Goal: Task Accomplishment & Management: Use online tool/utility

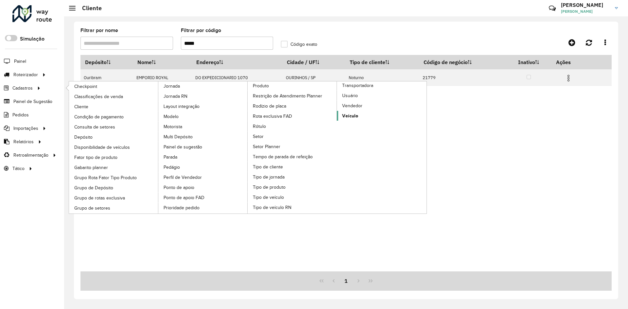
click at [360, 116] on link "Veículo" at bounding box center [382, 116] width 90 height 10
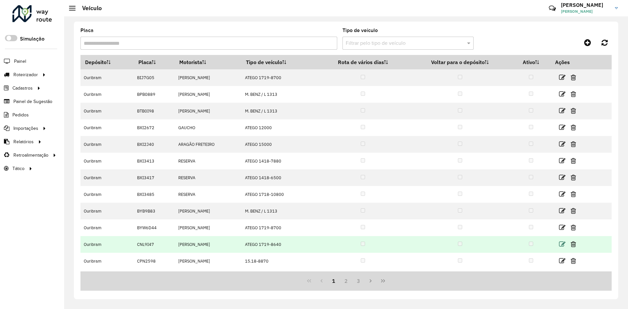
click at [566, 244] on icon at bounding box center [562, 244] width 7 height 7
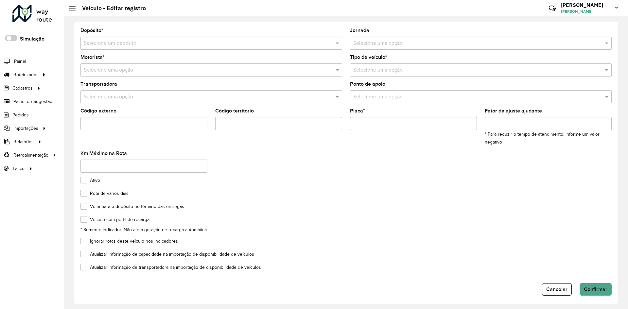
type input "*******"
click at [419, 70] on input "text" at bounding box center [474, 70] width 242 height 8
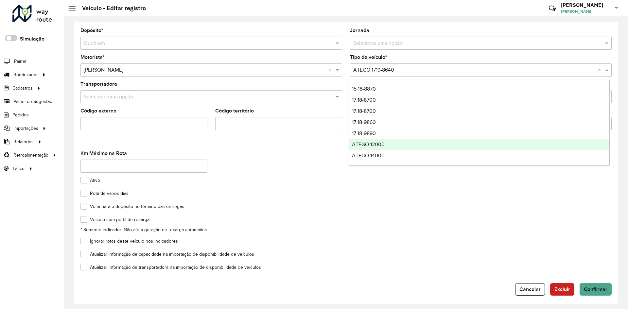
click at [395, 241] on div "Ignorar rotas deste veículo nos indicadores" at bounding box center [345, 243] width 531 height 8
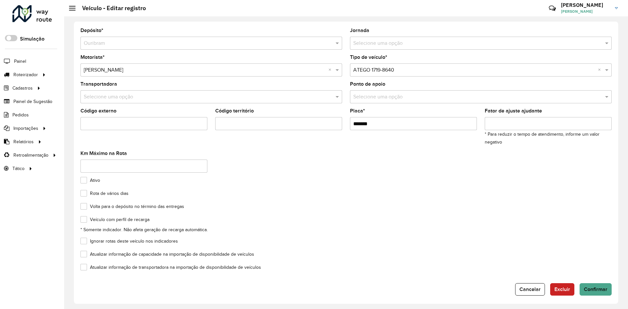
click at [408, 189] on formly-field "Ativo" at bounding box center [346, 184] width 539 height 13
click at [428, 67] on input "text" at bounding box center [474, 70] width 242 height 8
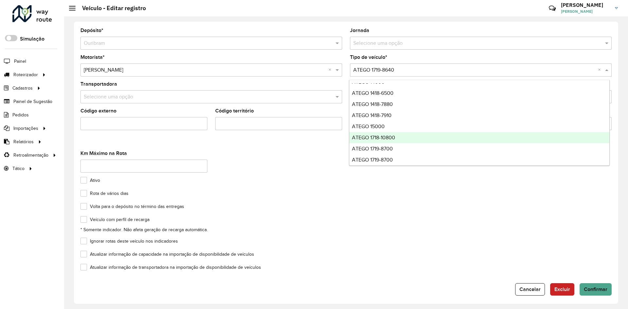
scroll to position [65, 0]
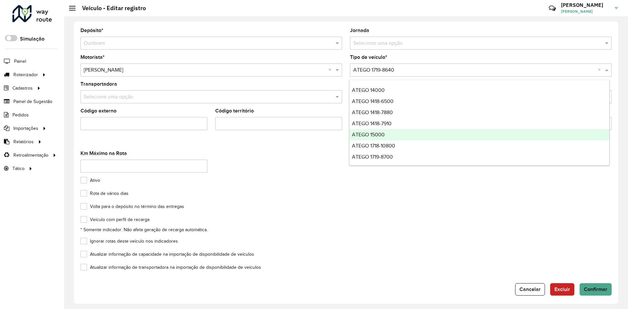
click at [561, 242] on div "Ignorar rotas deste veículo nos indicadores" at bounding box center [345, 243] width 531 height 8
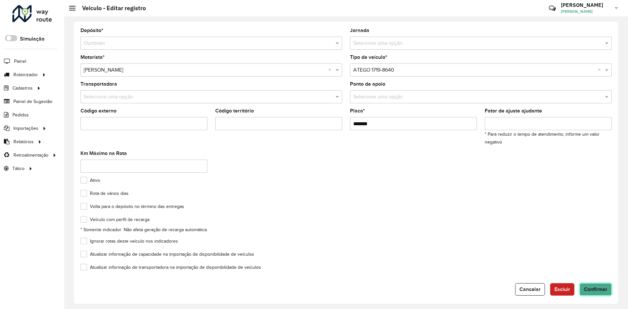
click at [592, 289] on span "Confirmar" at bounding box center [596, 290] width 24 height 6
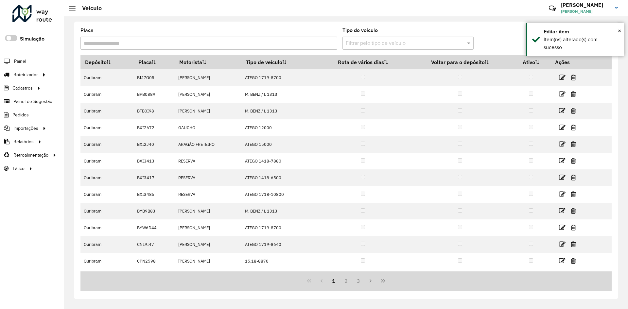
click at [32, 23] on link at bounding box center [32, 14] width 40 height 19
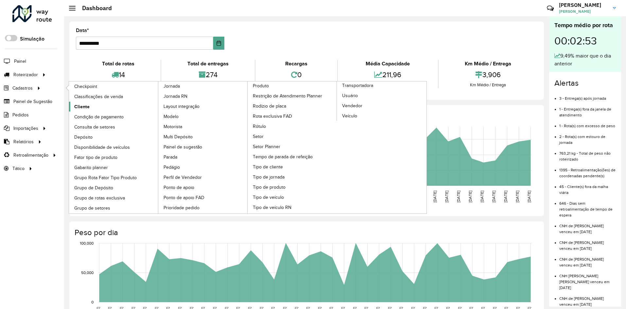
click at [84, 106] on span "Cliente" at bounding box center [81, 106] width 15 height 7
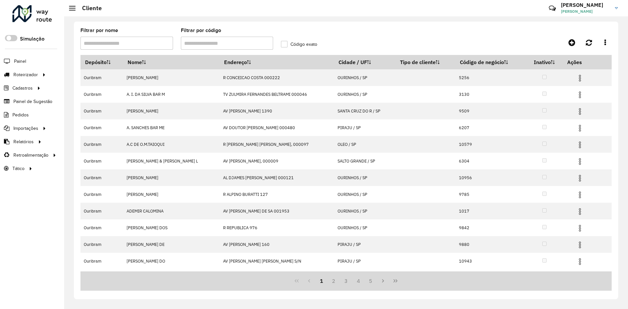
click at [230, 44] on input "Filtrar por código" at bounding box center [227, 43] width 93 height 13
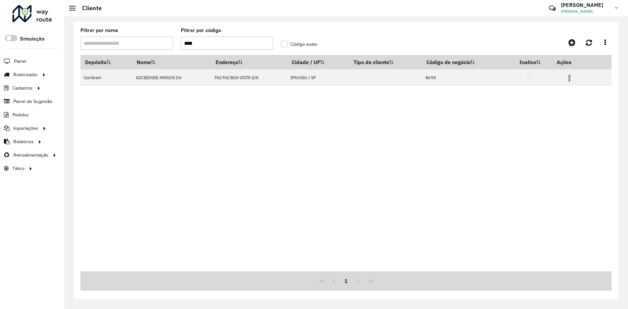
type input "****"
click at [97, 74] on link "Entregas" at bounding box center [109, 74] width 80 height 13
click at [87, 77] on span "Entregas" at bounding box center [83, 74] width 19 height 7
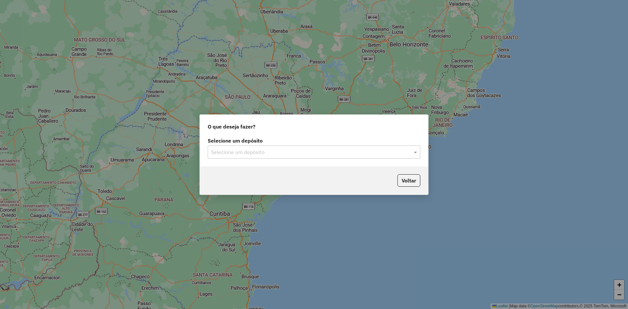
click at [284, 154] on input "text" at bounding box center [307, 153] width 193 height 8
click at [251, 172] on div "Ouribram" at bounding box center [314, 171] width 212 height 11
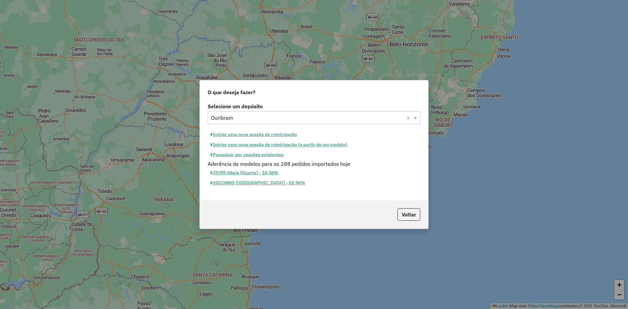
click at [246, 134] on button "Iniciar uma nova sessão de roteirização" at bounding box center [254, 135] width 92 height 10
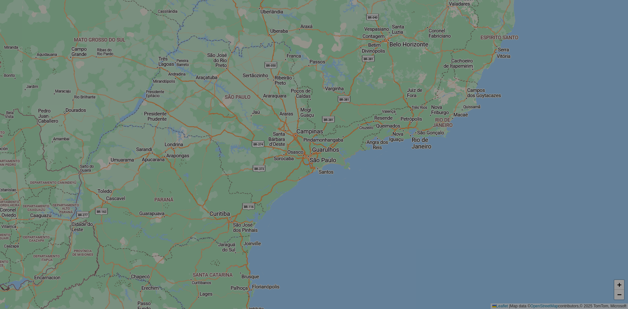
select select "*"
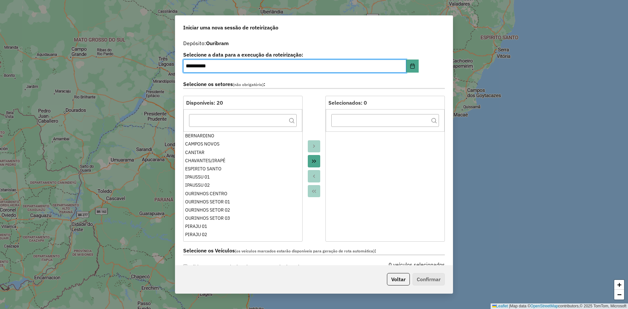
click at [315, 162] on icon "Move All to Target" at bounding box center [313, 161] width 5 height 5
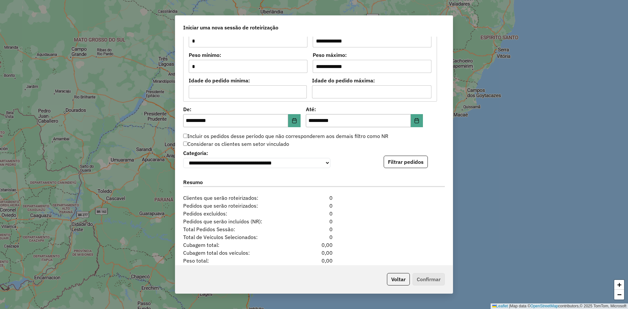
scroll to position [601, 0]
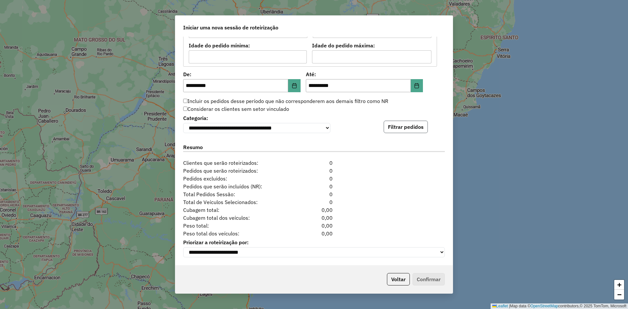
click at [403, 129] on button "Filtrar pedidos" at bounding box center [406, 127] width 44 height 12
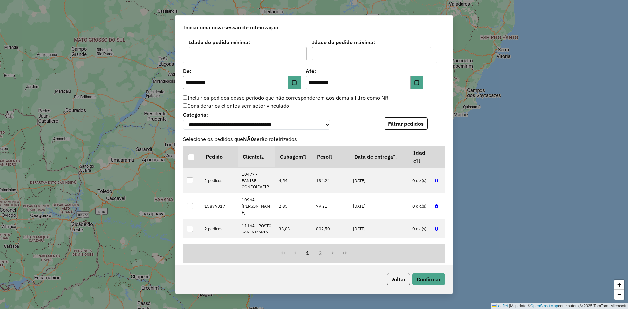
scroll to position [736, 0]
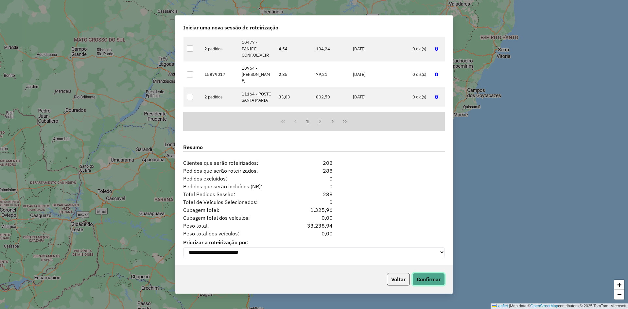
click at [426, 278] on button "Confirmar" at bounding box center [429, 279] width 32 height 12
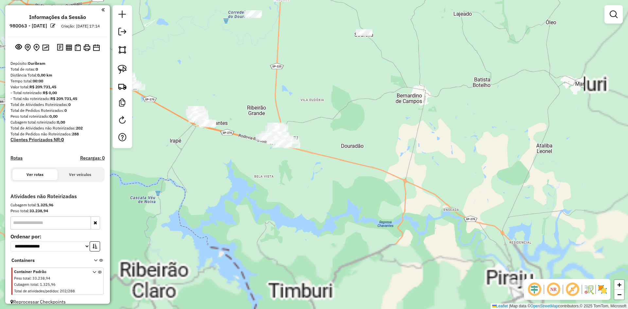
drag, startPoint x: 420, startPoint y: 224, endPoint x: 328, endPoint y: 119, distance: 139.3
click at [328, 119] on div "Janela de atendimento Grade de atendimento Capacidade Transportadoras Veículos …" at bounding box center [314, 154] width 628 height 309
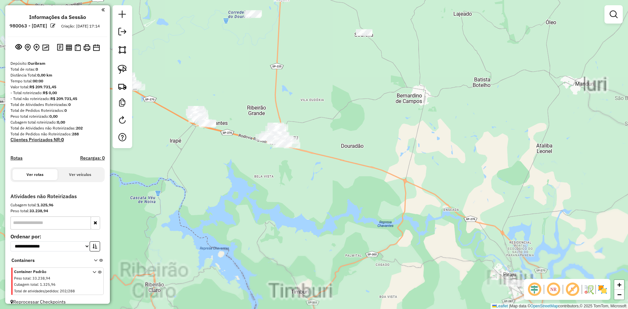
drag, startPoint x: 325, startPoint y: 109, endPoint x: 325, endPoint y: 124, distance: 15.4
click at [325, 124] on div "Janela de atendimento Grade de atendimento Capacidade Transportadoras Veículos …" at bounding box center [314, 154] width 628 height 309
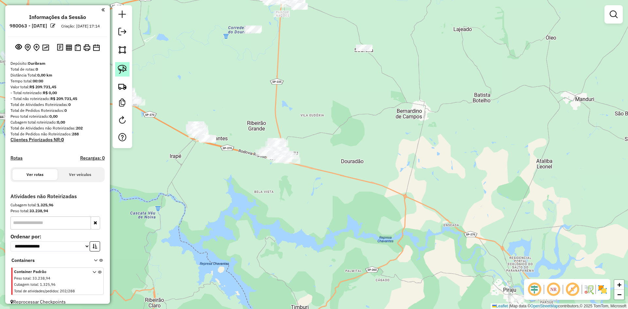
click at [124, 69] on img at bounding box center [122, 69] width 9 height 9
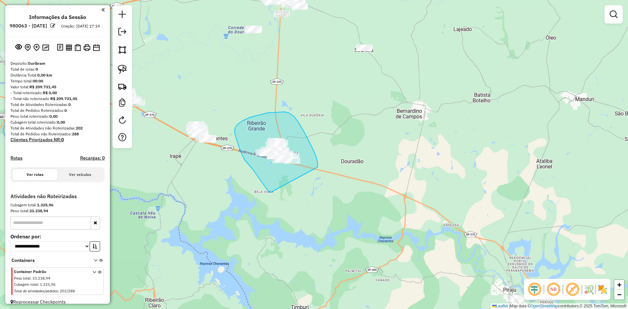
drag, startPoint x: 269, startPoint y: 192, endPoint x: 301, endPoint y: 185, distance: 32.9
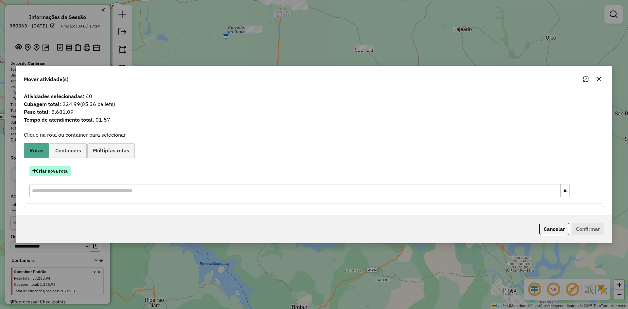
click at [50, 170] on button "Criar nova rota" at bounding box center [49, 171] width 41 height 10
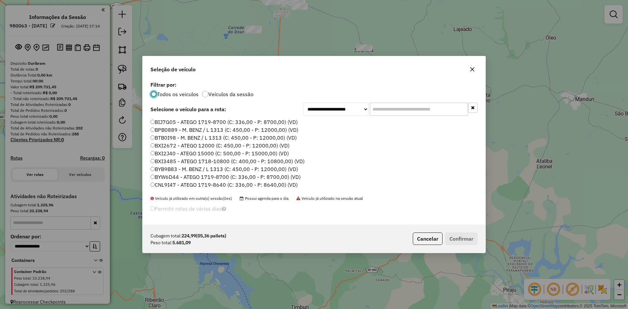
scroll to position [4, 2]
click at [419, 110] on input "text" at bounding box center [419, 109] width 98 height 13
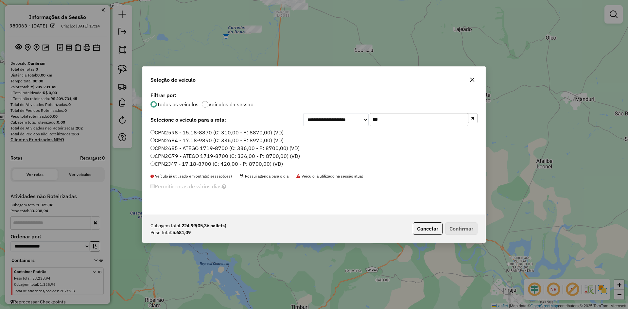
click at [407, 121] on input "***" at bounding box center [419, 119] width 98 height 13
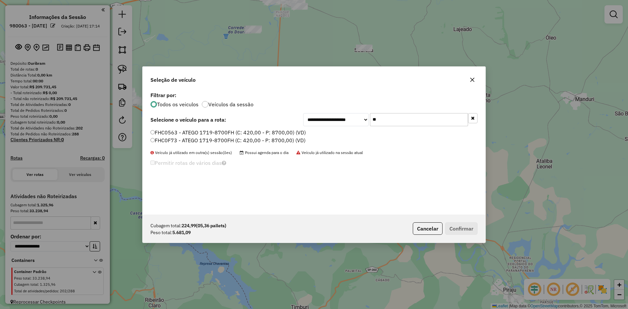
type input "**"
click at [173, 142] on label "FHC0F73 - ATEGO 1719-8700FH (C: 420,00 - P: 8700,00) (VD)" at bounding box center [227, 140] width 155 height 8
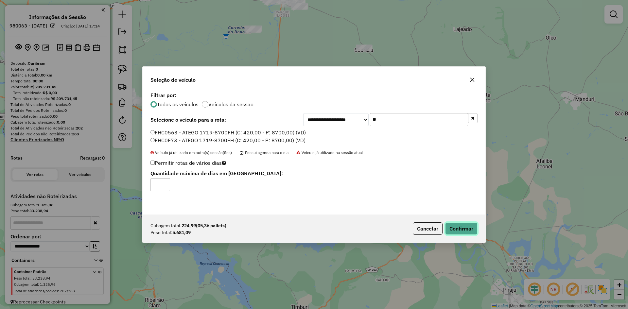
click at [470, 229] on button "Confirmar" at bounding box center [461, 228] width 32 height 12
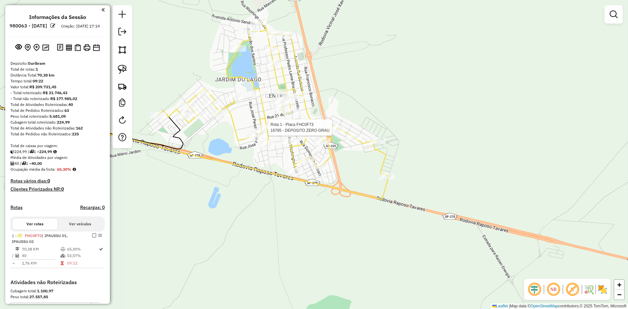
select select "**********"
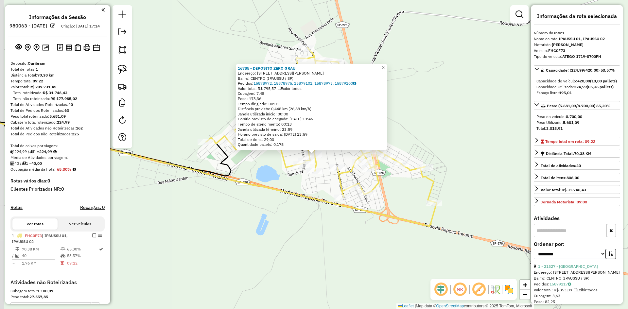
scroll to position [99, 0]
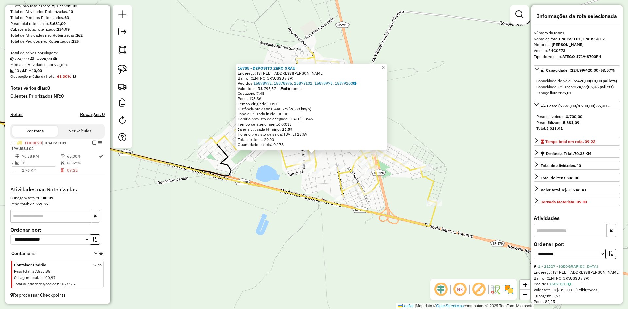
click at [270, 130] on div "Janela utilizada término: 23:59" at bounding box center [312, 129] width 148 height 5
click at [348, 238] on div "16785 - DEPOSITO ZERO GRAU Endereço: [STREET_ADDRESS][PERSON_NAME] Bairro: CENT…" at bounding box center [314, 154] width 628 height 309
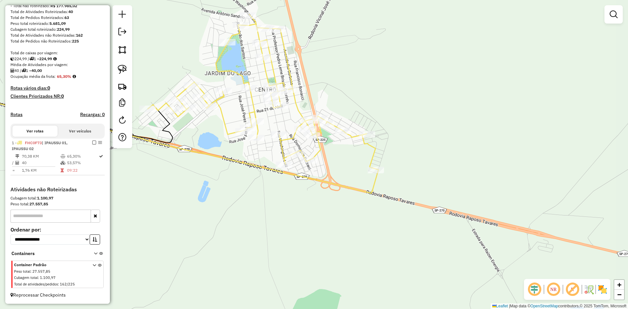
drag, startPoint x: 306, startPoint y: 215, endPoint x: 287, endPoint y: 203, distance: 21.7
click at [287, 203] on div "Janela de atendimento Grade de atendimento Capacidade Transportadoras Veículos …" at bounding box center [314, 154] width 628 height 309
click at [122, 70] on img at bounding box center [122, 69] width 9 height 9
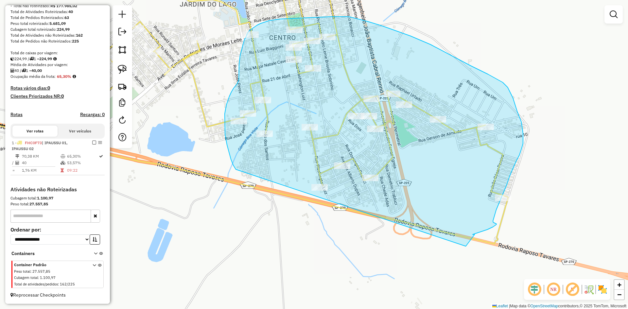
drag, startPoint x: 236, startPoint y: 169, endPoint x: 461, endPoint y: 250, distance: 239.0
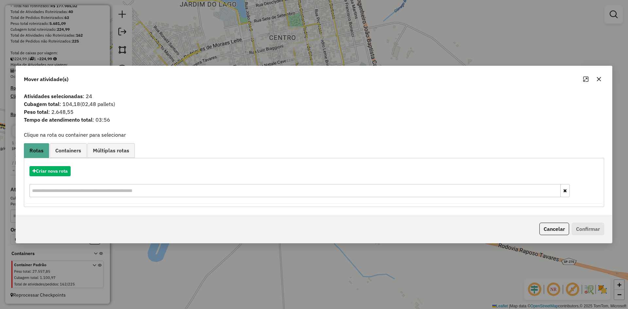
click at [603, 79] on button "button" at bounding box center [599, 79] width 10 height 10
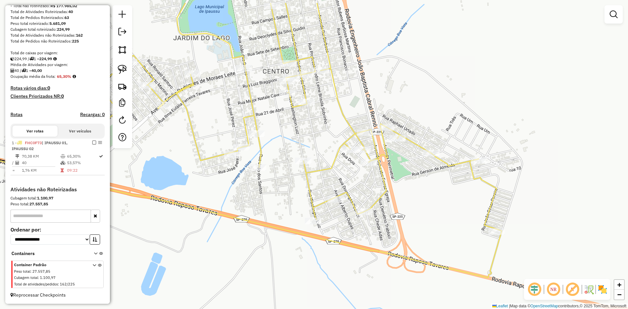
drag, startPoint x: 514, startPoint y: 67, endPoint x: 507, endPoint y: 100, distance: 34.3
click at [507, 100] on div "Janela de atendimento Grade de atendimento Capacidade Transportadoras Veículos …" at bounding box center [314, 154] width 628 height 309
click at [121, 70] on img at bounding box center [122, 69] width 9 height 9
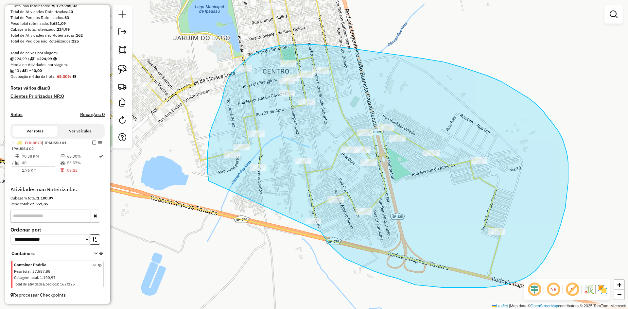
drag, startPoint x: 208, startPoint y: 174, endPoint x: 321, endPoint y: 232, distance: 127.1
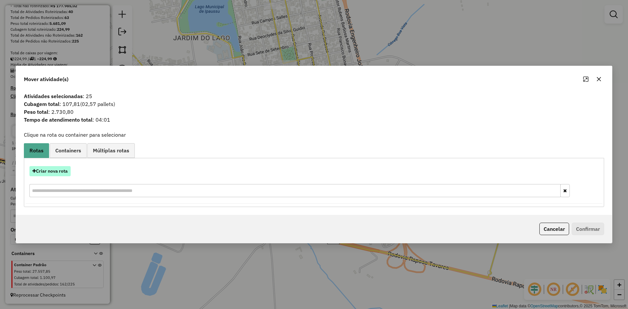
click at [59, 176] on button "Criar nova rota" at bounding box center [49, 171] width 41 height 10
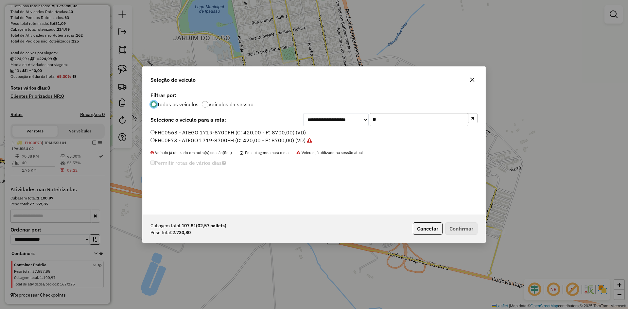
scroll to position [4, 2]
click at [390, 118] on input "**" at bounding box center [419, 119] width 98 height 13
type input "***"
drag, startPoint x: 156, startPoint y: 135, endPoint x: 146, endPoint y: 131, distance: 11.1
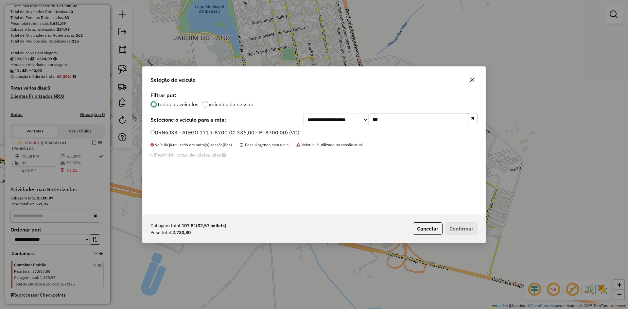
click at [156, 135] on label "DRN6J33 - ATEGO 1719-8700 (C: 336,00 - P: 8700,00) (VD)" at bounding box center [224, 133] width 149 height 8
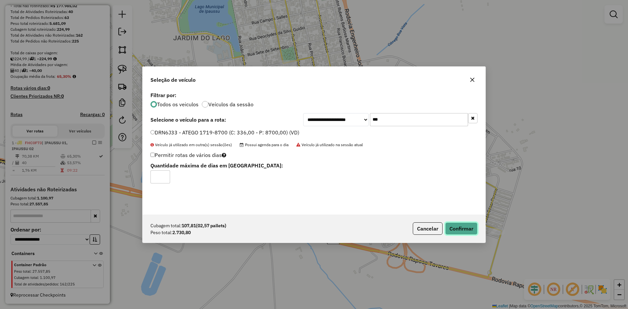
click at [461, 229] on button "Confirmar" at bounding box center [461, 228] width 32 height 12
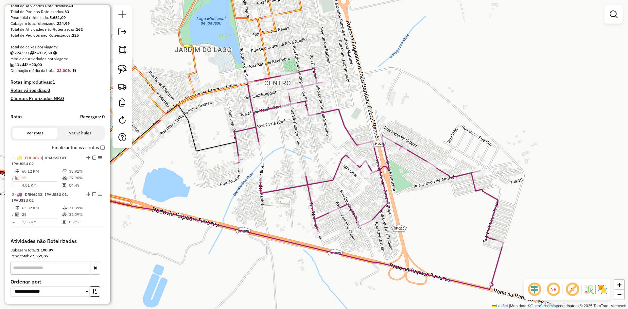
drag, startPoint x: 477, startPoint y: 88, endPoint x: 506, endPoint y: 153, distance: 71.0
click at [506, 153] on div "Janela de atendimento Grade de atendimento Capacidade Transportadoras Veículos …" at bounding box center [314, 154] width 628 height 309
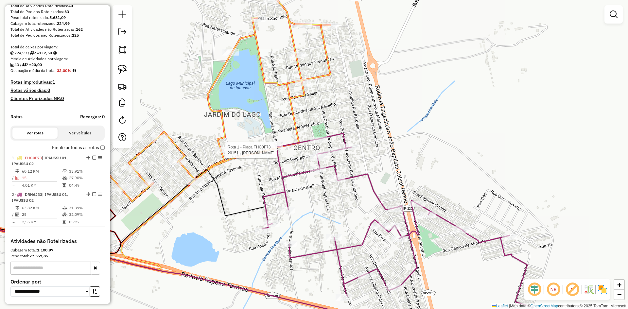
select select "**********"
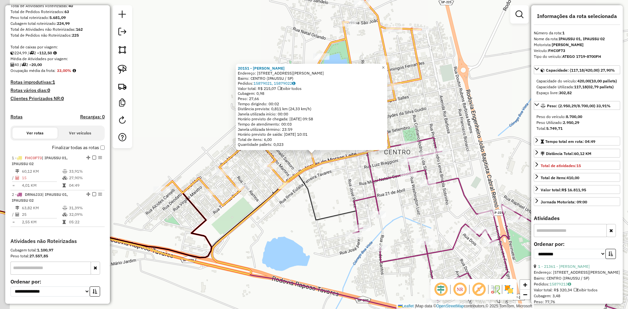
scroll to position [157, 0]
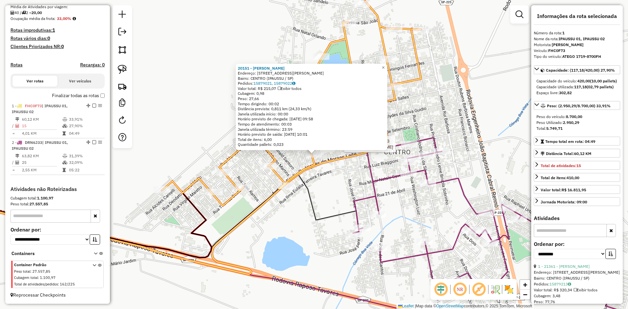
click at [412, 148] on div at bounding box center [409, 144] width 16 height 7
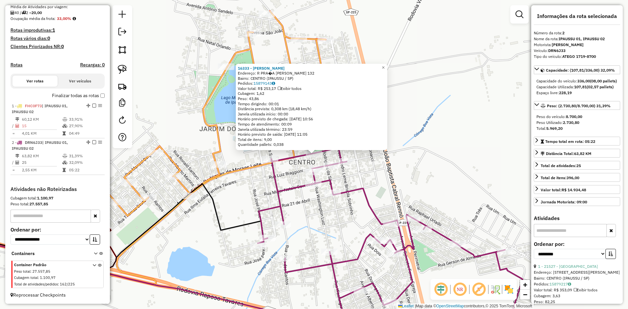
click at [488, 172] on div "16333 - [PERSON_NAME]: R PRA�A [PERSON_NAME] 132 Bairro: CENTRO (IPAUSSU / SP) …" at bounding box center [314, 154] width 628 height 309
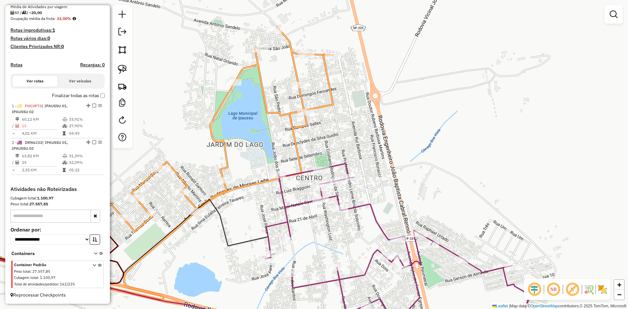
drag, startPoint x: 471, startPoint y: 163, endPoint x: 478, endPoint y: 178, distance: 17.3
click at [478, 178] on div "Janela de atendimento Grade de atendimento Capacidade Transportadoras Veículos …" at bounding box center [314, 154] width 628 height 309
drag, startPoint x: 124, startPoint y: 72, endPoint x: 203, endPoint y: 128, distance: 97.1
click at [124, 72] on img at bounding box center [122, 69] width 9 height 9
drag, startPoint x: 262, startPoint y: 167, endPoint x: 329, endPoint y: 153, distance: 68.1
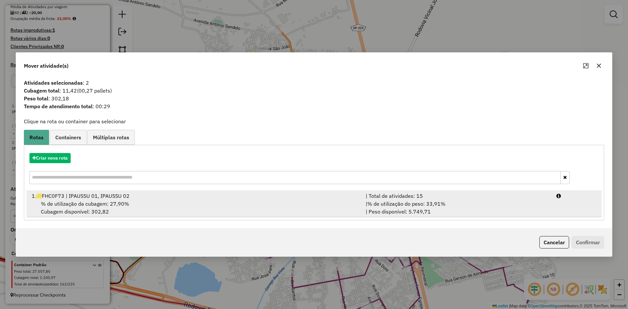
click at [110, 203] on span "% de utilização da cubagem: 27,90%" at bounding box center [85, 204] width 88 height 7
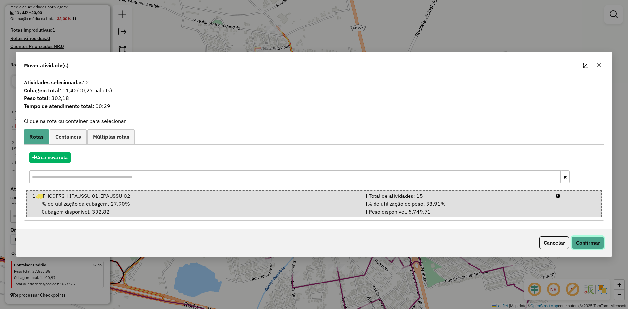
click at [584, 245] on button "Confirmar" at bounding box center [588, 243] width 32 height 12
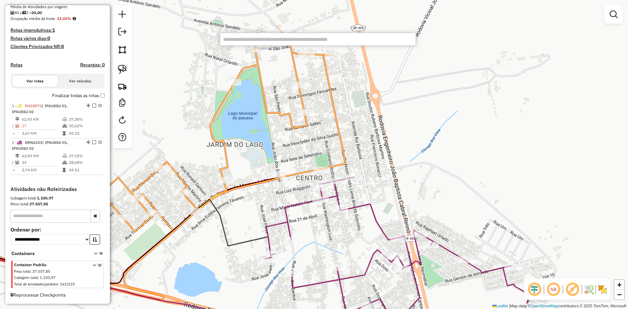
click at [251, 35] on input "text" at bounding box center [318, 39] width 196 height 13
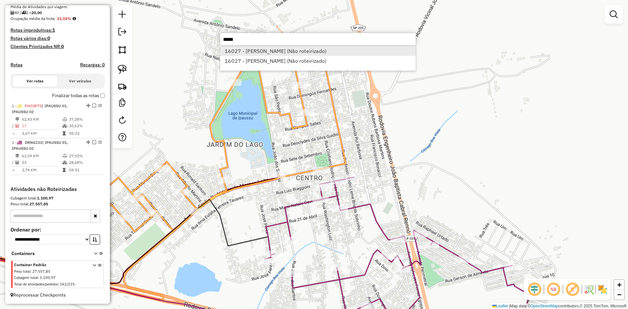
type input "*****"
click at [255, 50] on li "16027 - [PERSON_NAME] (Não roteirizado)" at bounding box center [318, 51] width 196 height 10
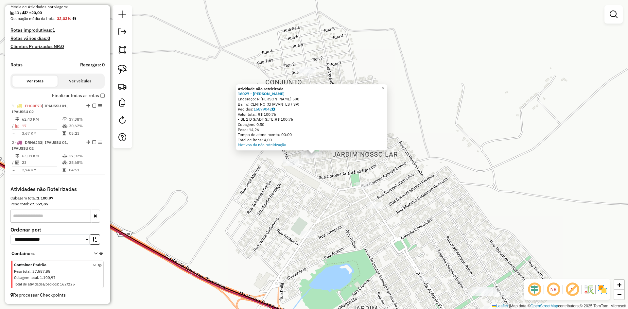
click at [453, 203] on div "Atividade não roteirizada 16027 - [PERSON_NAME]: R [PERSON_NAME] 590 Bairro: CE…" at bounding box center [314, 154] width 628 height 309
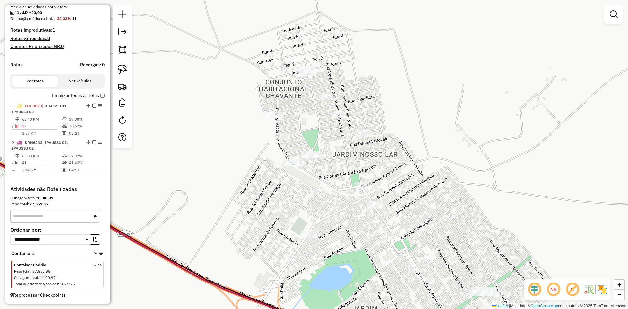
drag, startPoint x: 483, startPoint y: 200, endPoint x: 314, endPoint y: 106, distance: 193.3
click at [314, 106] on div "Janela de atendimento Grade de atendimento Capacidade Transportadoras Veículos …" at bounding box center [314, 154] width 628 height 309
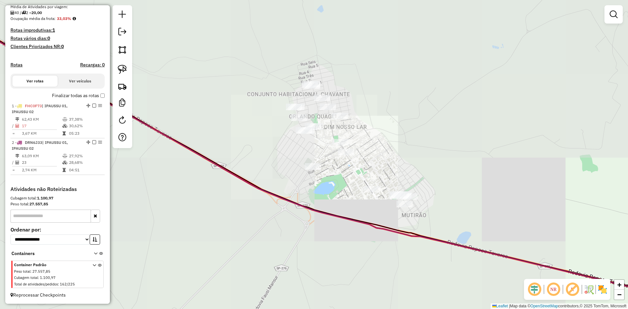
drag, startPoint x: 484, startPoint y: 196, endPoint x: 185, endPoint y: 111, distance: 310.7
click at [185, 111] on div "Janela de atendimento Grade de atendimento Capacidade Transportadoras Veículos …" at bounding box center [314, 154] width 628 height 309
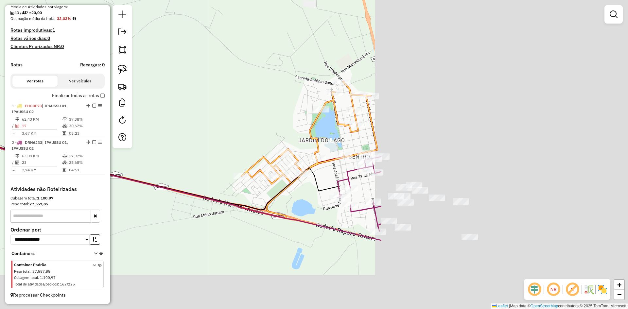
drag, startPoint x: 405, startPoint y: 143, endPoint x: 79, endPoint y: 94, distance: 328.9
click at [80, 94] on hb-router-mapa "Informações da Sessão 980063 - [DATE] Criação: [DATE] 17:14 Depósito: Ouribram …" at bounding box center [314, 154] width 628 height 309
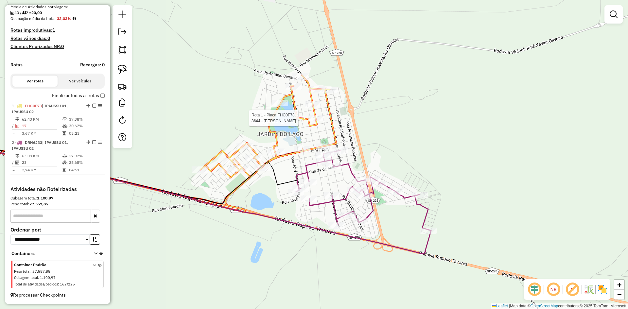
select select "**********"
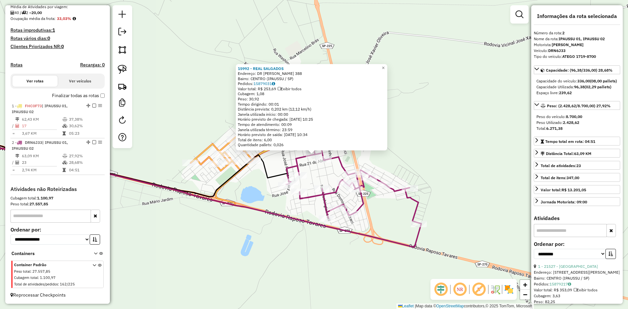
click at [432, 170] on div "15992 - REAL SALGADOS Endereço: DR [PERSON_NAME] 388 Bairro: CENTRO (IPAUSSU / …" at bounding box center [314, 154] width 628 height 309
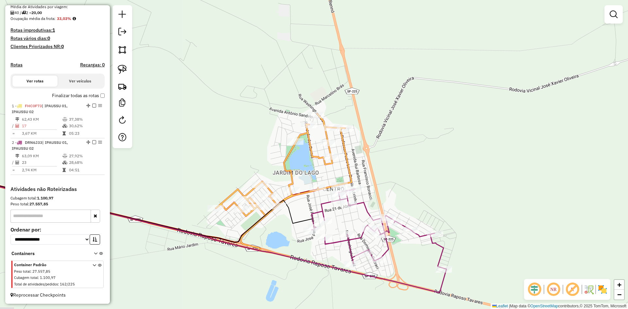
drag, startPoint x: 382, startPoint y: 168, endPoint x: 394, endPoint y: 183, distance: 18.9
click at [394, 183] on div "Janela de atendimento Grade de atendimento Capacidade Transportadoras Veículos …" at bounding box center [314, 154] width 628 height 309
select select "**********"
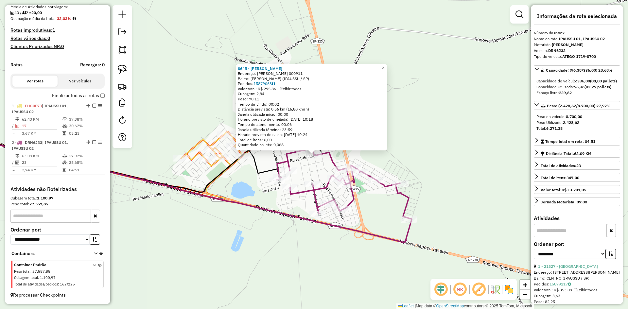
click at [427, 156] on div "8645 - [PERSON_NAME]: R [PERSON_NAME] 000911 Bairro: [PERSON_NAME] (IPAUSSU / S…" at bounding box center [314, 154] width 628 height 309
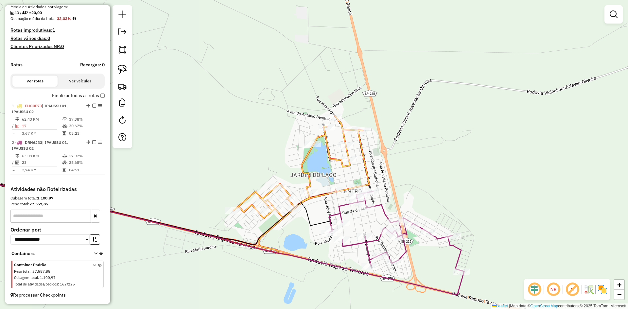
drag, startPoint x: 423, startPoint y: 155, endPoint x: 475, endPoint y: 207, distance: 74.0
click at [475, 207] on div "Janela de atendimento Grade de atendimento Capacidade Transportadoras Veículos …" at bounding box center [314, 154] width 628 height 309
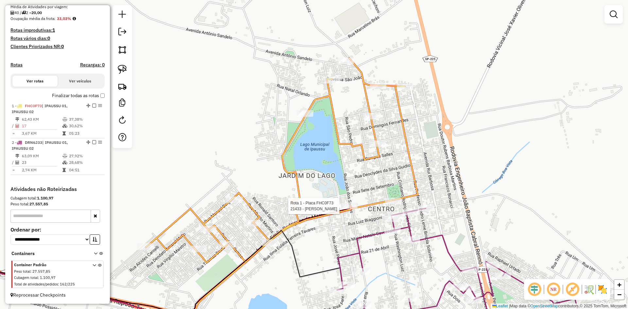
select select "**********"
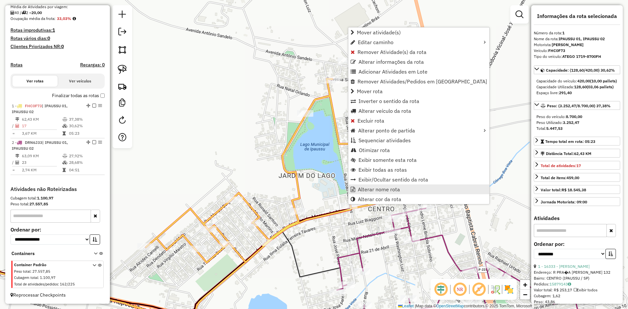
click at [362, 190] on span "Alterar nome rota" at bounding box center [379, 189] width 42 height 5
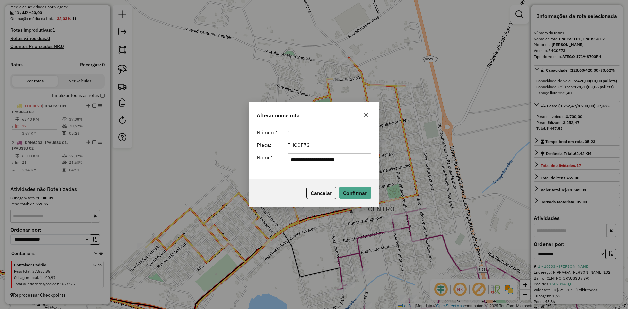
drag, startPoint x: 354, startPoint y: 160, endPoint x: 319, endPoint y: 162, distance: 35.1
click at [319, 162] on input "**********" at bounding box center [330, 159] width 84 height 13
click at [319, 165] on input "**********" at bounding box center [330, 159] width 84 height 13
drag, startPoint x: 319, startPoint y: 163, endPoint x: 371, endPoint y: 163, distance: 52.3
click at [371, 163] on div "**********" at bounding box center [330, 159] width 92 height 13
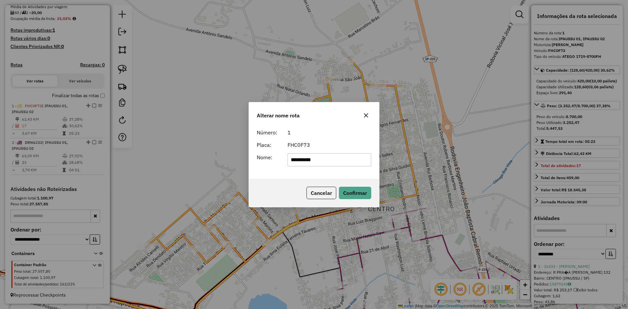
type input "**********"
click at [304, 172] on div "**********" at bounding box center [314, 152] width 130 height 53
click at [362, 190] on button "Confirmar" at bounding box center [355, 193] width 32 height 12
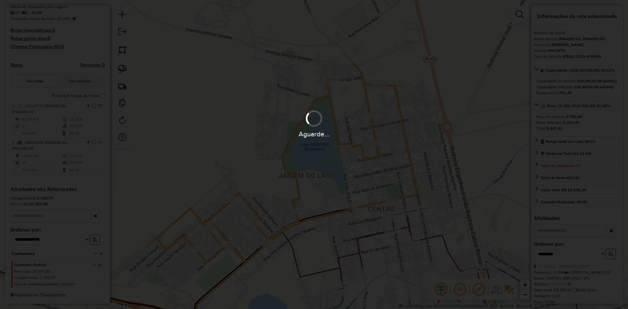
scroll to position [151, 0]
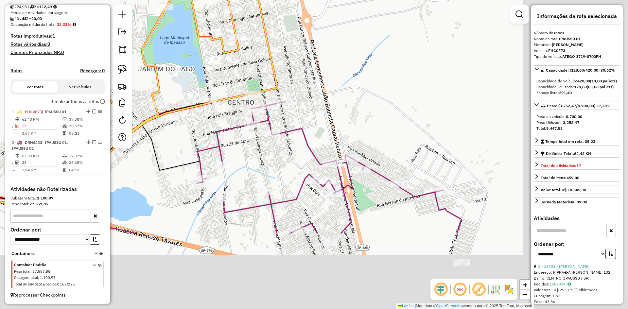
drag, startPoint x: 459, startPoint y: 163, endPoint x: 311, endPoint y: 67, distance: 176.1
click at [318, 56] on div "Janela de atendimento Grade de atendimento Capacidade Transportadoras Veículos …" at bounding box center [314, 154] width 628 height 309
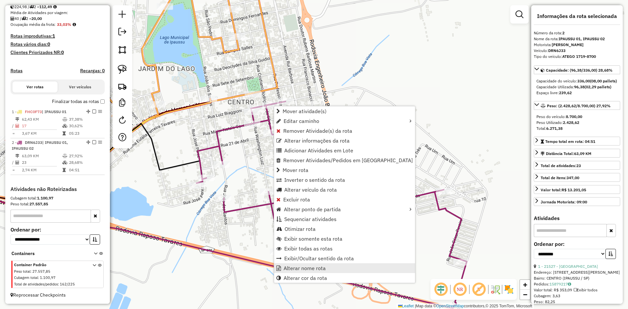
click at [310, 268] on span "Alterar nome rota" at bounding box center [305, 268] width 42 height 5
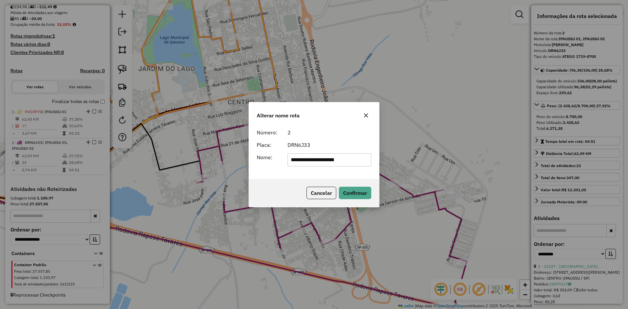
drag, startPoint x: 322, startPoint y: 163, endPoint x: 221, endPoint y: 160, distance: 100.8
click at [221, 160] on div "**********" at bounding box center [314, 154] width 628 height 309
type input "**********"
click at [363, 192] on button "Confirmar" at bounding box center [355, 193] width 32 height 12
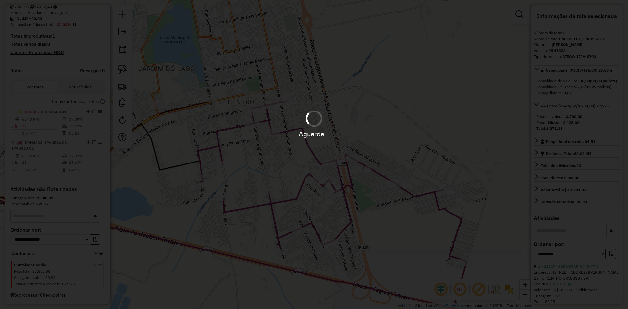
scroll to position [145, 0]
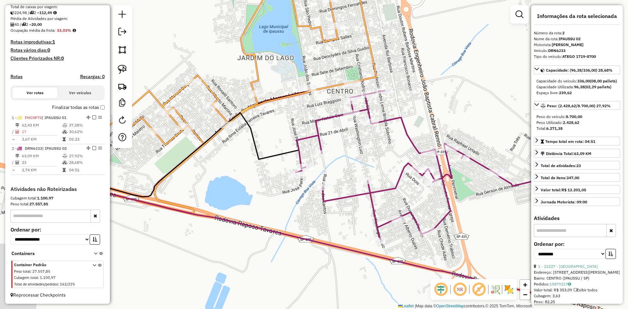
drag, startPoint x: 209, startPoint y: 234, endPoint x: 330, endPoint y: 225, distance: 121.7
click at [326, 223] on div "Janela de atendimento Grade de atendimento Capacidade Transportadoras Veículos …" at bounding box center [314, 154] width 628 height 309
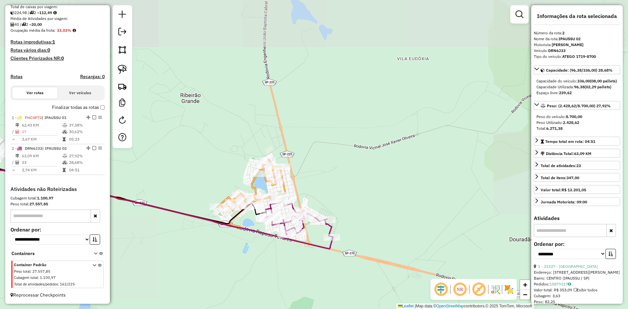
drag, startPoint x: 202, startPoint y: 249, endPoint x: 432, endPoint y: 272, distance: 231.1
click at [430, 272] on div "Janela de atendimento Grade de atendimento Capacidade Transportadoras Veículos …" at bounding box center [314, 154] width 628 height 309
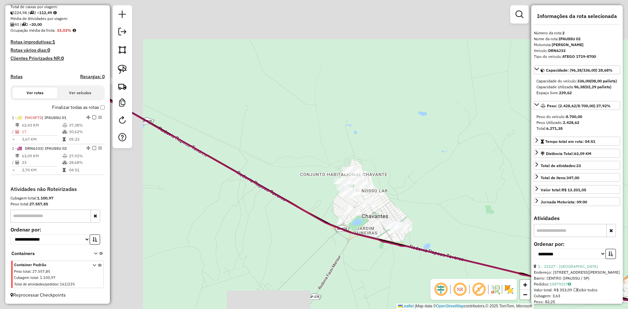
drag, startPoint x: 301, startPoint y: 250, endPoint x: 476, endPoint y: 305, distance: 182.8
click at [476, 305] on div "Janela de atendimento Grade de atendimento Capacidade Transportadoras Veículos …" at bounding box center [314, 154] width 628 height 309
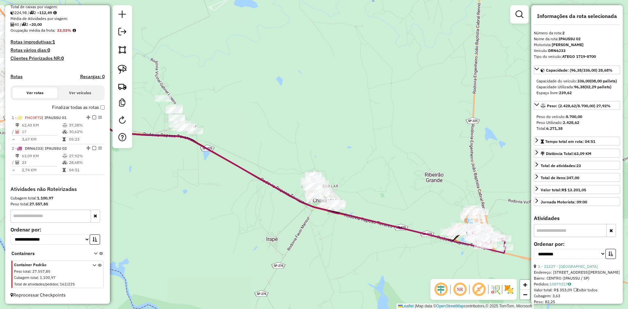
drag, startPoint x: 283, startPoint y: 224, endPoint x: 264, endPoint y: 203, distance: 28.7
click at [264, 203] on div "Janela de atendimento Grade de atendimento Capacidade Transportadoras Veículos …" at bounding box center [314, 154] width 628 height 309
click at [123, 73] on img at bounding box center [122, 69] width 9 height 9
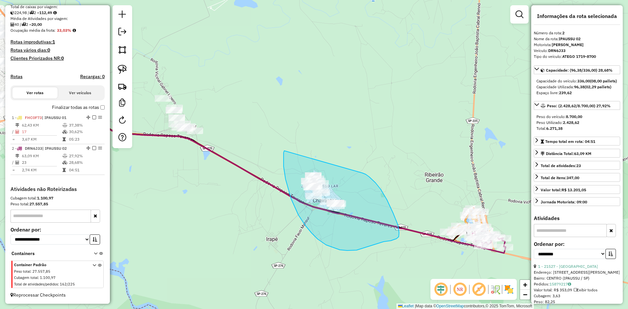
drag, startPoint x: 284, startPoint y: 151, endPoint x: 362, endPoint y: 173, distance: 81.3
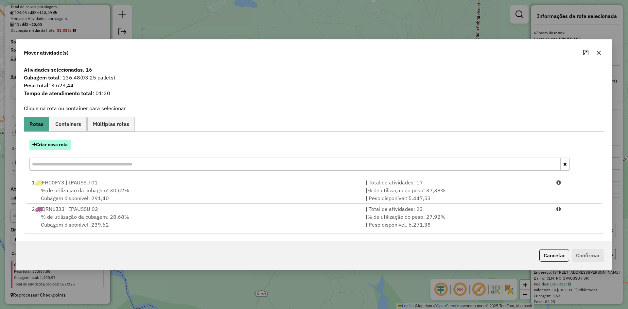
click at [66, 143] on button "Criar nova rota" at bounding box center [49, 145] width 41 height 10
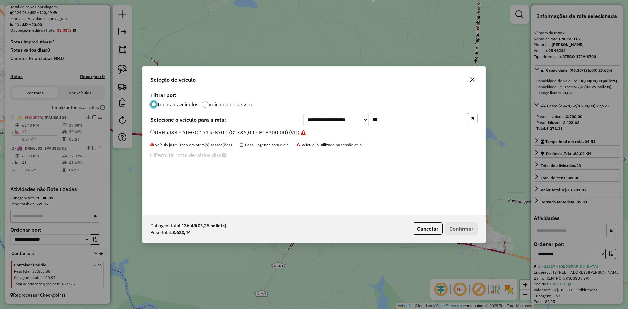
scroll to position [4, 2]
click at [405, 119] on input "***" at bounding box center [419, 119] width 98 height 13
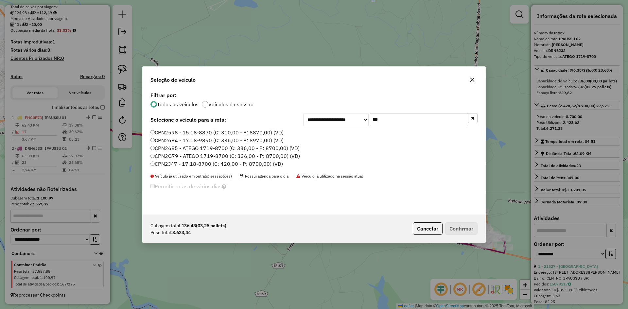
type input "***"
click at [162, 155] on label "CPN2G79 - ATEGO 1719-8700 (C: 336,00 - P: 8700,00) (VD)" at bounding box center [225, 156] width 150 height 8
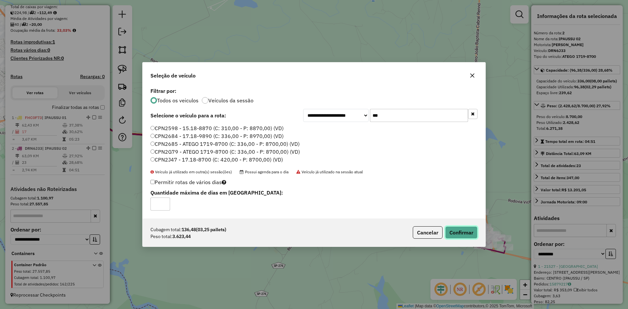
click at [465, 233] on button "Confirmar" at bounding box center [461, 232] width 32 height 12
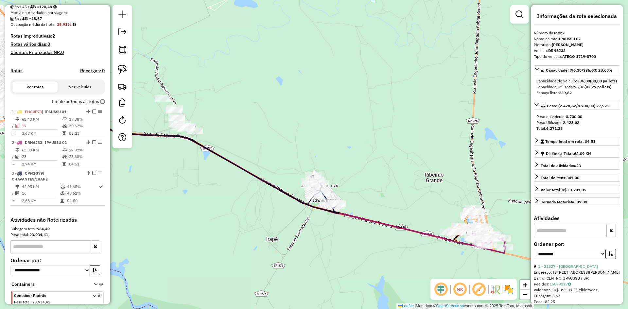
scroll to position [182, 0]
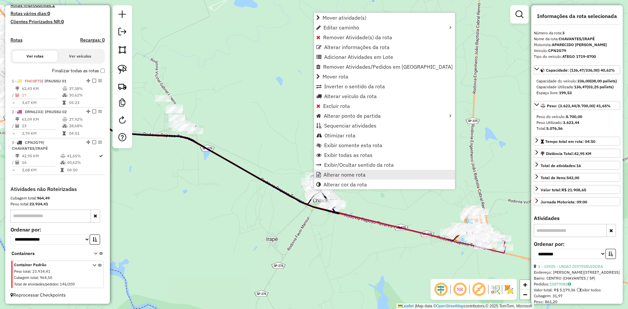
click at [339, 176] on span "Alterar nome rota" at bounding box center [345, 174] width 42 height 5
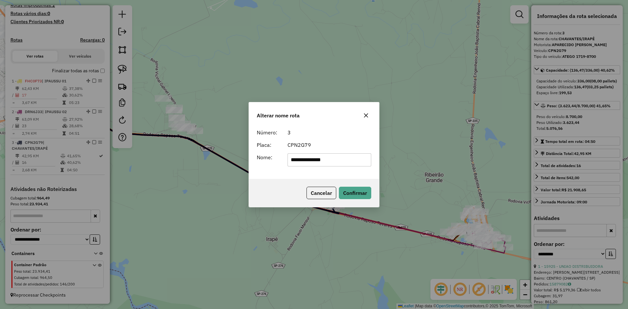
drag, startPoint x: 342, startPoint y: 160, endPoint x: 320, endPoint y: 164, distance: 21.5
click at [320, 164] on input "**********" at bounding box center [330, 159] width 84 height 13
type input "*********"
click at [305, 180] on div "Cancelar Confirmar" at bounding box center [314, 193] width 130 height 28
click at [367, 192] on button "Confirmar" at bounding box center [355, 193] width 32 height 12
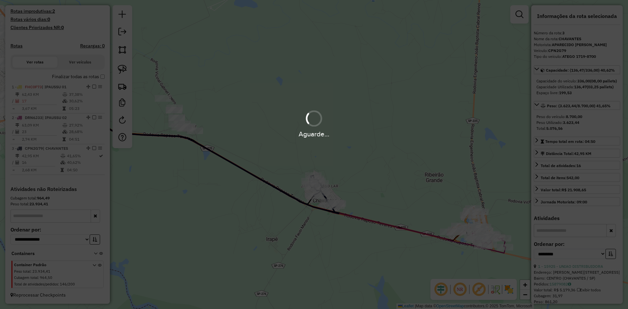
scroll to position [176, 0]
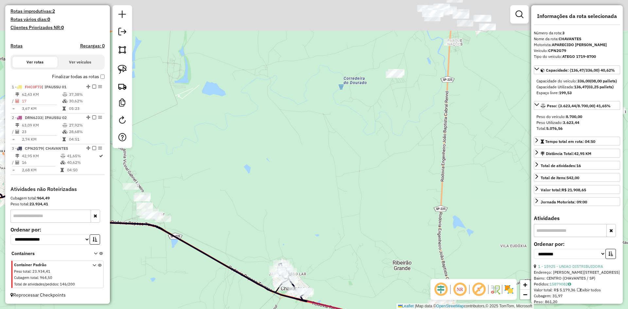
drag, startPoint x: 364, startPoint y: 136, endPoint x: 330, endPoint y: 227, distance: 96.8
click at [331, 226] on div "Janela de atendimento Grade de atendimento Capacidade Transportadoras Veículos …" at bounding box center [314, 154] width 628 height 309
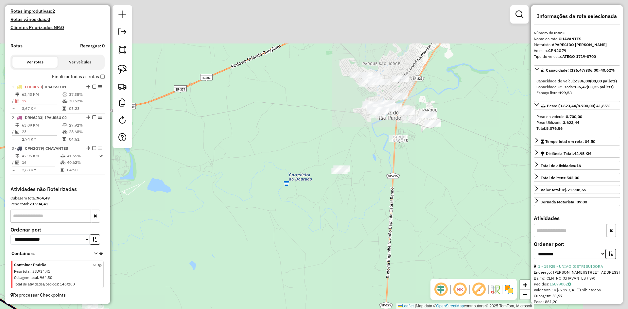
drag, startPoint x: 352, startPoint y: 209, endPoint x: 316, endPoint y: 265, distance: 67.1
click at [316, 265] on div "Janela de atendimento Grade de atendimento Capacidade Transportadoras Veículos …" at bounding box center [314, 154] width 628 height 309
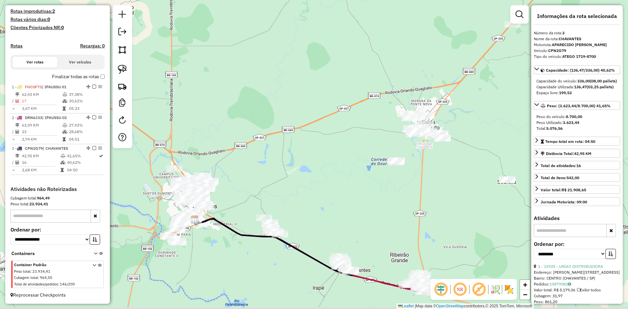
drag, startPoint x: 433, startPoint y: 218, endPoint x: 320, endPoint y: 219, distance: 113.5
click at [444, 198] on div "Janela de atendimento Grade de atendimento Capacidade Transportadoras Veículos …" at bounding box center [314, 154] width 628 height 309
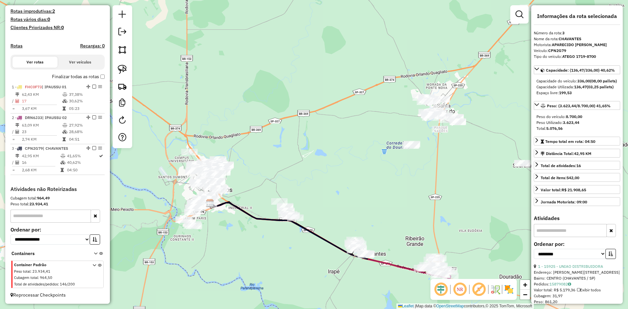
drag, startPoint x: 318, startPoint y: 194, endPoint x: 315, endPoint y: 186, distance: 8.9
click at [321, 190] on div "Janela de atendimento Grade de atendimento Capacidade Transportadoras Veículos …" at bounding box center [314, 154] width 628 height 309
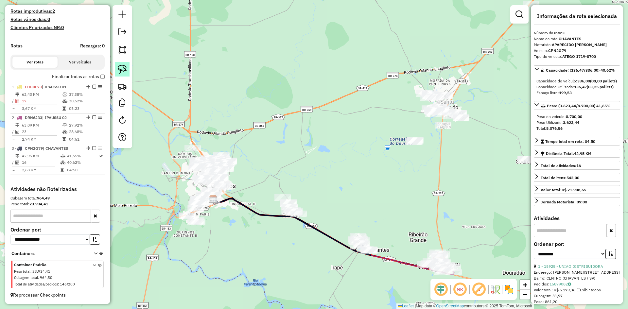
click at [126, 74] on img at bounding box center [122, 69] width 9 height 9
drag, startPoint x: 278, startPoint y: 173, endPoint x: 313, endPoint y: 189, distance: 39.0
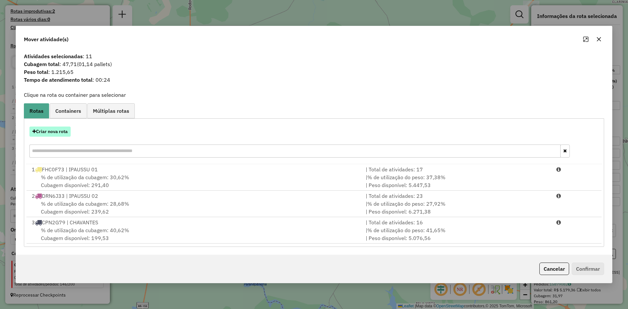
click at [59, 132] on button "Criar nova rota" at bounding box center [49, 132] width 41 height 10
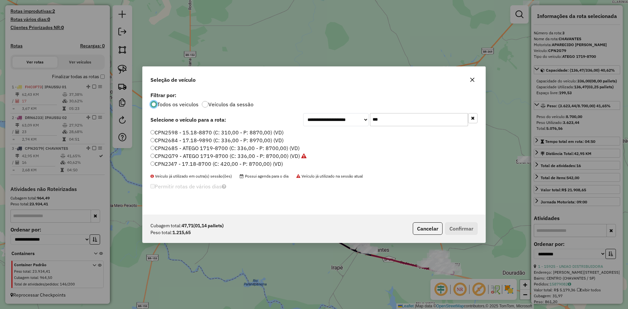
scroll to position [4, 2]
click at [415, 118] on input "***" at bounding box center [419, 119] width 98 height 13
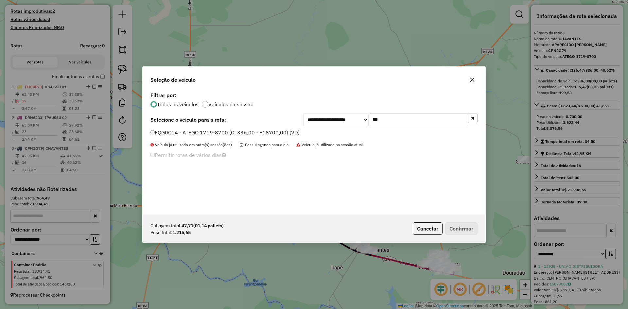
type input "***"
click at [182, 133] on label "FQG0C14 - ATEGO 1719-8700 (C: 336,00 - P: 8700,00) (VD)" at bounding box center [224, 133] width 149 height 8
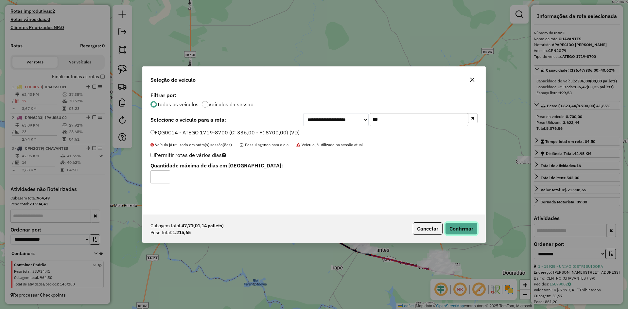
click at [465, 231] on button "Confirmar" at bounding box center [461, 228] width 32 height 12
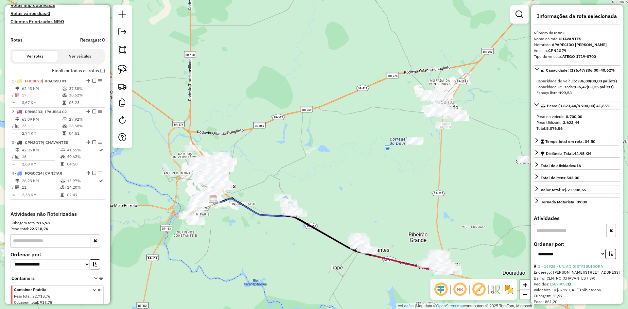
scroll to position [206, 0]
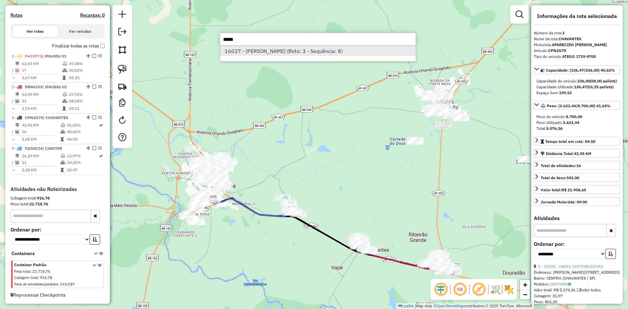
type input "*****"
click at [295, 55] on li "16027 - [PERSON_NAME] (Rota: 3 - Sequência: 8)" at bounding box center [318, 51] width 196 height 10
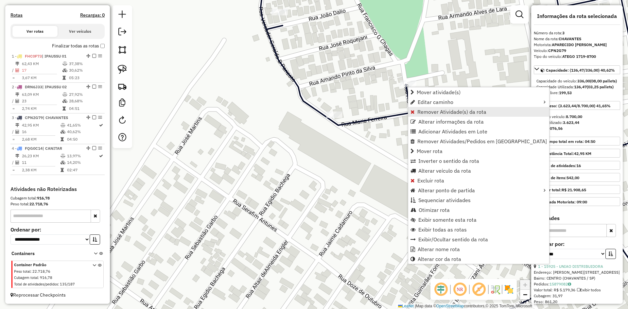
click at [437, 112] on span "Remover Atividade(s) da rota" at bounding box center [451, 111] width 69 height 5
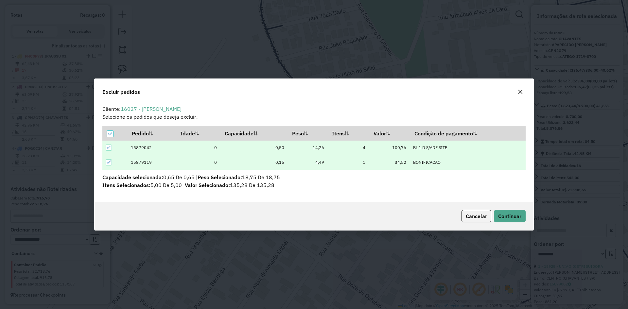
scroll to position [0, 0]
click at [109, 147] on icon at bounding box center [109, 147] width 5 height 5
click at [516, 216] on span "Continuar" at bounding box center [509, 216] width 23 height 7
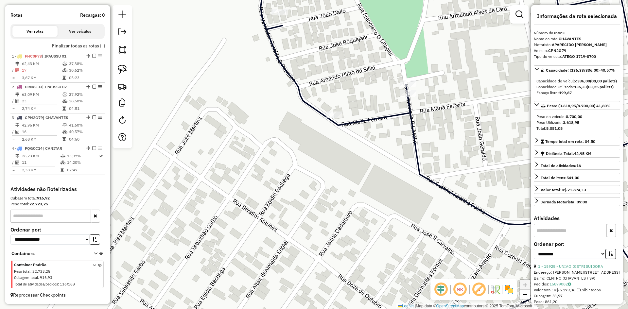
drag, startPoint x: 483, startPoint y: 109, endPoint x: 415, endPoint y: 161, distance: 85.1
click at [415, 161] on div "Janela de atendimento Grade de atendimento Capacidade Transportadoras Veículos …" at bounding box center [314, 154] width 628 height 309
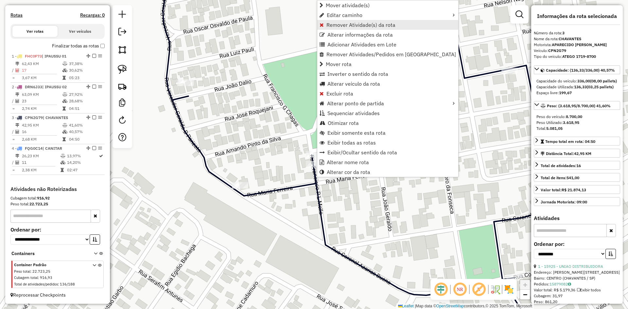
click at [353, 27] on span "Remover Atividade(s) da rota" at bounding box center [360, 24] width 69 height 5
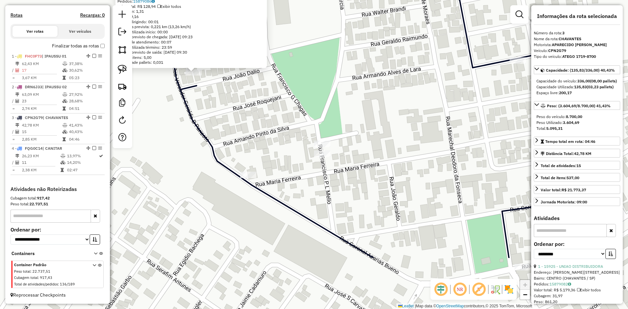
drag, startPoint x: 337, startPoint y: 165, endPoint x: 273, endPoint y: 113, distance: 82.3
click at [273, 113] on div "20403 - EDSON [PERSON_NAME] Endereço: R RUA VEREADOR [PERSON_NAME] 05 Bairro: C…" at bounding box center [314, 154] width 628 height 309
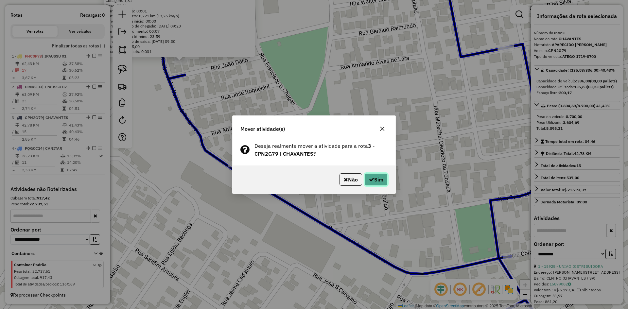
click at [379, 179] on button "Sim" at bounding box center [376, 179] width 23 height 12
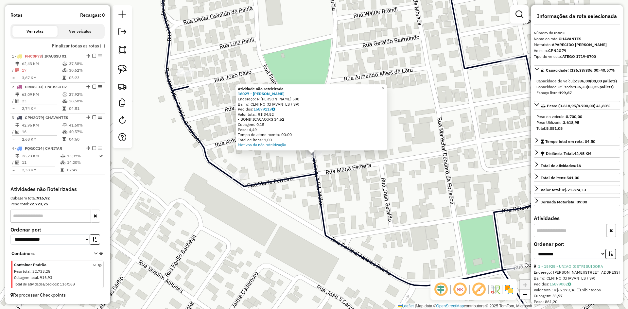
drag, startPoint x: 451, startPoint y: 190, endPoint x: 447, endPoint y: 188, distance: 5.2
click at [451, 190] on div "Atividade não roteirizada 16027 - [PERSON_NAME]: R [PERSON_NAME] 590 Bairro: CE…" at bounding box center [314, 154] width 628 height 309
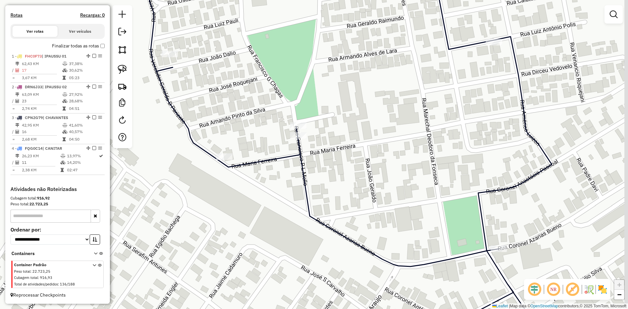
click at [395, 146] on div "Janela de atendimento Grade de atendimento Capacidade Transportadoras Veículos …" at bounding box center [314, 154] width 628 height 309
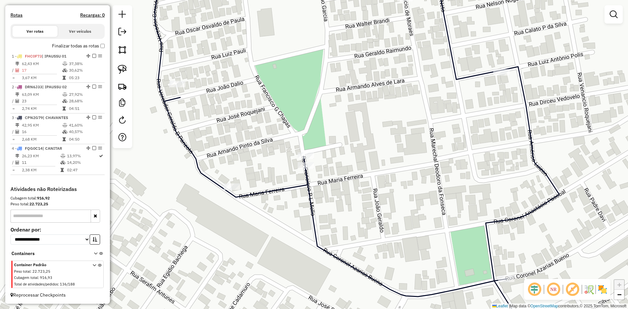
drag, startPoint x: 403, startPoint y: 108, endPoint x: 421, endPoint y: 191, distance: 85.8
click at [421, 189] on div "Janela de atendimento Grade de atendimento Capacidade Transportadoras Veículos …" at bounding box center [314, 154] width 628 height 309
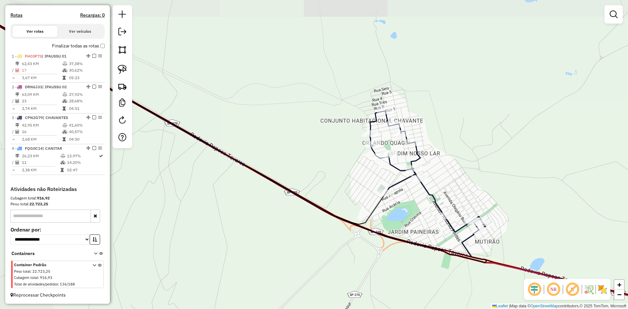
drag, startPoint x: 459, startPoint y: 135, endPoint x: 319, endPoint y: 184, distance: 148.1
click at [319, 185] on div "Rota 3 - Placa CPN2G79 21382 - [PERSON_NAME] de atendimento Grade de atendiment…" at bounding box center [314, 154] width 628 height 309
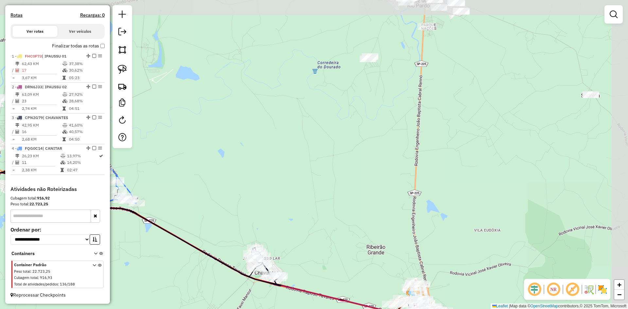
drag, startPoint x: 373, startPoint y: 169, endPoint x: 344, endPoint y: 240, distance: 76.8
click at [344, 239] on div "Janela de atendimento Grade de atendimento Capacidade Transportadoras Veículos …" at bounding box center [314, 154] width 628 height 309
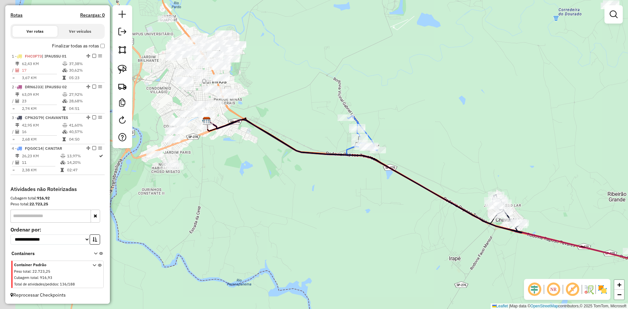
drag, startPoint x: 339, startPoint y: 184, endPoint x: 555, endPoint y: 123, distance: 223.7
click at [555, 123] on div "Janela de atendimento Grade de atendimento Capacidade Transportadoras Veículos …" at bounding box center [314, 154] width 628 height 309
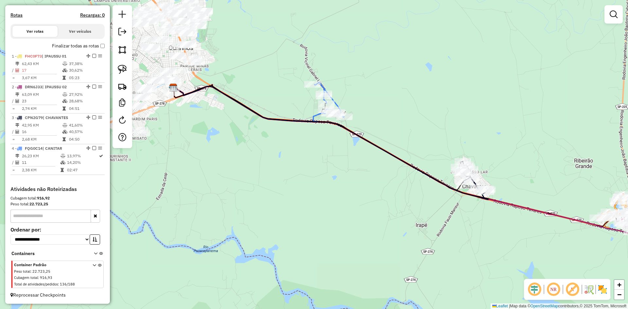
drag, startPoint x: 541, startPoint y: 129, endPoint x: 503, endPoint y: 95, distance: 51.4
click at [503, 95] on div "Janela de atendimento Grade de atendimento Capacidade Transportadoras Veículos …" at bounding box center [314, 154] width 628 height 309
select select "**********"
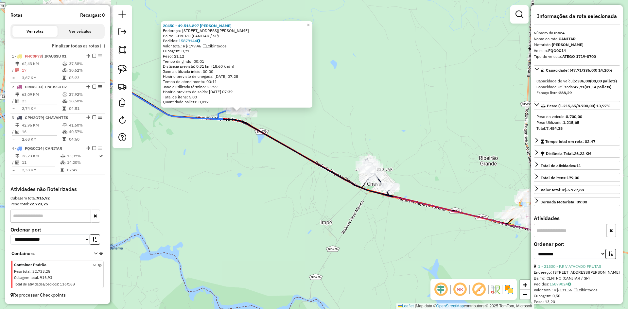
drag, startPoint x: 453, startPoint y: 186, endPoint x: 378, endPoint y: 144, distance: 86.1
click at [378, 144] on div "20450 - 49.516.897 [PERSON_NAME]: R [STREET_ADDRESS][PERSON_NAME] Bairro: [GEOG…" at bounding box center [314, 154] width 628 height 309
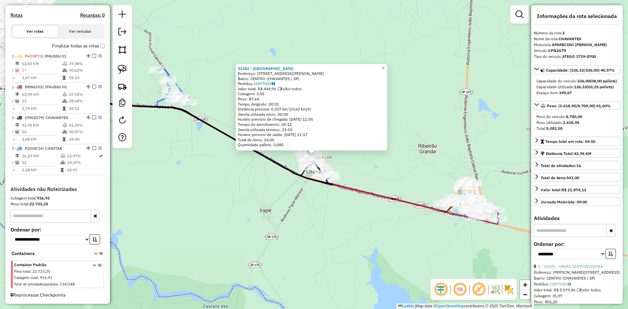
click at [371, 182] on div "21382 - [PERSON_NAME]: [STREET_ADDRESS] Pedidos: 15879104 Valor total: R$ 444,9…" at bounding box center [314, 154] width 628 height 309
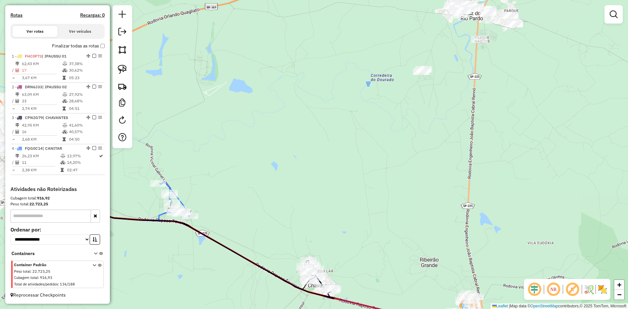
drag, startPoint x: 365, startPoint y: 93, endPoint x: 366, endPoint y: 207, distance: 113.9
click at [366, 207] on div "Janela de atendimento Grade de atendimento Capacidade Transportadoras Veículos …" at bounding box center [314, 154] width 628 height 309
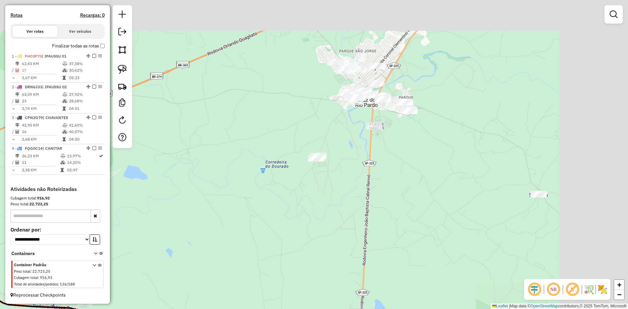
drag, startPoint x: 373, startPoint y: 168, endPoint x: 294, endPoint y: 239, distance: 106.6
click at [294, 239] on div "Janela de atendimento Grade de atendimento Capacidade Transportadoras Veículos …" at bounding box center [314, 154] width 628 height 309
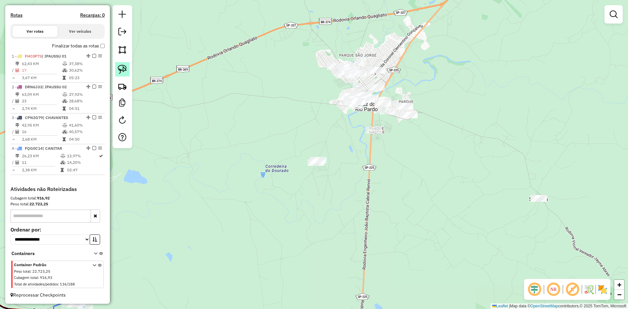
click at [122, 72] on img at bounding box center [122, 69] width 9 height 9
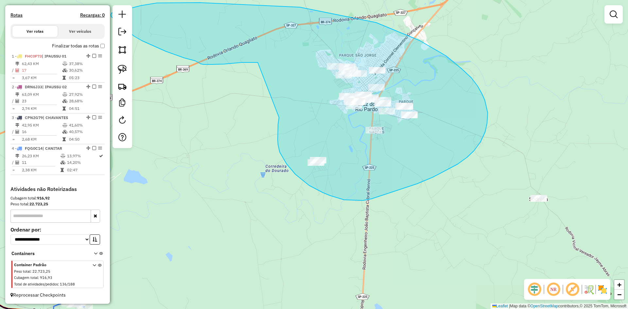
drag, startPoint x: 278, startPoint y: 125, endPoint x: 258, endPoint y: 62, distance: 65.4
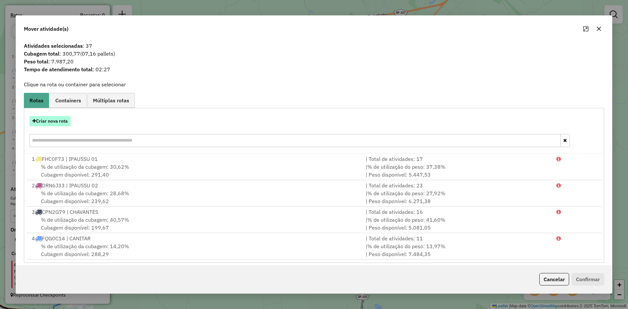
click at [49, 120] on button "Criar nova rota" at bounding box center [49, 121] width 41 height 10
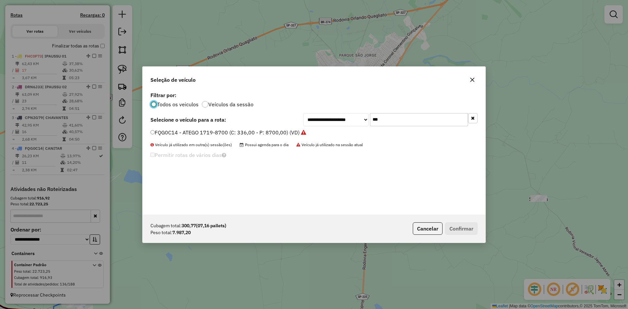
scroll to position [4, 2]
click at [393, 119] on input "***" at bounding box center [419, 119] width 98 height 13
type input "***"
click at [209, 135] on label "EVH8B55 - 17.18-8700 (C: 420,00 - P: 8700,00) (VD)" at bounding box center [216, 133] width 133 height 8
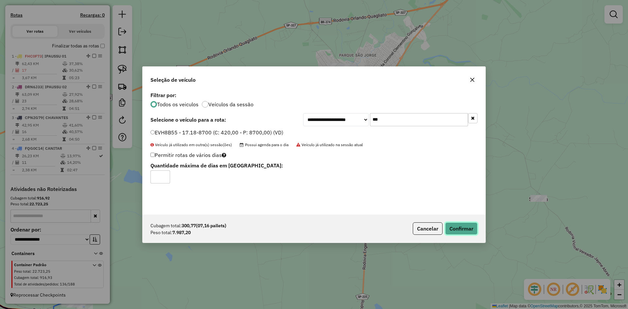
click at [471, 233] on button "Confirmar" at bounding box center [461, 228] width 32 height 12
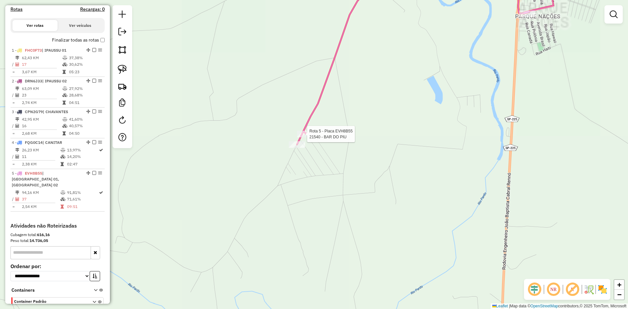
select select "**********"
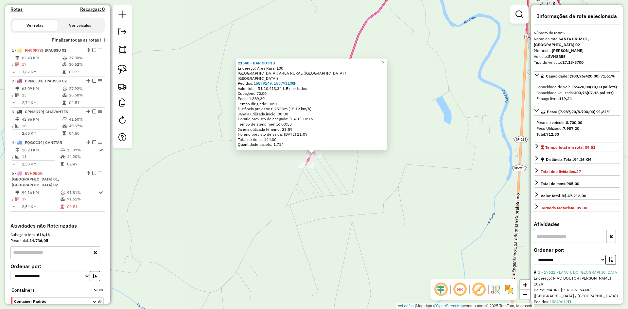
scroll to position [243, 0]
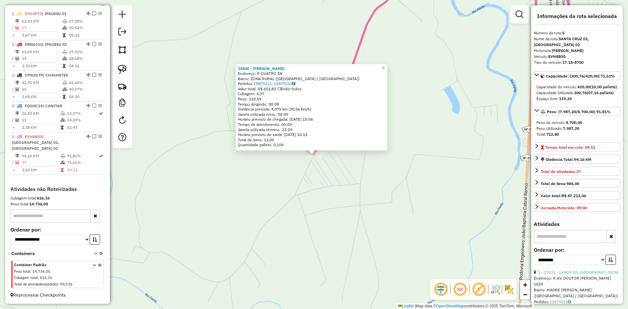
click at [338, 186] on div "15500 - [PERSON_NAME]: R QUATRO SN Bairro: ZONA RURAL ([GEOGRAPHIC_DATA] / [GEO…" at bounding box center [314, 154] width 628 height 309
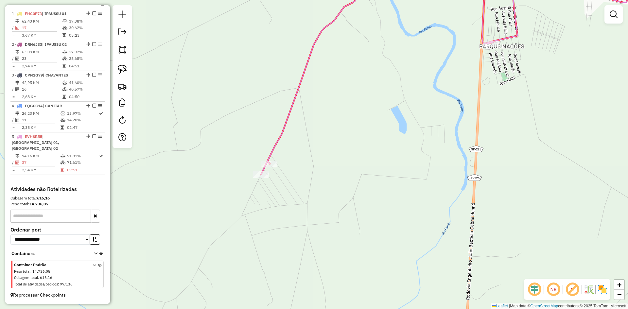
drag, startPoint x: 361, startPoint y: 180, endPoint x: 286, endPoint y: 216, distance: 82.8
click at [286, 216] on div "Janela de atendimento Grade de atendimento Capacidade Transportadoras Veículos …" at bounding box center [314, 154] width 628 height 309
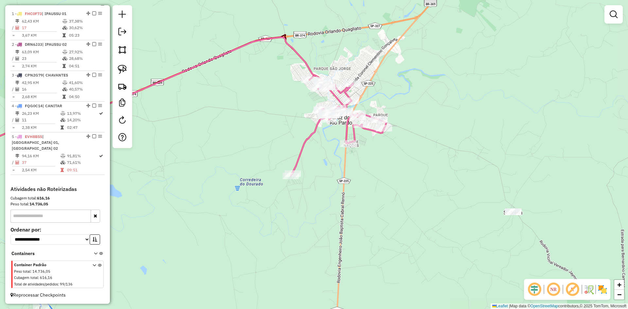
drag, startPoint x: 321, startPoint y: 160, endPoint x: 285, endPoint y: 205, distance: 57.5
click at [285, 205] on div "Janela de atendimento Grade de atendimento Capacidade Transportadoras Veículos …" at bounding box center [314, 154] width 628 height 309
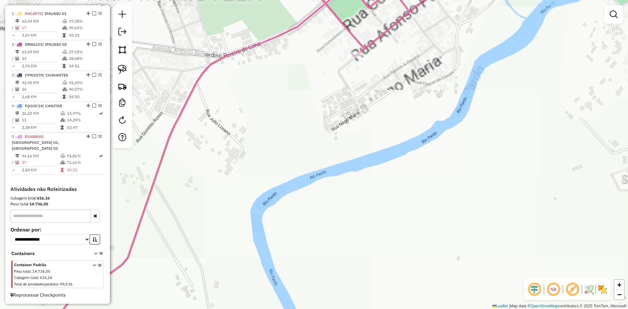
drag, startPoint x: 357, startPoint y: 111, endPoint x: 348, endPoint y: 167, distance: 57.3
click at [348, 167] on div "Janela de atendimento Grade de atendimento Capacidade Transportadoras Veículos …" at bounding box center [314, 154] width 628 height 309
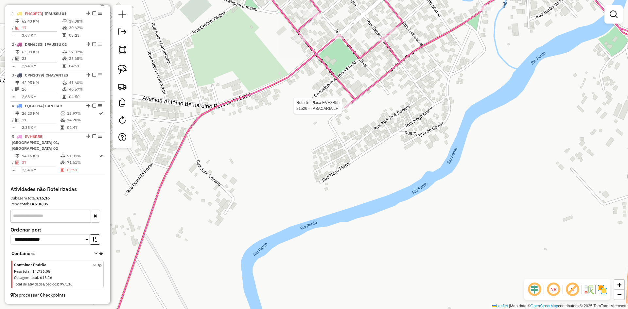
select select "**********"
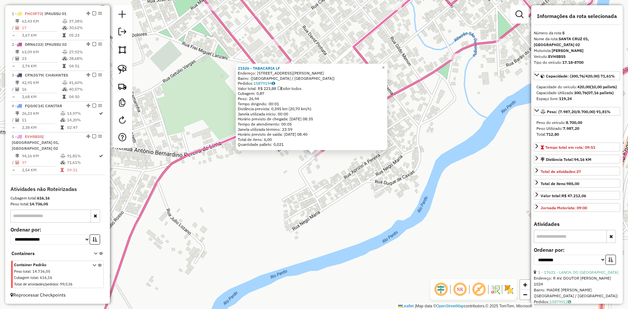
click at [343, 182] on div "21526 - TABACARIA LF Endereço: [STREET_ADDRESS][PERSON_NAME] Pedidos: 15879194 …" at bounding box center [314, 154] width 628 height 309
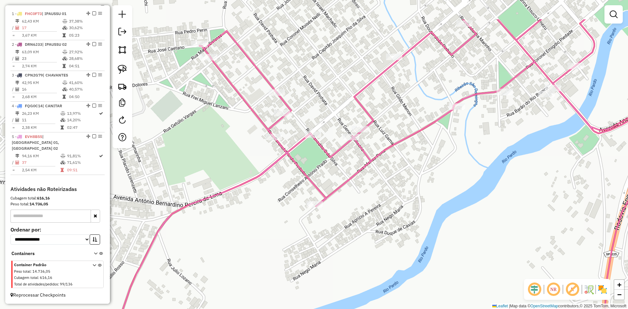
drag, startPoint x: 347, startPoint y: 162, endPoint x: 346, endPoint y: 212, distance: 50.1
click at [348, 214] on div "Janela de atendimento Grade de atendimento Capacidade Transportadoras Veículos …" at bounding box center [314, 154] width 628 height 309
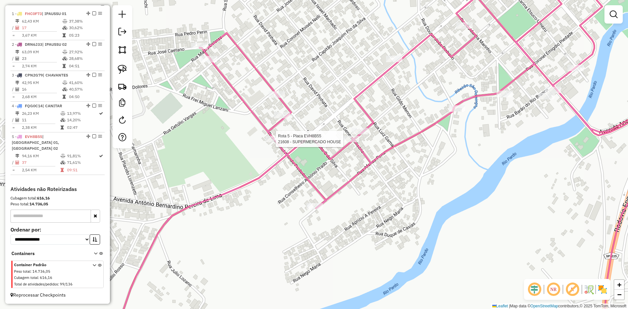
select select "**********"
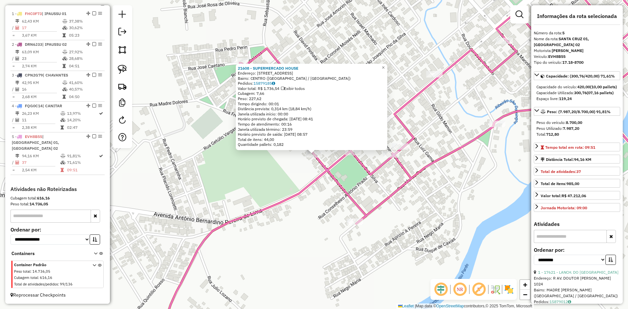
click at [407, 211] on div "21608 - SUPERMERCADO HOUSE Endereço: [STREET_ADDRESS] Pedidos: 15879185 Valor t…" at bounding box center [314, 154] width 628 height 309
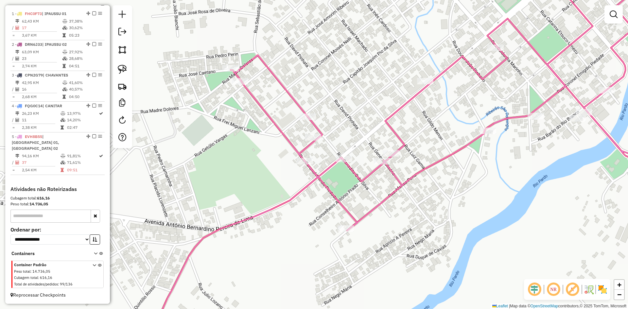
drag, startPoint x: 434, startPoint y: 215, endPoint x: 360, endPoint y: 201, distance: 75.1
click at [385, 217] on div "Janela de atendimento Grade de atendimento Capacidade Transportadoras Veículos …" at bounding box center [314, 154] width 628 height 309
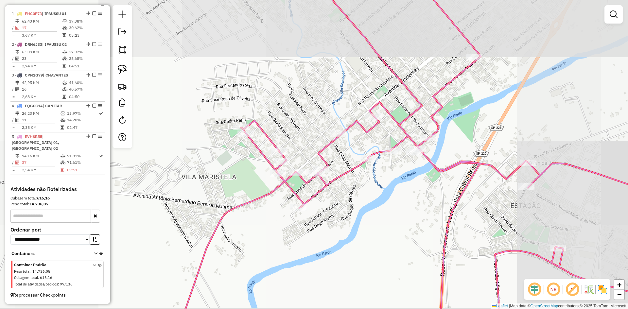
drag, startPoint x: 412, startPoint y: 238, endPoint x: 306, endPoint y: 228, distance: 105.9
click at [306, 228] on div "Janela de atendimento Grade de atendimento Capacidade Transportadoras Veículos …" at bounding box center [314, 154] width 628 height 309
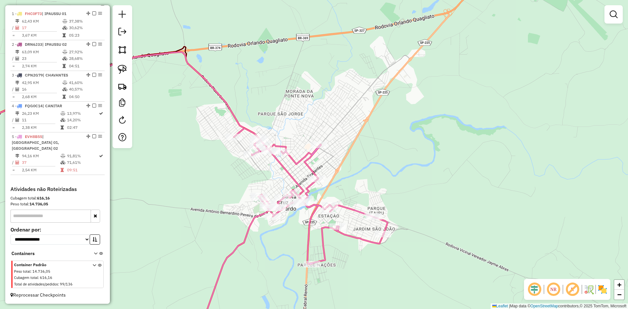
drag, startPoint x: 390, startPoint y: 180, endPoint x: 338, endPoint y: 145, distance: 62.6
click at [338, 145] on div "Janela de atendimento Grade de atendimento Capacidade Transportadoras Veículos …" at bounding box center [314, 154] width 628 height 309
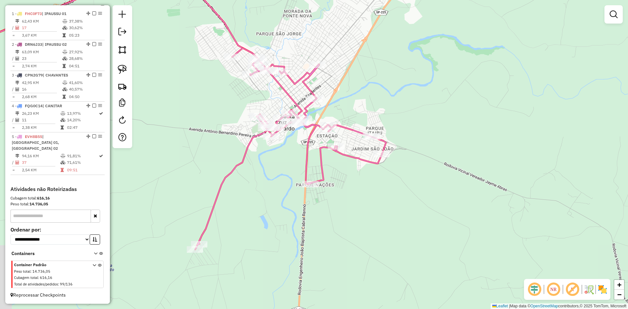
drag, startPoint x: 218, startPoint y: 250, endPoint x: 269, endPoint y: 204, distance: 68.6
click at [269, 204] on div "Janela de atendimento Grade de atendimento Capacidade Transportadoras Veículos …" at bounding box center [314, 154] width 628 height 309
click at [122, 72] on img at bounding box center [122, 69] width 9 height 9
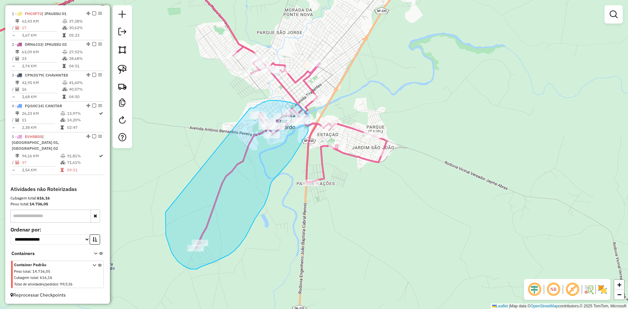
drag, startPoint x: 166, startPoint y: 212, endPoint x: 250, endPoint y: 108, distance: 134.4
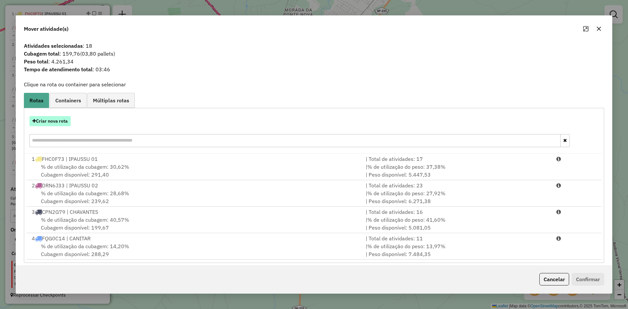
click at [54, 123] on button "Criar nova rota" at bounding box center [49, 121] width 41 height 10
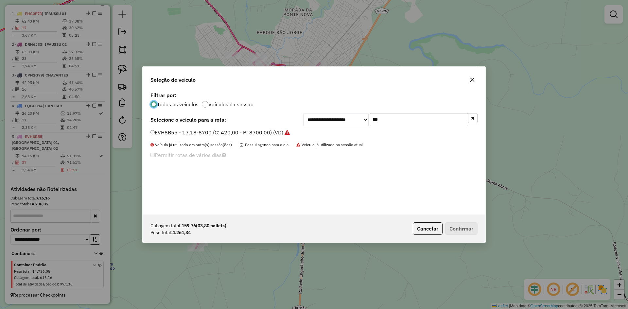
scroll to position [4, 2]
click at [409, 120] on input "***" at bounding box center [419, 119] width 98 height 13
type input "***"
click at [209, 132] on label "DZE6B12 - ATEGO 1719-8700 (C: 336,00 - P: 8700,00) (VD)" at bounding box center [224, 133] width 149 height 8
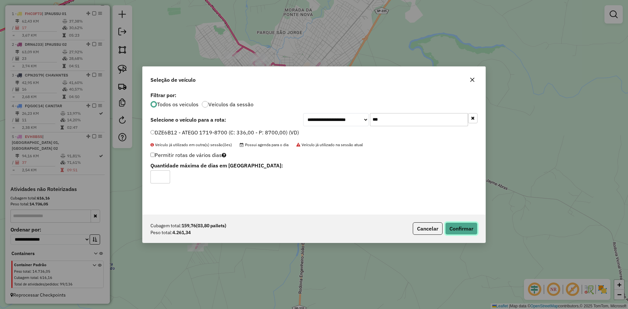
click at [471, 233] on button "Confirmar" at bounding box center [461, 228] width 32 height 12
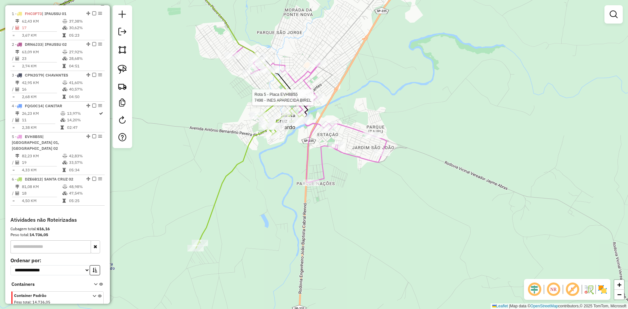
select select "**********"
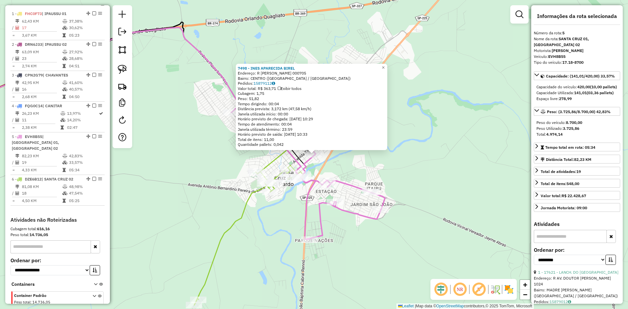
scroll to position [274, 0]
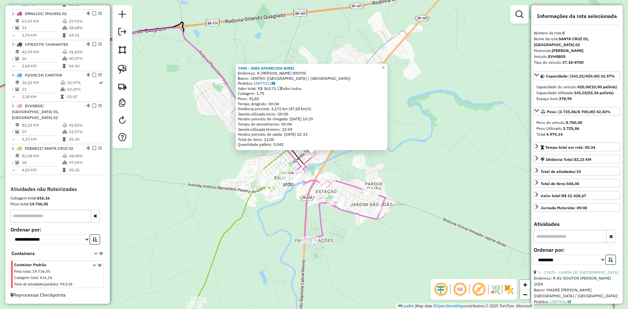
click at [389, 179] on div "7498 - INES APARECIDA [PERSON_NAME]: R [PERSON_NAME] 000705 Bairro: [GEOGRAPHIC…" at bounding box center [314, 154] width 628 height 309
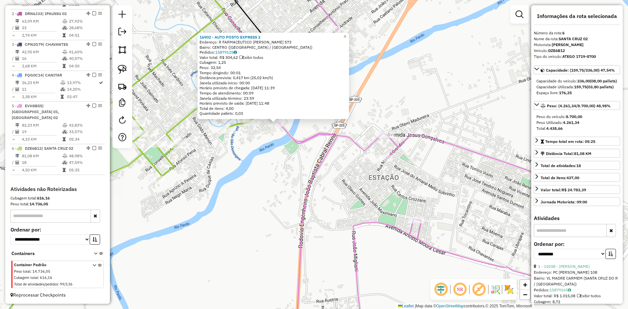
click at [309, 138] on icon at bounding box center [402, 154] width 428 height 371
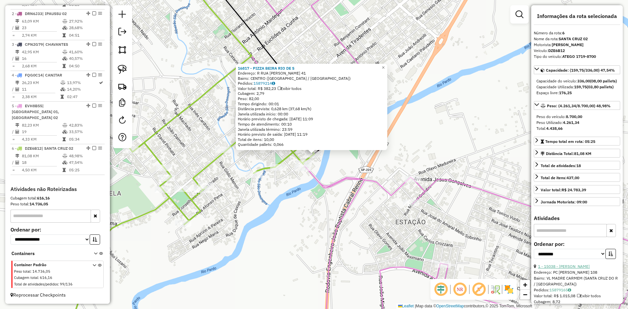
click at [585, 269] on link "1 - 15038 - [PERSON_NAME]" at bounding box center [564, 266] width 52 height 5
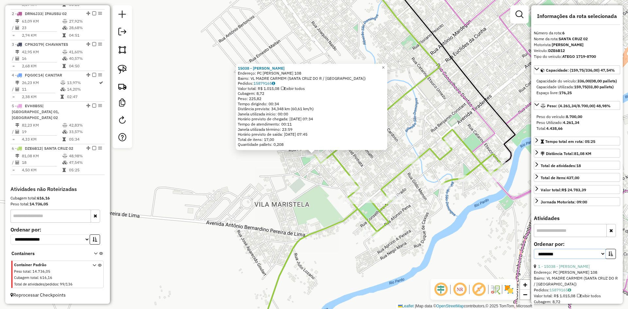
click at [596, 259] on select "**********" at bounding box center [570, 254] width 72 height 10
select select "*********"
click at [534, 259] on select "**********" at bounding box center [570, 254] width 72 height 10
click at [609, 256] on icon "button" at bounding box center [611, 254] width 5 height 5
click at [576, 269] on link "5 - 21540 - BAR DO PIU" at bounding box center [559, 266] width 43 height 5
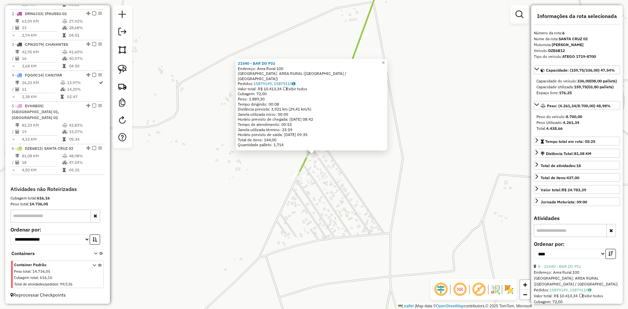
click at [358, 210] on div "21540 - BAR DO PIU Endereço: Area Rural 100 Bairro: AREA RURAL ([GEOGRAPHIC_DAT…" at bounding box center [314, 154] width 628 height 309
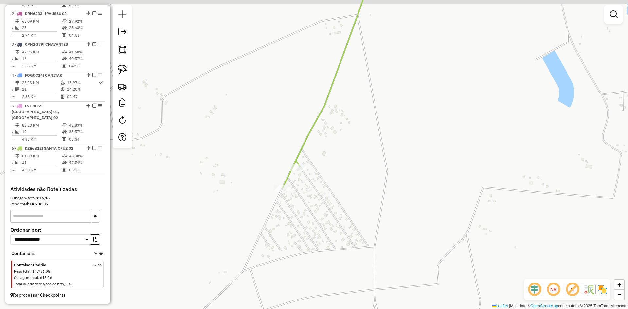
drag, startPoint x: 409, startPoint y: 180, endPoint x: 355, endPoint y: 229, distance: 72.7
click at [360, 225] on div "Janela de atendimento Grade de atendimento Capacidade Transportadoras Veículos …" at bounding box center [314, 154] width 628 height 309
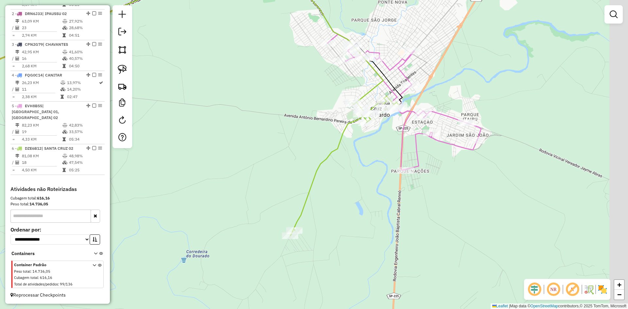
drag, startPoint x: 350, startPoint y: 230, endPoint x: 305, endPoint y: 248, distance: 48.5
click at [305, 244] on div "Janela de atendimento Grade de atendimento Capacidade Transportadoras Veículos …" at bounding box center [314, 154] width 628 height 309
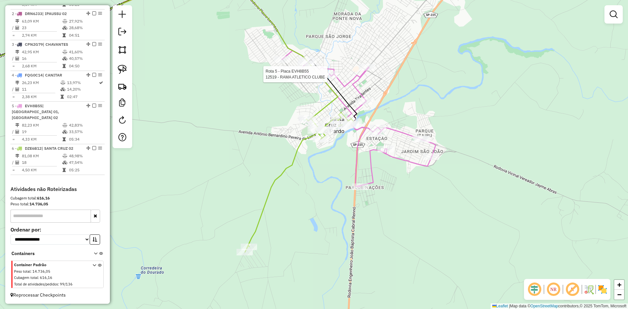
select select "*********"
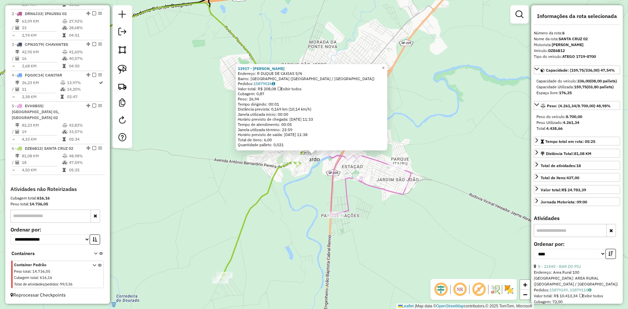
click at [324, 203] on div "13917 - [PERSON_NAME] Endereço: R DUQUE DE CAXIAS S/N Bairro: [GEOGRAPHIC_DATA]…" at bounding box center [314, 154] width 628 height 309
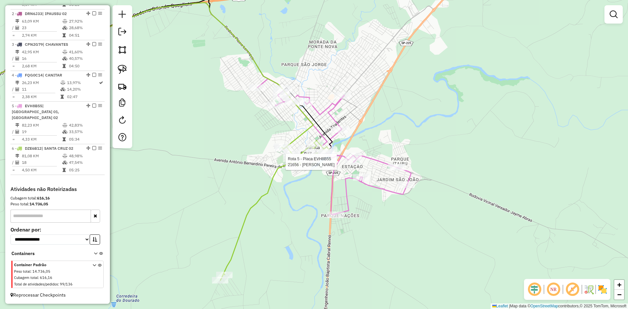
select select "*********"
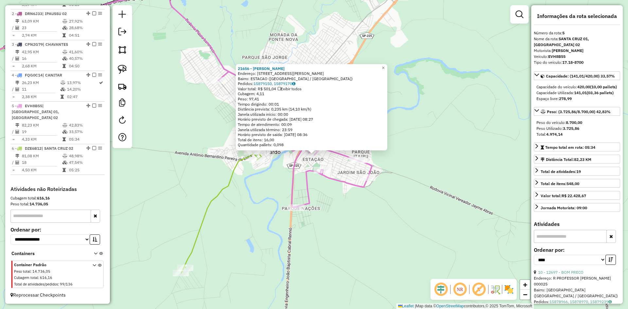
click at [357, 221] on div "21656 - [PERSON_NAME]: [STREET_ADDRESS]) Pedidos: 15879150, 15879170 Valor tota…" at bounding box center [314, 154] width 628 height 309
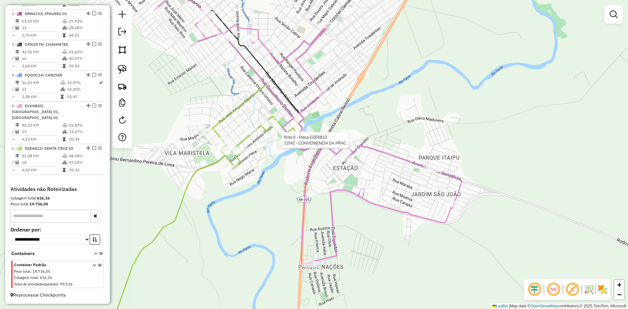
select select "*********"
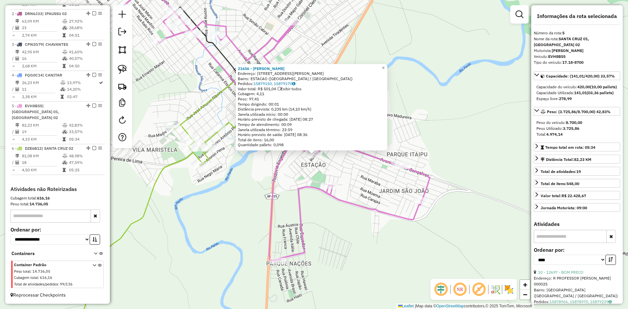
click at [256, 175] on div "21656 - [PERSON_NAME]: [STREET_ADDRESS]) Pedidos: 15879150, 15879170 Valor tota…" at bounding box center [314, 154] width 628 height 309
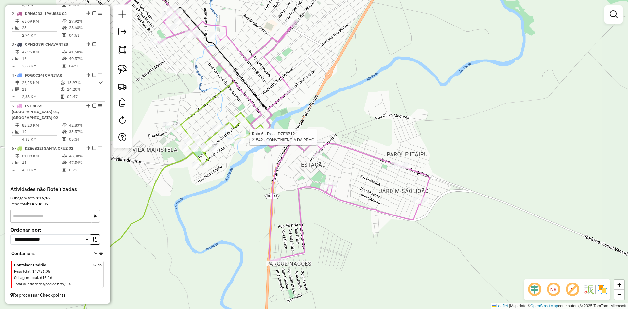
select select "*********"
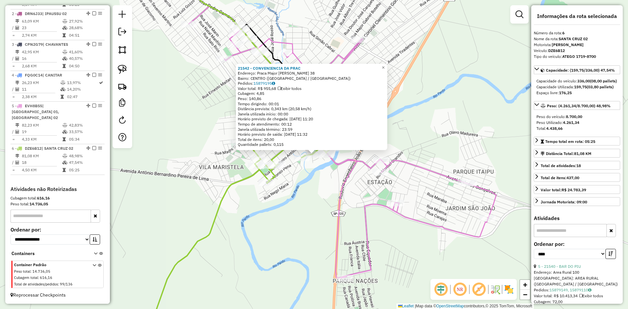
click at [243, 198] on div "21542 - CONVENIENCIA DA PRAC Endereço: Praca Major [PERSON_NAME] 38 Bairro: CEN…" at bounding box center [314, 154] width 628 height 309
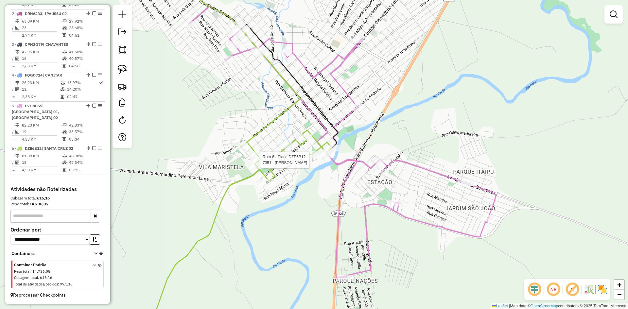
select select "*********"
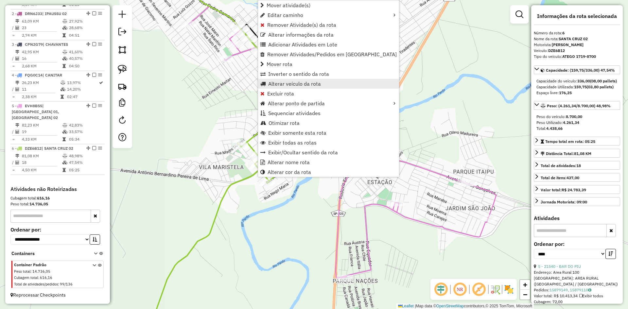
click at [303, 81] on span "Alterar veículo da rota" at bounding box center [294, 83] width 53 height 5
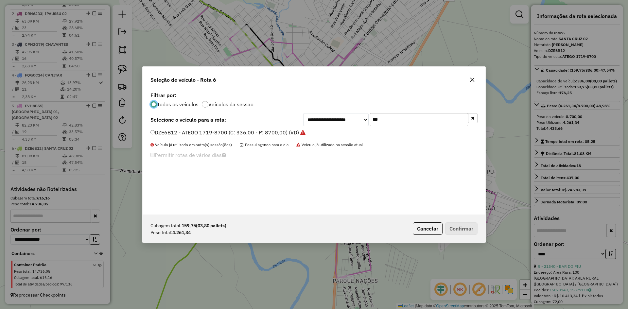
scroll to position [4, 2]
click at [425, 126] on input "***" at bounding box center [419, 119] width 98 height 13
type input "***"
click at [191, 130] on label "EVH8B55 - 17.18-8700 (C: 420,00 - P: 8700,00) (VD)" at bounding box center [219, 133] width 139 height 8
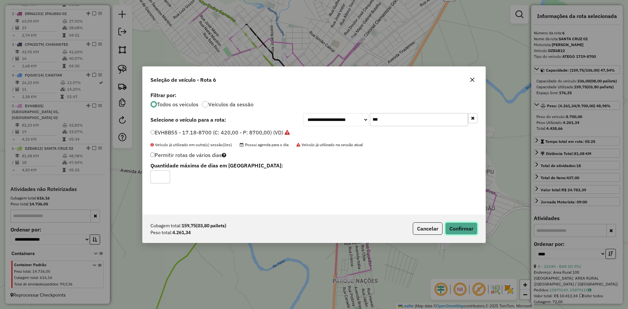
click at [474, 225] on button "Confirmar" at bounding box center [461, 228] width 32 height 12
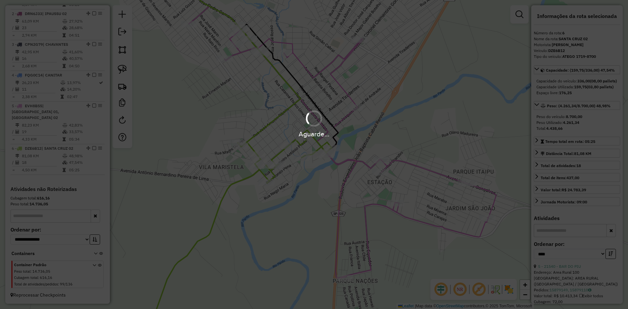
scroll to position [280, 0]
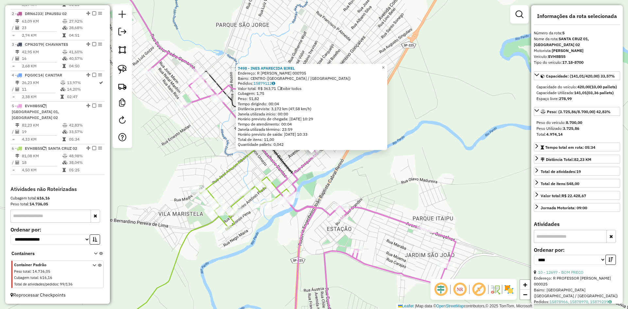
click at [392, 175] on div "7498 - INES APARECIDA [PERSON_NAME]: R [PERSON_NAME] 000705 Bairro: [GEOGRAPHIC…" at bounding box center [314, 154] width 628 height 309
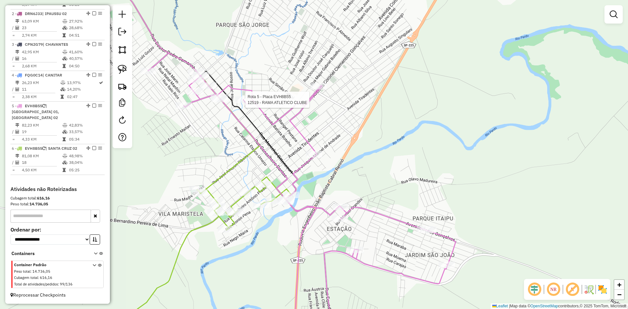
select select "*********"
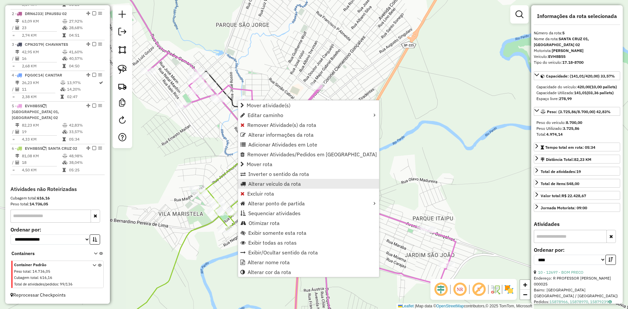
click at [282, 183] on span "Alterar veículo da rota" at bounding box center [274, 183] width 53 height 5
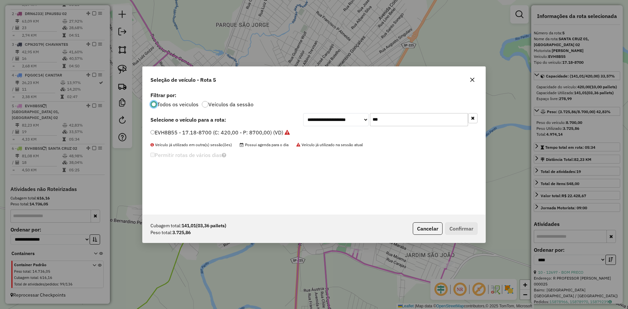
scroll to position [4, 2]
click at [394, 124] on input "***" at bounding box center [419, 119] width 98 height 13
type input "***"
click at [186, 130] on label "DZE6B12 - ATEGO 1719-8700 (C: 336,00 - P: 8700,00) (VD)" at bounding box center [224, 133] width 149 height 8
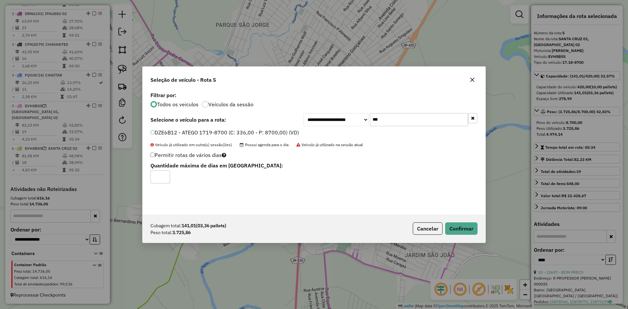
click at [459, 235] on div "Cubagem total: 141,01 (03,36 pallets) Peso total: 3.725,86 Cancelar Confirmar" at bounding box center [314, 229] width 343 height 28
click at [462, 226] on button "Confirmar" at bounding box center [461, 228] width 32 height 12
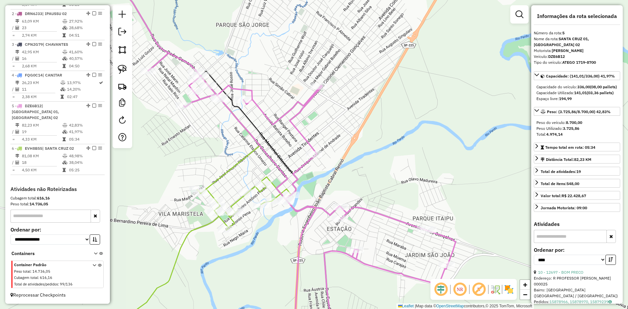
scroll to position [274, 0]
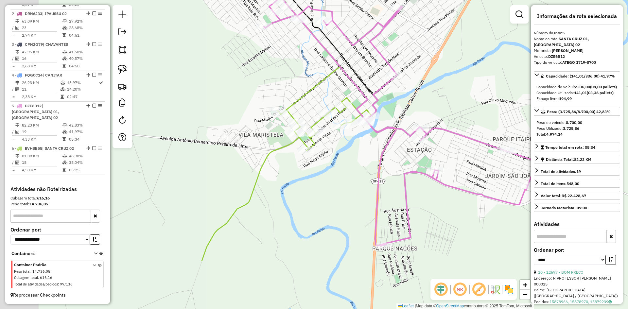
drag, startPoint x: 427, startPoint y: 104, endPoint x: 431, endPoint y: 101, distance: 4.3
click at [431, 101] on div "Janela de atendimento Grade de atendimento Capacidade Transportadoras Veículos …" at bounding box center [314, 154] width 628 height 309
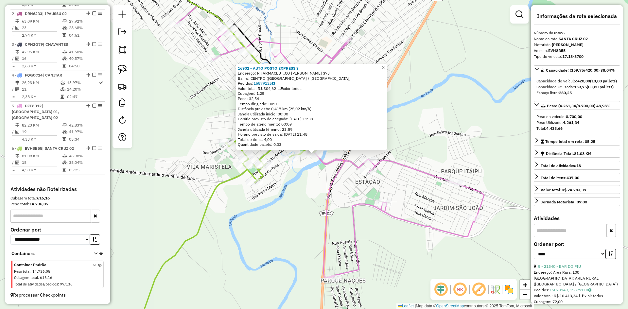
click at [294, 209] on div "16902 - AUTO POSTO EXPRESS 3 Endereço: R FARMACEUTICO [PERSON_NAME] S73 Bairro:…" at bounding box center [314, 154] width 628 height 309
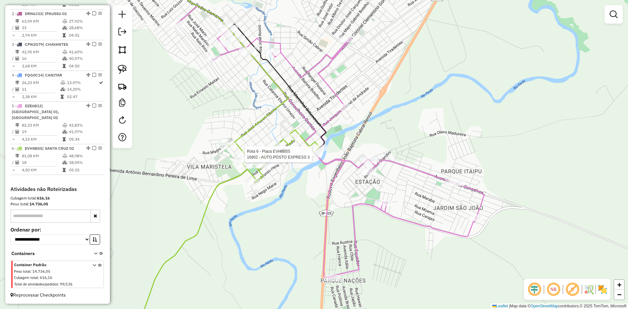
select select "*********"
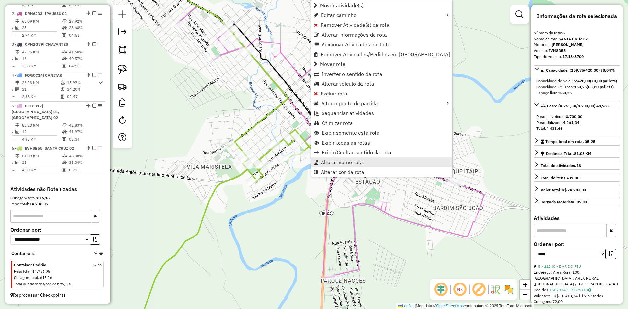
click at [337, 162] on span "Alterar nome rota" at bounding box center [342, 162] width 42 height 5
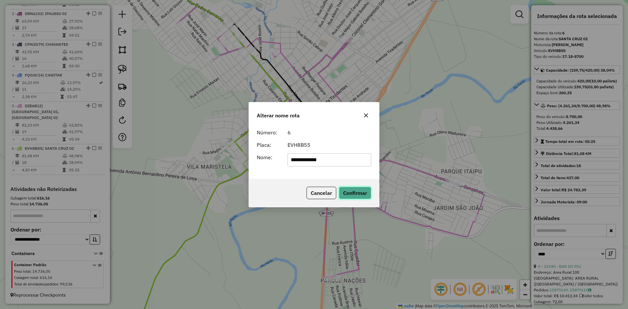
click at [356, 195] on button "Confirmar" at bounding box center [355, 193] width 32 height 12
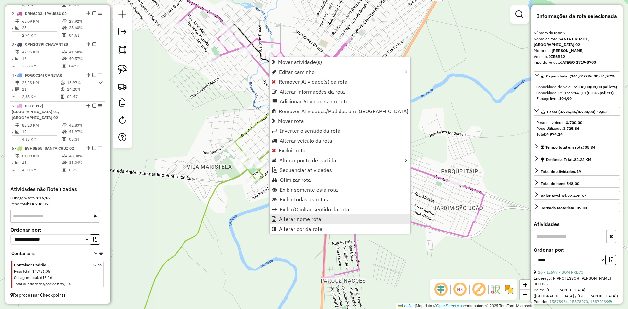
click at [313, 220] on span "Alterar nome rota" at bounding box center [300, 219] width 42 height 5
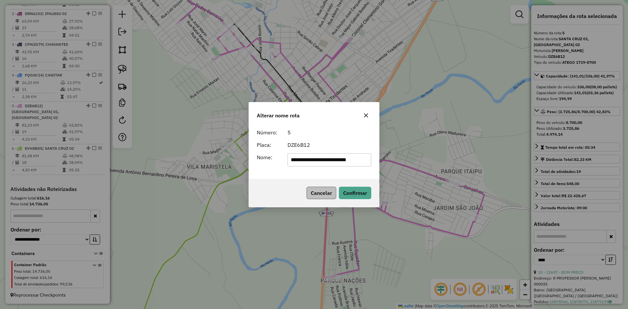
scroll to position [0, 1]
drag, startPoint x: 327, startPoint y: 163, endPoint x: 363, endPoint y: 166, distance: 36.5
click at [363, 166] on input "**********" at bounding box center [330, 159] width 84 height 13
type input "**********"
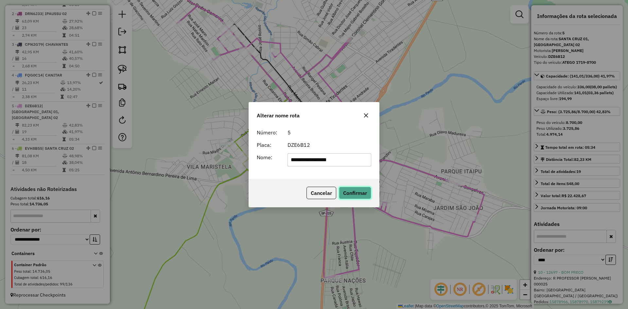
click at [360, 196] on button "Confirmar" at bounding box center [355, 193] width 32 height 12
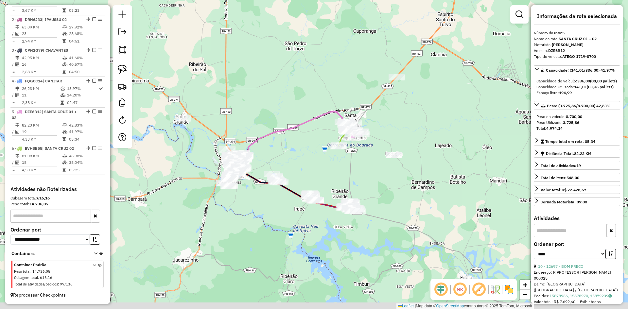
drag, startPoint x: 332, startPoint y: 221, endPoint x: 329, endPoint y: 174, distance: 46.9
click at [329, 174] on div "Janela de atendimento Grade de atendimento Capacidade Transportadoras Veículos …" at bounding box center [314, 154] width 628 height 309
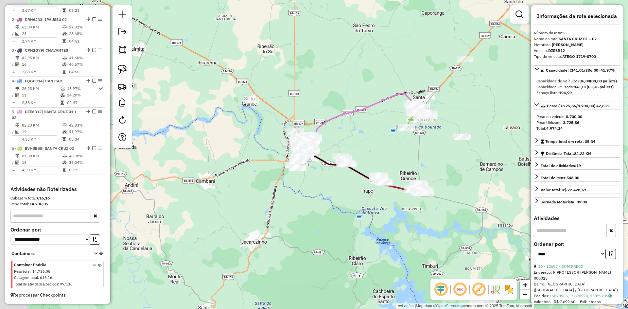
drag, startPoint x: 317, startPoint y: 172, endPoint x: 383, endPoint y: 162, distance: 67.0
click at [383, 162] on div "Janela de atendimento Grade de atendimento Capacidade Transportadoras Veículos …" at bounding box center [314, 154] width 628 height 309
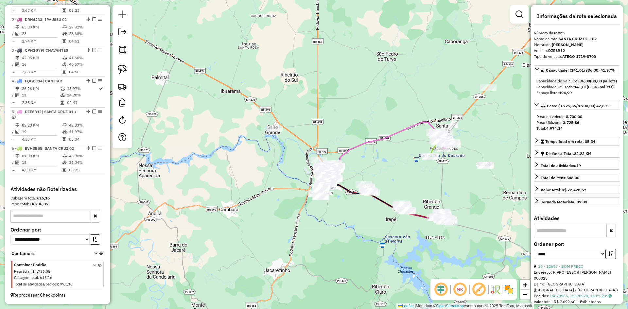
drag, startPoint x: 375, startPoint y: 151, endPoint x: 398, endPoint y: 180, distance: 36.7
click at [398, 180] on div "Janela de atendimento Grade de atendimento Capacidade Transportadoras Veículos …" at bounding box center [314, 154] width 628 height 309
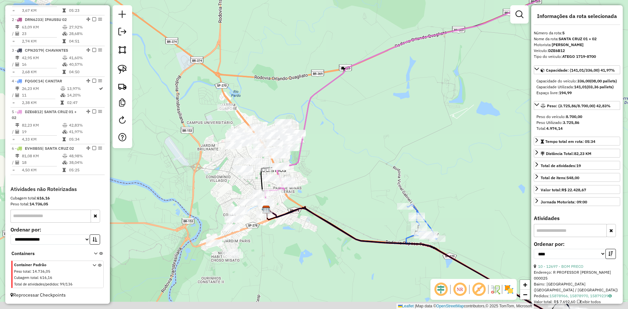
drag, startPoint x: 348, startPoint y: 181, endPoint x: 436, endPoint y: 139, distance: 97.0
click at [436, 139] on div "Janela de atendimento Grade de atendimento Capacidade Transportadoras Veículos …" at bounding box center [314, 154] width 628 height 309
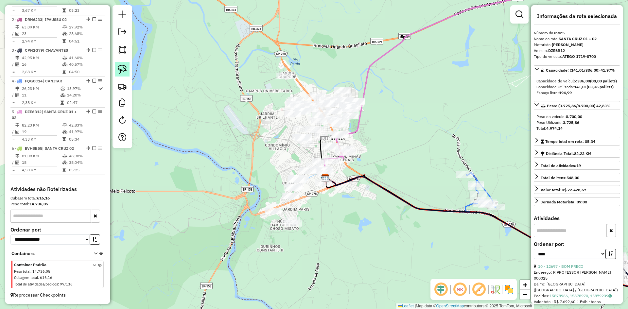
click at [128, 69] on link at bounding box center [122, 69] width 14 height 14
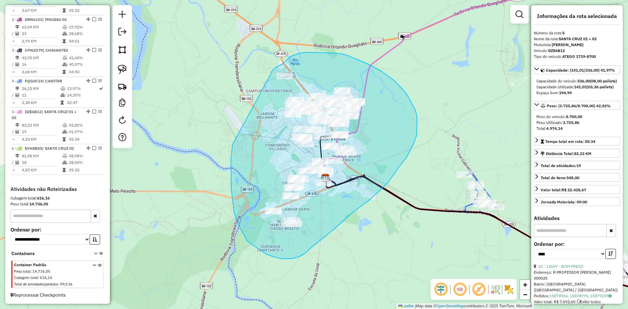
drag, startPoint x: 231, startPoint y: 180, endPoint x: 271, endPoint y: 75, distance: 112.8
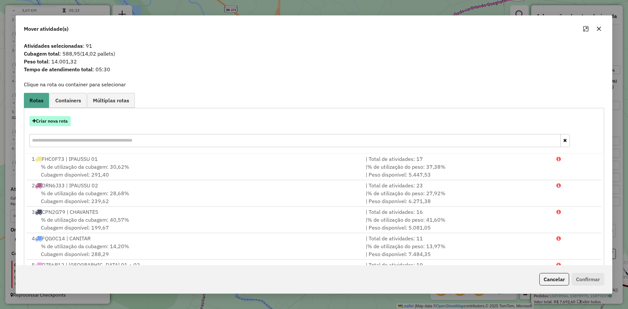
click at [67, 121] on button "Criar nova rota" at bounding box center [49, 121] width 41 height 10
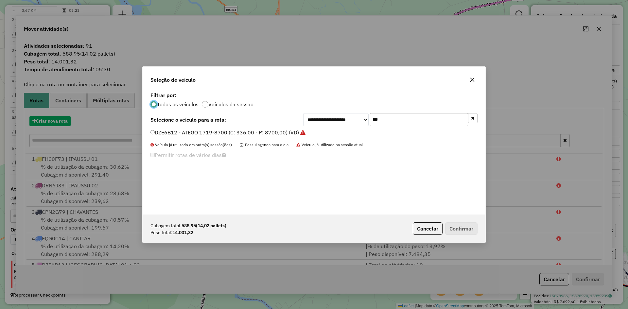
scroll to position [4, 2]
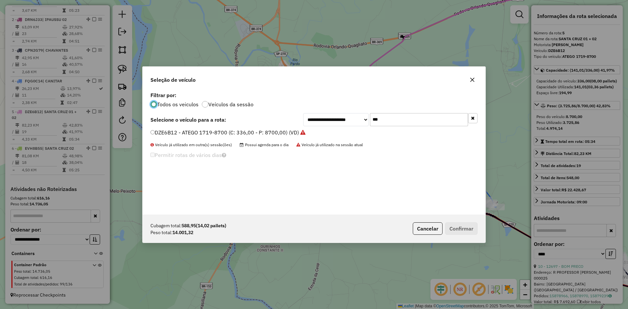
click at [409, 122] on input "***" at bounding box center [419, 119] width 98 height 13
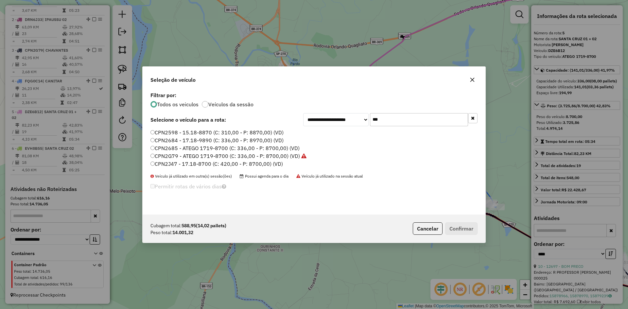
type input "***"
click at [168, 165] on label "CPN2J47 - 17.18-8700 (C: 420,00 - P: 8700,00) (VD)" at bounding box center [216, 164] width 132 height 8
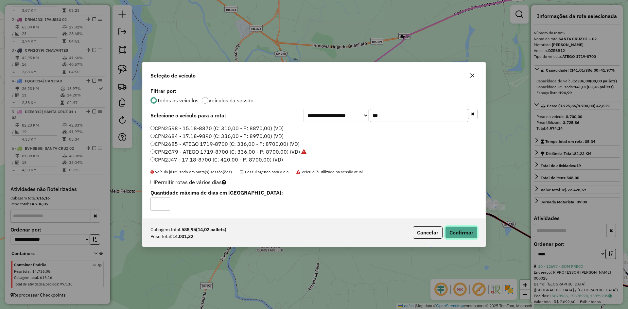
click at [468, 237] on button "Confirmar" at bounding box center [461, 232] width 32 height 12
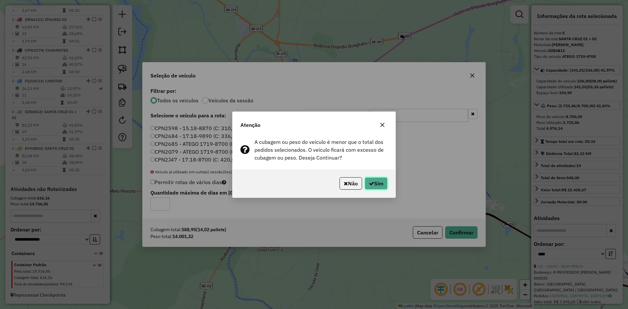
click at [382, 184] on button "Sim" at bounding box center [376, 183] width 23 height 12
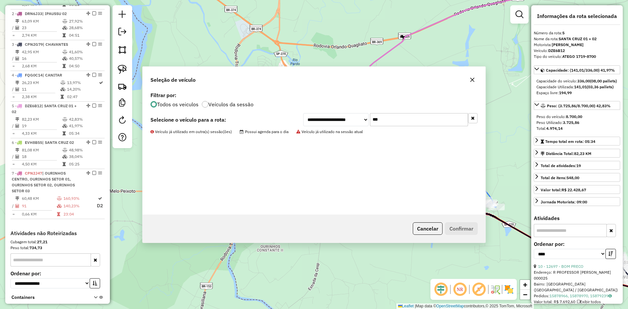
scroll to position [324, 0]
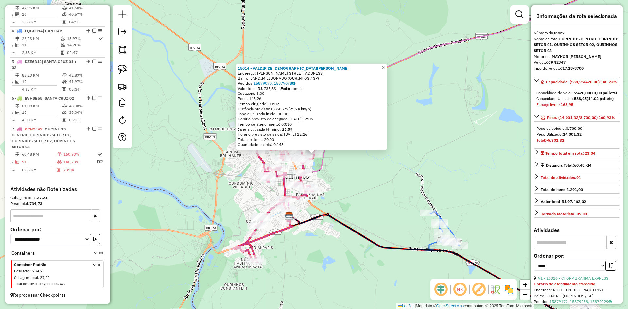
click at [353, 185] on div "15014 - VALDIR DE [PERSON_NAME]: [STREET_ADDRESS][PERSON_NAME] Bairro: [GEOGRAP…" at bounding box center [314, 154] width 628 height 309
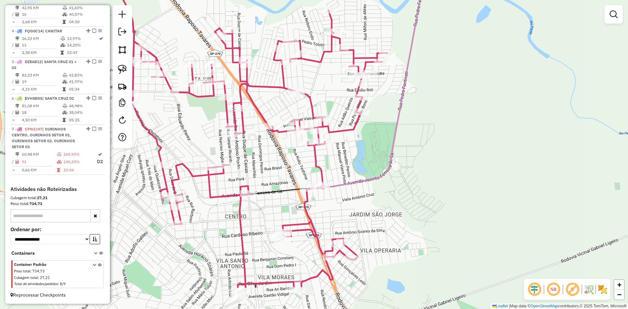
drag, startPoint x: 406, startPoint y: 157, endPoint x: 426, endPoint y: 142, distance: 24.6
click at [426, 142] on div "Janela de atendimento Grade de atendimento Capacidade Transportadoras Veículos …" at bounding box center [314, 154] width 628 height 309
click at [124, 68] on img at bounding box center [122, 69] width 9 height 9
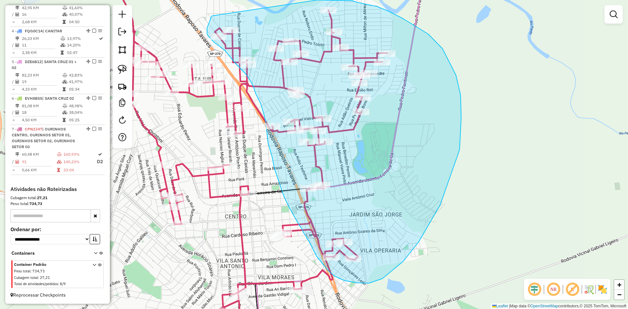
drag, startPoint x: 213, startPoint y: 16, endPoint x: 313, endPoint y: 1, distance: 101.5
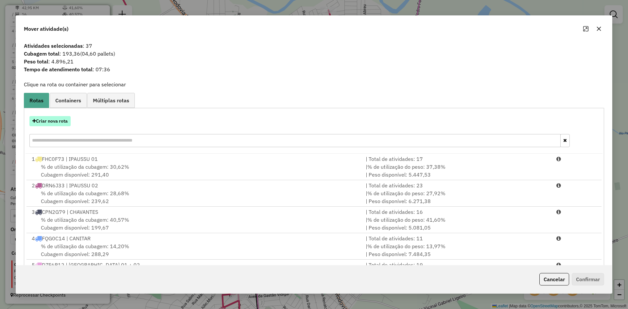
click at [63, 125] on button "Criar nova rota" at bounding box center [49, 121] width 41 height 10
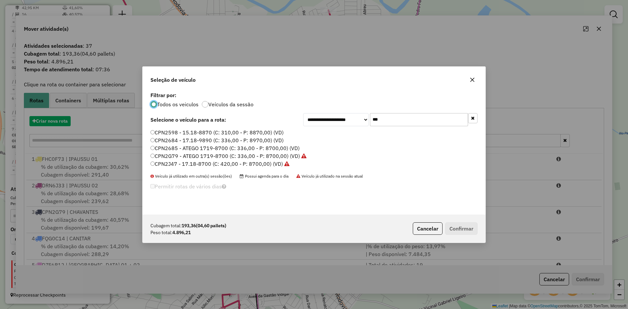
scroll to position [4, 2]
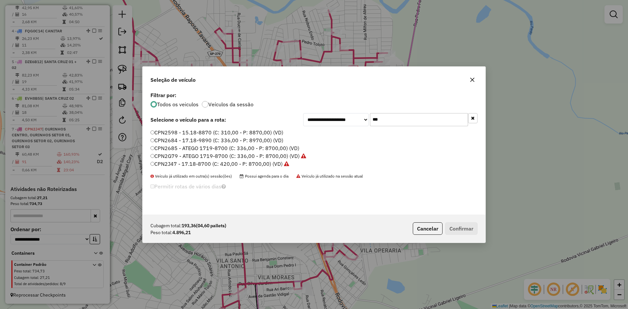
click at [415, 116] on input "***" at bounding box center [419, 119] width 98 height 13
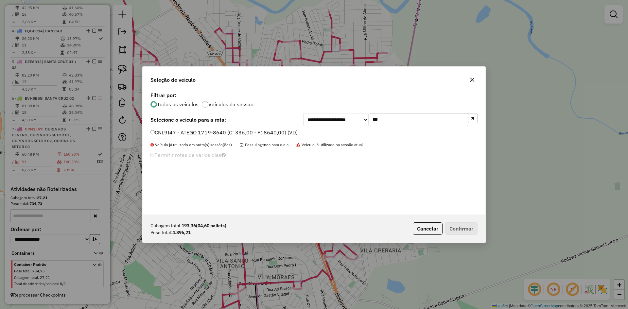
type input "***"
click at [165, 135] on label "CNL9I47 - ATEGO 1719-8640 (C: 336,00 - P: 8640,00) (VD)" at bounding box center [223, 133] width 147 height 8
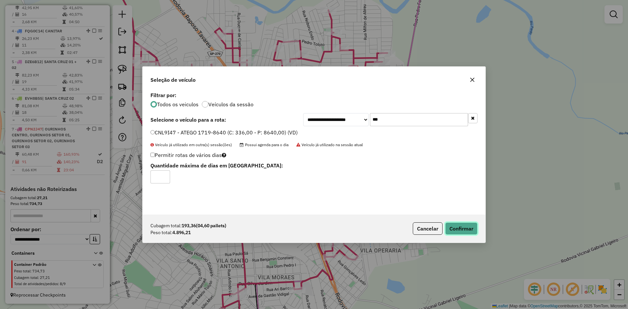
click at [472, 228] on button "Confirmar" at bounding box center [461, 228] width 32 height 12
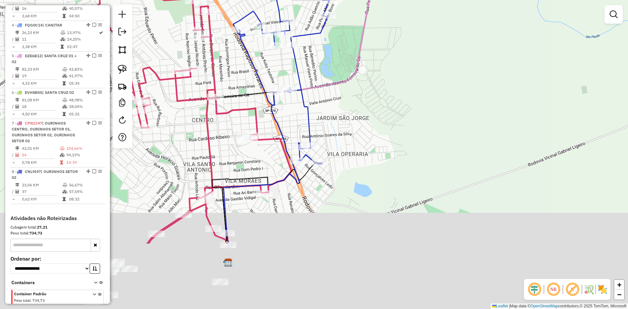
drag, startPoint x: 428, startPoint y: 184, endPoint x: 409, endPoint y: 136, distance: 51.4
click at [409, 136] on div "Janela de atendimento Grade de atendimento Capacidade Transportadoras Veículos …" at bounding box center [314, 154] width 628 height 309
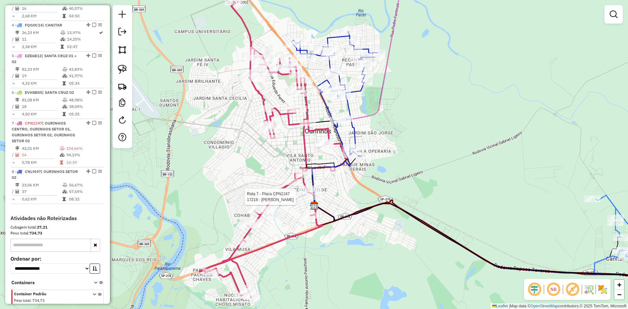
scroll to position [359, 0]
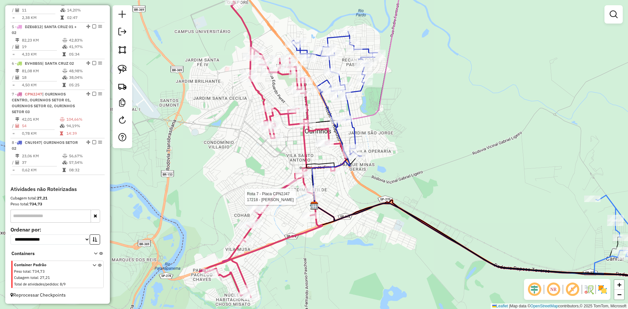
select select "*********"
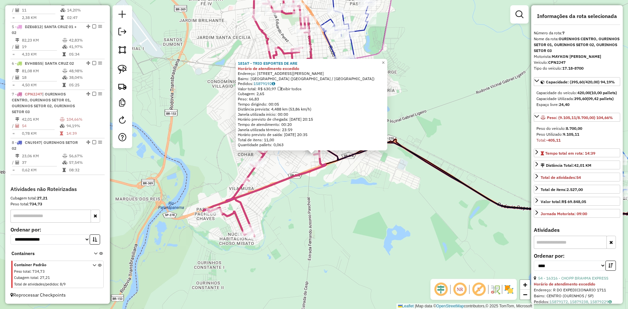
click at [313, 204] on div "18167 - TRIO ESPORTES DE ARE Horário de atendimento excedido Endereço: R [PERSO…" at bounding box center [314, 154] width 628 height 309
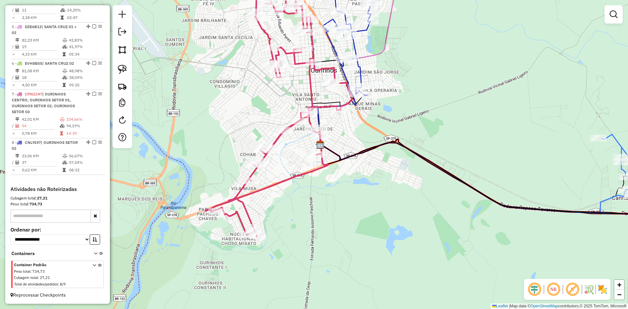
click at [321, 206] on div "Janela de atendimento Grade de atendimento Capacidade Transportadoras Veículos …" at bounding box center [314, 154] width 628 height 309
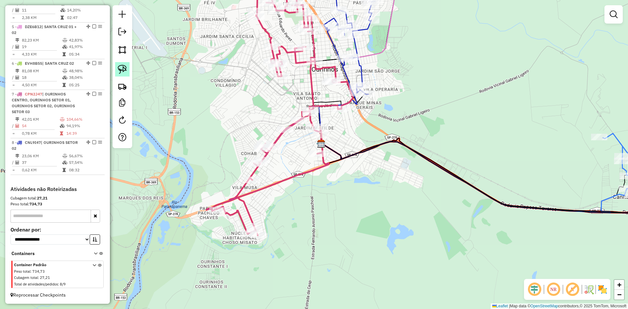
click at [125, 71] on img at bounding box center [122, 69] width 9 height 9
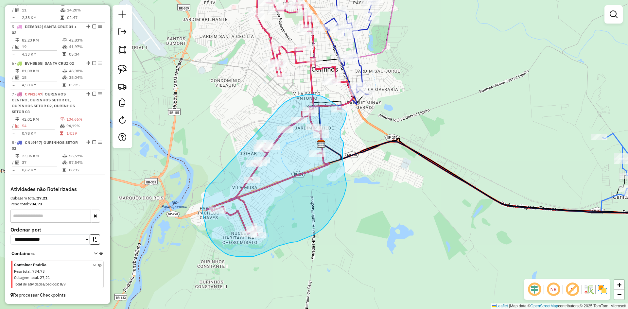
drag, startPoint x: 206, startPoint y: 188, endPoint x: 278, endPoint y: 109, distance: 106.8
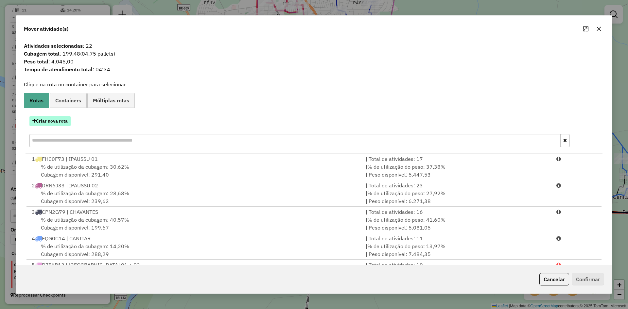
click at [65, 119] on button "Criar nova rota" at bounding box center [49, 121] width 41 height 10
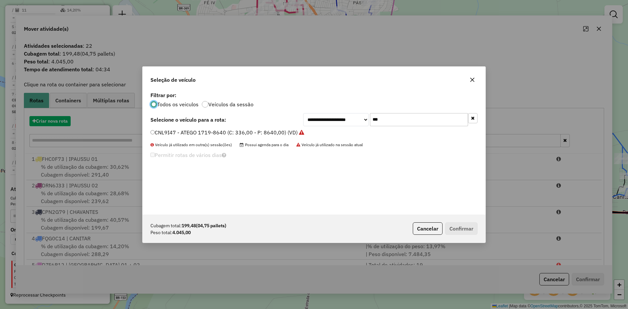
scroll to position [4, 2]
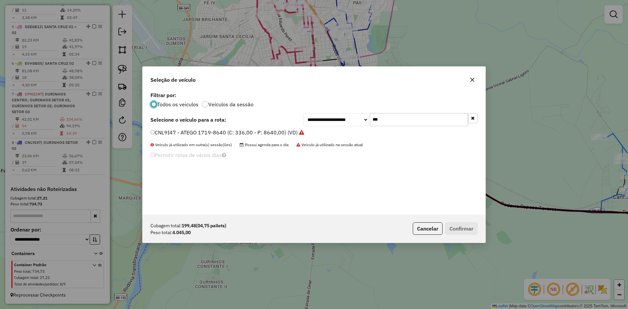
click at [420, 121] on input "***" at bounding box center [419, 119] width 98 height 13
type input "***"
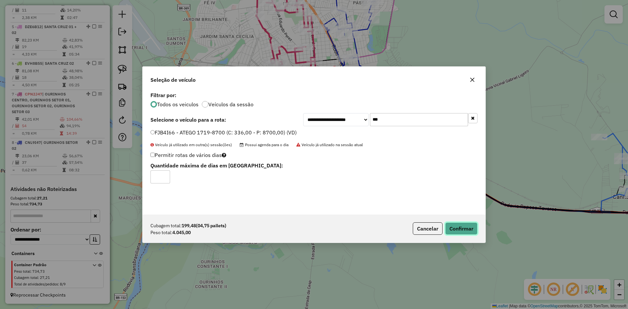
click at [461, 229] on button "Confirmar" at bounding box center [461, 228] width 32 height 12
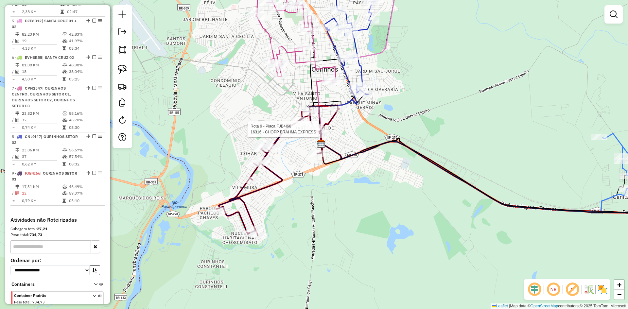
scroll to position [396, 0]
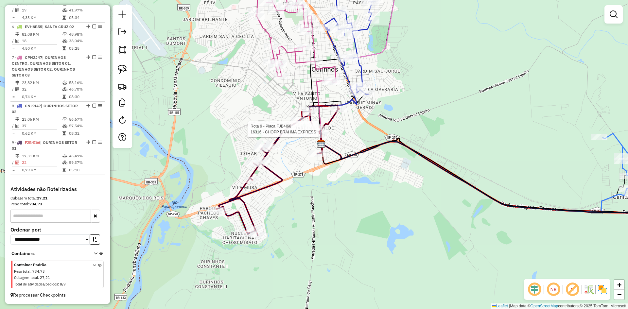
select select "*********"
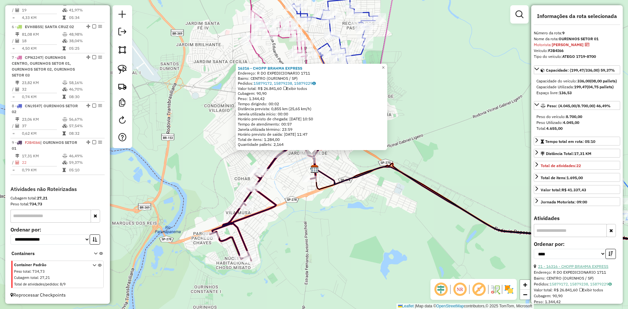
click at [592, 269] on link "21 - 16316 - CHOPP BRAHMA EXPRESS" at bounding box center [573, 266] width 70 height 5
click at [345, 221] on div "16316 - CHOPP BRAHMA EXPRESS Endereço: R DO EXPEDICIONARIO 1711 Bairro: CENTRO …" at bounding box center [314, 154] width 628 height 309
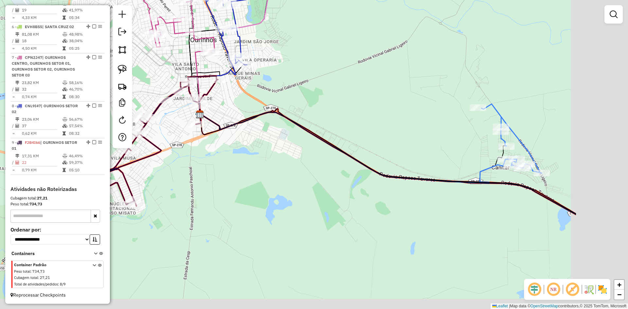
drag, startPoint x: 373, startPoint y: 219, endPoint x: 256, endPoint y: 163, distance: 128.9
click at [256, 163] on div "Janela de atendimento Grade de atendimento Capacidade Transportadoras Veículos …" at bounding box center [314, 154] width 628 height 309
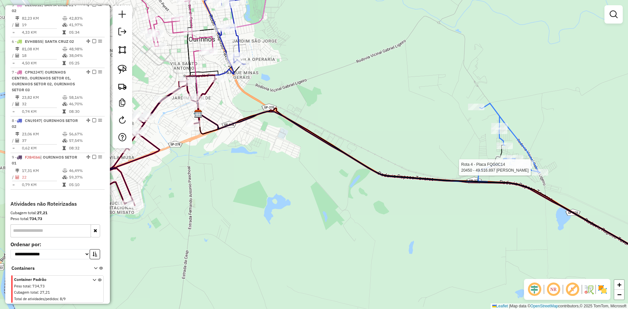
select select "*********"
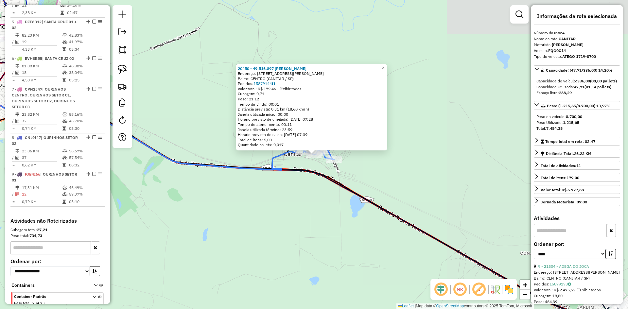
scroll to position [345, 0]
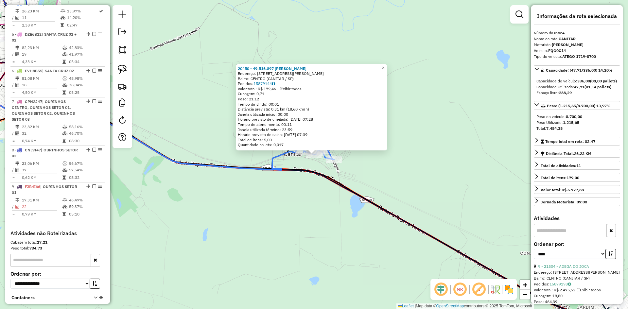
click at [281, 255] on div "20450 - 49.516.897 [PERSON_NAME]: R [STREET_ADDRESS][PERSON_NAME] Bairro: [GEOG…" at bounding box center [314, 154] width 628 height 309
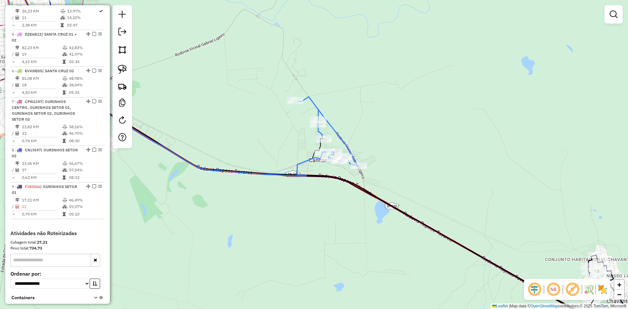
drag, startPoint x: 256, startPoint y: 240, endPoint x: 488, endPoint y: 266, distance: 232.7
click at [488, 266] on div "Janela de atendimento Grade de atendimento Capacidade Transportadoras Veículos …" at bounding box center [314, 154] width 628 height 309
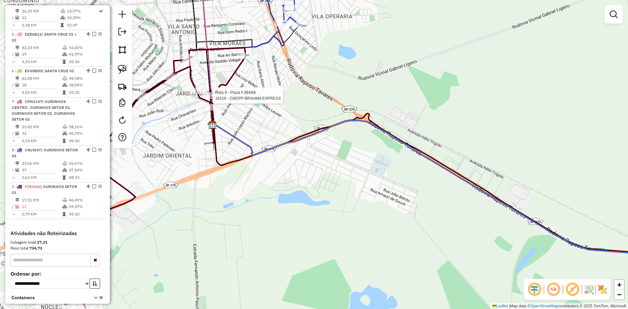
select select "*********"
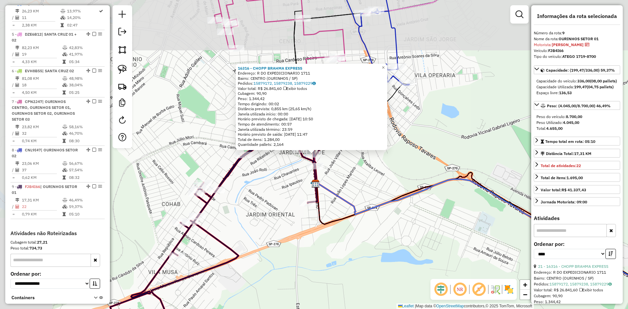
scroll to position [396, 0]
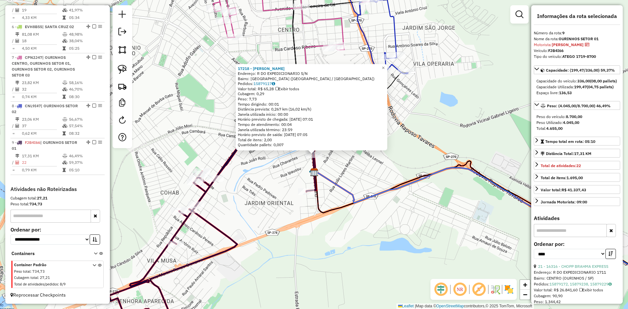
click at [326, 244] on div "17218 - [PERSON_NAME]: R DO EXPEDICIONARIO S/N Bairro: [GEOGRAPHIC_DATA] ([GEOG…" at bounding box center [314, 154] width 628 height 309
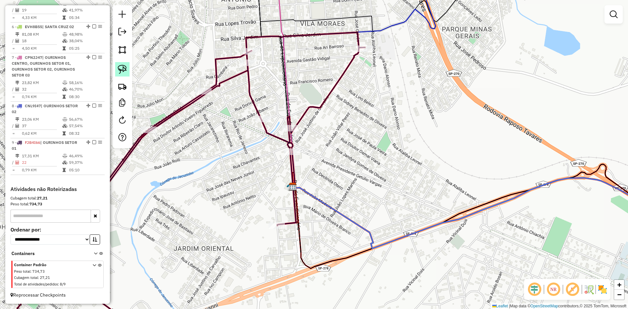
click at [125, 70] on img at bounding box center [122, 69] width 9 height 9
drag, startPoint x: 309, startPoint y: 141, endPoint x: 308, endPoint y: 158, distance: 17.7
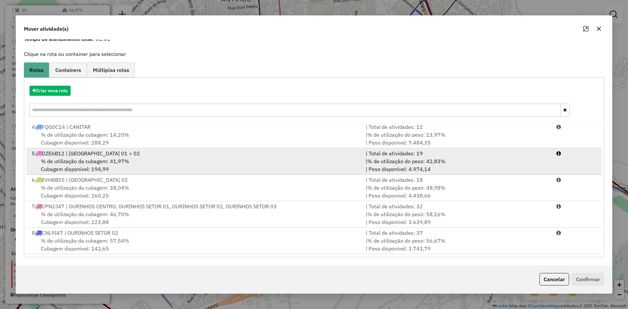
scroll to position [48, 0]
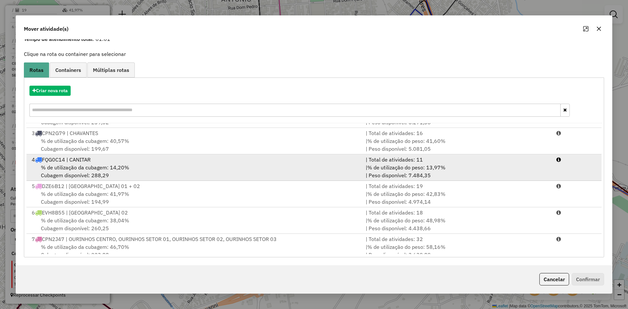
click at [123, 164] on div "% de utilização da cubagem: 14,20% Cubagem disponível: 288,29" at bounding box center [195, 172] width 334 height 16
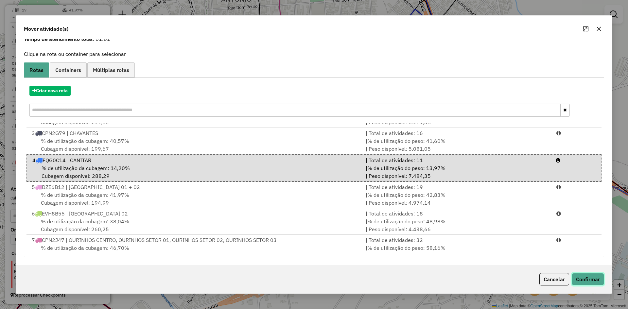
click at [597, 282] on button "Confirmar" at bounding box center [588, 279] width 32 height 12
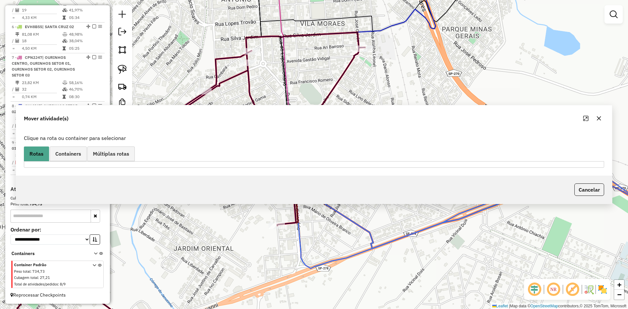
scroll to position [0, 0]
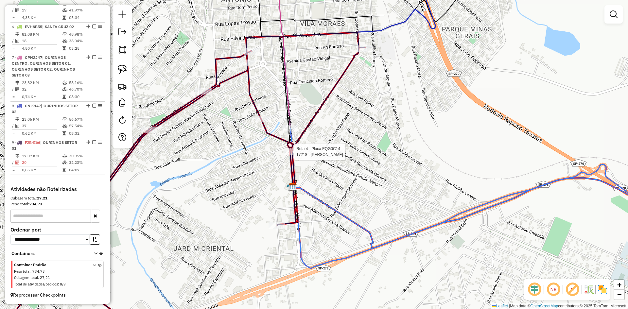
select select "*********"
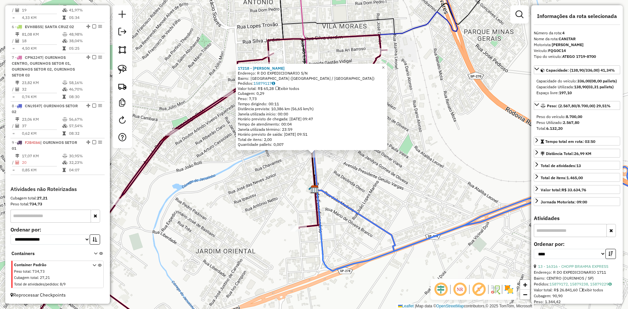
scroll to position [345, 0]
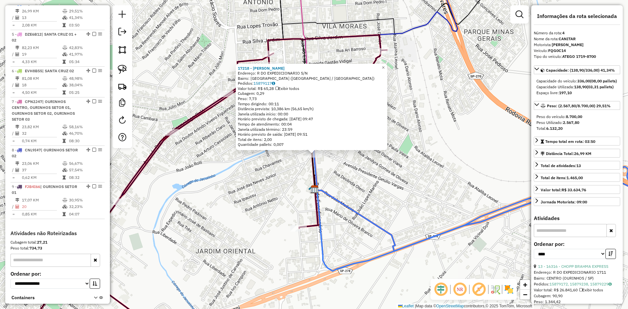
click at [357, 170] on div "17218 - [PERSON_NAME]: R DO EXPEDICIONARIO S/N Bairro: [GEOGRAPHIC_DATA] ([GEOG…" at bounding box center [314, 154] width 628 height 309
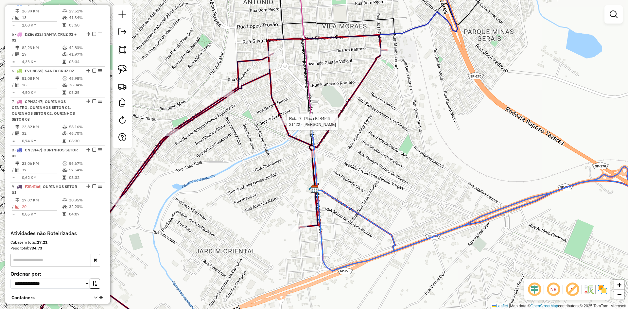
select select "*********"
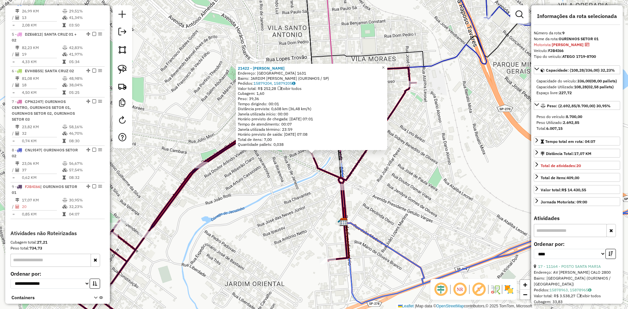
scroll to position [396, 0]
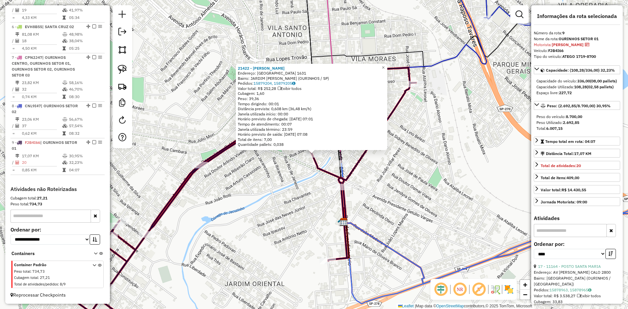
click at [273, 207] on div "21422 - [PERSON_NAME]: PARANA 1631 Bairro: [GEOGRAPHIC_DATA][PERSON_NAME] (OURI…" at bounding box center [314, 154] width 628 height 309
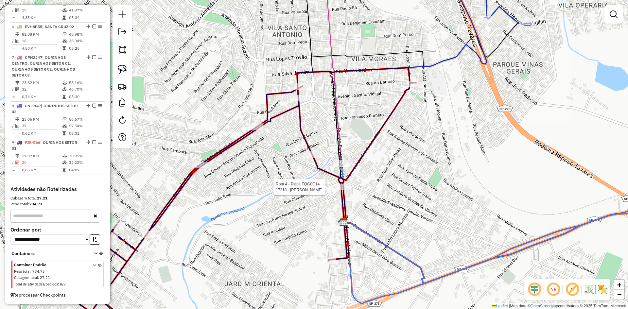
click at [346, 190] on div at bounding box center [343, 187] width 16 height 7
select select "*********"
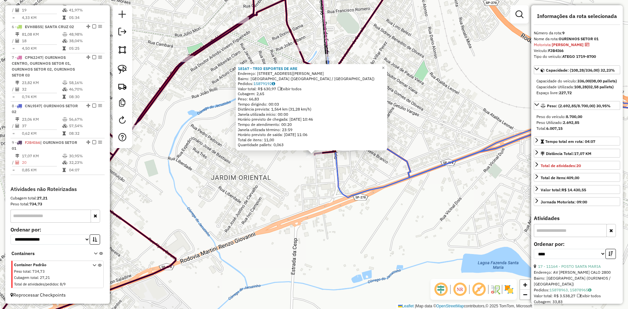
click at [312, 234] on div "18167 - TRIO ESPORTES DE ARE Endereço: R [PERSON_NAME] 325 Bairro: [GEOGRAPHIC_…" at bounding box center [314, 154] width 628 height 309
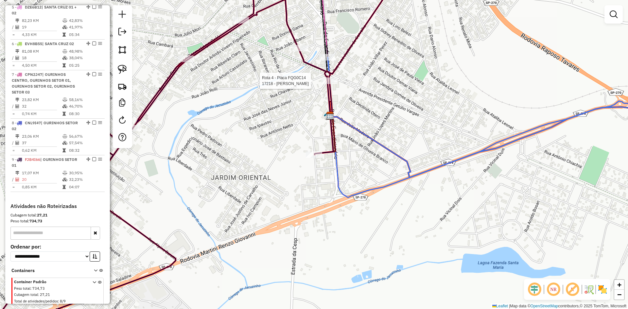
select select "*********"
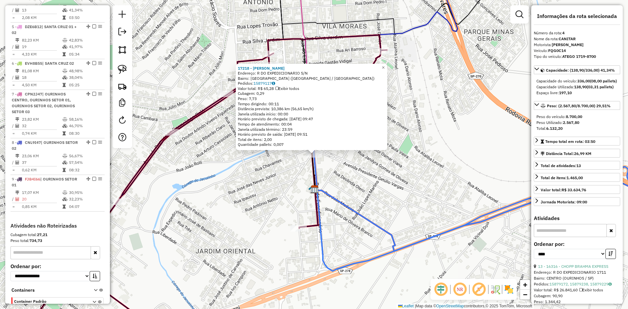
scroll to position [345, 0]
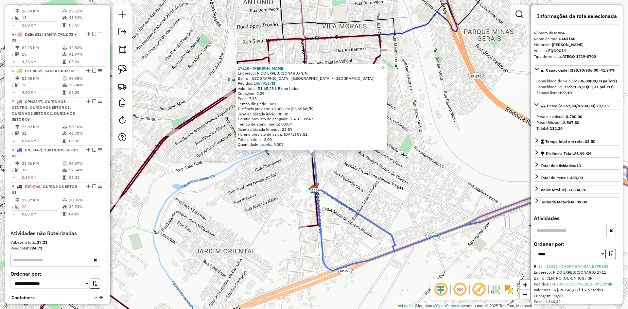
drag, startPoint x: 314, startPoint y: 153, endPoint x: 295, endPoint y: 162, distance: 20.6
click at [295, 162] on div "17218 - [PERSON_NAME]: R DO EXPEDICIONARIO S/N Bairro: [GEOGRAPHIC_DATA] ([GEOG…" at bounding box center [314, 154] width 628 height 309
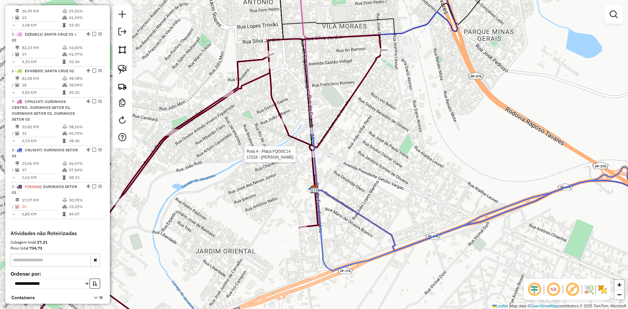
select select "*********"
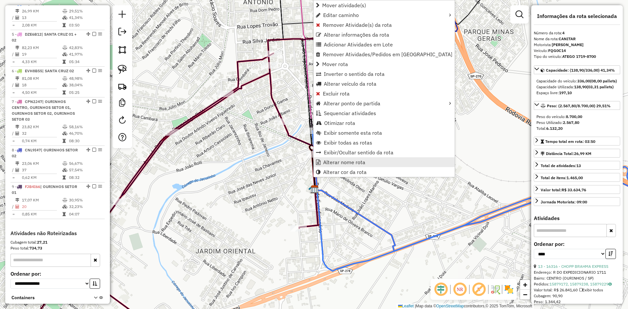
click at [339, 163] on span "Alterar nome rota" at bounding box center [344, 162] width 42 height 5
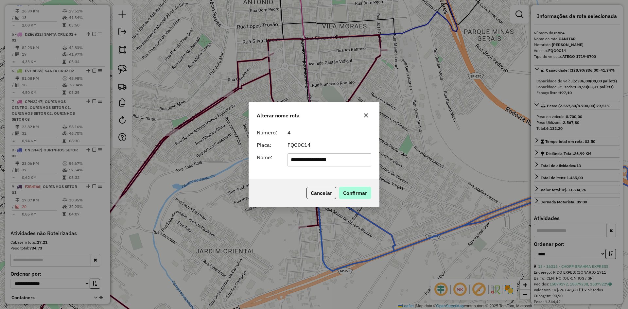
type input "**********"
click at [366, 193] on button "Confirmar" at bounding box center [355, 193] width 32 height 12
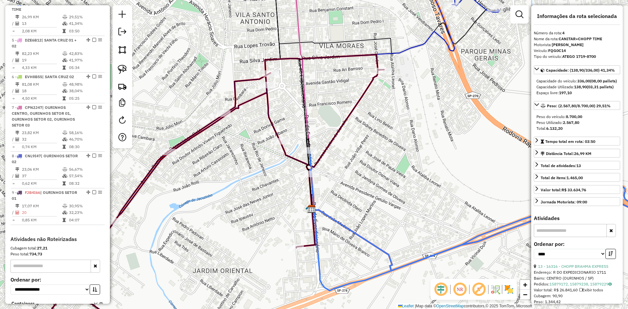
drag, startPoint x: 398, startPoint y: 141, endPoint x: 383, endPoint y: 221, distance: 81.0
click at [384, 217] on div "Janela de atendimento Grade de atendimento Capacidade Transportadoras Veículos …" at bounding box center [314, 154] width 628 height 309
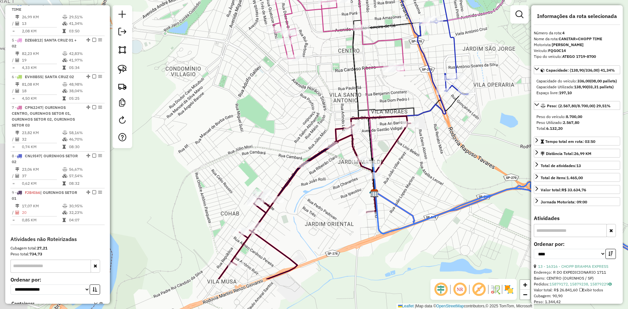
drag, startPoint x: 394, startPoint y: 216, endPoint x: 431, endPoint y: 155, distance: 71.0
click at [431, 155] on div "Janela de atendimento Grade de atendimento Capacidade Transportadoras Veículos …" at bounding box center [314, 154] width 628 height 309
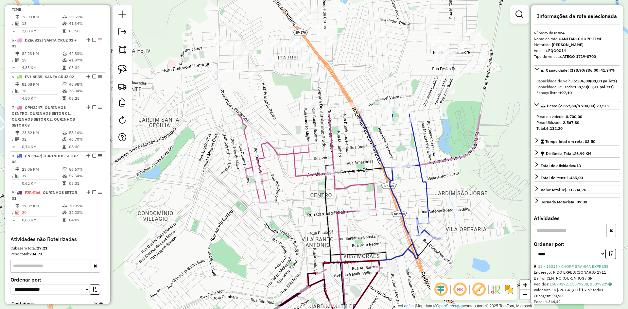
drag, startPoint x: 307, startPoint y: 160, endPoint x: 286, endPoint y: 240, distance: 82.7
click at [286, 240] on div "Janela de atendimento Grade de atendimento Capacidade Transportadoras Veículos …" at bounding box center [314, 154] width 628 height 309
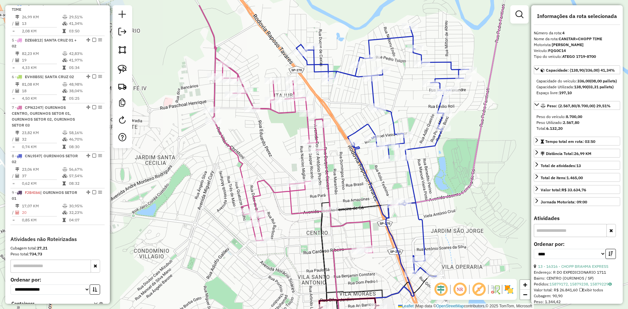
drag, startPoint x: 497, startPoint y: 155, endPoint x: 495, endPoint y: 191, distance: 36.0
click at [495, 191] on div "Janela de atendimento Grade de atendimento Capacidade Transportadoras Veículos …" at bounding box center [314, 154] width 628 height 309
click at [251, 106] on icon at bounding box center [275, 111] width 196 height 284
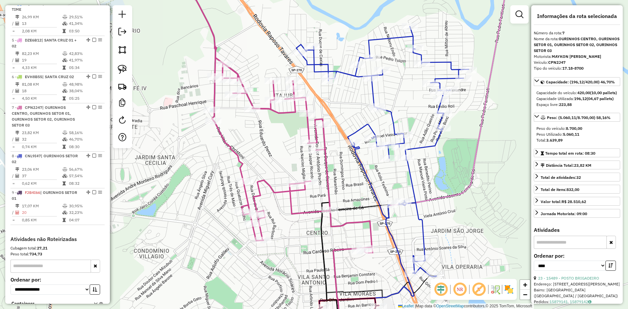
scroll to position [401, 0]
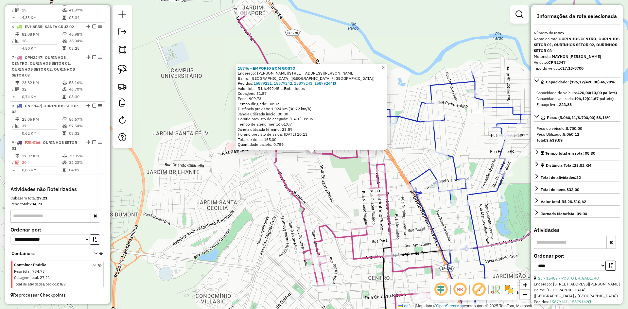
click at [577, 281] on link "23 - 15489 - POSTO BRIGADEIRO" at bounding box center [568, 278] width 61 height 5
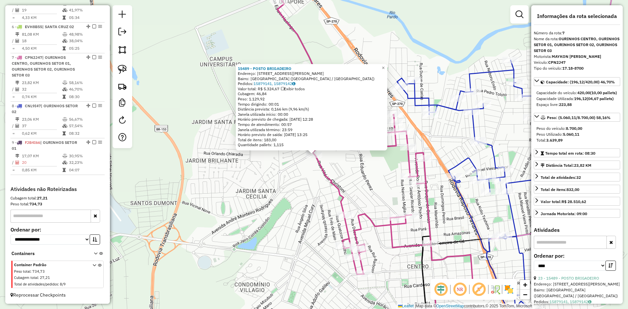
click at [369, 185] on div "15489 - POSTO BRIGADEIRO Endereço: R [PERSON_NAME] 1323 Bairro: [GEOGRAPHIC_DAT…" at bounding box center [314, 154] width 628 height 309
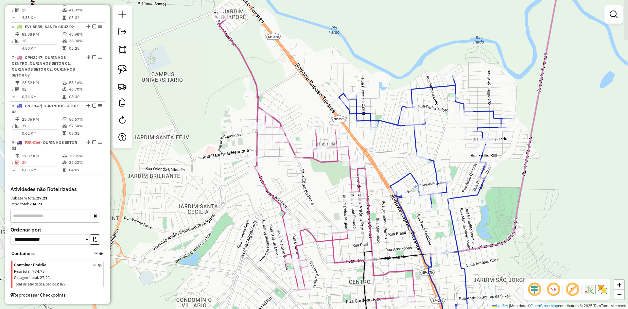
drag, startPoint x: 380, startPoint y: 191, endPoint x: 321, endPoint y: 227, distance: 69.4
click at [321, 227] on div "Janela de atendimento Grade de atendimento Capacidade Transportadoras Veículos …" at bounding box center [314, 154] width 628 height 309
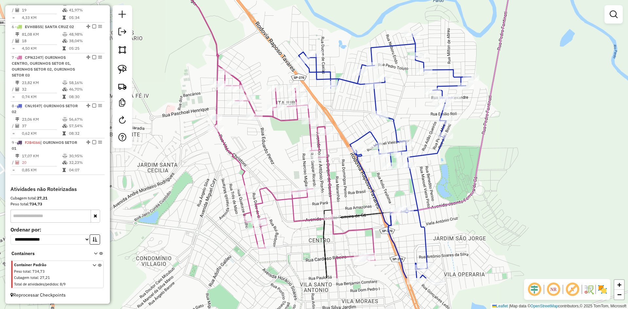
drag, startPoint x: 321, startPoint y: 227, endPoint x: 282, endPoint y: 165, distance: 73.1
click at [282, 165] on div "Janela de atendimento Grade de atendimento Capacidade Transportadoras Veículos …" at bounding box center [314, 154] width 628 height 309
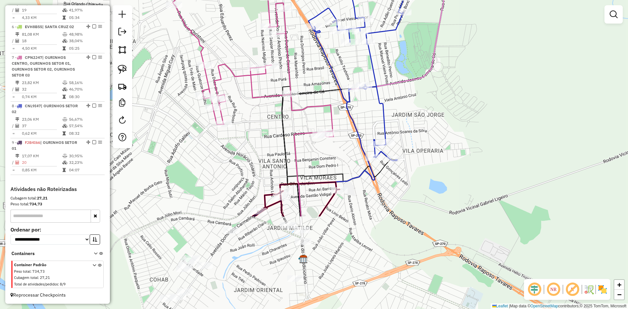
drag, startPoint x: 282, startPoint y: 166, endPoint x: 240, endPoint y: 42, distance: 130.5
click at [240, 42] on div "Janela de atendimento Grade de atendimento Capacidade Transportadoras Veículos …" at bounding box center [314, 154] width 628 height 309
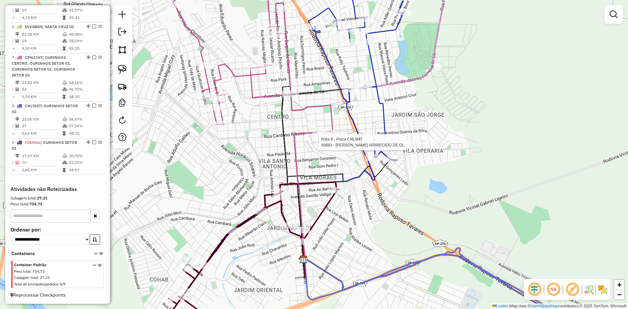
select select "*********"
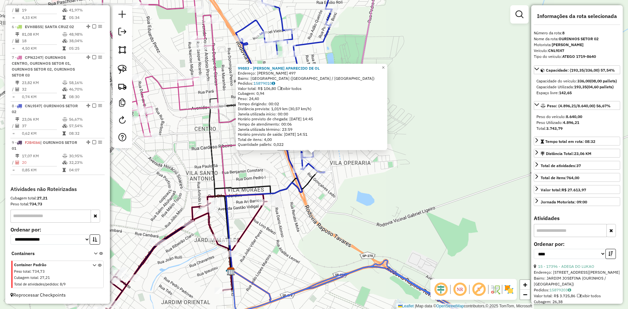
click at [393, 176] on div "99883 - [PERSON_NAME] APARECIDO DE OL Endereço: R [PERSON_NAME] 497 Bairro: [GE…" at bounding box center [314, 154] width 628 height 309
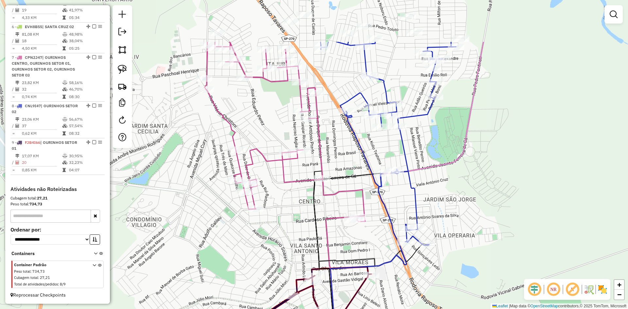
drag, startPoint x: 371, startPoint y: 157, endPoint x: 475, endPoint y: 230, distance: 126.9
click at [475, 230] on div "Janela de atendimento Grade de atendimento Capacidade Transportadoras Veículos …" at bounding box center [314, 154] width 628 height 309
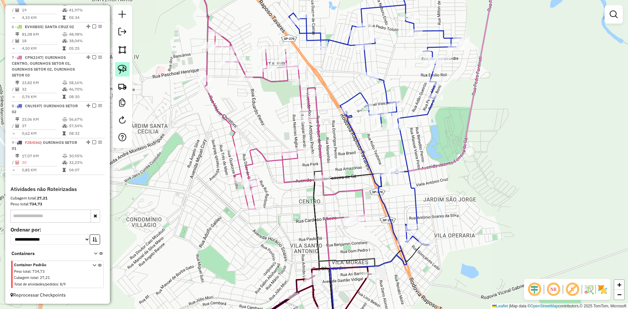
click at [126, 68] on img at bounding box center [122, 69] width 9 height 9
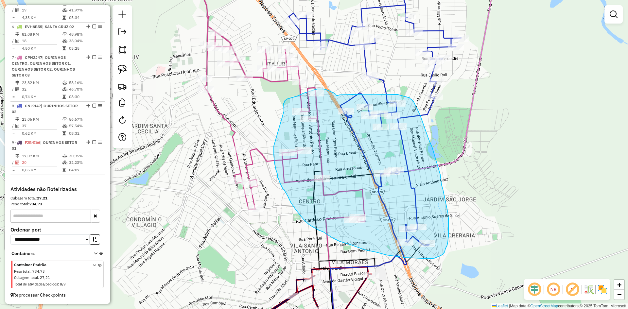
drag, startPoint x: 274, startPoint y: 146, endPoint x: 284, endPoint y: 111, distance: 36.4
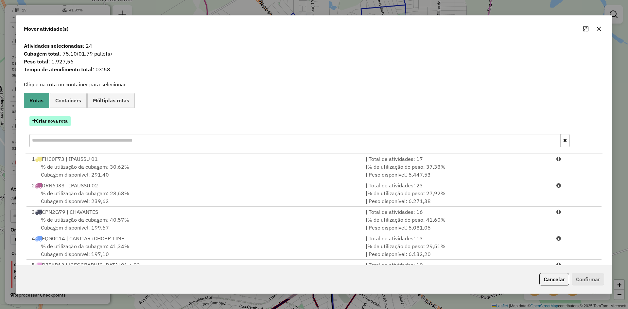
click at [48, 119] on button "Criar nova rota" at bounding box center [49, 121] width 41 height 10
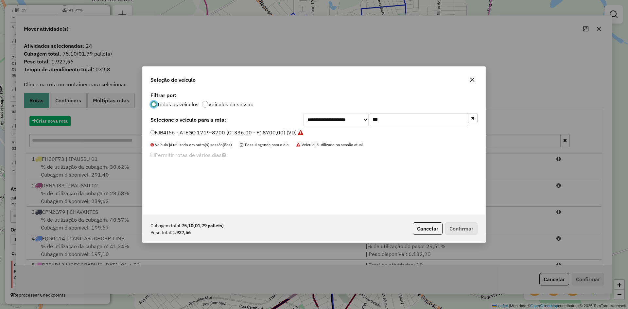
scroll to position [4, 2]
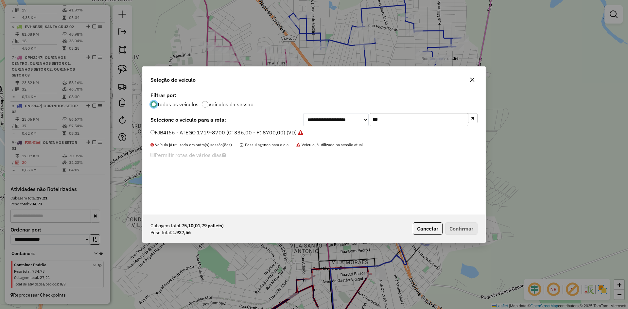
click at [395, 125] on input "***" at bounding box center [419, 119] width 98 height 13
type input "***"
click at [183, 134] on label "BIJ7G05 - ATEGO 1719-8700 (C: 336,00 - P: 8700,00) (VD)" at bounding box center [223, 133] width 147 height 8
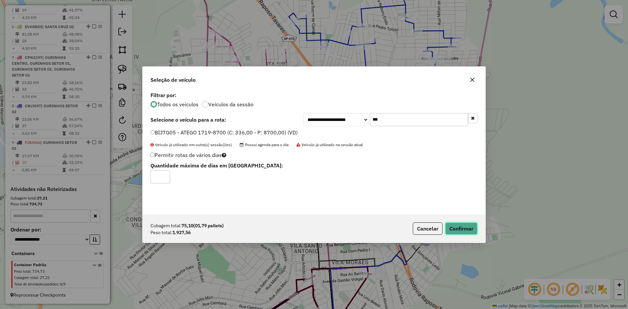
click at [473, 225] on button "Confirmar" at bounding box center [461, 228] width 32 height 12
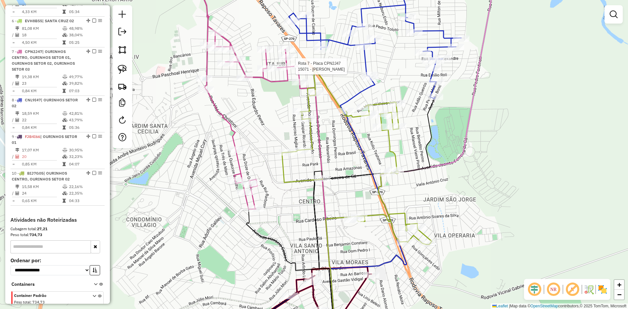
select select "*********"
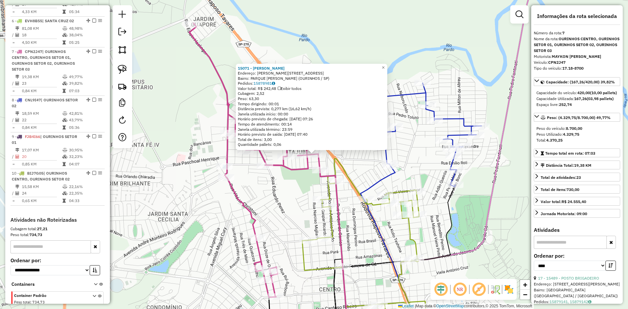
scroll to position [438, 0]
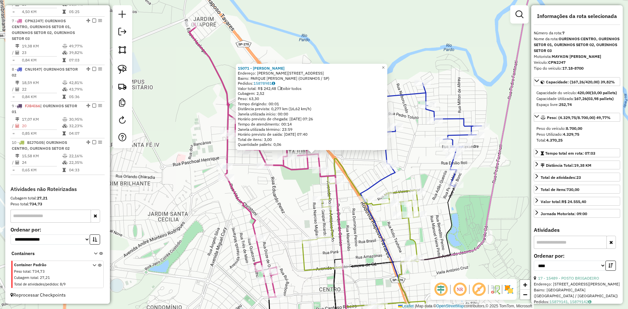
click at [310, 192] on div "15071 - [PERSON_NAME]: R [PERSON_NAME] 58 Bairro: PARQUE [PERSON_NAME] (OURINHO…" at bounding box center [314, 154] width 628 height 309
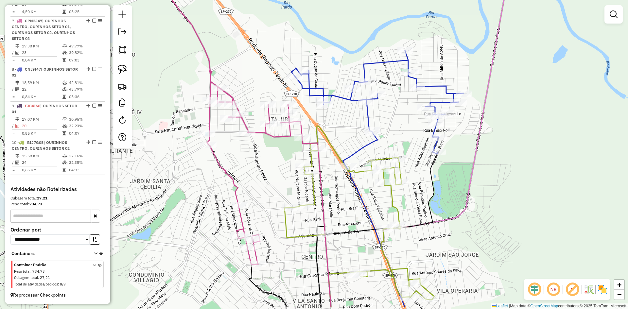
drag, startPoint x: 306, startPoint y: 197, endPoint x: 288, endPoint y: 165, distance: 37.2
click at [288, 165] on div "Janela de atendimento Grade de atendimento Capacidade Transportadoras Veículos …" at bounding box center [314, 154] width 628 height 309
click at [376, 126] on div "Janela de atendimento Grade de atendimento Capacidade Transportadoras Veículos …" at bounding box center [314, 154] width 628 height 309
select select "*********"
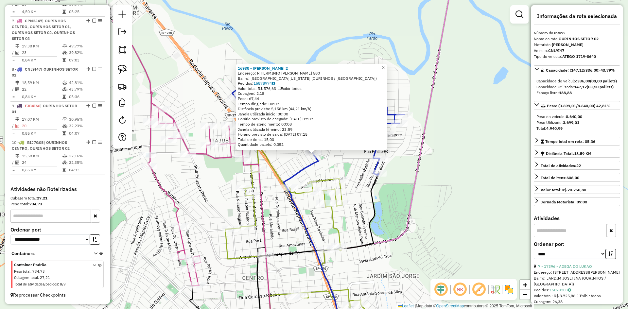
click at [454, 202] on div "16938 - [PERSON_NAME] 2 Endereço: R [PERSON_NAME] DOS REMEDIOS 580 Bairro: [GEO…" at bounding box center [314, 154] width 628 height 309
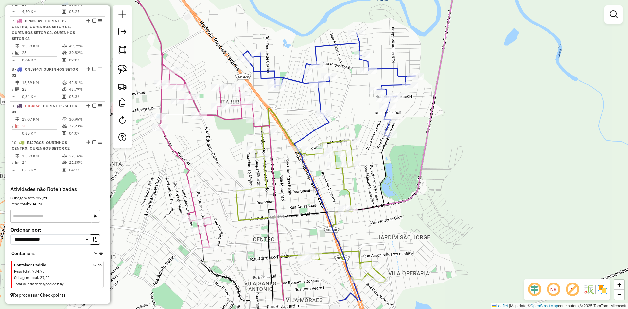
drag, startPoint x: 416, startPoint y: 198, endPoint x: 427, endPoint y: 160, distance: 40.1
click at [427, 160] on div "Janela de atendimento Grade de atendimento Capacidade Transportadoras Veículos …" at bounding box center [314, 154] width 628 height 309
select select "*********"
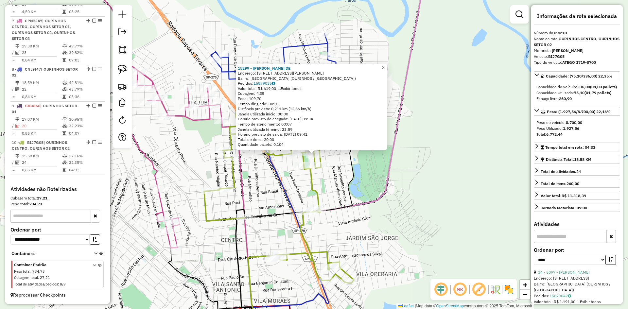
click at [376, 192] on div "15299 - [PERSON_NAME]: R [PERSON_NAME] 676 Bairro: [GEOGRAPHIC_DATA] (OURINHOS …" at bounding box center [314, 154] width 628 height 309
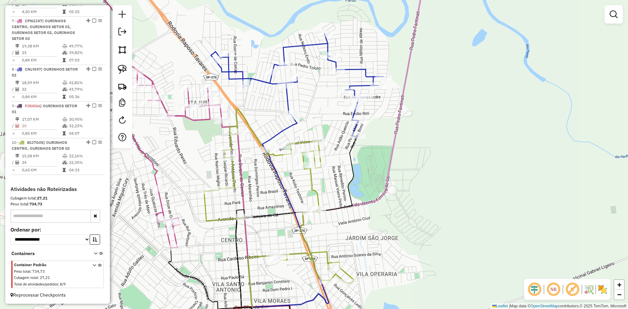
drag, startPoint x: 376, startPoint y: 192, endPoint x: 415, endPoint y: 201, distance: 40.3
click at [415, 201] on div "Janela de atendimento Grade de atendimento Capacidade Transportadoras Veículos …" at bounding box center [314, 154] width 628 height 309
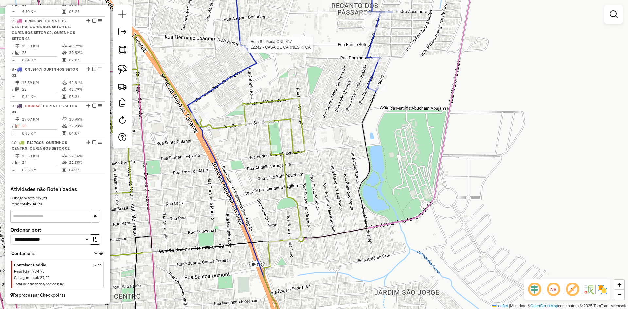
select select "*********"
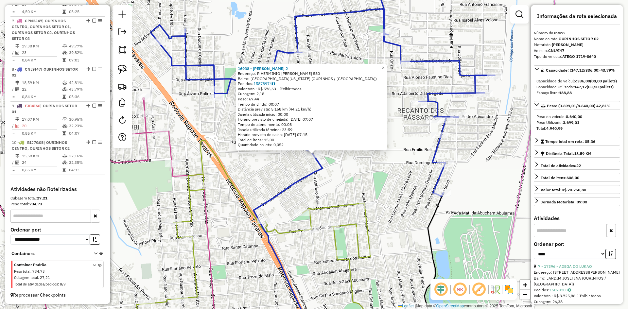
click at [341, 174] on div "16938 - [PERSON_NAME] 2 Endereço: R [PERSON_NAME] DOS REMEDIOS 580 Bairro: [GEO…" at bounding box center [314, 154] width 628 height 309
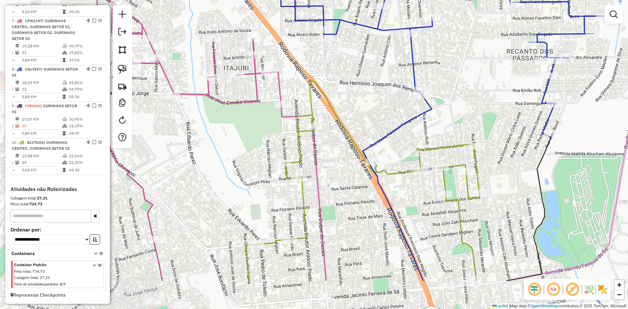
drag, startPoint x: 363, startPoint y: 176, endPoint x: 450, endPoint y: 115, distance: 106.6
click at [450, 115] on div "Janela de atendimento Grade de atendimento Capacidade Transportadoras Veículos …" at bounding box center [314, 154] width 628 height 309
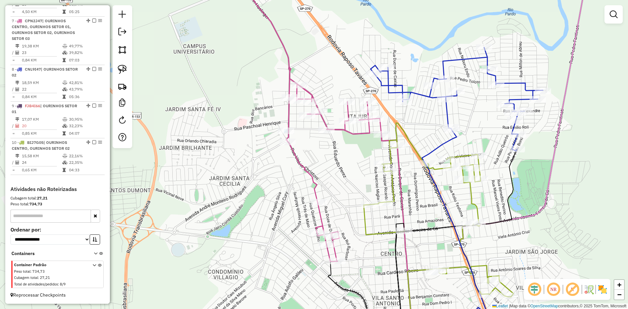
drag, startPoint x: 409, startPoint y: 185, endPoint x: 424, endPoint y: 208, distance: 28.0
click at [424, 208] on div "Janela de atendimento Grade de atendimento Capacidade Transportadoras Veículos …" at bounding box center [314, 154] width 628 height 309
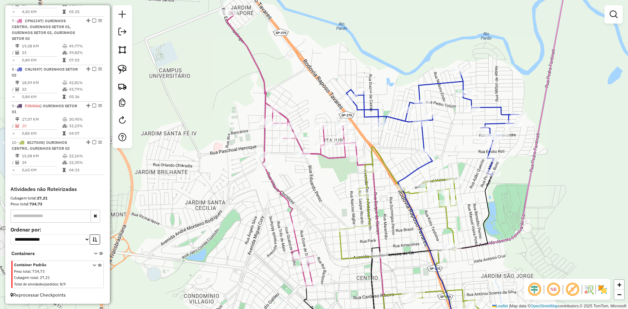
drag, startPoint x: 343, startPoint y: 157, endPoint x: 318, endPoint y: 181, distance: 34.2
click at [318, 181] on div "Janela de atendimento Grade de atendimento Capacidade Transportadoras Veículos …" at bounding box center [314, 154] width 628 height 309
drag, startPoint x: 574, startPoint y: 170, endPoint x: 471, endPoint y: 179, distance: 102.8
click at [474, 179] on div "Janela de atendimento Grade de atendimento Capacidade Transportadoras Veículos …" at bounding box center [314, 154] width 628 height 309
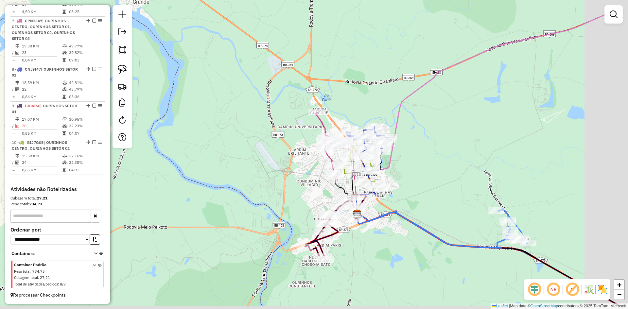
drag, startPoint x: 482, startPoint y: 201, endPoint x: 367, endPoint y: 147, distance: 127.0
click at [367, 147] on div "Janela de atendimento Grade de atendimento Capacidade Transportadoras Veículos …" at bounding box center [314, 154] width 628 height 309
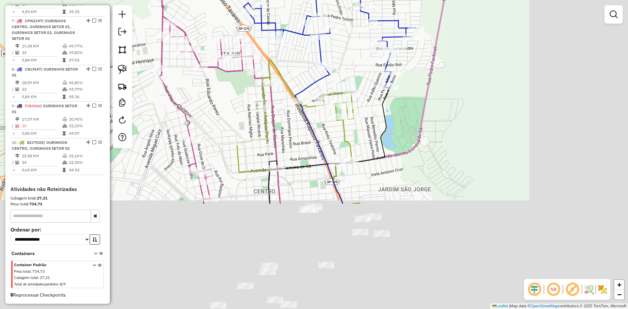
drag, startPoint x: 304, startPoint y: 149, endPoint x: 190, endPoint y: 5, distance: 184.0
click at [190, 5] on div "Janela de atendimento Grade de atendimento Capacidade Transportadoras Veículos …" at bounding box center [314, 154] width 628 height 309
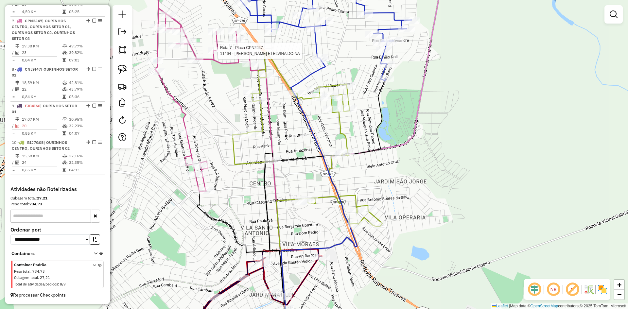
select select "*********"
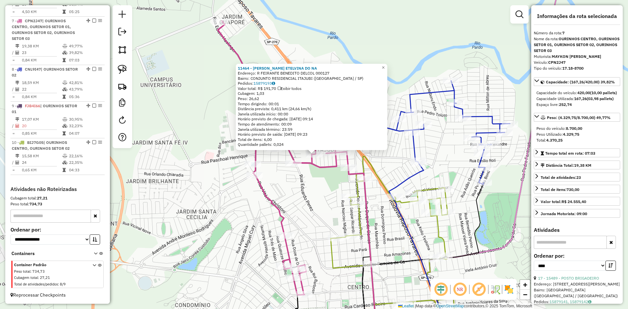
click at [304, 187] on div "11464 - LUZIA ETELVINA DO NA Endereço: R FEIRANTE BENEDITO DELCOL 000127 Bairro…" at bounding box center [314, 154] width 628 height 309
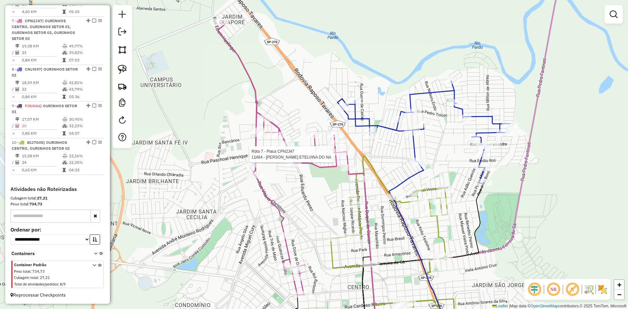
select select "*********"
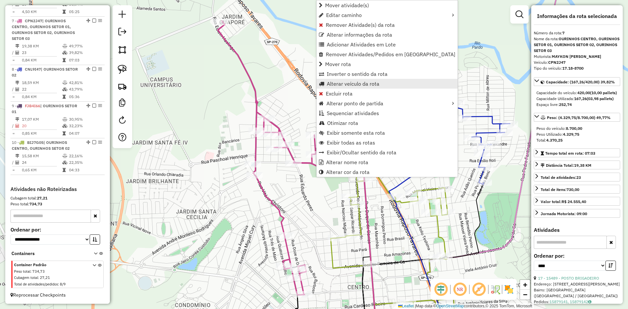
click at [352, 86] on span "Alterar veículo da rota" at bounding box center [353, 83] width 53 height 5
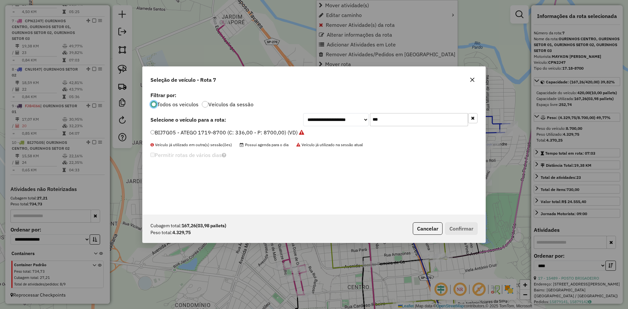
scroll to position [4, 2]
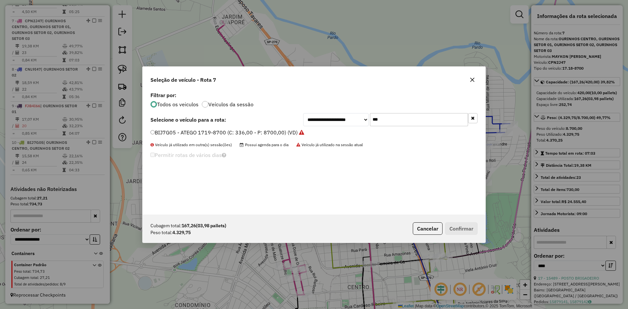
click at [397, 119] on input "***" at bounding box center [419, 119] width 98 height 13
type input "**"
click at [175, 131] on label "FHC0563 - ATEGO 1719-8700FH (C: 420,00 - P: 8700,00) (VD)" at bounding box center [227, 133] width 155 height 8
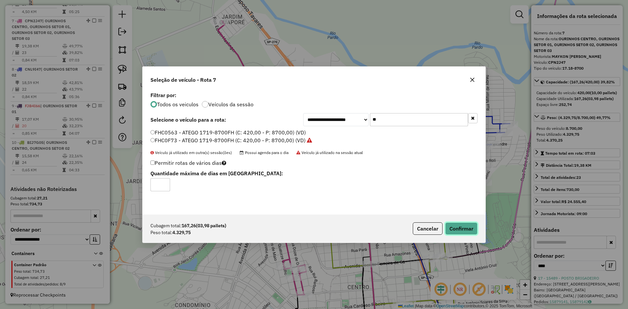
click at [455, 228] on button "Confirmar" at bounding box center [461, 228] width 32 height 12
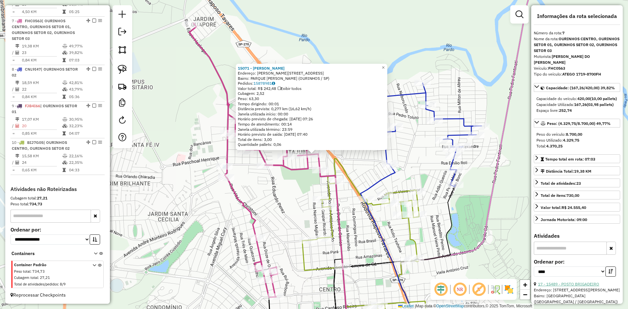
click at [587, 287] on link "17 - 15489 - POSTO BRIGADEIRO" at bounding box center [568, 284] width 61 height 5
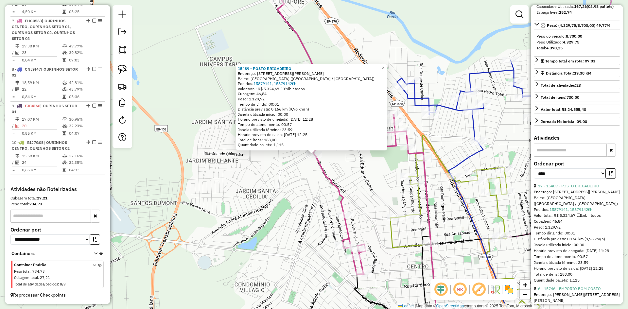
scroll to position [131, 0]
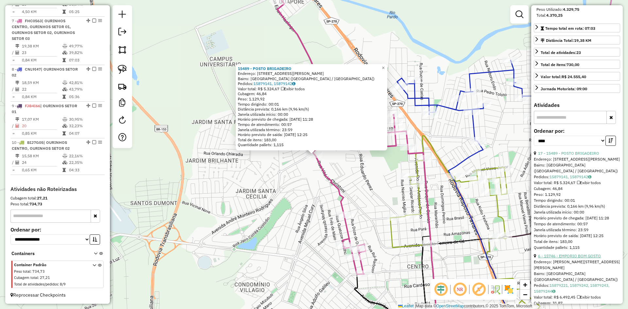
click at [582, 258] on link "6 - 15746 - EMPORIO BOM GOSTO" at bounding box center [569, 256] width 63 height 5
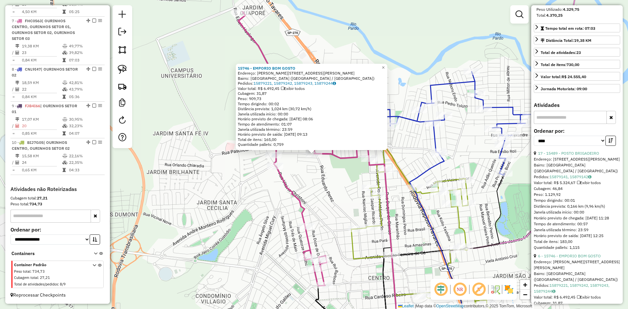
click at [338, 192] on div "15746 - EMPORIO BOM GOSTO Endereço: [STREET_ADDRESS] ([GEOGRAPHIC_DATA] / [GEOG…" at bounding box center [314, 154] width 628 height 309
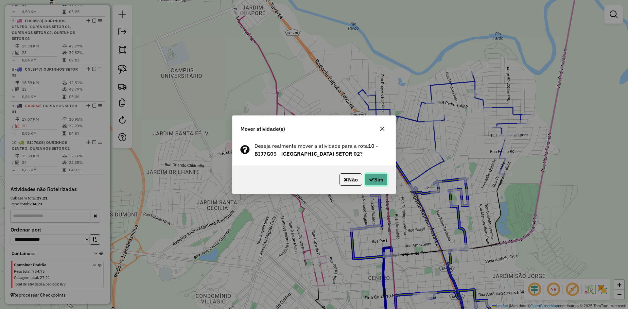
click at [378, 184] on button "Sim" at bounding box center [376, 179] width 23 height 12
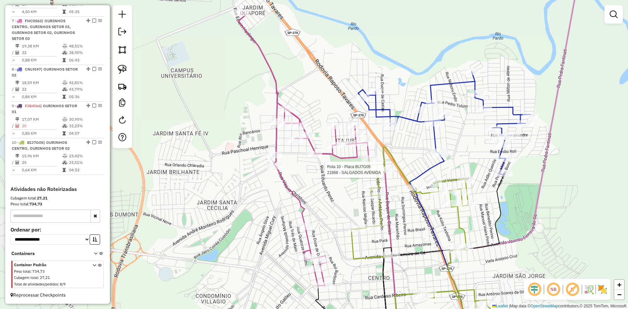
click at [388, 173] on div at bounding box center [385, 170] width 16 height 7
select select "*********"
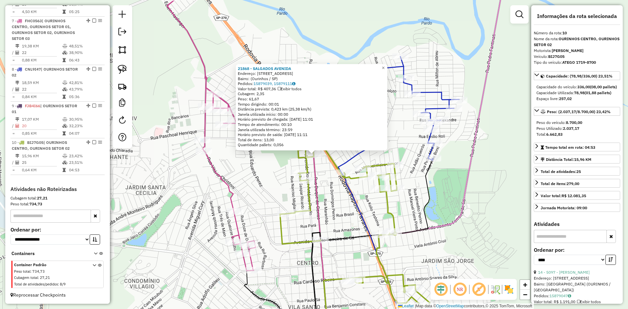
click at [336, 198] on div "21868 - SALGADOS AVENIDA Endereço: [STREET_ADDRESS] Pedidos: 15879039, 15879111…" at bounding box center [314, 154] width 628 height 309
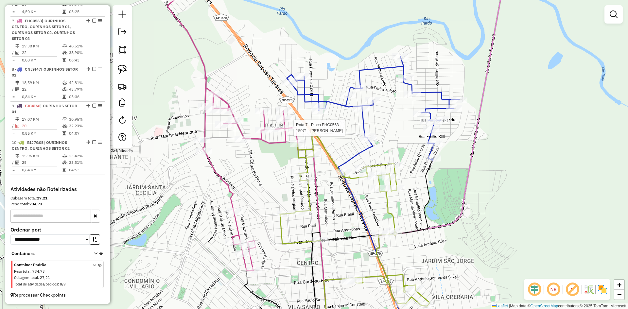
select select "*********"
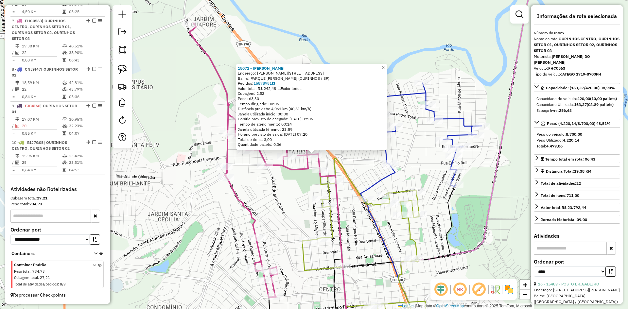
click at [299, 215] on div "15071 - [PERSON_NAME]: R [PERSON_NAME] 58 Bairro: PARQUE [PERSON_NAME] (OURINHO…" at bounding box center [314, 154] width 628 height 309
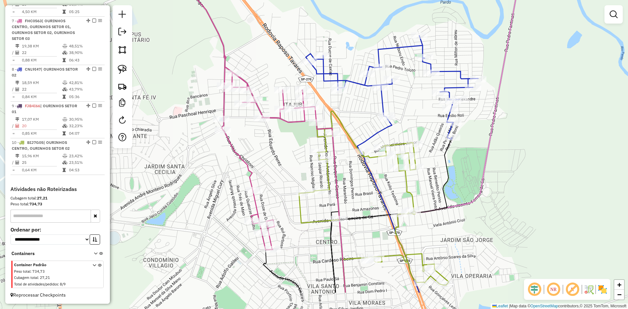
drag, startPoint x: 289, startPoint y: 200, endPoint x: 293, endPoint y: 164, distance: 36.9
click at [293, 164] on div "Janela de atendimento Grade de atendimento Capacidade Transportadoras Veículos …" at bounding box center [314, 154] width 628 height 309
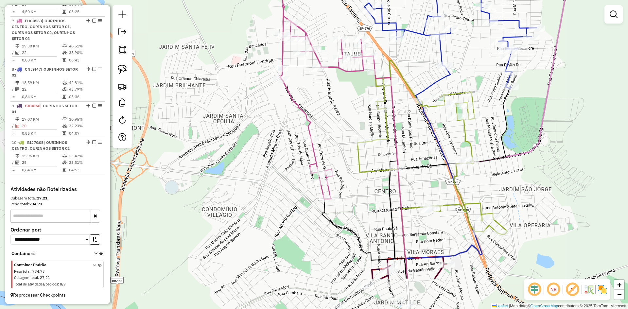
drag, startPoint x: 292, startPoint y: 181, endPoint x: 344, endPoint y: 119, distance: 80.1
click at [344, 119] on div "Janela de atendimento Grade de atendimento Capacidade Transportadoras Veículos …" at bounding box center [314, 154] width 628 height 309
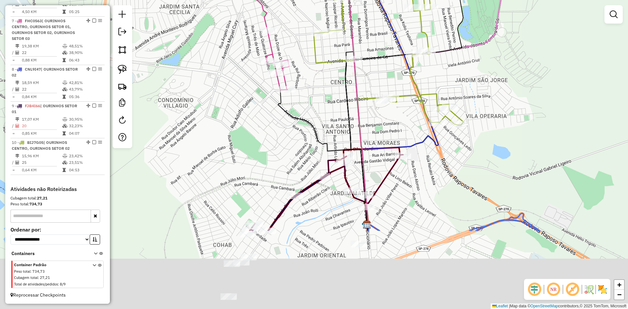
drag, startPoint x: 347, startPoint y: 147, endPoint x: 303, endPoint y: 37, distance: 117.7
click at [303, 37] on div "Janela de atendimento Grade de atendimento Capacidade Transportadoras Veículos …" at bounding box center [314, 154] width 628 height 309
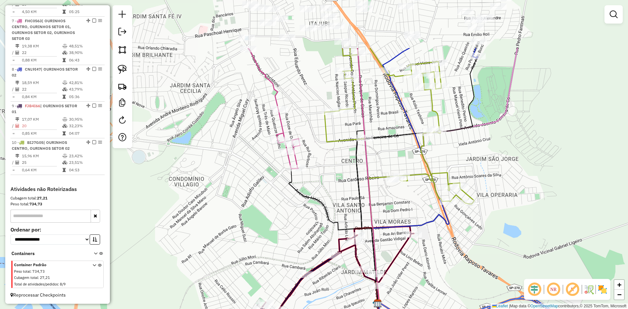
drag, startPoint x: 303, startPoint y: 37, endPoint x: 316, endPoint y: 208, distance: 170.9
click at [316, 208] on div "Janela de atendimento Grade de atendimento Capacidade Transportadoras Veículos …" at bounding box center [314, 154] width 628 height 309
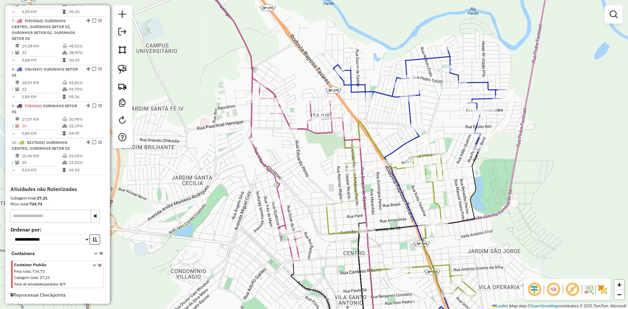
drag, startPoint x: 125, startPoint y: 71, endPoint x: 170, endPoint y: 86, distance: 47.1
click at [125, 71] on img at bounding box center [122, 69] width 9 height 9
drag, startPoint x: 296, startPoint y: 110, endPoint x: 301, endPoint y: 96, distance: 15.0
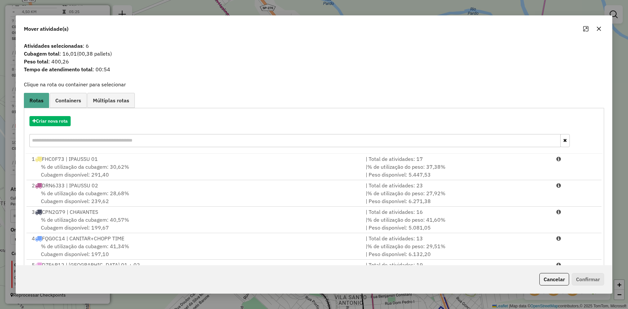
click at [598, 26] on button "button" at bounding box center [599, 29] width 10 height 10
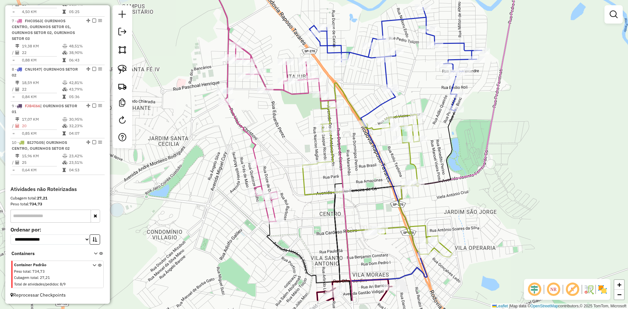
drag, startPoint x: 312, startPoint y: 204, endPoint x: 288, endPoint y: 165, distance: 46.0
click at [288, 165] on div "Janela de atendimento Grade de atendimento Capacidade Transportadoras Veículos …" at bounding box center [314, 154] width 628 height 309
click at [125, 72] on img at bounding box center [122, 69] width 9 height 9
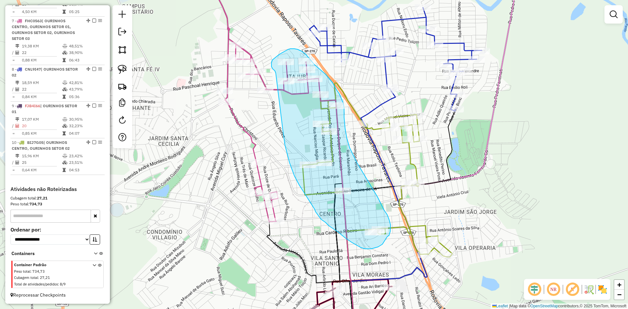
drag, startPoint x: 284, startPoint y: 136, endPoint x: 276, endPoint y: 73, distance: 63.3
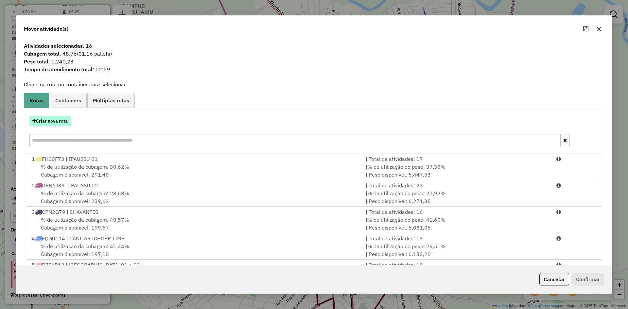
click at [60, 122] on button "Criar nova rota" at bounding box center [49, 121] width 41 height 10
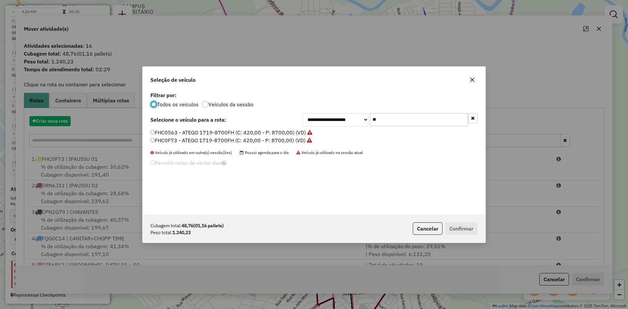
scroll to position [4, 2]
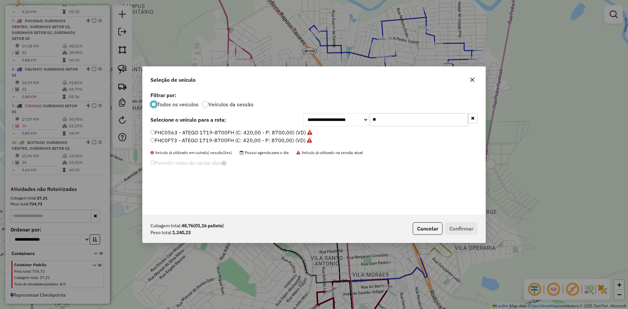
click at [412, 125] on input "**" at bounding box center [419, 119] width 98 height 13
type input "***"
click at [162, 132] on label "BIJ7G05 - ATEGO 1719-8700 (C: 336,00 - P: 8700,00) (VD)" at bounding box center [227, 133] width 154 height 8
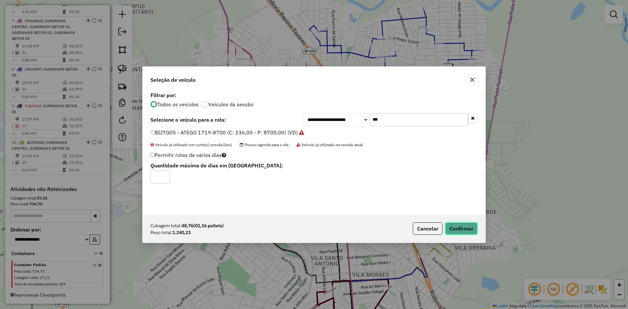
click at [474, 227] on button "Confirmar" at bounding box center [461, 228] width 32 height 12
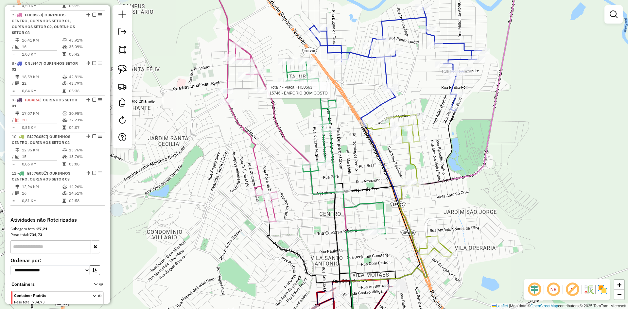
click at [267, 94] on div at bounding box center [265, 90] width 16 height 7
select select "*********"
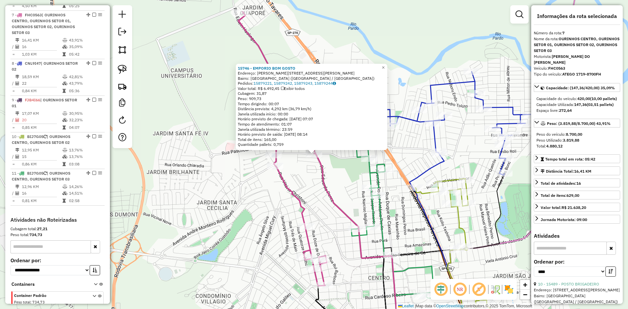
scroll to position [450, 0]
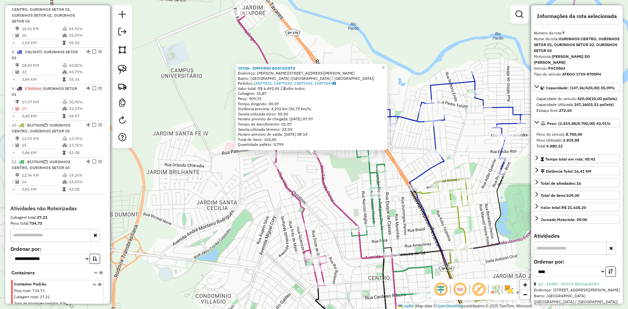
click at [319, 193] on div "15746 - EMPORIO BOM GOSTO Endereço: [STREET_ADDRESS] ([GEOGRAPHIC_DATA] / [GEOG…" at bounding box center [314, 154] width 628 height 309
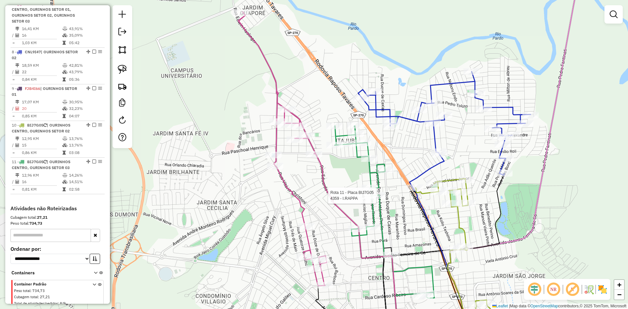
select select "*********"
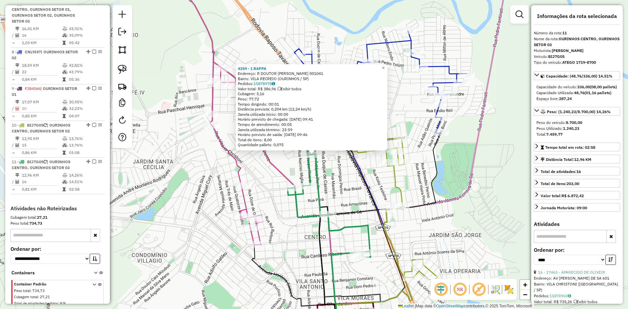
scroll to position [475, 0]
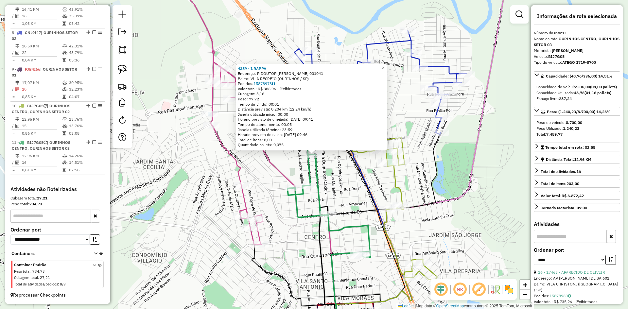
click at [349, 188] on div "4359 - I.RAPPA Endereço: R DOUTOR [PERSON_NAME] 001041 Bairro: [GEOGRAPHIC_DATA…" at bounding box center [314, 154] width 628 height 309
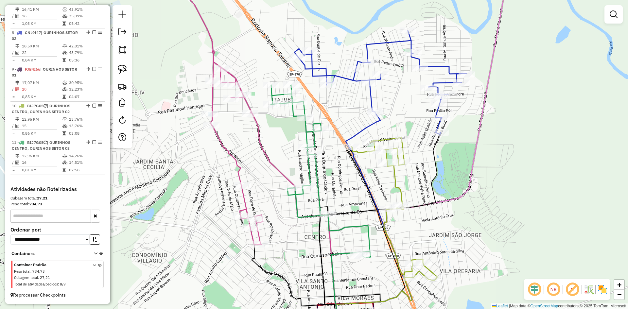
click at [392, 158] on div "Rota 10 - Placa BIJ7G05 12671 - [PERSON_NAME] 55 Janela de atendimento Grade de…" at bounding box center [314, 154] width 628 height 309
click at [392, 155] on div at bounding box center [397, 151] width 16 height 7
select select "*********"
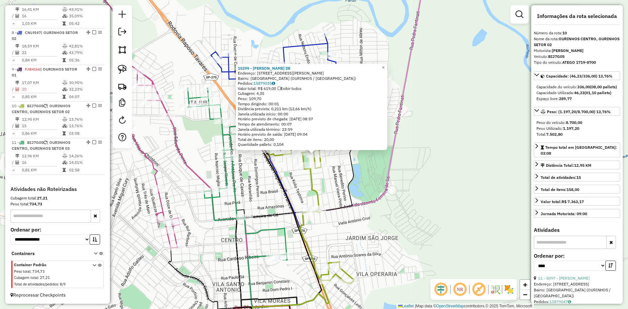
click at [412, 226] on div "15299 - [PERSON_NAME]: R [PERSON_NAME] 676 Bairro: [GEOGRAPHIC_DATA] (OURINHOS …" at bounding box center [314, 154] width 628 height 309
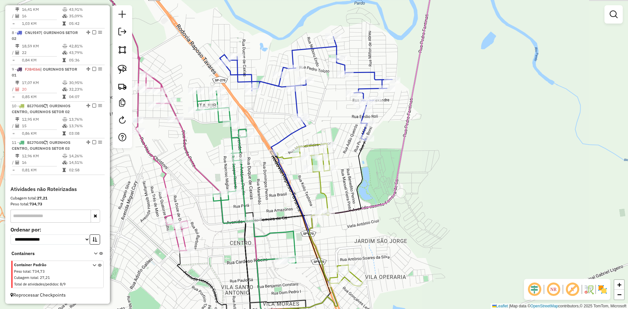
drag, startPoint x: 389, startPoint y: 223, endPoint x: 404, endPoint y: 229, distance: 16.3
click at [407, 236] on div "Janela de atendimento Grade de atendimento Capacidade Transportadoras Veículos …" at bounding box center [314, 154] width 628 height 309
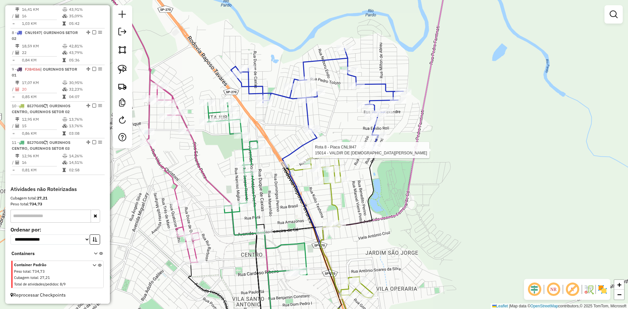
select select "*********"
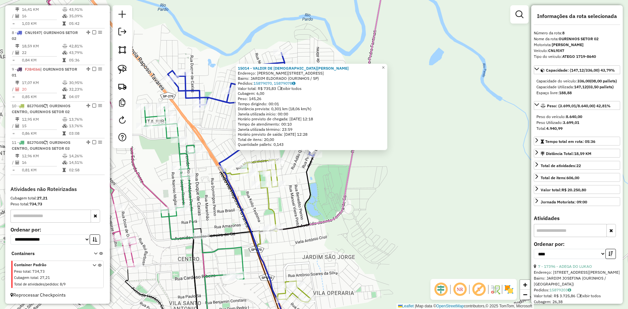
click at [387, 197] on div "15014 - VALDIR DE [PERSON_NAME]: [STREET_ADDRESS][PERSON_NAME] Bairro: [GEOGRAP…" at bounding box center [314, 154] width 628 height 309
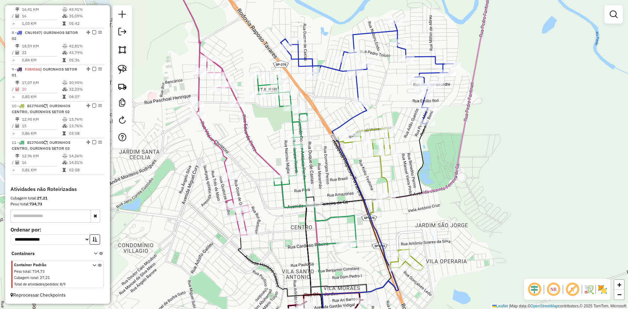
drag, startPoint x: 396, startPoint y: 204, endPoint x: 486, endPoint y: 182, distance: 92.9
click at [486, 182] on div "Janela de atendimento Grade de atendimento Capacidade Transportadoras Veículos …" at bounding box center [314, 154] width 628 height 309
click at [316, 201] on icon at bounding box center [315, 268] width 19 height 143
select select "*********"
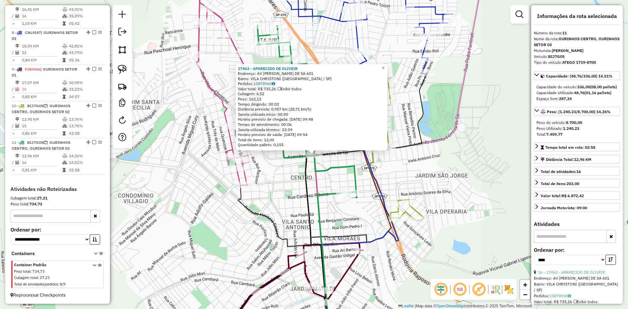
click at [283, 187] on div "17463 - APARECIDO DE OLIVEIR Endereço: AV [PERSON_NAME] DE SA 601 Bairro: [GEOG…" at bounding box center [314, 154] width 628 height 309
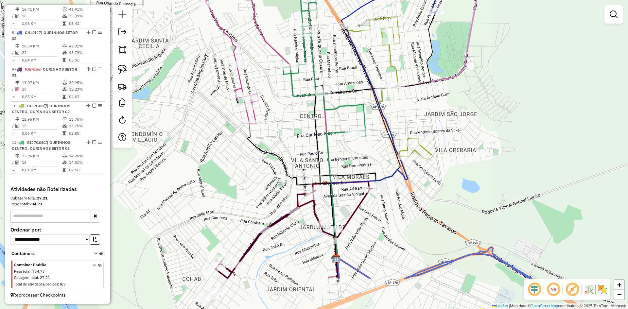
drag, startPoint x: 286, startPoint y: 194, endPoint x: 295, endPoint y: 126, distance: 68.8
click at [295, 126] on div "Janela de atendimento Grade de atendimento Capacidade Transportadoras Veículos …" at bounding box center [314, 154] width 628 height 309
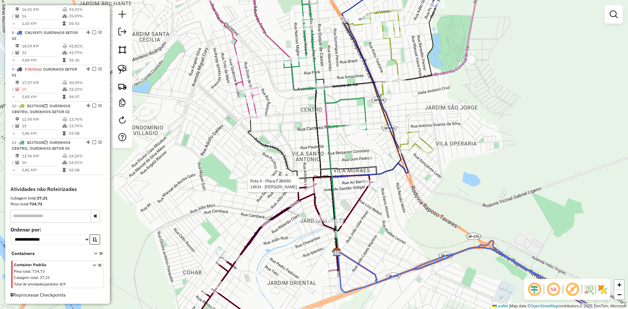
select select "*********"
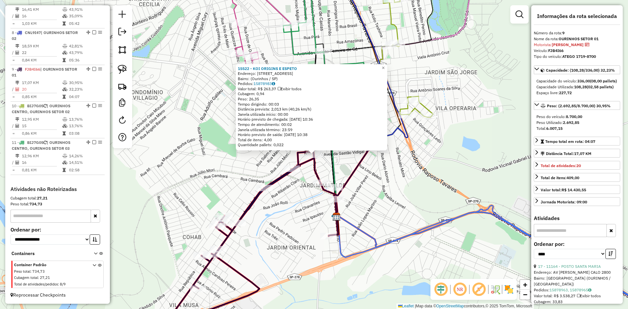
click at [358, 195] on div "15522 - KOI ORIGINS E ESPETO Endereço: [STREET_ADDRESS]) Pedidos: 15878983 Valo…" at bounding box center [314, 154] width 628 height 309
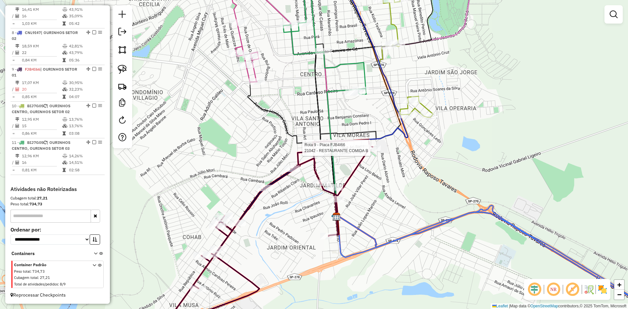
select select "*********"
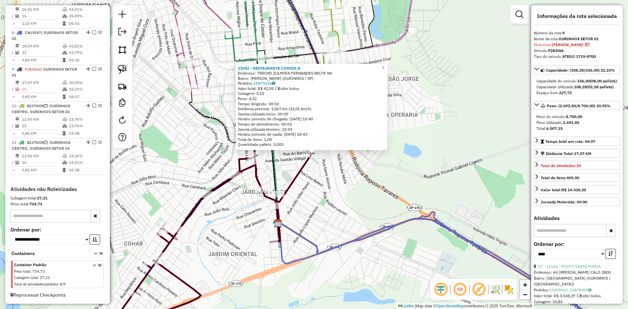
click at [317, 185] on div "21042 - RESTAURANTE COMIDA B Endereço: TRECHO ZULMIRA FERNANDES BELTR SN Bairro…" at bounding box center [314, 154] width 628 height 309
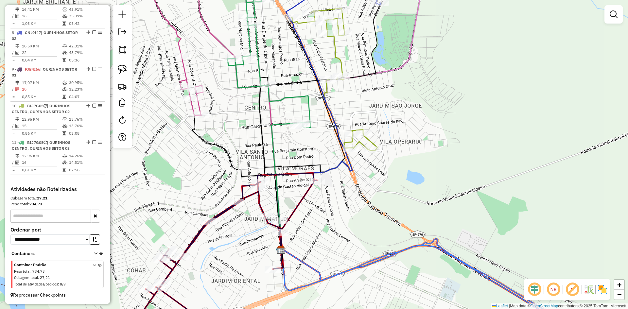
drag, startPoint x: 318, startPoint y: 191, endPoint x: 321, endPoint y: 214, distance: 23.4
click at [321, 214] on div "Janela de atendimento Grade de atendimento Capacidade Transportadoras Veículos …" at bounding box center [314, 154] width 628 height 309
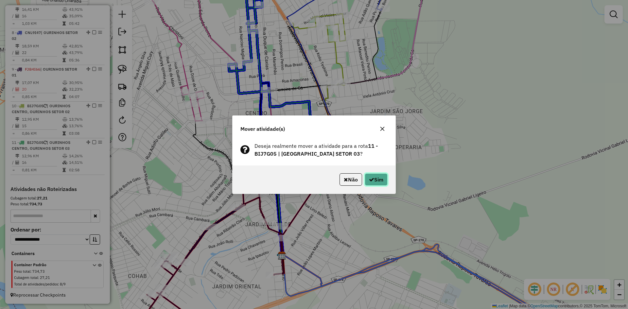
click at [378, 185] on button "Sim" at bounding box center [376, 179] width 23 height 12
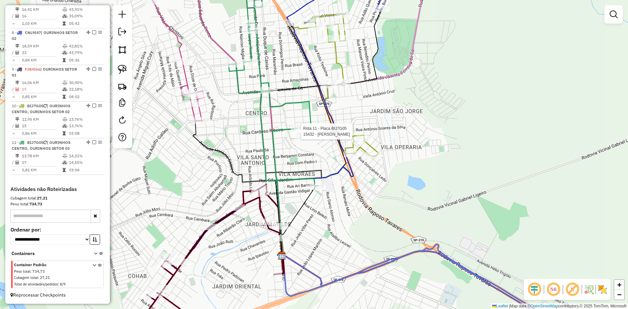
select select "*********"
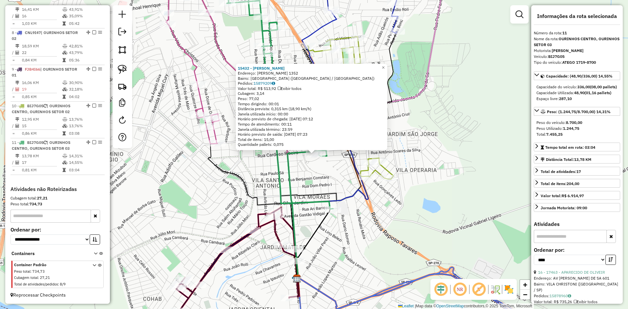
click at [324, 179] on div "15432 - [PERSON_NAME]: [PERSON_NAME] 1352 Bairro: [GEOGRAPHIC_DATA] ([GEOGRAPHI…" at bounding box center [314, 154] width 628 height 309
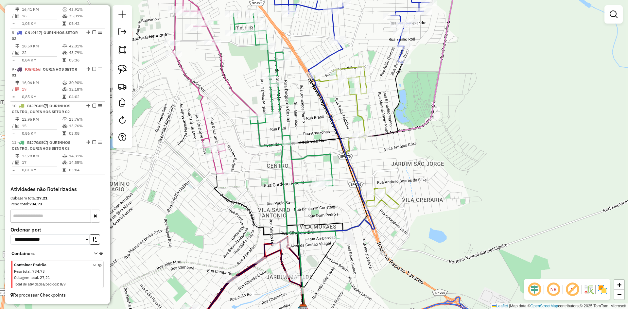
drag, startPoint x: 336, startPoint y: 166, endPoint x: 344, endPoint y: 243, distance: 78.0
click at [344, 243] on div "Janela de atendimento Grade de atendimento Capacidade Transportadoras Veículos …" at bounding box center [314, 154] width 628 height 309
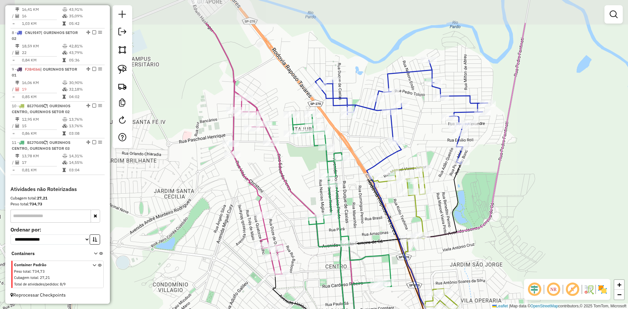
drag, startPoint x: 428, startPoint y: 187, endPoint x: 488, endPoint y: 203, distance: 62.1
click at [488, 203] on div "Janela de atendimento Grade de atendimento Capacidade Transportadoras Veículos …" at bounding box center [314, 154] width 628 height 309
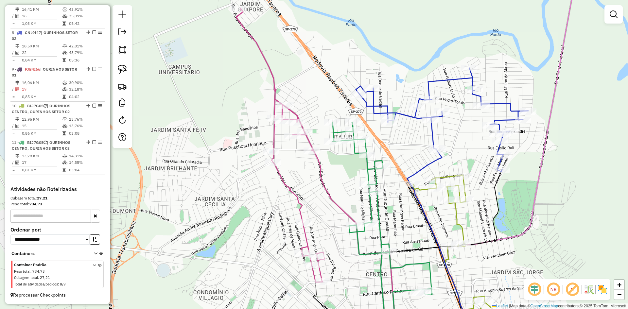
drag, startPoint x: 450, startPoint y: 147, endPoint x: 470, endPoint y: 158, distance: 23.1
click at [470, 158] on div "Janela de atendimento Grade de atendimento Capacidade Transportadoras Veículos …" at bounding box center [314, 154] width 628 height 309
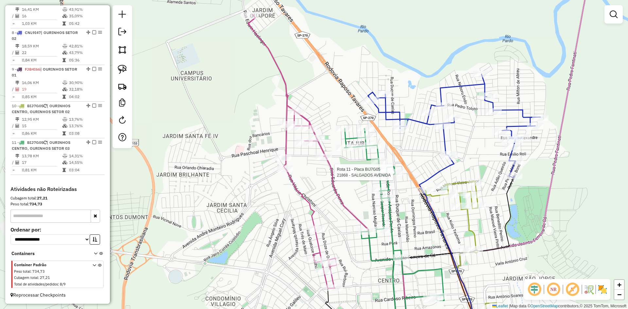
select select "*********"
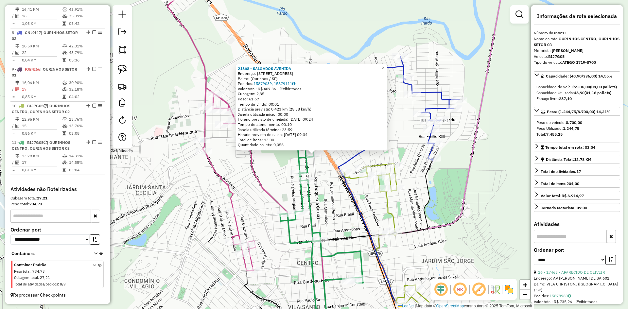
click at [319, 191] on div "21868 - SALGADOS AVENIDA Endereço: [STREET_ADDRESS] Pedidos: 15879039, 15879111…" at bounding box center [314, 154] width 628 height 309
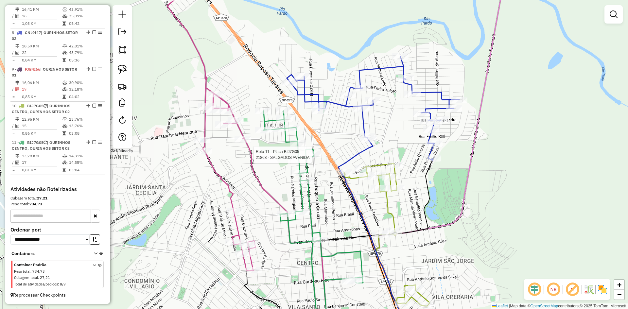
select select "*********"
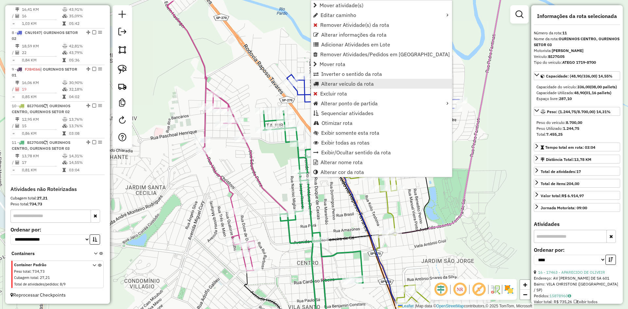
click at [344, 86] on span "Alterar veículo da rota" at bounding box center [347, 83] width 53 height 5
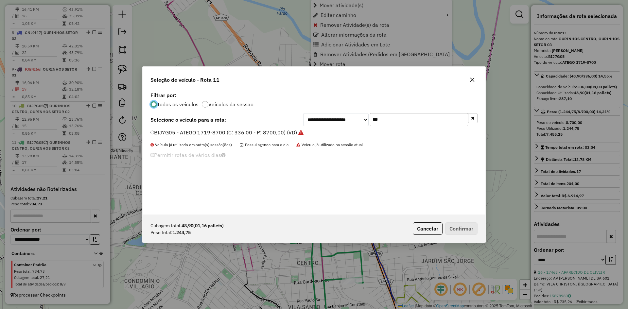
scroll to position [4, 2]
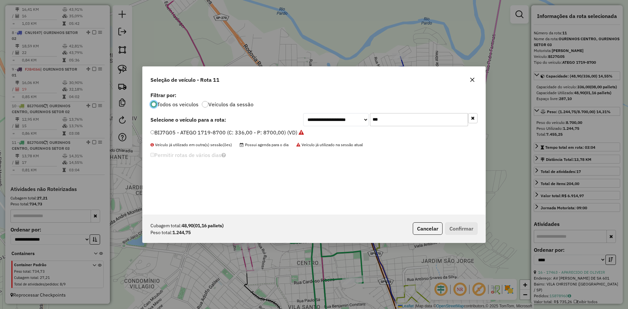
click at [394, 121] on input "***" at bounding box center [419, 119] width 98 height 13
type input "***"
click at [212, 137] on div "GED8I31 - ATEGO 1418-6500 (C: 252,00 - P: 6500,00) (VD)" at bounding box center [314, 135] width 335 height 13
click at [210, 134] on label "GED8I31 - ATEGO 1418-6500 (C: 252,00 - P: 6500,00) (VD)" at bounding box center [224, 133] width 148 height 8
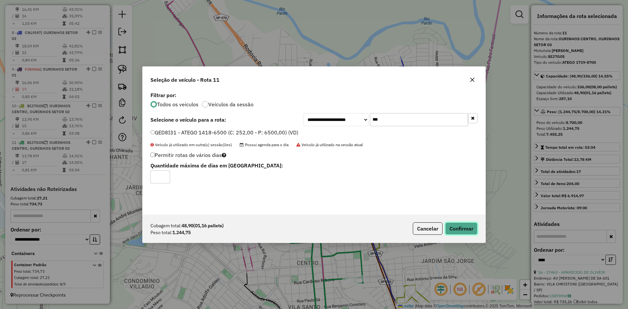
click at [471, 226] on button "Confirmar" at bounding box center [461, 228] width 32 height 12
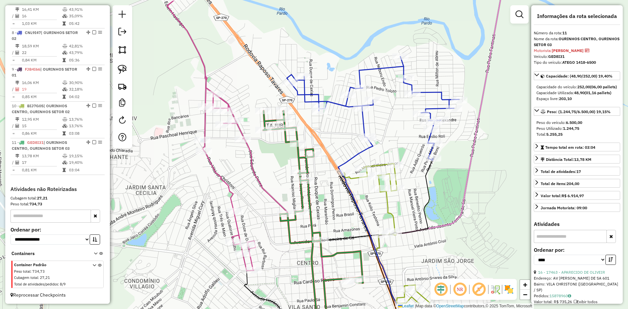
drag, startPoint x: 394, startPoint y: 130, endPoint x: 448, endPoint y: 141, distance: 55.3
click at [448, 141] on div "Janela de atendimento Grade de atendimento Capacidade Transportadoras Veículos …" at bounding box center [314, 154] width 628 height 309
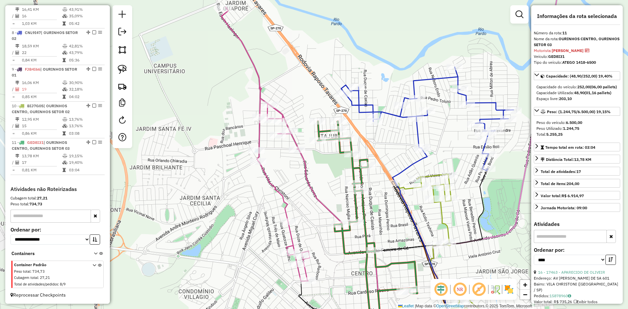
drag, startPoint x: 128, startPoint y: 68, endPoint x: 162, endPoint y: 88, distance: 40.2
click at [128, 68] on link at bounding box center [122, 69] width 14 height 14
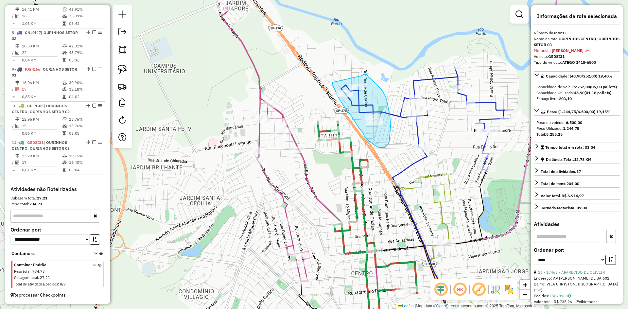
drag, startPoint x: 333, startPoint y: 85, endPoint x: 361, endPoint y: 76, distance: 29.7
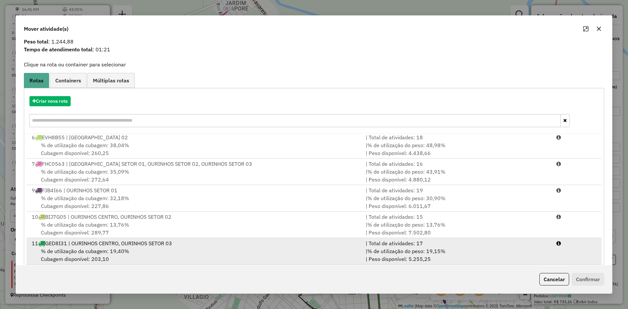
scroll to position [30, 0]
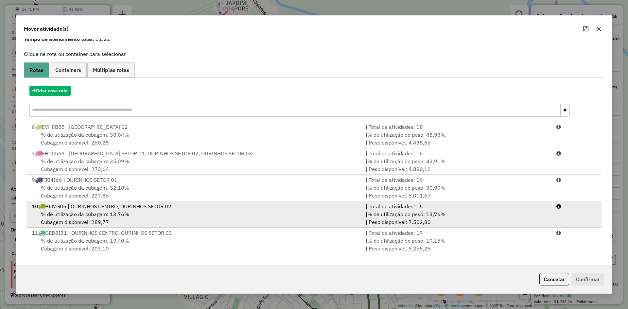
click at [134, 221] on div "% de utilização da cubagem: 13,76% Cubagem disponível: 289,77" at bounding box center [195, 218] width 334 height 16
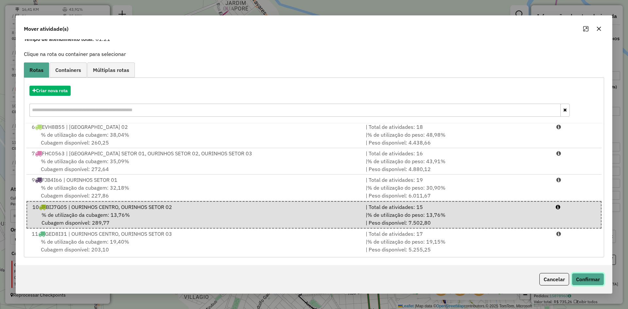
click at [595, 279] on button "Confirmar" at bounding box center [588, 279] width 32 height 12
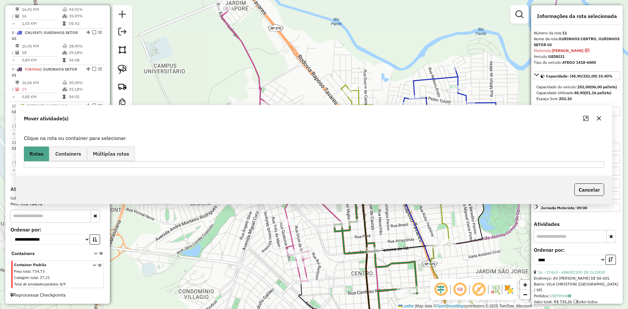
scroll to position [0, 0]
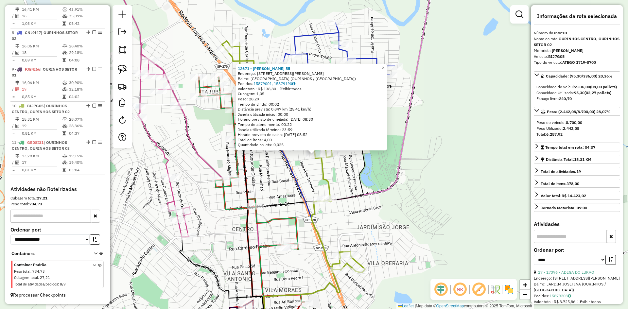
click at [424, 220] on div "12671 - [PERSON_NAME] 55 Endereço: [STREET_ADDRESS][PERSON_NAME]) Pedidos: 1587…" at bounding box center [314, 154] width 628 height 309
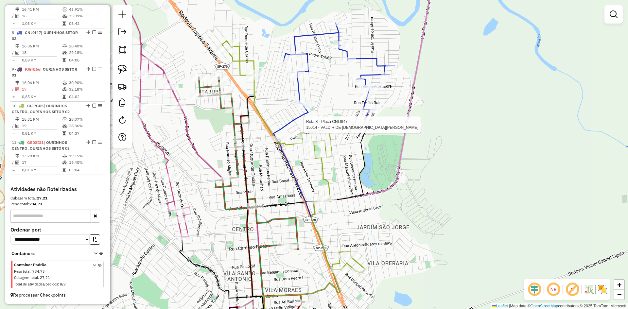
select select "*********"
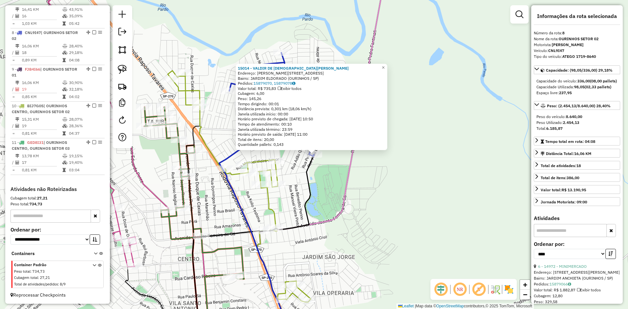
click at [373, 214] on div "15014 - VALDIR DE [PERSON_NAME]: [STREET_ADDRESS][PERSON_NAME] Bairro: [GEOGRAP…" at bounding box center [314, 154] width 628 height 309
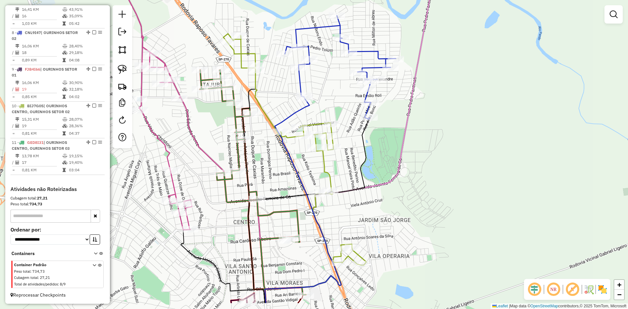
drag, startPoint x: 362, startPoint y: 220, endPoint x: 418, endPoint y: 182, distance: 68.3
click at [418, 182] on div "Janela de atendimento Grade de atendimento Capacidade Transportadoras Veículos …" at bounding box center [314, 154] width 628 height 309
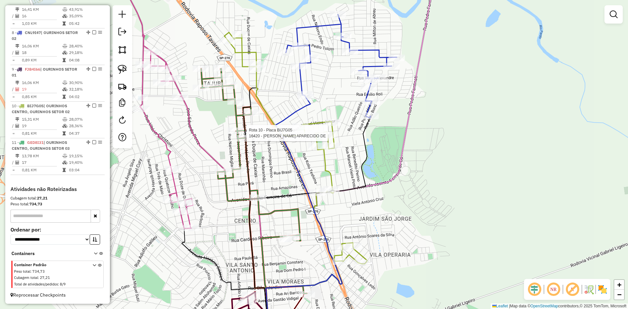
select select "*********"
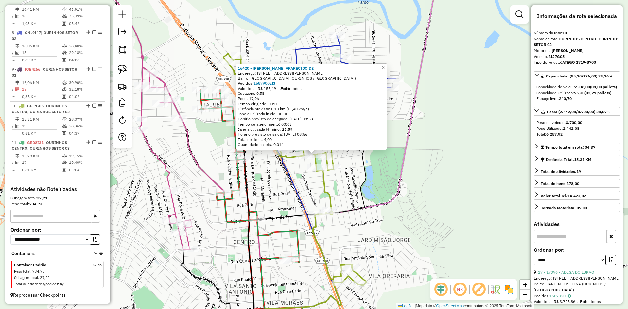
click at [452, 190] on div "16420 - [PERSON_NAME] APARECIDO DE Endereço: R [PERSON_NAME] 390 Bairro: [GEOGR…" at bounding box center [314, 154] width 628 height 309
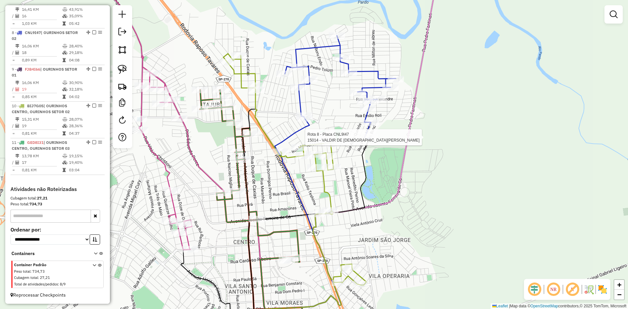
select select "*********"
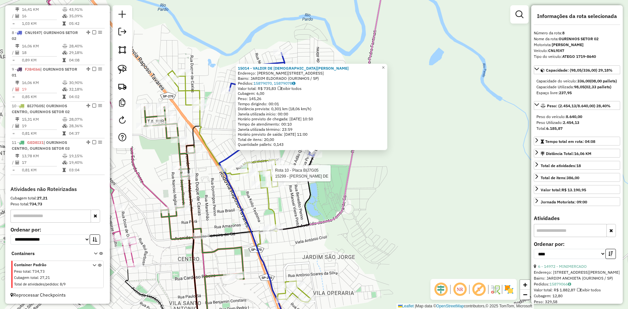
click at [276, 177] on div at bounding box center [271, 173] width 16 height 7
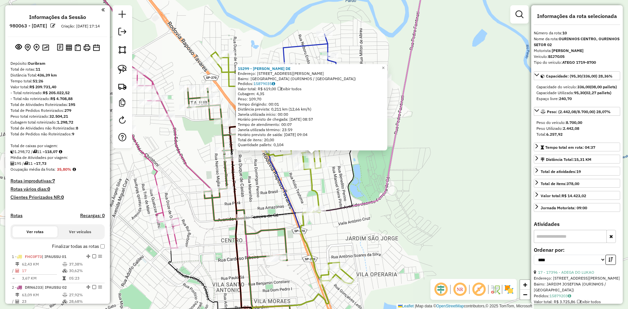
select select "*********"
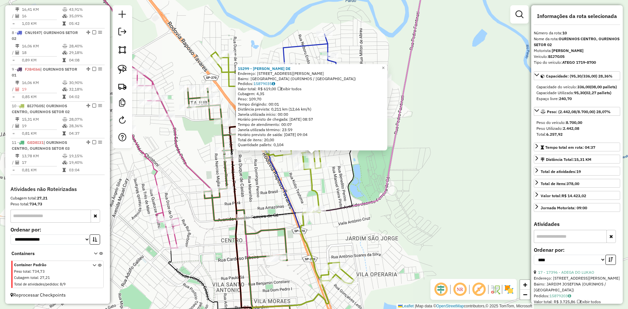
click at [435, 220] on div "15299 - [PERSON_NAME]: R [PERSON_NAME] 676 Bairro: [GEOGRAPHIC_DATA] (OURINHOS …" at bounding box center [314, 154] width 628 height 309
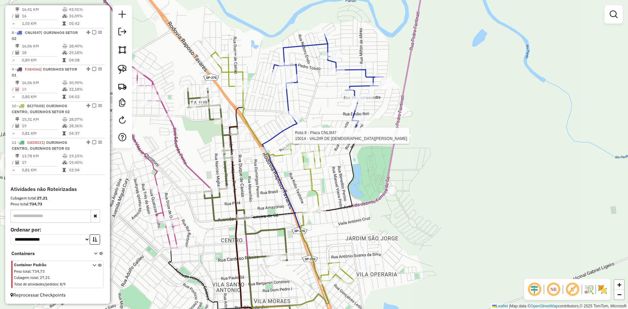
select select "*********"
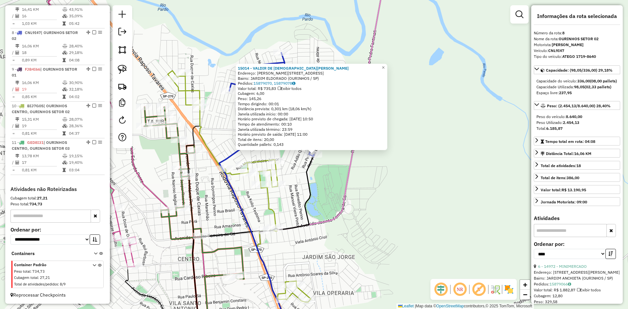
click at [416, 208] on div "15014 - VALDIR DE [PERSON_NAME]: [STREET_ADDRESS][PERSON_NAME] Bairro: [GEOGRAP…" at bounding box center [314, 154] width 628 height 309
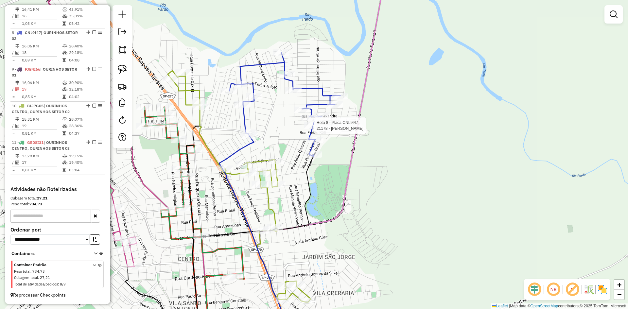
select select "*********"
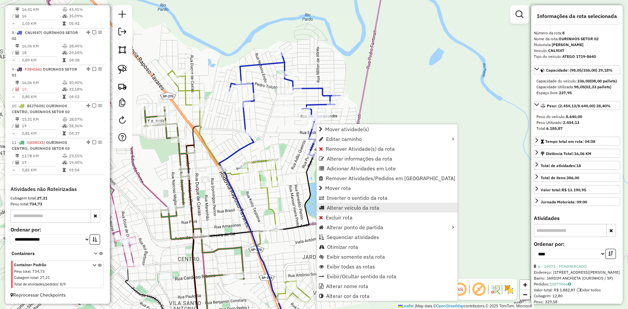
click at [348, 209] on span "Alterar veículo da rota" at bounding box center [353, 207] width 53 height 5
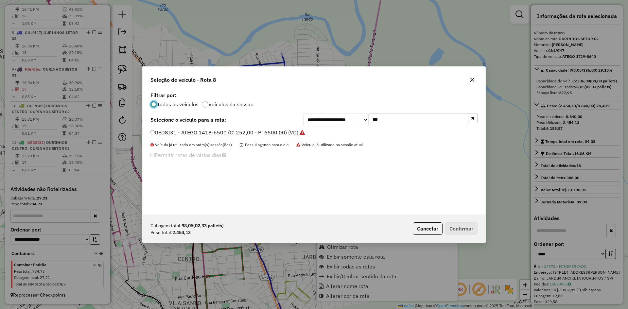
scroll to position [4, 2]
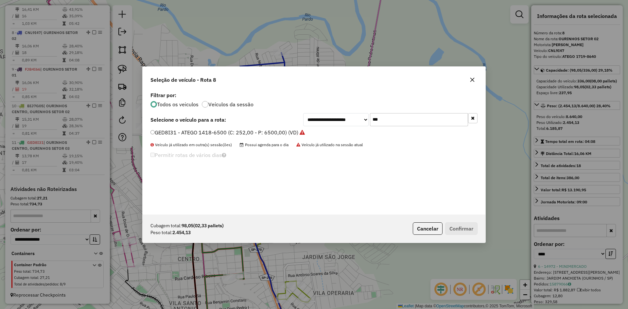
click at [401, 116] on input "***" at bounding box center [419, 119] width 98 height 13
type input "**"
click at [184, 140] on label "BYW6D44 - ATEGO 1719-8700 (C: 336,00 - P: 8700,00) (VD)" at bounding box center [225, 140] width 150 height 8
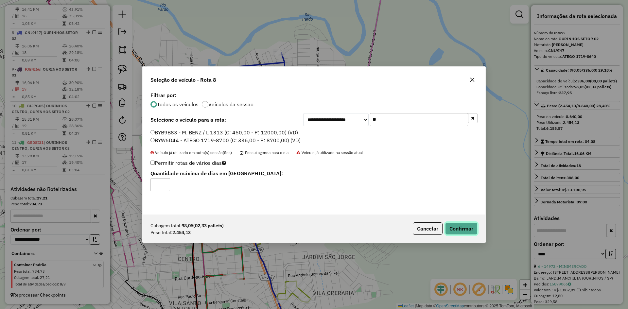
click at [463, 233] on button "Confirmar" at bounding box center [461, 228] width 32 height 12
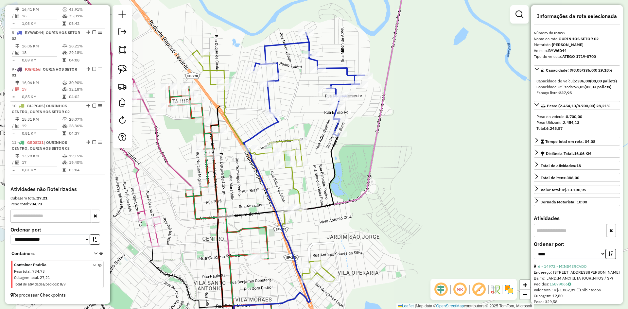
drag, startPoint x: 402, startPoint y: 175, endPoint x: 480, endPoint y: 105, distance: 104.0
click at [480, 105] on div "Janela de atendimento Grade de atendimento Capacidade Transportadoras Veículos …" at bounding box center [314, 154] width 628 height 309
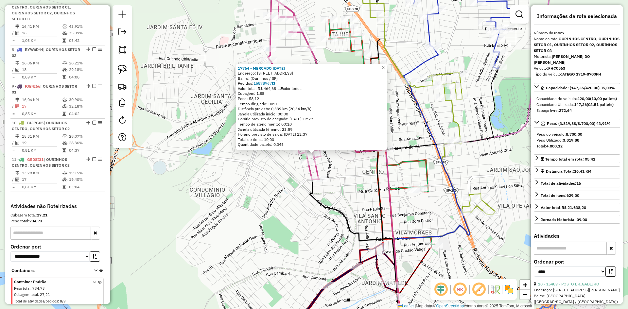
scroll to position [450, 0]
click at [290, 231] on div "17764 - MERCADO 12 DE OUTUBRO Endereço: Rua Doze de Outubro, 681 Bairro: (Ourin…" at bounding box center [314, 154] width 628 height 309
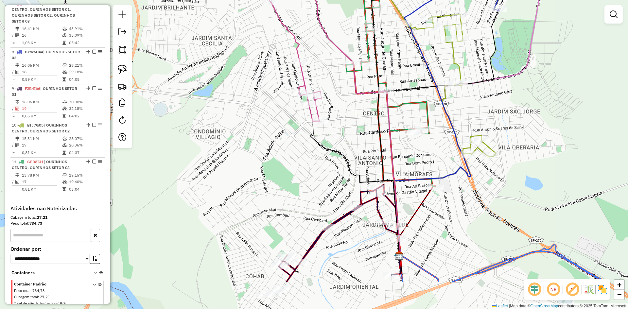
drag, startPoint x: 291, startPoint y: 227, endPoint x: 294, endPoint y: 149, distance: 78.9
click at [294, 152] on div "Janela de atendimento Grade de atendimento Capacidade Transportadoras Veículos …" at bounding box center [314, 154] width 628 height 309
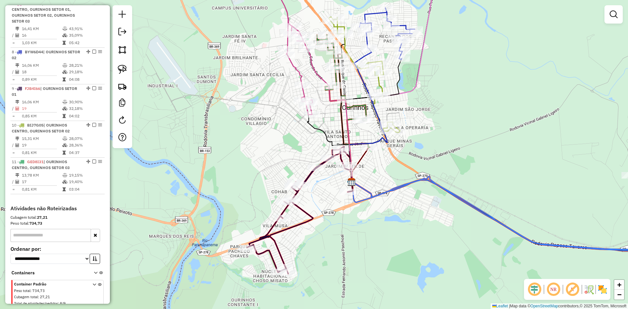
drag, startPoint x: 280, startPoint y: 172, endPoint x: 295, endPoint y: 148, distance: 28.2
click at [295, 148] on div "Janela de atendimento Grade de atendimento Capacidade Transportadoras Veículos …" at bounding box center [314, 154] width 628 height 309
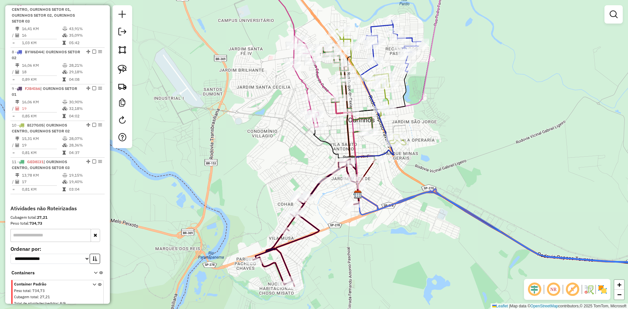
drag, startPoint x: 294, startPoint y: 133, endPoint x: 276, endPoint y: 226, distance: 95.0
click at [276, 226] on div "Janela de atendimento Grade de atendimento Capacidade Transportadoras Veículos …" at bounding box center [314, 154] width 628 height 309
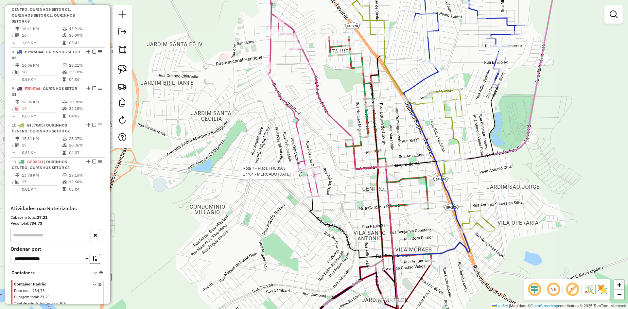
select select "*********"
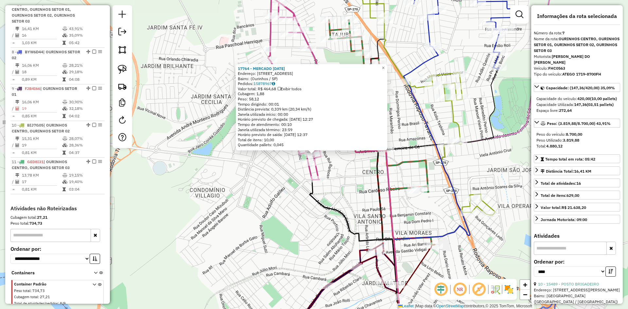
click at [270, 191] on div "17764 - MERCADO 12 DE OUTUBRO Endereço: Rua Doze de Outubro, 681 Bairro: (Ourin…" at bounding box center [314, 154] width 628 height 309
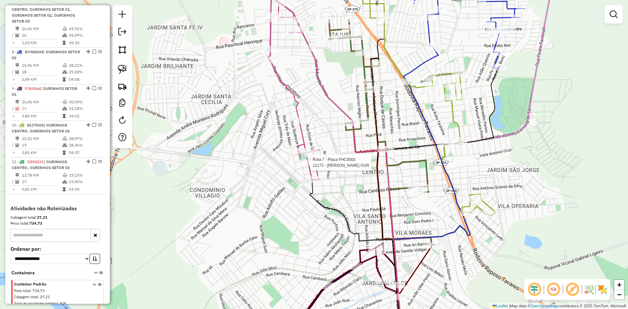
select select "*********"
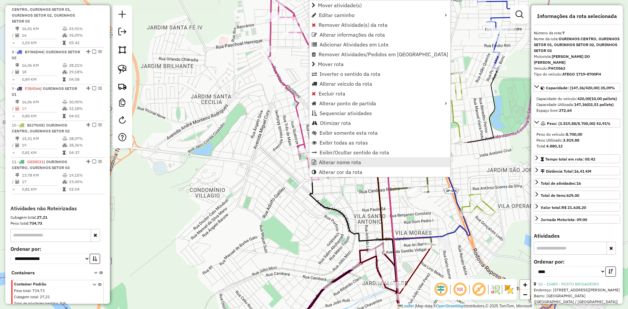
click at [334, 160] on span "Alterar nome rota" at bounding box center [340, 162] width 42 height 5
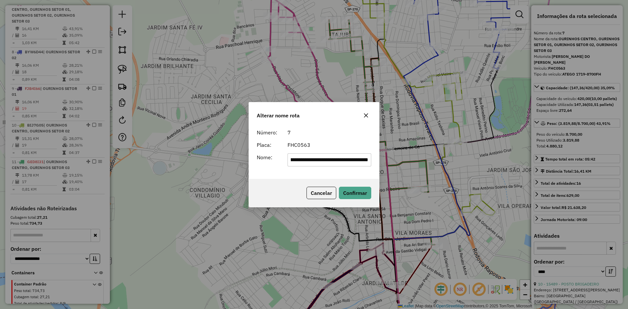
scroll to position [0, 0]
drag, startPoint x: 316, startPoint y: 162, endPoint x: 182, endPoint y: 174, distance: 135.0
click at [182, 173] on div "**********" at bounding box center [314, 154] width 628 height 309
type input "**********"
click at [358, 191] on button "Confirmar" at bounding box center [355, 193] width 32 height 12
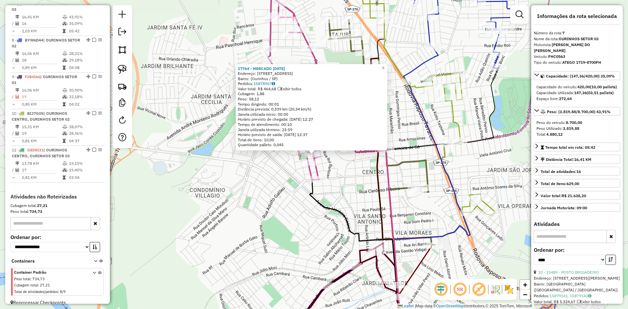
click at [345, 179] on div "17764 - MERCADO 12 DE OUTUBRO Endereço: Rua Doze de Outubro, 681 Bairro: (Ourin…" at bounding box center [314, 154] width 628 height 309
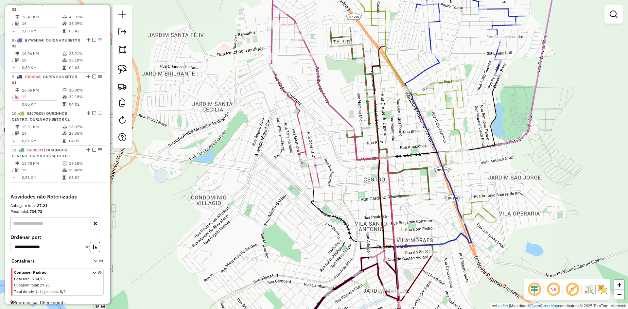
drag, startPoint x: 335, startPoint y: 127, endPoint x: 336, endPoint y: 211, distance: 84.1
click at [336, 211] on div "Janela de atendimento Grade de atendimento Capacidade Transportadoras Veículos …" at bounding box center [314, 154] width 628 height 309
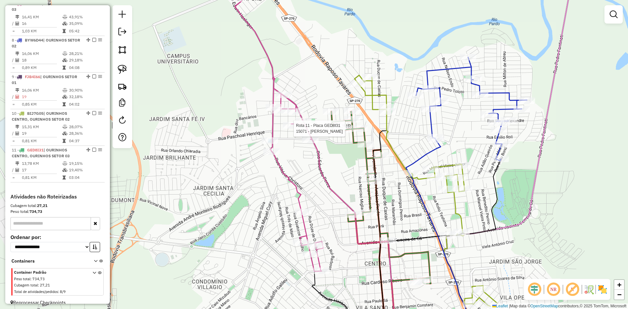
scroll to position [463, 0]
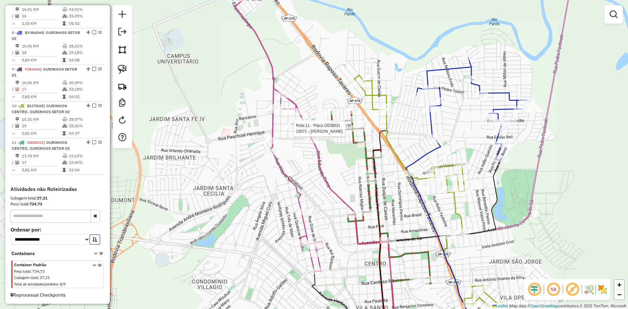
select select "*********"
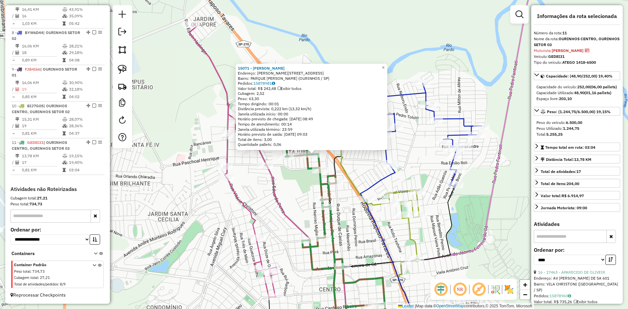
click at [364, 227] on div "15071 - NOEMIA VIEIRA TAVARE Endereço: R FRANCISCO CRESPO 58 Bairro: PARQUE VAL…" at bounding box center [314, 154] width 628 height 309
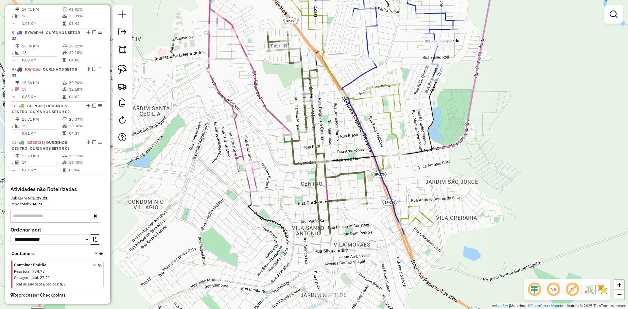
drag, startPoint x: 369, startPoint y: 233, endPoint x: 352, endPoint y: 138, distance: 96.4
click at [352, 138] on div "Janela de atendimento Grade de atendimento Capacidade Transportadoras Veículos …" at bounding box center [314, 154] width 628 height 309
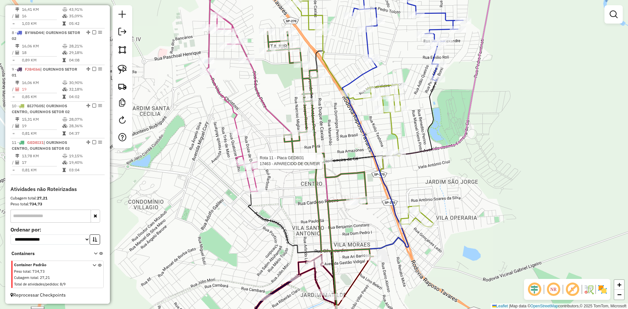
select select "*********"
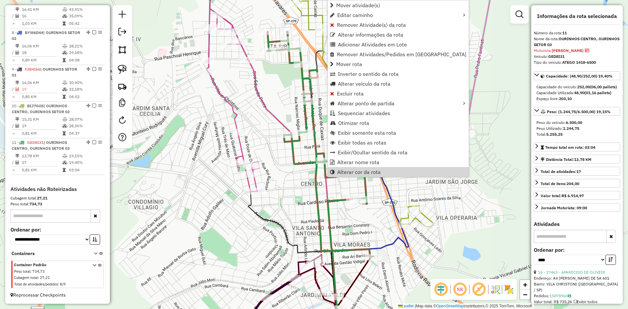
click at [350, 199] on icon at bounding box center [344, 263] width 32 height 128
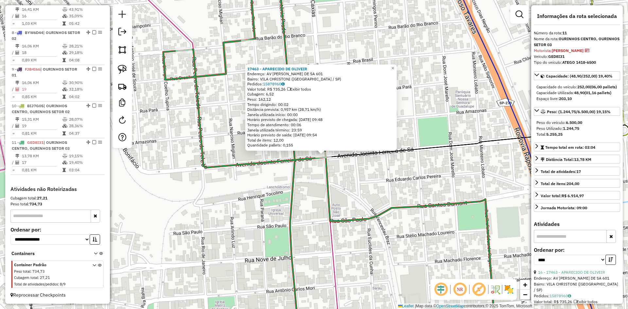
drag, startPoint x: 390, startPoint y: 236, endPoint x: 327, endPoint y: 132, distance: 120.9
click at [327, 132] on div "17463 - APARECIDO DE OLIVEIR Endereço: AV [PERSON_NAME] DE SA 601 Bairro: [GEOG…" at bounding box center [314, 154] width 628 height 309
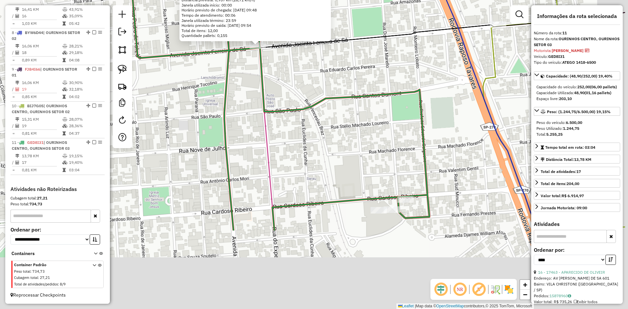
click at [331, 161] on div "17463 - APARECIDO DE OLIVEIR Endereço: AV [PERSON_NAME] DE SA 601 Bairro: [GEOG…" at bounding box center [314, 154] width 628 height 309
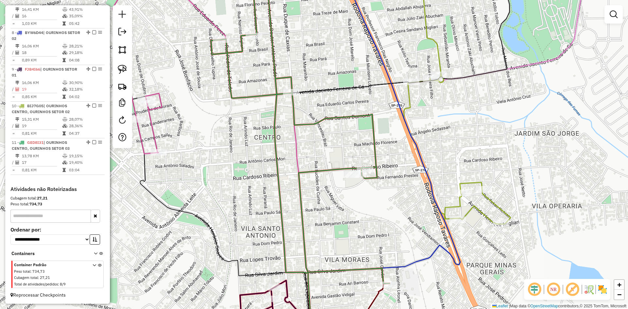
drag, startPoint x: 327, startPoint y: 155, endPoint x: 338, endPoint y: 124, distance: 32.4
click at [338, 124] on div "Janela de atendimento Grade de atendimento Capacidade Transportadoras Veículos …" at bounding box center [314, 154] width 628 height 309
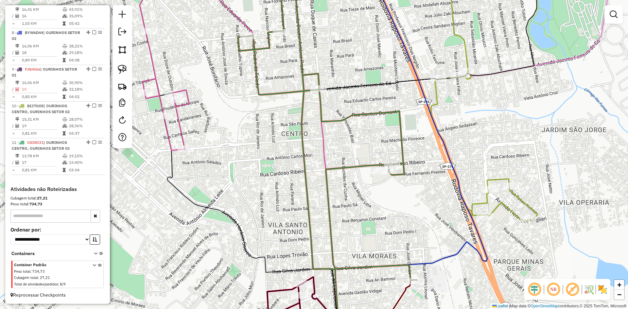
drag, startPoint x: 340, startPoint y: 127, endPoint x: 357, endPoint y: 154, distance: 32.3
click at [357, 154] on div "Janela de atendimento Grade de atendimento Capacidade Transportadoras Veículos …" at bounding box center [314, 154] width 628 height 309
select select "*********"
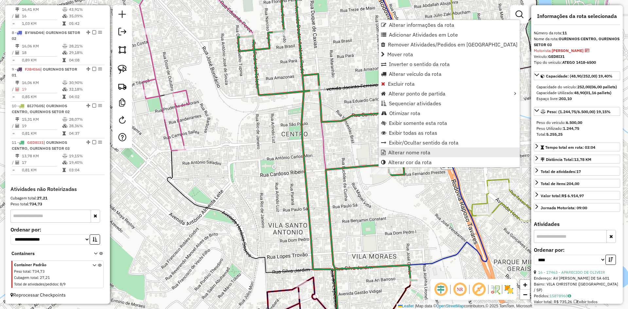
click at [397, 154] on span "Alterar nome rota" at bounding box center [409, 152] width 42 height 5
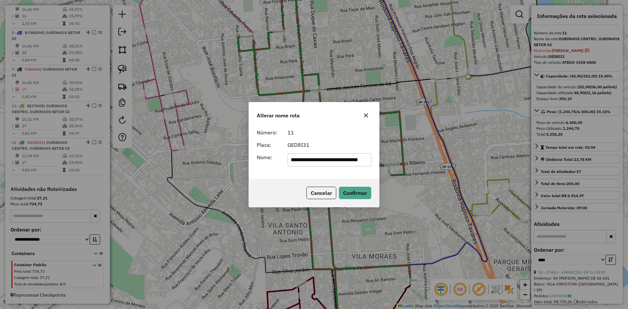
scroll to position [0, 0]
drag, startPoint x: 317, startPoint y: 163, endPoint x: 203, endPoint y: 159, distance: 113.6
click at [203, 159] on div "**********" at bounding box center [314, 154] width 628 height 309
click at [342, 161] on input "**********" at bounding box center [330, 159] width 84 height 13
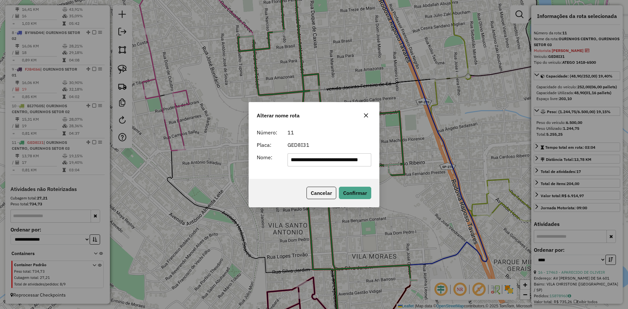
drag, startPoint x: 338, startPoint y: 163, endPoint x: 362, endPoint y: 173, distance: 25.5
click at [362, 173] on div "**********" at bounding box center [314, 152] width 130 height 53
type input "**********"
click at [362, 195] on button "Confirmar" at bounding box center [355, 193] width 32 height 12
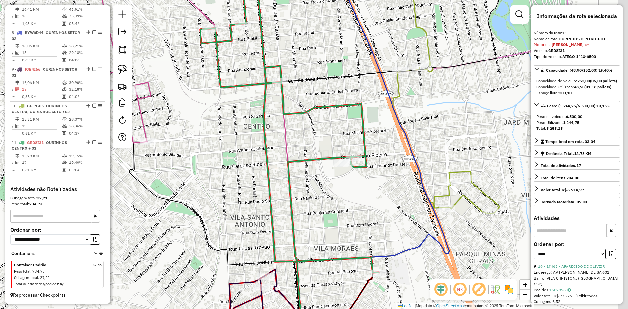
drag, startPoint x: 413, startPoint y: 212, endPoint x: 254, endPoint y: 186, distance: 160.8
click at [238, 193] on div "Janela de atendimento Grade de atendimento Capacidade Transportadoras Veículos …" at bounding box center [314, 154] width 628 height 309
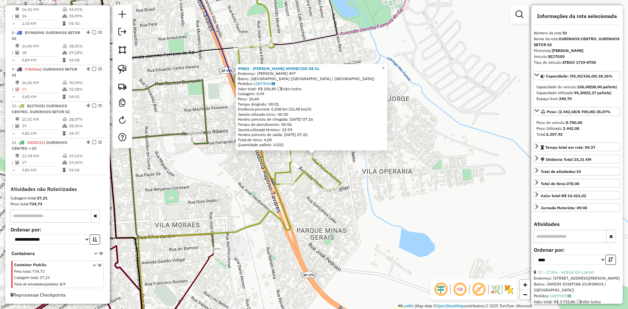
click at [350, 179] on div "99883 - JOSE APARECIDO DE OL Endereço: R ANGELO MARTINS 497 Bairro: VILA BOA ES…" at bounding box center [314, 154] width 628 height 309
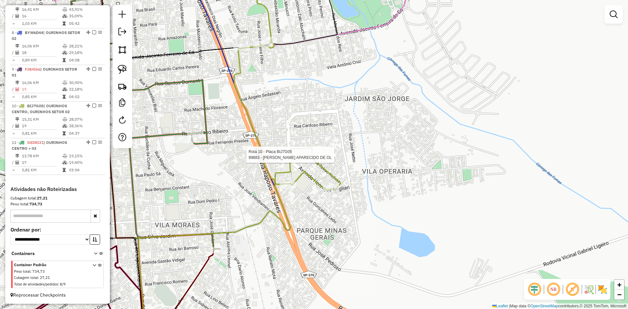
select select "*********"
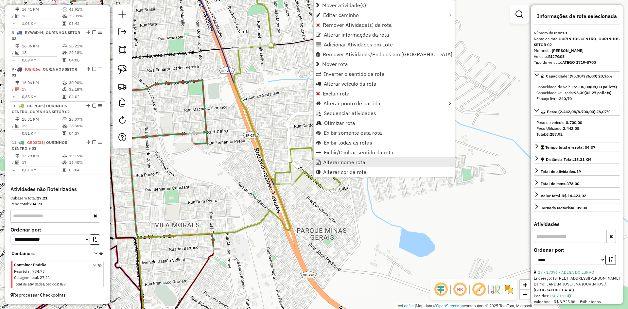
click at [339, 163] on span "Alterar nome rota" at bounding box center [344, 162] width 42 height 5
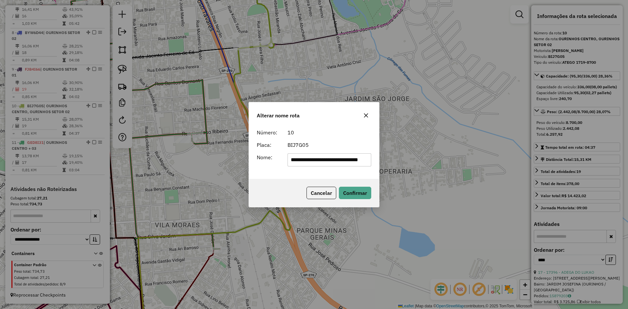
drag, startPoint x: 317, startPoint y: 165, endPoint x: 140, endPoint y: 168, distance: 177.7
click at [140, 168] on div "**********" at bounding box center [314, 154] width 628 height 309
type input "**********"
click at [357, 197] on button "Confirmar" at bounding box center [355, 193] width 32 height 12
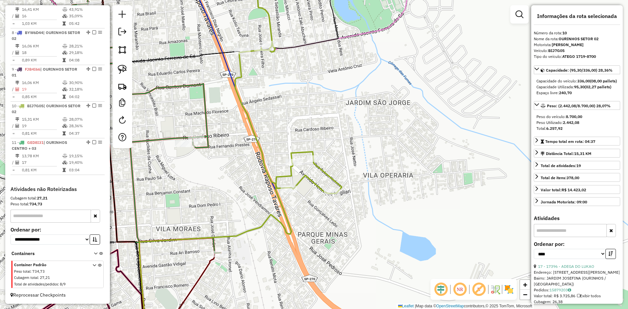
drag, startPoint x: 323, startPoint y: 76, endPoint x: 333, endPoint y: 290, distance: 214.2
click at [334, 290] on div "Janela de atendimento Grade de atendimento Capacidade Transportadoras Veículos …" at bounding box center [314, 154] width 628 height 309
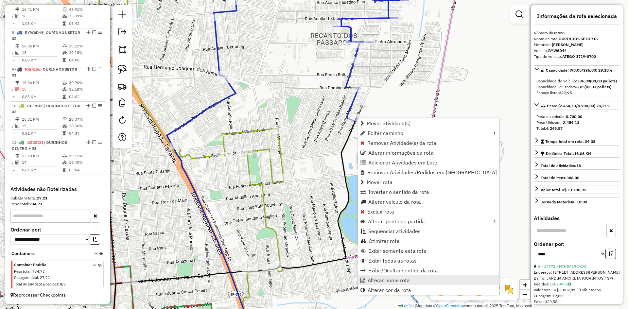
click at [388, 278] on span "Alterar nome rota" at bounding box center [389, 280] width 42 height 5
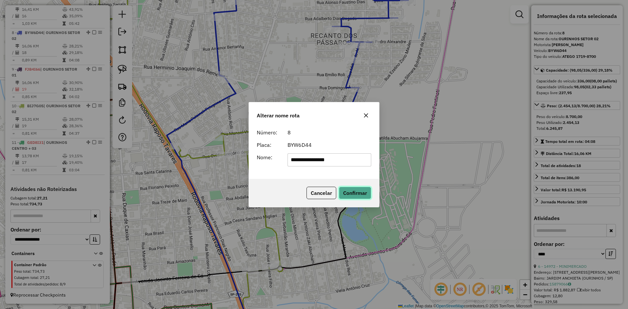
click at [350, 191] on button "Confirmar" at bounding box center [355, 193] width 32 height 12
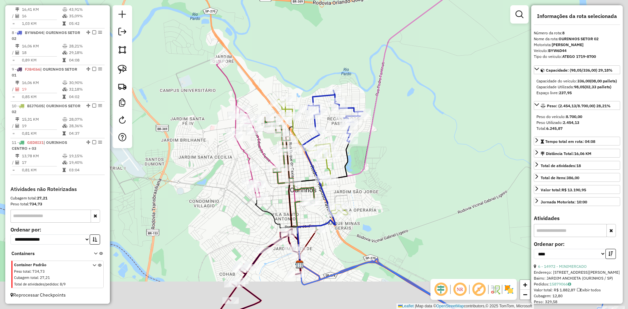
drag, startPoint x: 432, startPoint y: 186, endPoint x: 311, endPoint y: 125, distance: 135.6
click at [314, 128] on div "Janela de atendimento Grade de atendimento Capacidade Transportadoras Veículos …" at bounding box center [314, 154] width 628 height 309
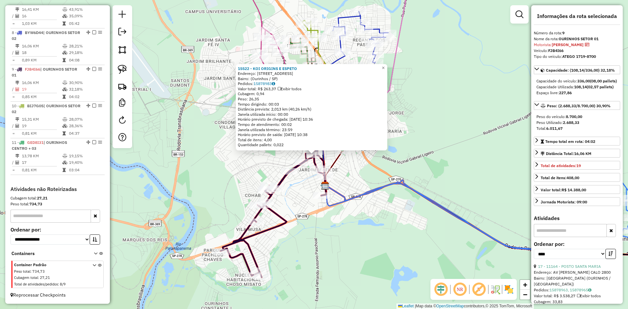
click at [363, 238] on div "15522 - KOI ORIGINS E ESPETO Endereço: [STREET_ADDRESS]) Pedidos: 15878983 Valo…" at bounding box center [314, 154] width 628 height 309
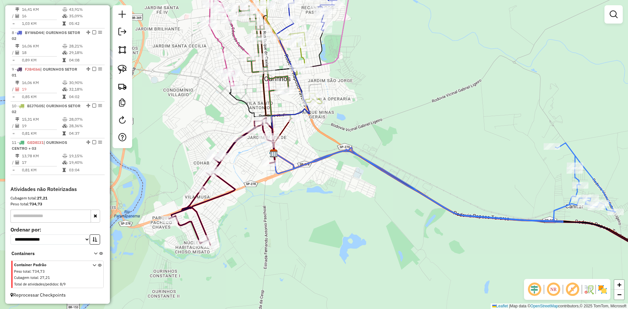
drag, startPoint x: 360, startPoint y: 219, endPoint x: 196, endPoint y: 136, distance: 183.3
click at [196, 136] on div "Janela de atendimento Grade de atendimento Capacidade Transportadoras Veículos …" at bounding box center [314, 154] width 628 height 309
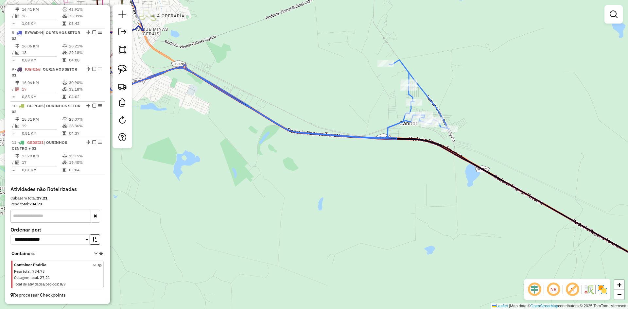
drag, startPoint x: 528, startPoint y: 146, endPoint x: 383, endPoint y: 136, distance: 145.2
click at [407, 141] on div "Janela de atendimento Grade de atendimento Capacidade Transportadoras Veículos …" at bounding box center [314, 154] width 628 height 309
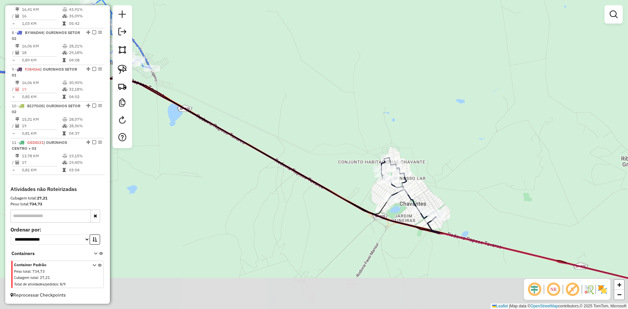
drag, startPoint x: 203, startPoint y: 98, endPoint x: 220, endPoint y: 49, distance: 51.7
click at [220, 49] on div "Janela de atendimento Grade de atendimento Capacidade Transportadoras Veículos …" at bounding box center [314, 154] width 628 height 309
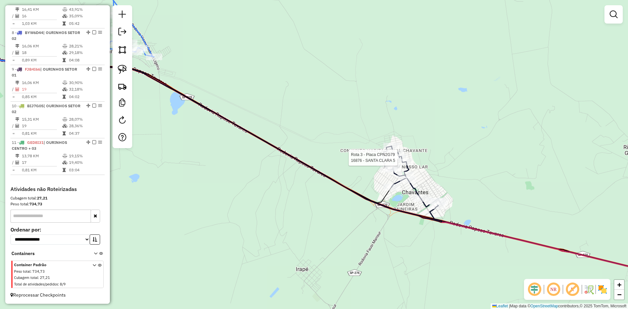
select select "*********"
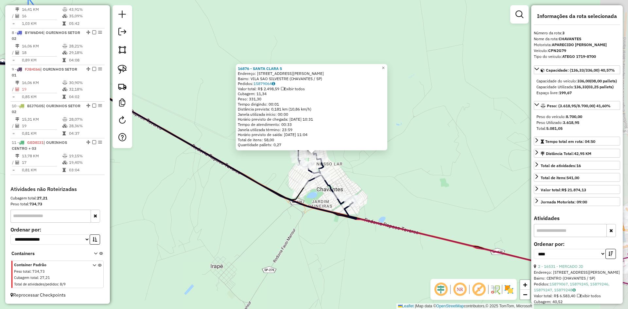
scroll to position [315, 0]
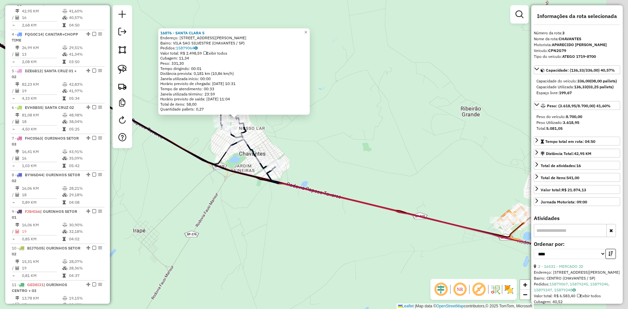
drag, startPoint x: 352, startPoint y: 160, endPoint x: 219, endPoint y: 93, distance: 149.1
click at [227, 100] on div "16876 - SANTA CLARA 5 Endereço: R MARECHAL DEODORO DA FONSECA 44 Bairro: VILA S…" at bounding box center [314, 154] width 628 height 309
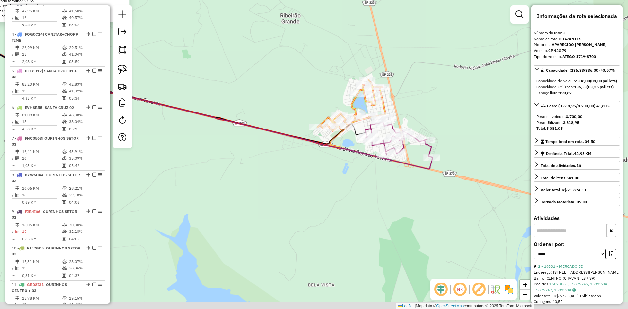
click at [293, 103] on div "16876 - SANTA CLARA 5 Endereço: R MARECHAL DEODORO DA FONSECA 44 Bairro: VILA S…" at bounding box center [314, 154] width 628 height 309
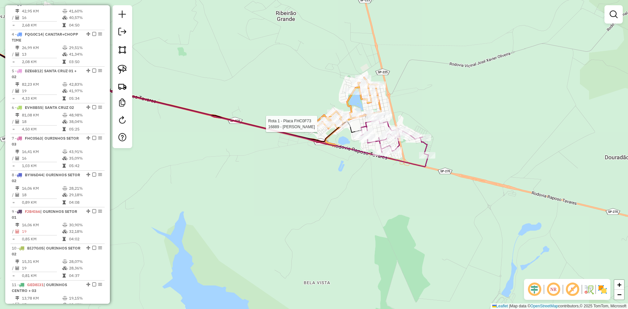
select select "*********"
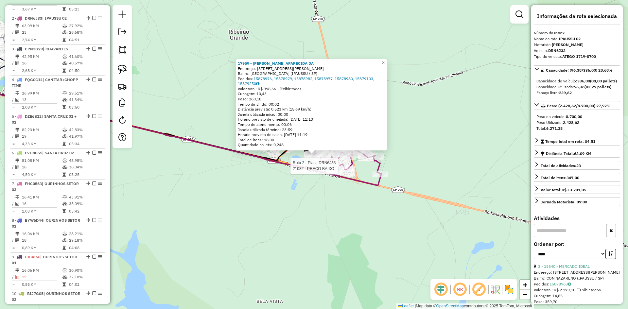
scroll to position [284, 0]
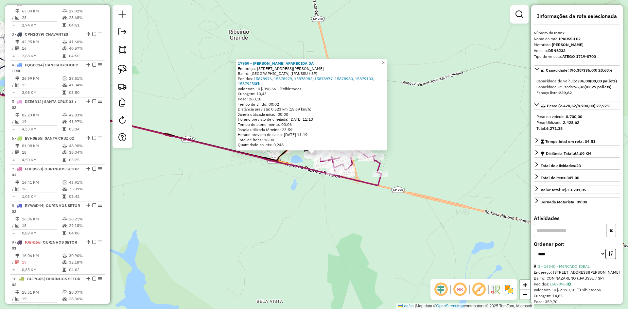
click at [276, 189] on div "17959 - ROSELI APARECIDA DA Endereço: R Valdemar Giraldino 10 Bairro: PARQUE DO…" at bounding box center [314, 154] width 628 height 309
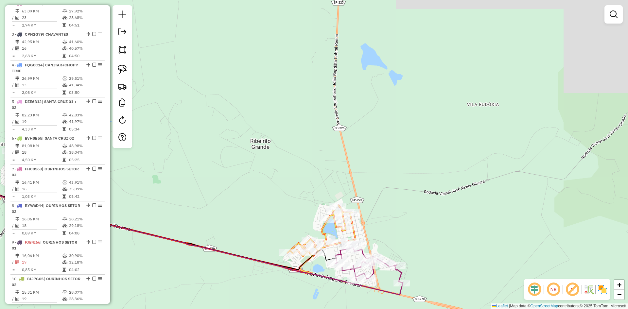
drag, startPoint x: 400, startPoint y: 114, endPoint x: 419, endPoint y: 245, distance: 133.2
click at [421, 248] on div "Janela de atendimento Grade de atendimento Capacidade Transportadoras Veículos …" at bounding box center [314, 154] width 628 height 309
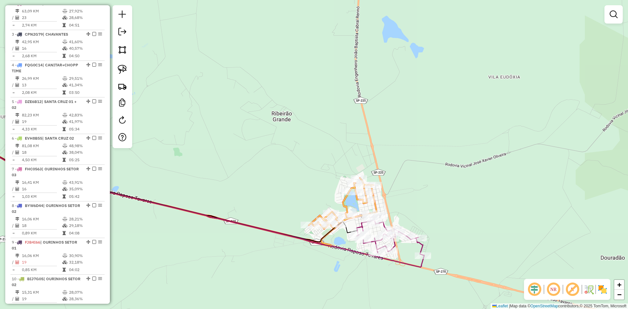
drag, startPoint x: 402, startPoint y: 225, endPoint x: 419, endPoint y: 161, distance: 65.9
click at [419, 161] on div "Janela de atendimento Grade de atendimento Capacidade Transportadoras Veículos …" at bounding box center [314, 154] width 628 height 309
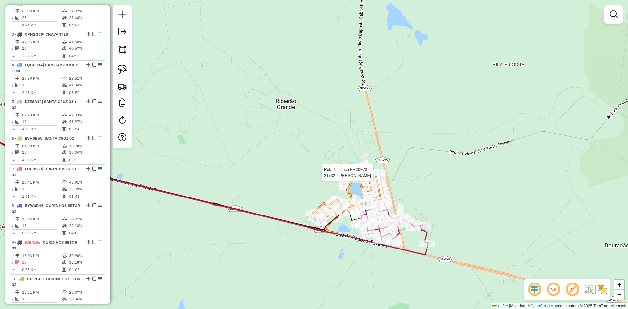
select select "*********"
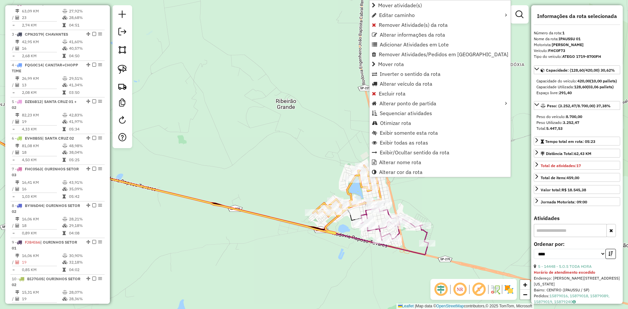
scroll to position [253, 0]
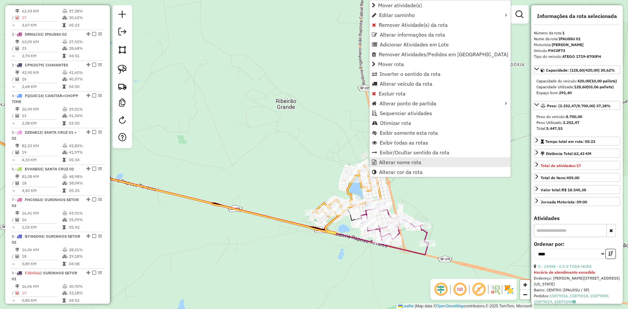
click at [391, 165] on span "Alterar nome rota" at bounding box center [400, 162] width 42 height 5
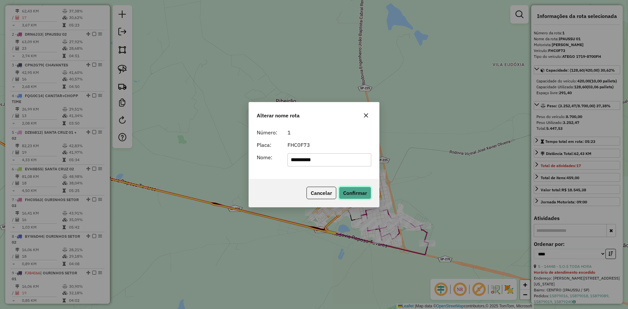
click at [367, 195] on button "Confirmar" at bounding box center [355, 193] width 32 height 12
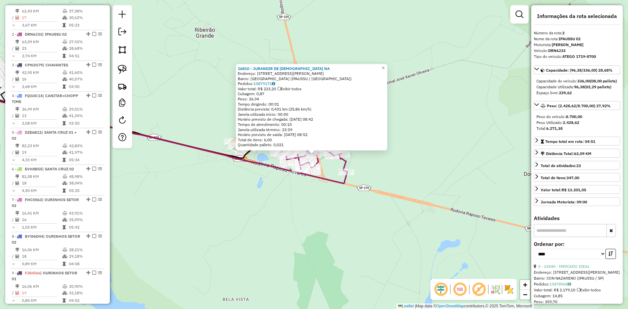
scroll to position [284, 0]
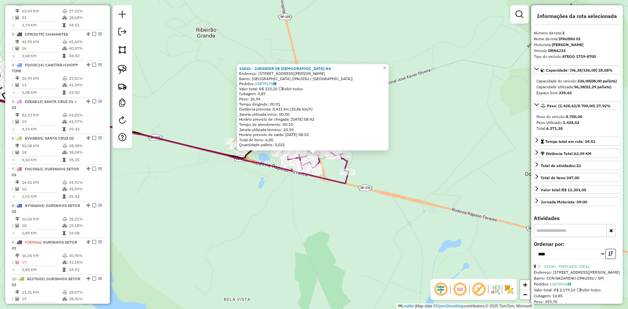
drag, startPoint x: 367, startPoint y: 234, endPoint x: 364, endPoint y: 221, distance: 14.0
click at [369, 234] on div "16810 - JURANDIR DE JESUS NA Endereço: R JOAO PERES REGIS 30 Bairro: VILA NOVA …" at bounding box center [314, 154] width 628 height 309
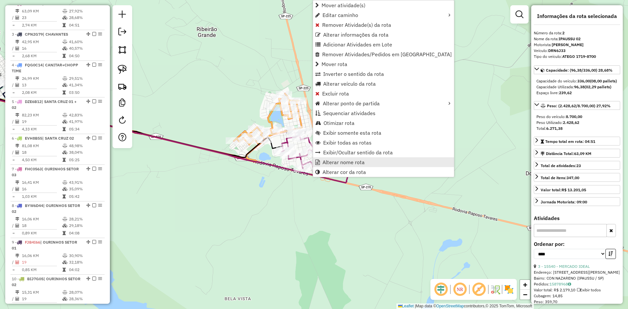
click at [344, 161] on span "Alterar nome rota" at bounding box center [344, 162] width 42 height 5
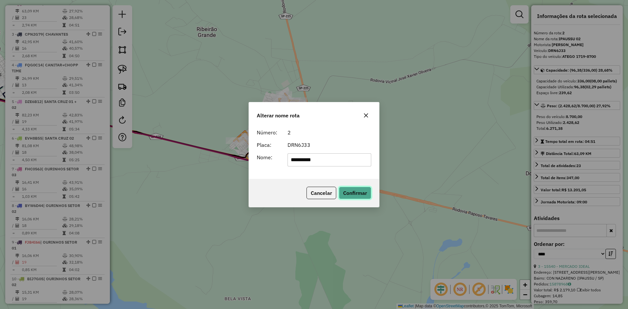
click at [366, 193] on button "Confirmar" at bounding box center [355, 193] width 32 height 12
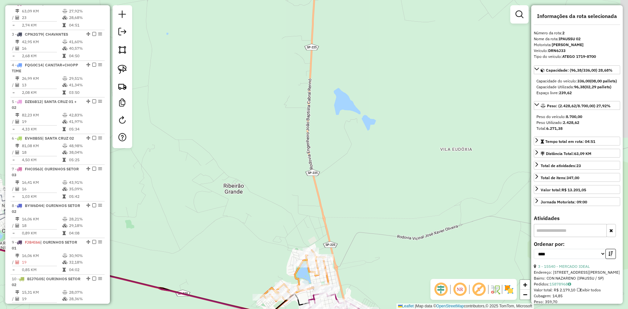
drag, startPoint x: 382, startPoint y: 51, endPoint x: 408, endPoint y: 227, distance: 178.2
click at [408, 227] on div "Janela de atendimento Grade de atendimento Capacidade Transportadoras Veículos …" at bounding box center [314, 154] width 628 height 309
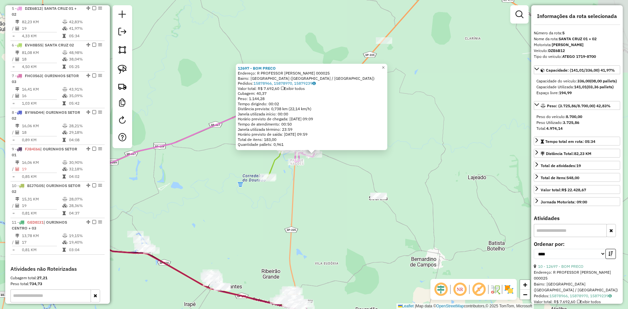
scroll to position [382, 0]
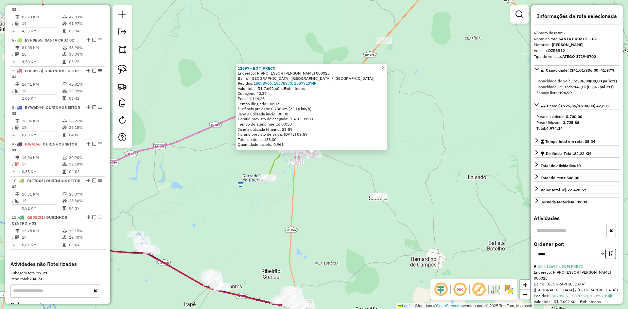
click at [341, 210] on div "12697 - BOM PRECO Endereço: R PROFESSOR WILSON FERRAZINI 000025 Bairro: JARDIM …" at bounding box center [314, 154] width 628 height 309
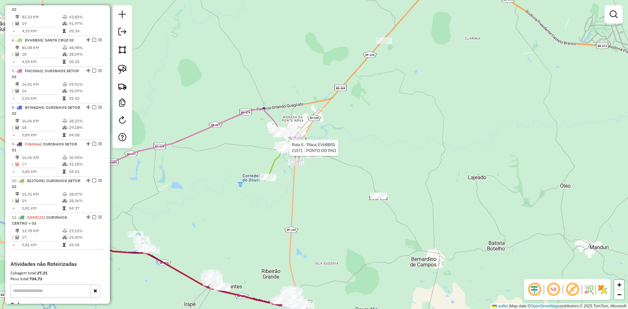
select select "*********"
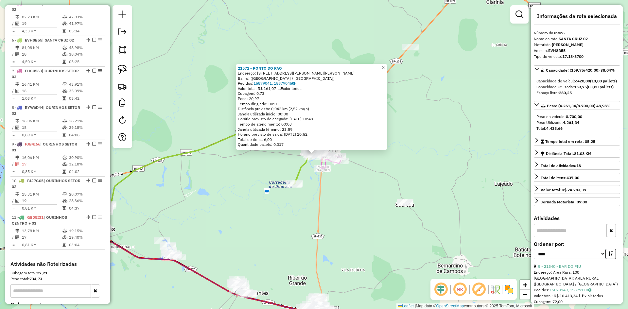
scroll to position [419, 0]
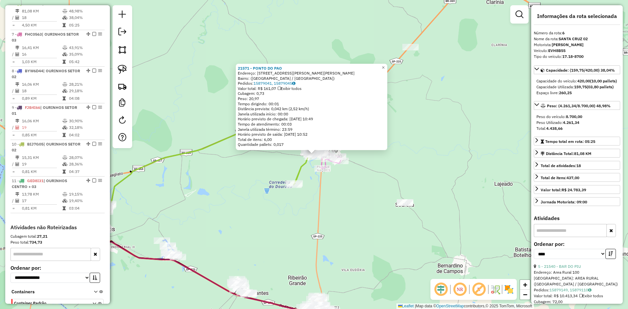
click at [259, 173] on div "21571 - PONTO DO PAO Endereço: Rua Benedito C. da Silva, 113 Bairro: (Santa Cru…" at bounding box center [314, 154] width 628 height 309
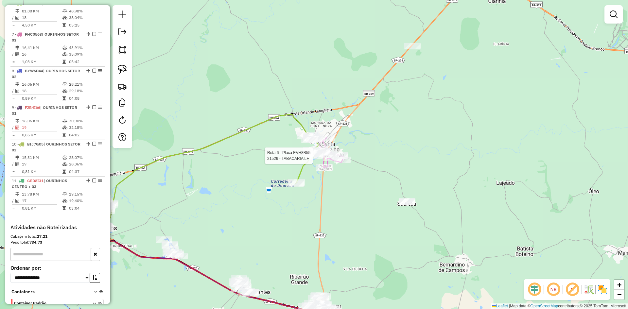
select select "*********"
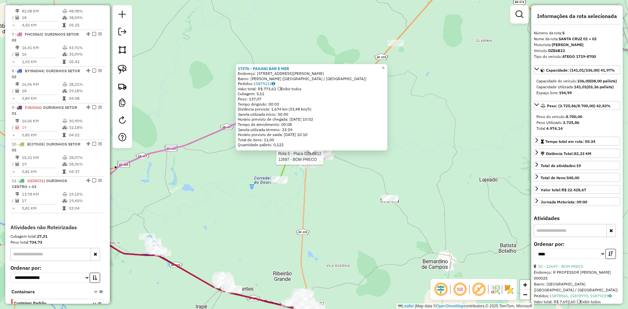
scroll to position [382, 0]
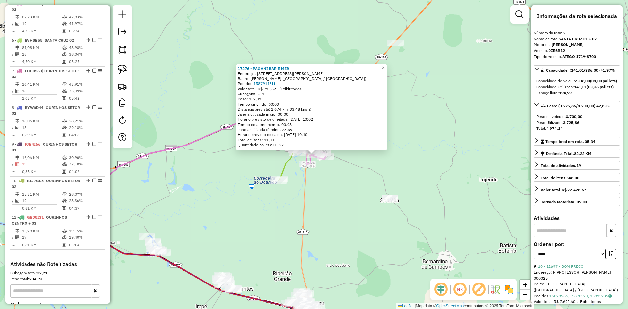
click at [316, 203] on div "Rota 5 - Placa DZE6B12 12697 - BOM PRECO 17276 - PAGANI BAR E MER Endereço: AV …" at bounding box center [314, 154] width 628 height 309
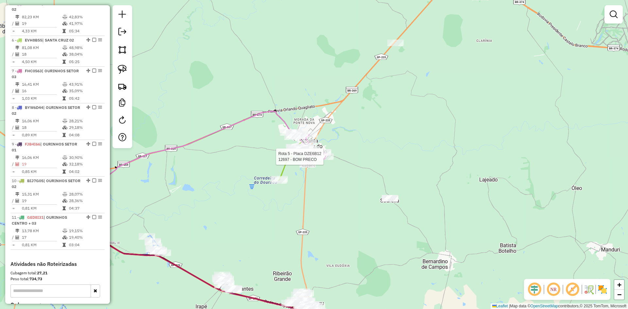
select select "*********"
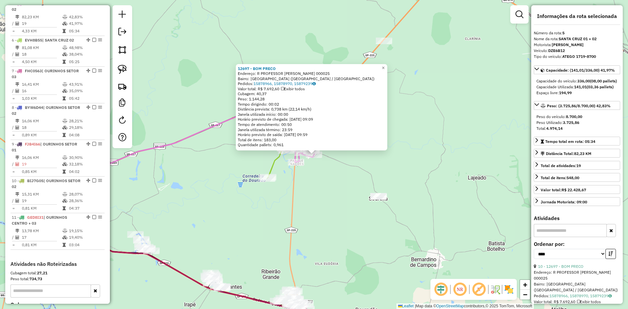
click at [313, 182] on div "Rota 5 - Placa DZE6B12 12697 - BOM PRECO 12697 - BOM PRECO Endereço: R PROFESSO…" at bounding box center [314, 154] width 628 height 309
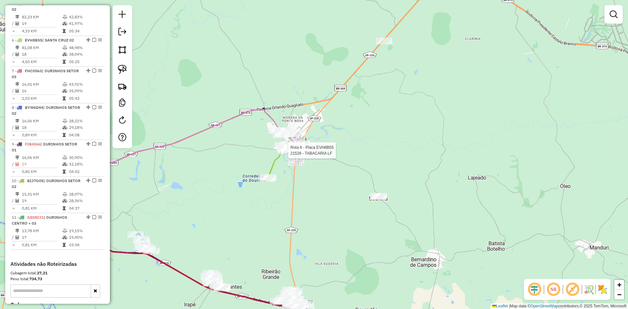
select select "*********"
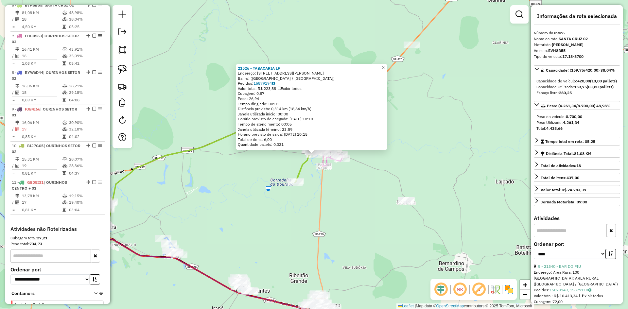
scroll to position [419, 0]
click at [359, 205] on div "21526 - TABACARIA LF Endereço: Rua José Pereira de Lima, 164 Bairro: (Santa Cru…" at bounding box center [314, 154] width 628 height 309
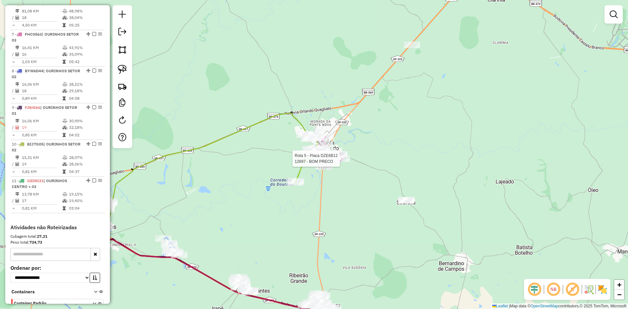
select select "*********"
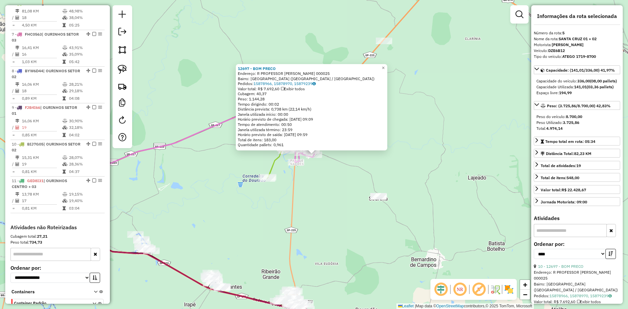
scroll to position [382, 0]
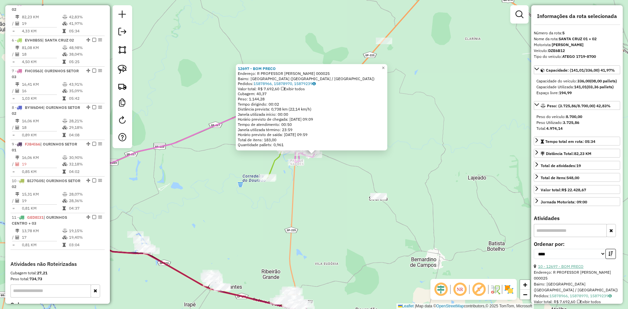
click at [574, 269] on link "10 - 12697 - BOM PRECO" at bounding box center [560, 266] width 45 height 5
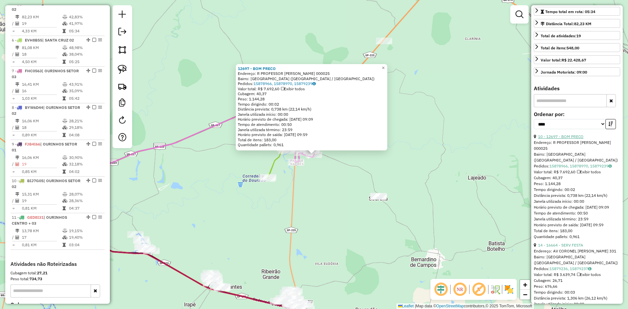
scroll to position [131, 0]
click at [575, 247] on link "14 - 16664 - SERV FESTA" at bounding box center [560, 244] width 45 height 5
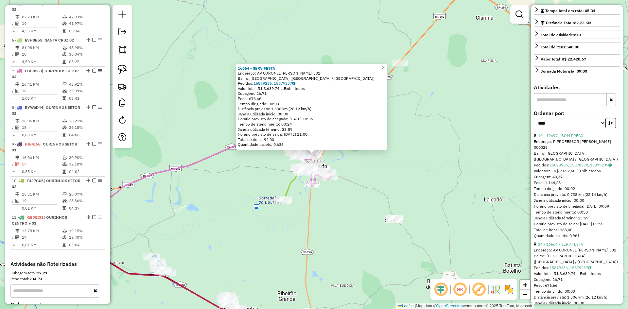
click at [344, 227] on div "16664 - SERV FESTA Endereço: AV CORONEL CLEMENTINO GONCALVE 331 Bairro: VILA SA…" at bounding box center [314, 154] width 628 height 309
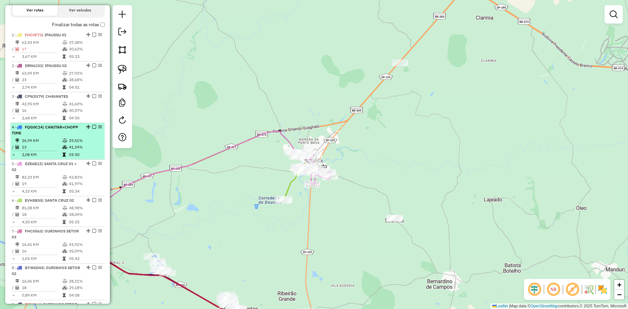
scroll to position [186, 0]
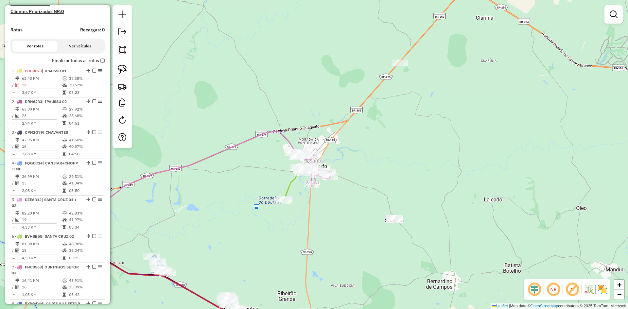
click at [98, 64] on label "Finalizar todas as rotas" at bounding box center [78, 60] width 53 height 7
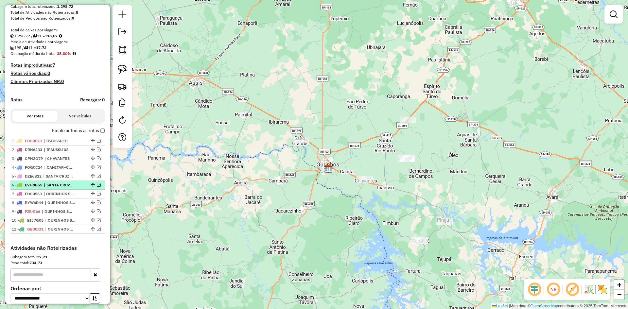
scroll to position [164, 0]
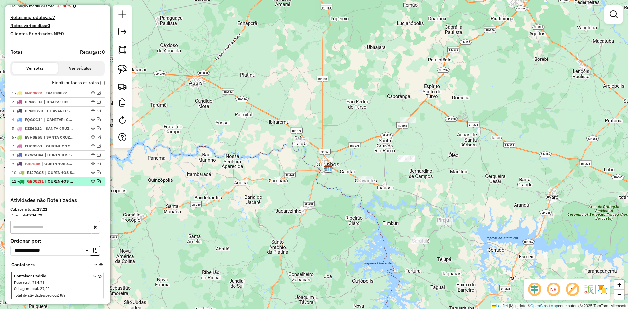
click at [65, 185] on span "| OURINHOS CENTRO + 03" at bounding box center [60, 182] width 30 height 6
select select "*********"
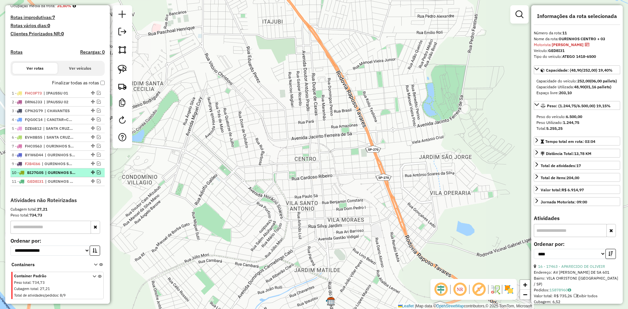
click at [64, 176] on span "| OURINHOS SETOR 02" at bounding box center [60, 173] width 30 height 6
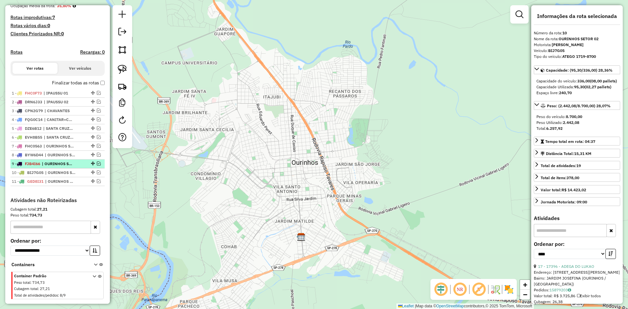
click at [64, 167] on span "| OURINHOS SETOR 01" at bounding box center [57, 164] width 30 height 6
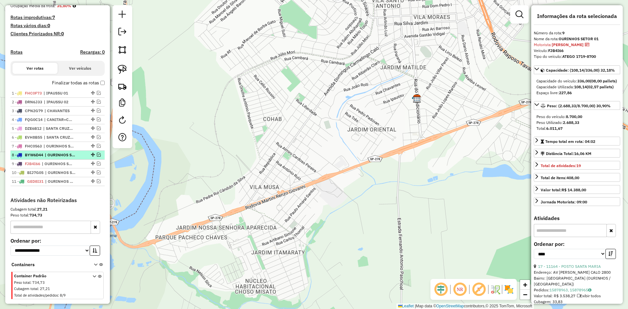
click at [63, 158] on span "| OURINHOS SETOR 02" at bounding box center [60, 155] width 30 height 6
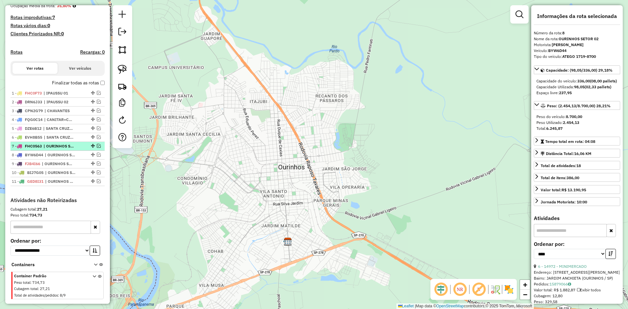
click at [65, 149] on span "| OURINHOS SETOR 03" at bounding box center [59, 146] width 30 height 6
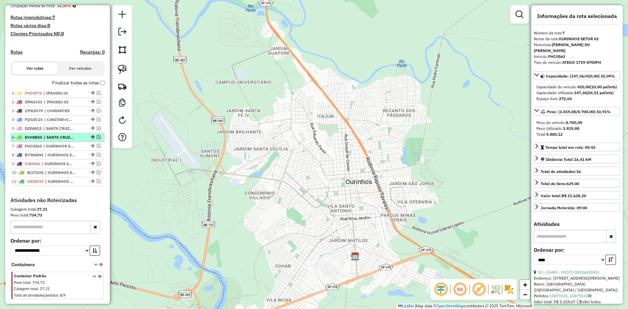
click at [63, 140] on span "| SANTA CRUZ 02" at bounding box center [59, 137] width 30 height 6
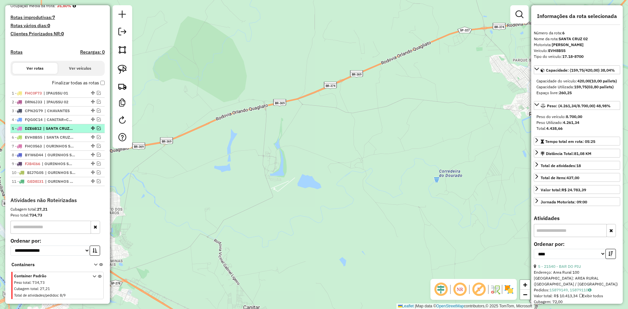
click at [66, 132] on span "| SANTA CRUZ 01 + 02" at bounding box center [58, 129] width 30 height 6
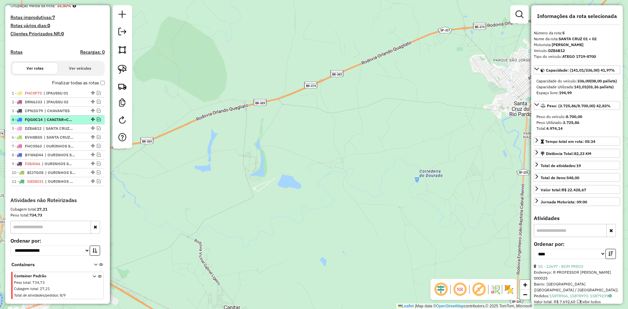
click at [68, 123] on span "| CANITAR+CHOPP TIME" at bounding box center [59, 120] width 30 height 6
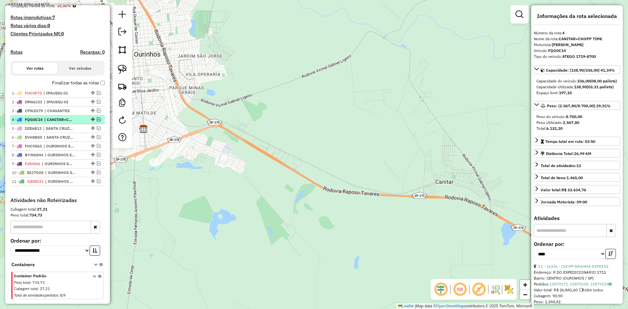
click at [71, 123] on span "| CANITAR+CHOPP TIME" at bounding box center [59, 120] width 30 height 6
click at [72, 114] on span "| CHAVANTES" at bounding box center [59, 111] width 30 height 6
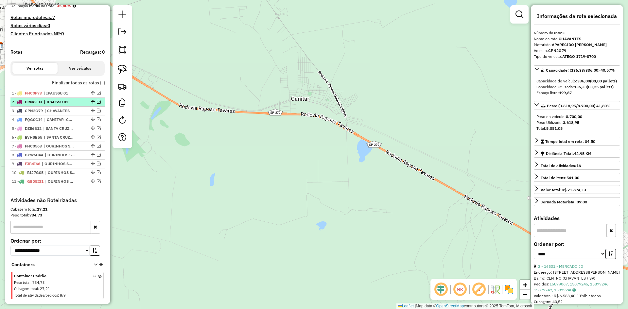
click at [72, 105] on span "| IPAUSSU 02" at bounding box center [59, 102] width 30 height 6
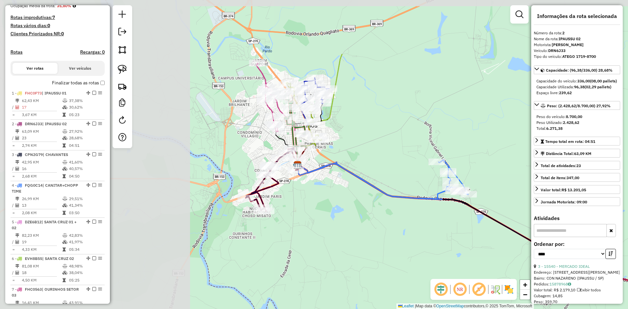
drag, startPoint x: 196, startPoint y: 172, endPoint x: 421, endPoint y: 256, distance: 240.1
click at [421, 256] on div "Janela de atendimento Grade de atendimento Capacidade Transportadoras Veículos …" at bounding box center [314, 154] width 628 height 309
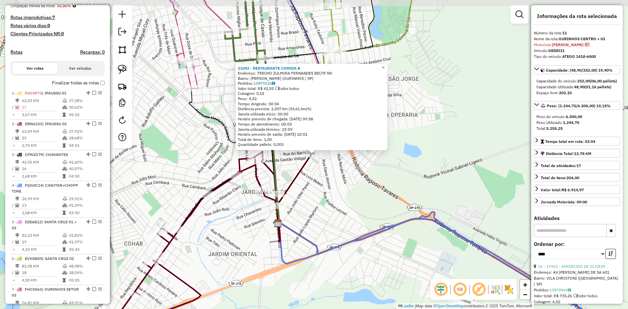
scroll to position [463, 0]
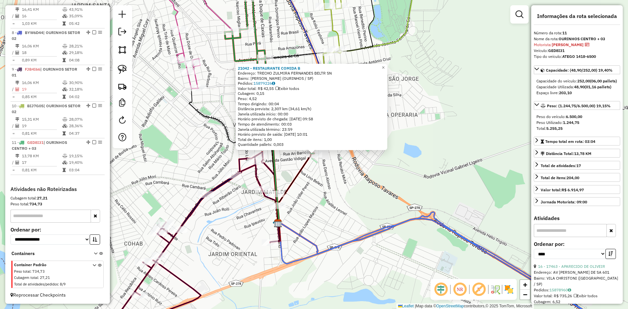
click at [316, 199] on div "21042 - RESTAURANTE COMIDA B Endereço: TRECHO ZULMIRA FERNANDES BELTR SN Bairro…" at bounding box center [314, 154] width 628 height 309
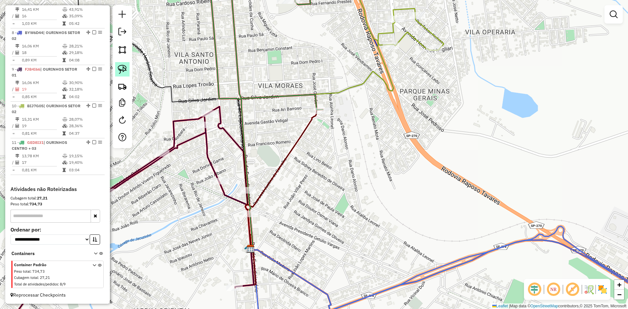
click at [124, 71] on img at bounding box center [122, 69] width 9 height 9
drag, startPoint x: 238, startPoint y: 184, endPoint x: 255, endPoint y: 177, distance: 18.3
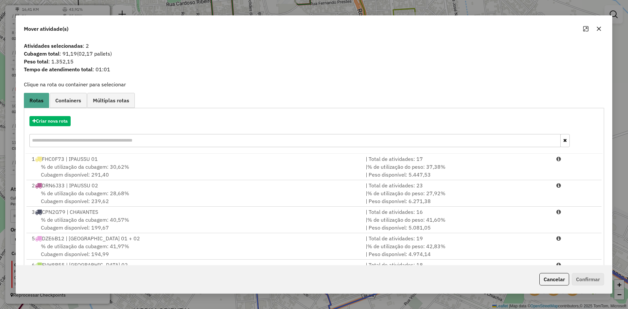
click at [599, 27] on icon "button" at bounding box center [598, 28] width 5 height 5
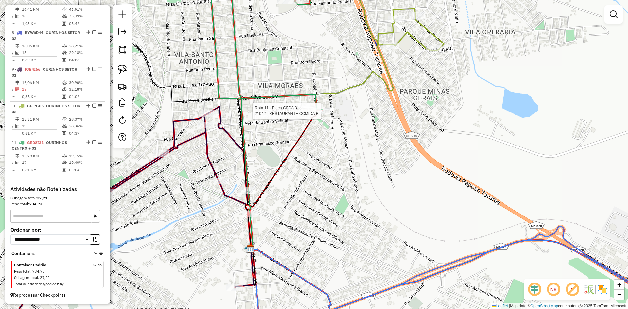
select select "*********"
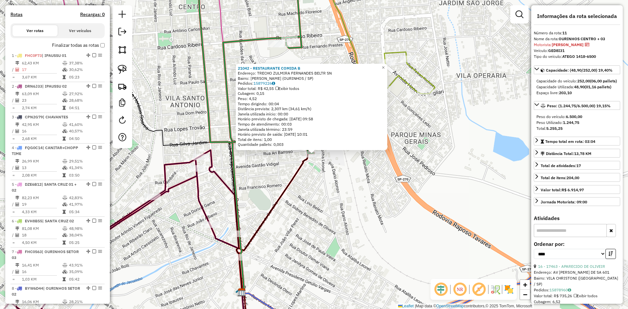
scroll to position [181, 0]
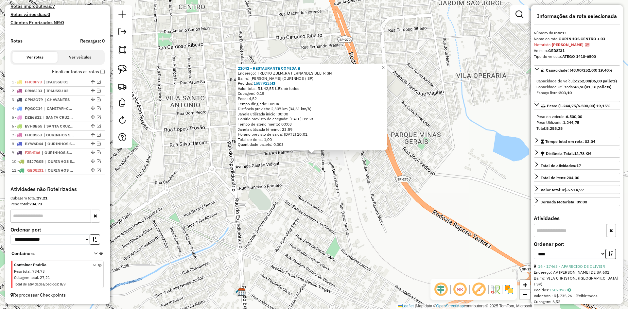
click at [366, 215] on div "21042 - RESTAURANTE COMIDA B Endereço: TRECHO ZULMIRA FERNANDES BELTR SN Bairro…" at bounding box center [314, 154] width 628 height 309
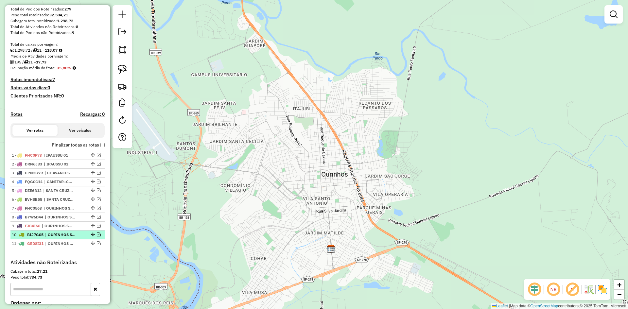
scroll to position [82, 0]
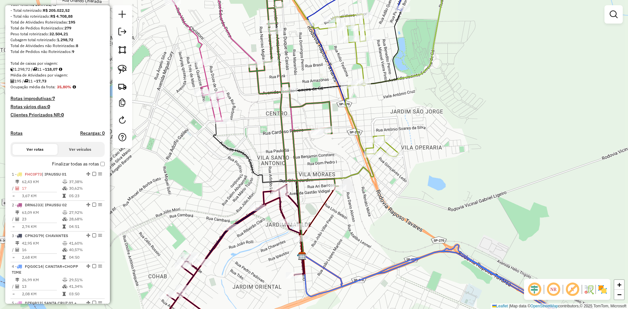
drag, startPoint x: 349, startPoint y: 237, endPoint x: 329, endPoint y: 200, distance: 42.3
click at [329, 200] on div "Janela de atendimento Grade de atendimento Capacidade Transportadoras Veículos …" at bounding box center [314, 154] width 628 height 309
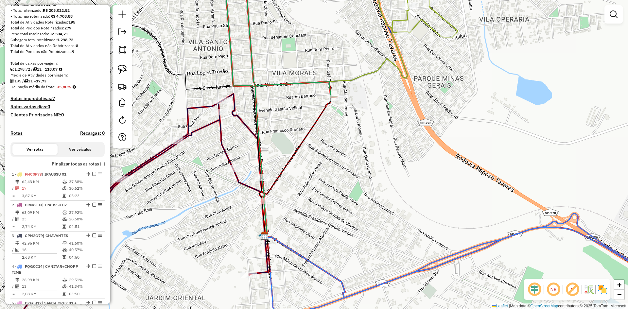
drag, startPoint x: 125, startPoint y: 70, endPoint x: 130, endPoint y: 76, distance: 7.6
click at [125, 70] on img at bounding box center [122, 69] width 9 height 9
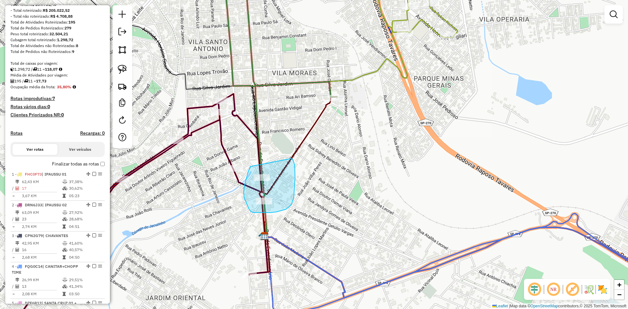
drag, startPoint x: 251, startPoint y: 167, endPoint x: 291, endPoint y: 159, distance: 41.0
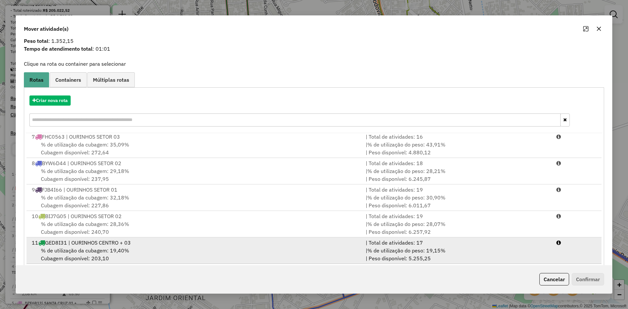
scroll to position [30, 0]
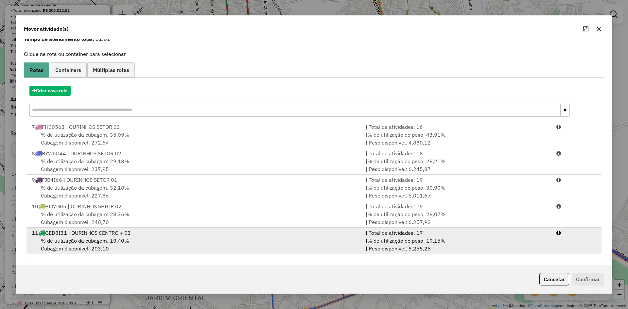
click at [120, 242] on span "% de utilização da cubagem: 19,40%" at bounding box center [85, 241] width 88 height 7
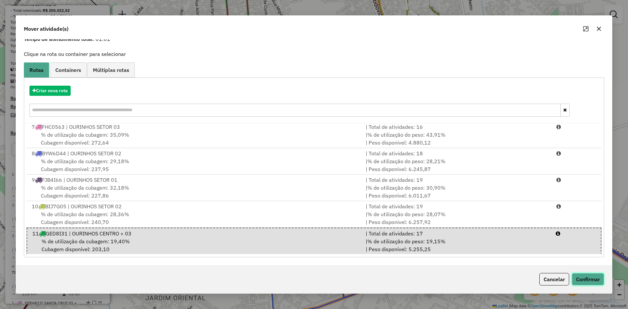
click at [592, 278] on button "Confirmar" at bounding box center [588, 279] width 32 height 12
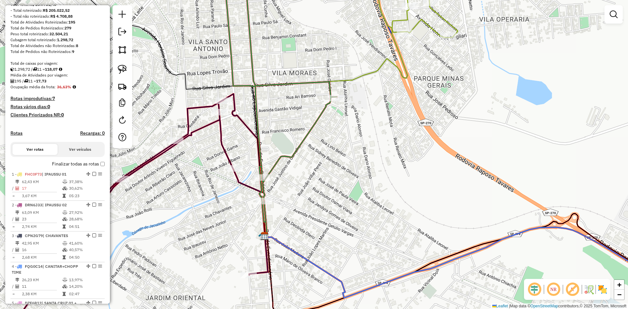
scroll to position [0, 0]
select select "*********"
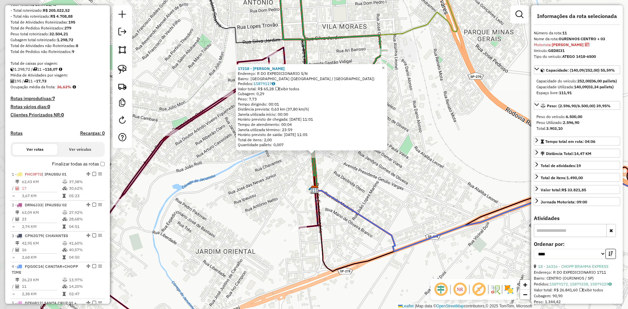
scroll to position [463, 0]
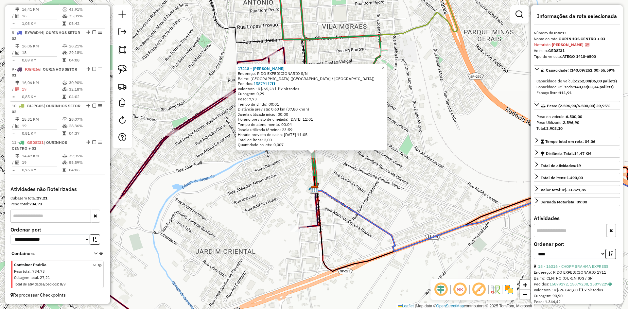
click at [370, 210] on div "17218 - FRANCISCO JOSE FERRE Endereço: R DO EXPEDICIONARIO S/N Bairro: VILA VIL…" at bounding box center [314, 154] width 628 height 309
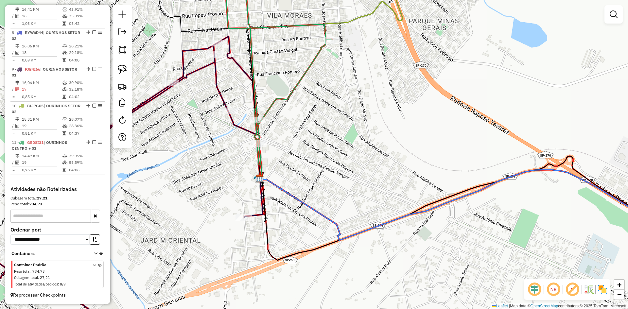
drag, startPoint x: 338, startPoint y: 188, endPoint x: 286, endPoint y: 185, distance: 52.8
click at [293, 187] on div "Janela de atendimento Grade de atendimento Capacidade Transportadoras Veículos …" at bounding box center [314, 154] width 628 height 309
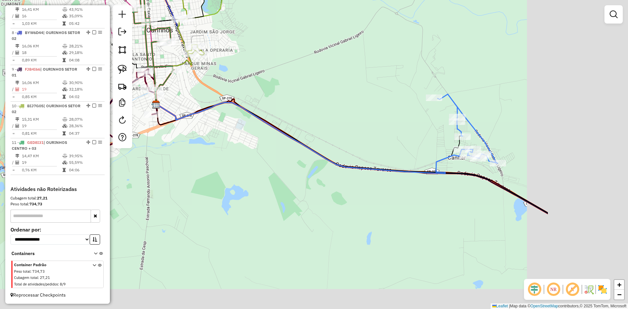
drag, startPoint x: 399, startPoint y: 251, endPoint x: 229, endPoint y: 168, distance: 190.2
click at [214, 166] on div "Janela de atendimento Grade de atendimento Capacidade Transportadoras Veículos …" at bounding box center [314, 154] width 628 height 309
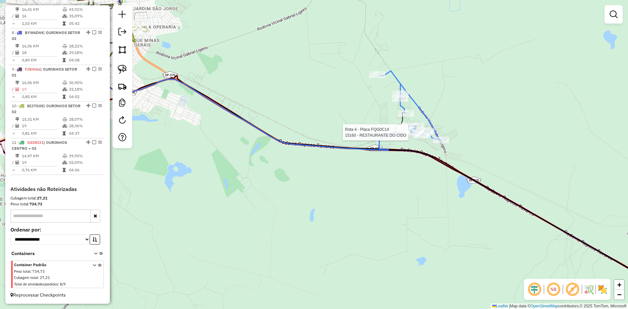
select select "*********"
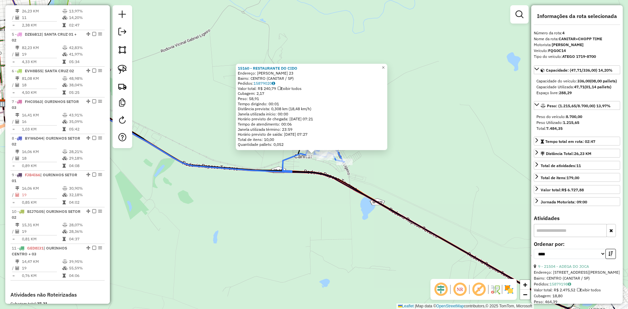
scroll to position [345, 0]
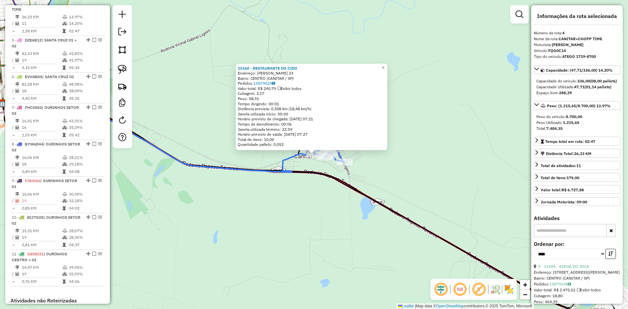
click at [441, 193] on div "15160 - RESTAURANTE DO CIDO Endereço: MANOEL LIGEIRO 23 Bairro: CENTRO (CANITAR…" at bounding box center [314, 154] width 628 height 309
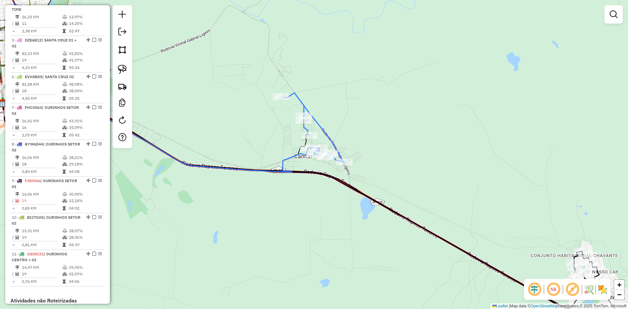
drag, startPoint x: 467, startPoint y: 198, endPoint x: 241, endPoint y: 65, distance: 262.1
click at [241, 65] on div "Janela de atendimento Grade de atendimento Capacidade Transportadoras Veículos …" at bounding box center [314, 154] width 628 height 309
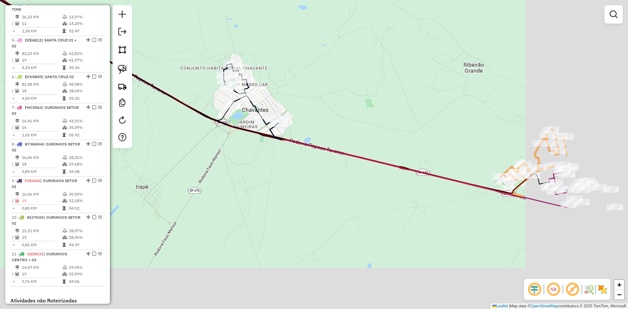
drag, startPoint x: 323, startPoint y: 79, endPoint x: 243, endPoint y: 51, distance: 85.3
click at [243, 51] on div "Janela de atendimento Grade de atendimento Capacidade Transportadoras Veículos …" at bounding box center [314, 154] width 628 height 309
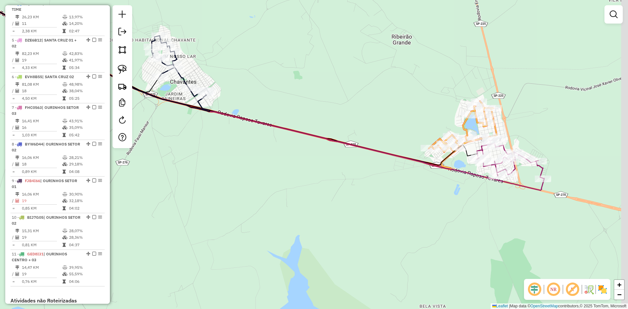
drag, startPoint x: 316, startPoint y: 113, endPoint x: 221, endPoint y: 69, distance: 105.1
click at [221, 69] on div "Janela de atendimento Grade de atendimento Capacidade Transportadoras Veículos …" at bounding box center [314, 154] width 628 height 309
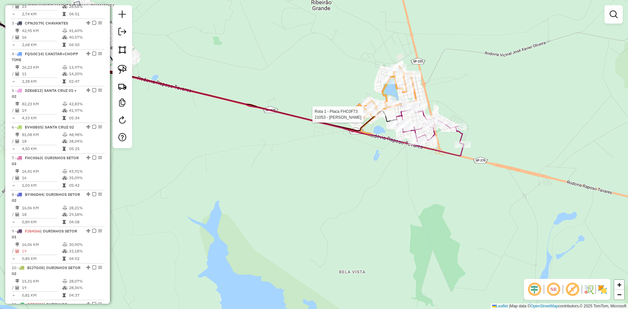
select select "*********"
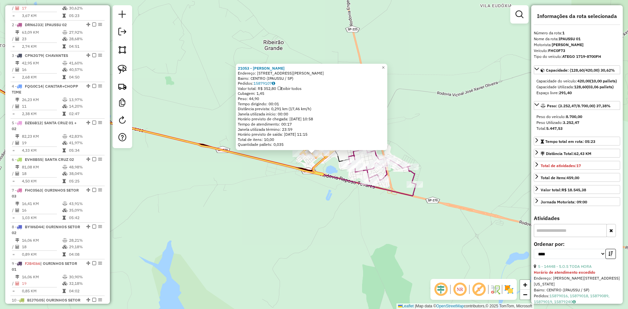
scroll to position [253, 0]
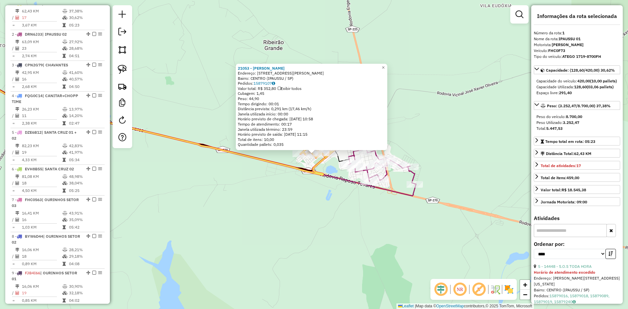
click at [326, 207] on div "21053 - JOSE ALIPIO Endereço: RUA JOSE ANTONIO DE MORAES 80 Bairro: CENTRO (IPA…" at bounding box center [314, 154] width 628 height 309
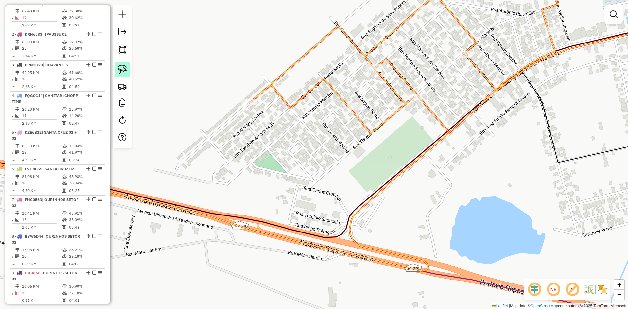
click at [127, 71] on link at bounding box center [122, 69] width 14 height 14
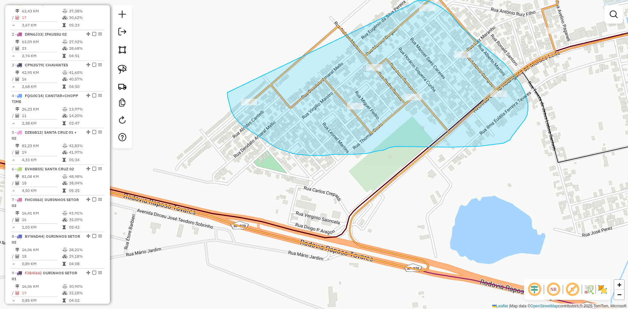
drag, startPoint x: 227, startPoint y: 93, endPoint x: 411, endPoint y: 4, distance: 203.7
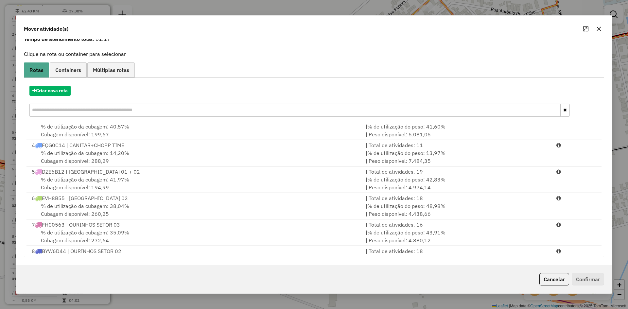
scroll to position [36, 0]
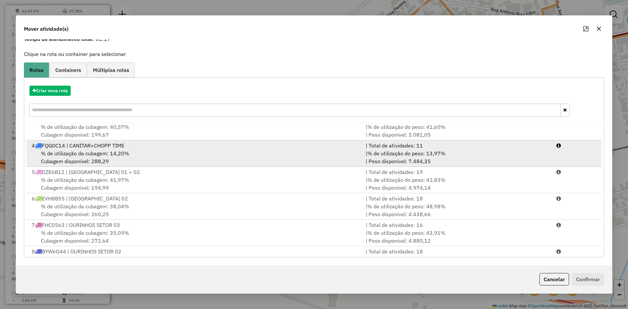
click at [118, 151] on span "% de utilização da cubagem: 14,20%" at bounding box center [85, 153] width 88 height 7
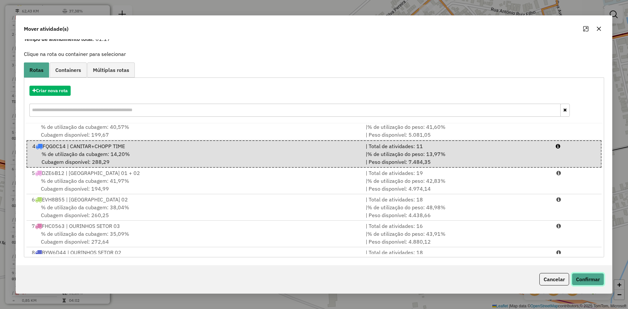
click at [587, 281] on button "Confirmar" at bounding box center [588, 279] width 32 height 12
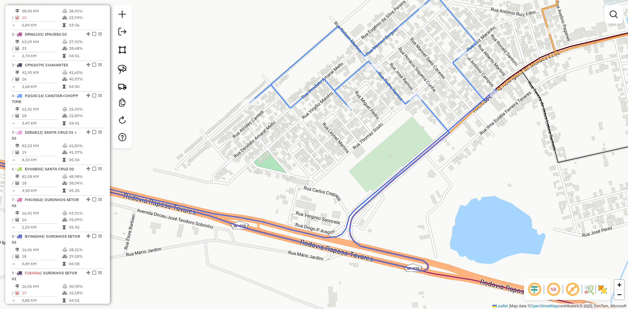
scroll to position [0, 0]
select select "*********"
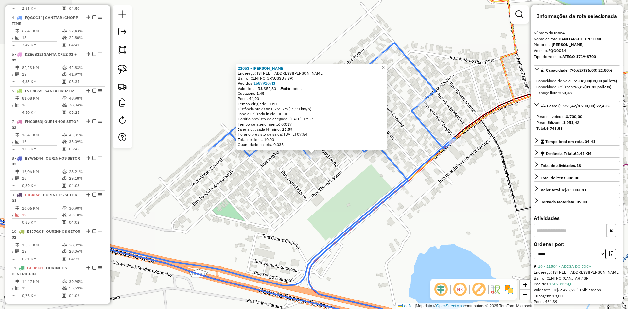
scroll to position [345, 0]
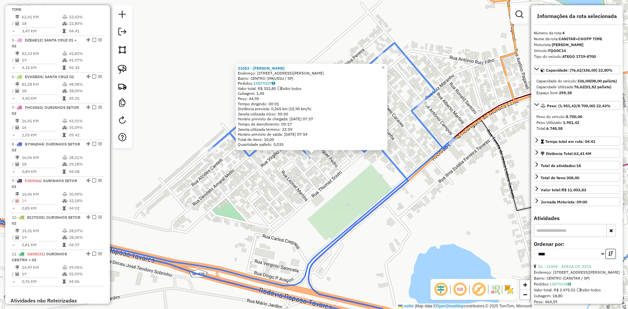
click at [432, 219] on div "21053 - JOSE ALIPIO Endereço: RUA JOSE ANTONIO DE MORAES 80 Bairro: CENTRO (IPA…" at bounding box center [314, 154] width 628 height 309
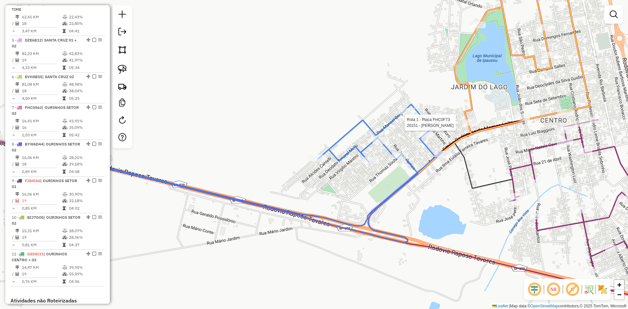
click at [471, 126] on div at bounding box center [470, 122] width 16 height 7
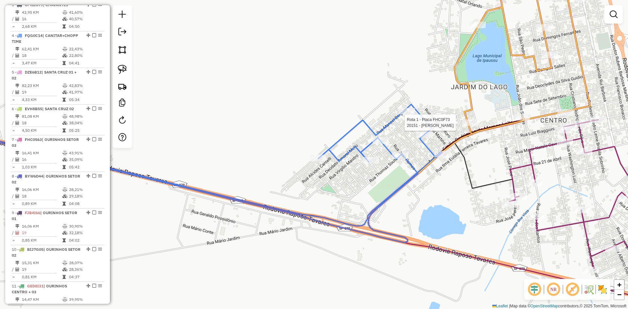
select select "*********"
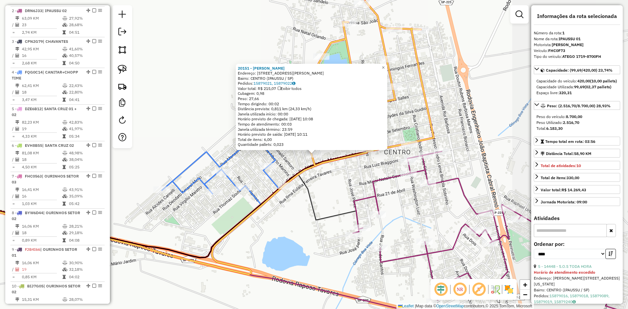
scroll to position [253, 0]
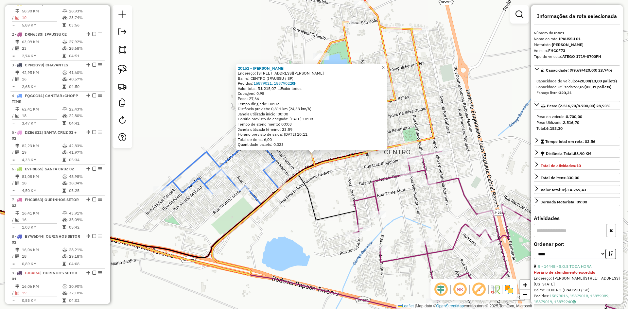
click at [494, 164] on div "20151 - FELIPE ROBERTO DE LI Endereço: R RUA ANTONIO TESSAROTO 60 Bairro: CENTR…" at bounding box center [314, 154] width 628 height 309
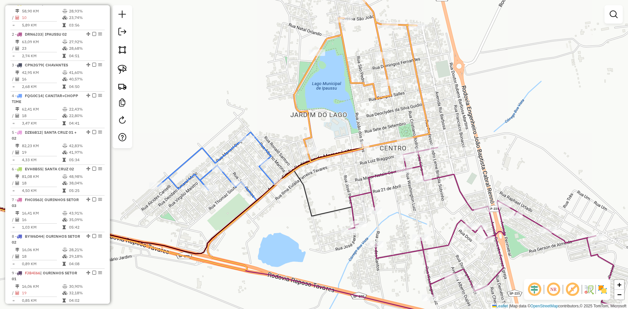
drag, startPoint x: 480, startPoint y: 164, endPoint x: 441, endPoint y: 138, distance: 46.5
click at [441, 138] on div "Janela de atendimento Grade de atendimento Capacidade Transportadoras Veículos …" at bounding box center [314, 154] width 628 height 309
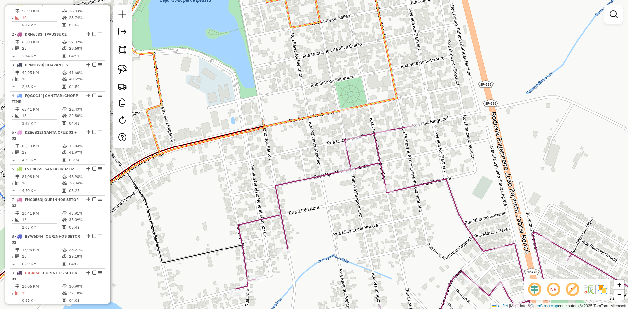
drag, startPoint x: 123, startPoint y: 67, endPoint x: 192, endPoint y: 122, distance: 88.0
click at [123, 67] on img at bounding box center [122, 69] width 9 height 9
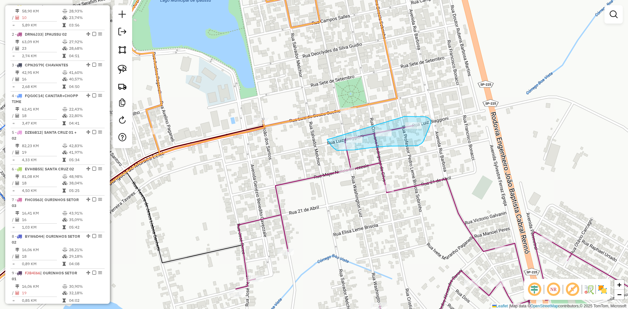
drag, startPoint x: 327, startPoint y: 140, endPoint x: 402, endPoint y: 118, distance: 77.6
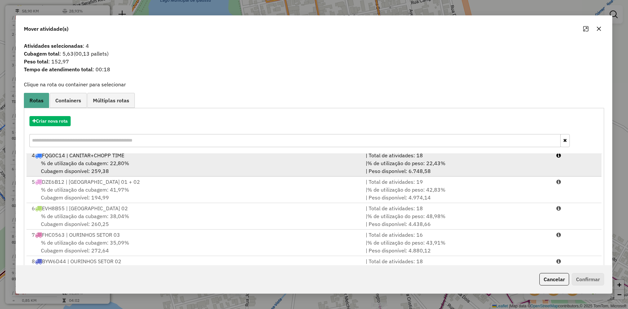
scroll to position [0, 0]
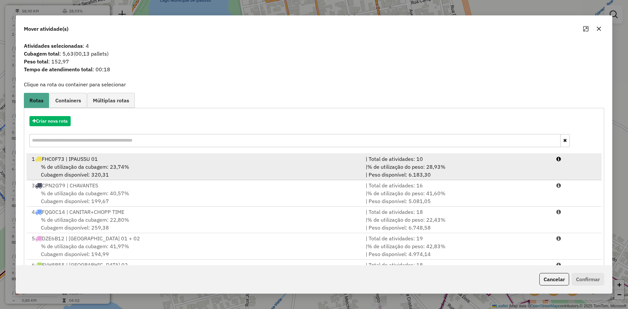
click at [128, 166] on span "% de utilização da cubagem: 23,74%" at bounding box center [85, 167] width 88 height 7
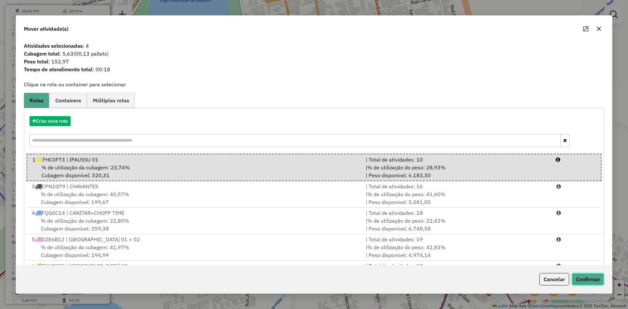
click at [586, 276] on button "Confirmar" at bounding box center [588, 279] width 32 height 12
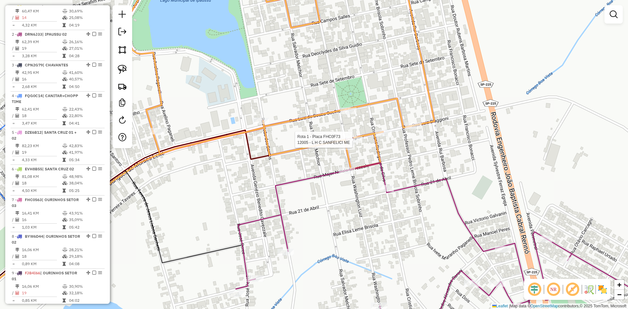
select select "*********"
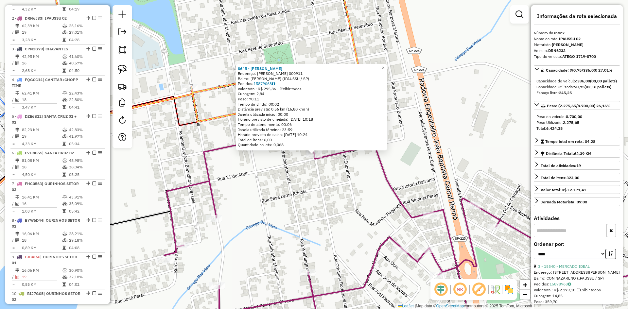
scroll to position [284, 0]
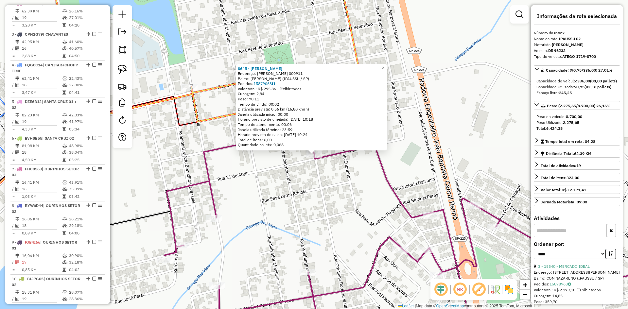
click at [336, 214] on div "8645 - [PERSON_NAME]: R [PERSON_NAME] 000911 Bairro: [PERSON_NAME] (IPAUSSU / S…" at bounding box center [314, 154] width 628 height 309
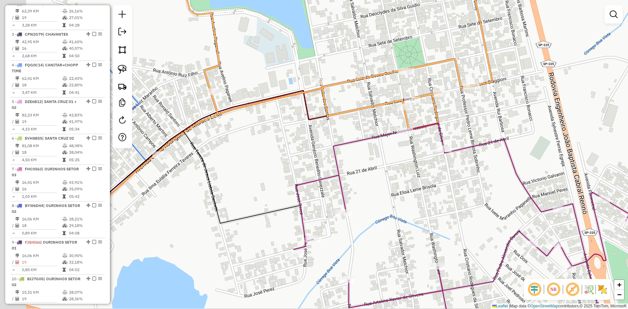
drag, startPoint x: 322, startPoint y: 218, endPoint x: 452, endPoint y: 212, distance: 130.4
click at [452, 212] on div "Janela de atendimento Grade de atendimento Capacidade Transportadoras Veículos …" at bounding box center [314, 154] width 628 height 309
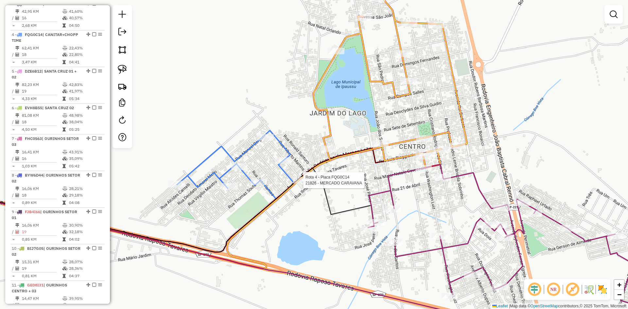
select select "*********"
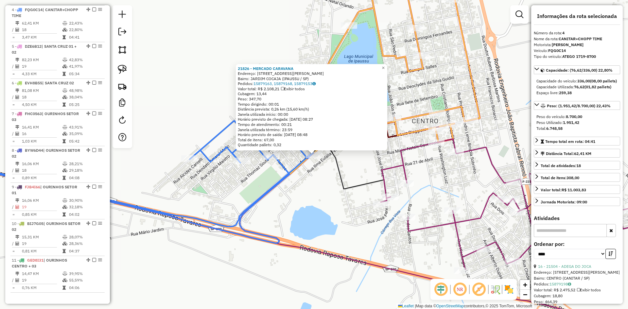
scroll to position [345, 0]
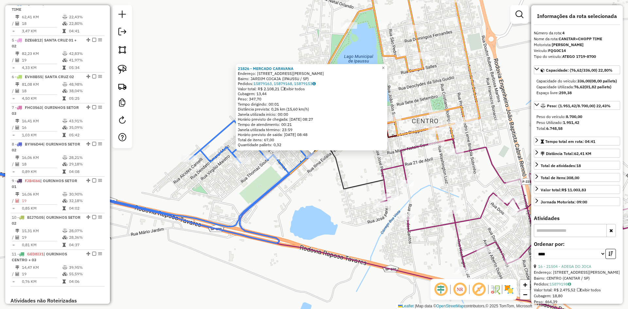
click at [300, 188] on div "21826 - MERCADO CARAVANA Endereço: AVENIDA EMILIA RODRIGUES DE MO, 1225 Bairro:…" at bounding box center [314, 154] width 628 height 309
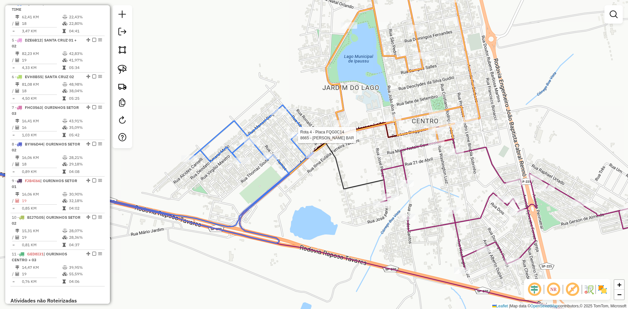
select select "*********"
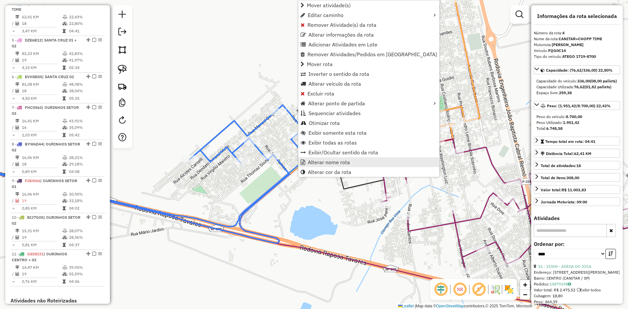
click at [328, 165] on span "Alterar nome rota" at bounding box center [329, 162] width 42 height 5
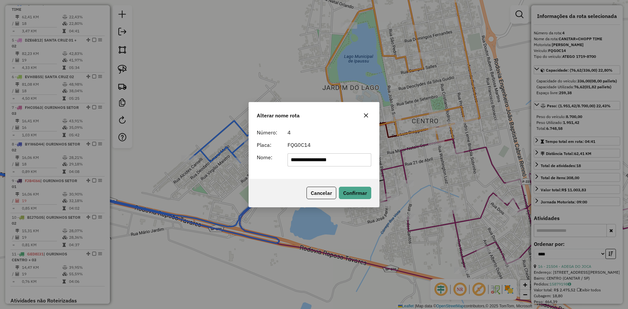
drag, startPoint x: 354, startPoint y: 161, endPoint x: 285, endPoint y: 166, distance: 68.5
click at [284, 166] on div "**********" at bounding box center [330, 159] width 92 height 13
click at [349, 163] on input "**********" at bounding box center [330, 159] width 84 height 13
click at [291, 162] on input "*******" at bounding box center [330, 159] width 84 height 13
type input "**********"
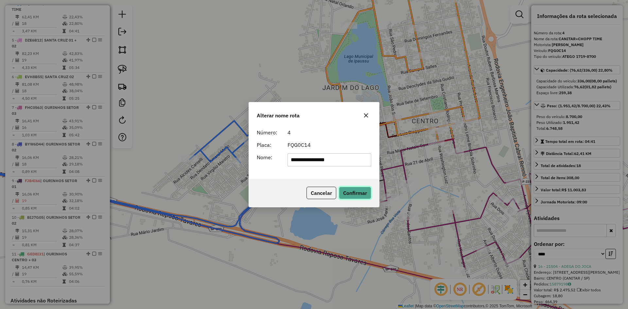
click at [363, 195] on button "Confirmar" at bounding box center [355, 193] width 32 height 12
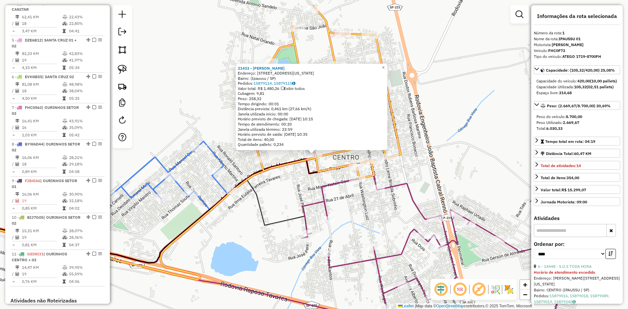
scroll to position [253, 0]
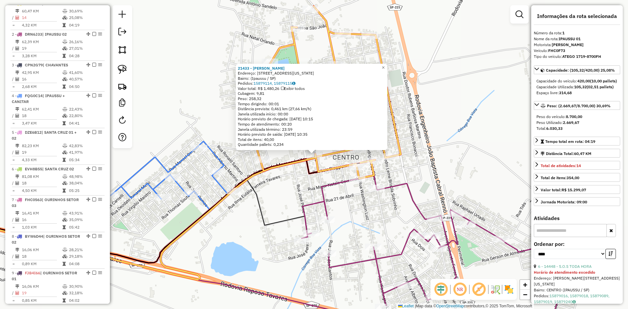
click at [430, 160] on div "21433 - FERNANDO CAMPOS Endereço: Rua Washington Luís, 1130 Bairro: (Ipaussu / …" at bounding box center [314, 154] width 628 height 309
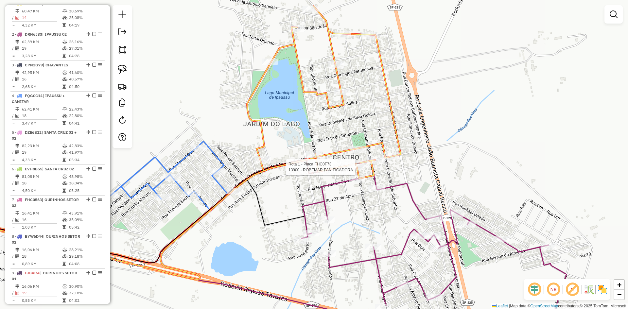
select select "*********"
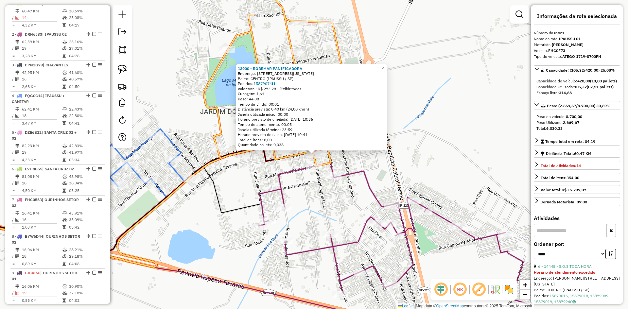
click at [395, 168] on div "13900 - ROBEMAR PANIFICADORA Endereço: R WASHINGTON LUIZ 1187 Bairro: CENTRO (I…" at bounding box center [314, 154] width 628 height 309
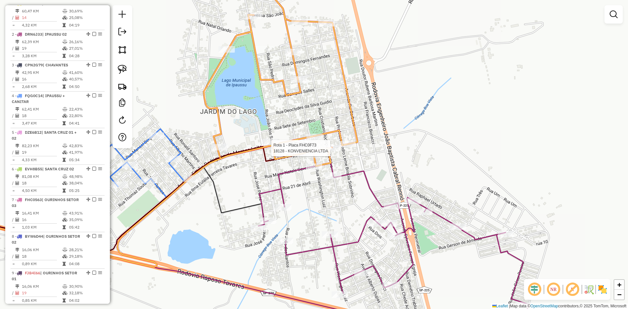
select select "*********"
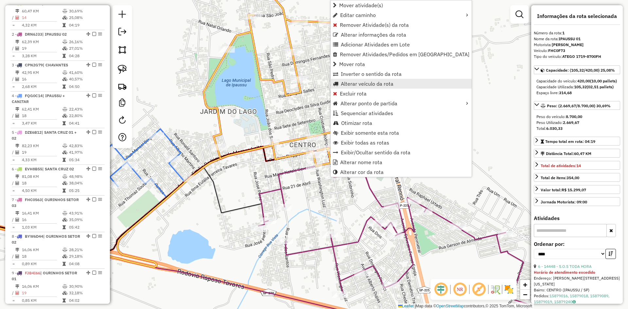
click at [373, 82] on span "Alterar veículo da rota" at bounding box center [367, 83] width 53 height 5
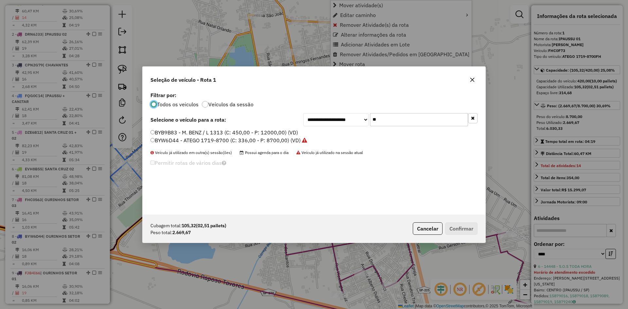
scroll to position [4, 2]
click at [391, 119] on input "**" at bounding box center [419, 119] width 98 height 13
type input "**"
click at [168, 141] on label "CUM3908 - ATEGO 1719-8700 (C: 336,00 - P: 8700,00) (VD)" at bounding box center [225, 140] width 150 height 8
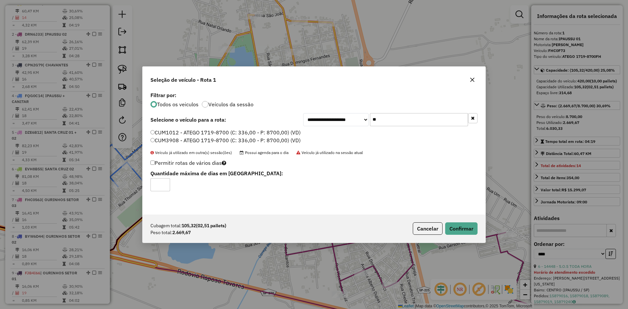
click at [159, 131] on label "CUM1012 - ATEGO 1719-8700 (C: 336,00 - P: 8700,00) (VD)" at bounding box center [225, 133] width 150 height 8
click at [462, 231] on button "Confirmar" at bounding box center [461, 228] width 32 height 12
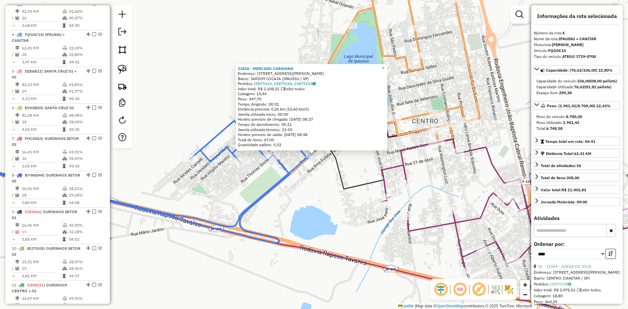
scroll to position [345, 0]
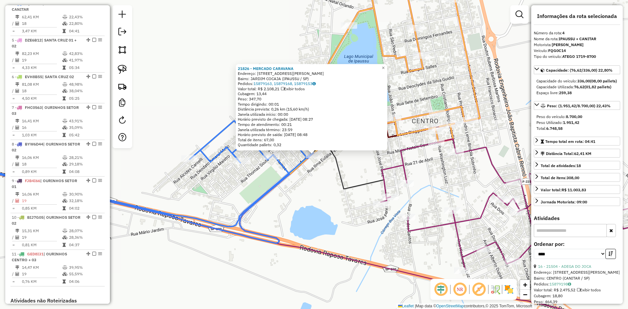
click at [333, 201] on div "21826 - MERCADO CARAVANA Endereço: AVENIDA EMILIA RODRIGUES DE MO, 1225 Bairro:…" at bounding box center [314, 154] width 628 height 309
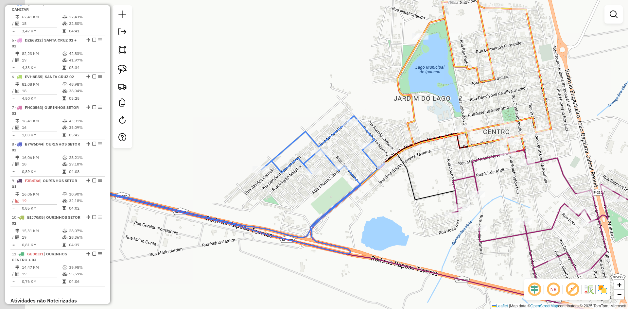
drag, startPoint x: 323, startPoint y: 201, endPoint x: 395, endPoint y: 212, distance: 72.5
click at [395, 212] on div "Janela de atendimento Grade de atendimento Capacidade Transportadoras Veículos …" at bounding box center [314, 154] width 628 height 309
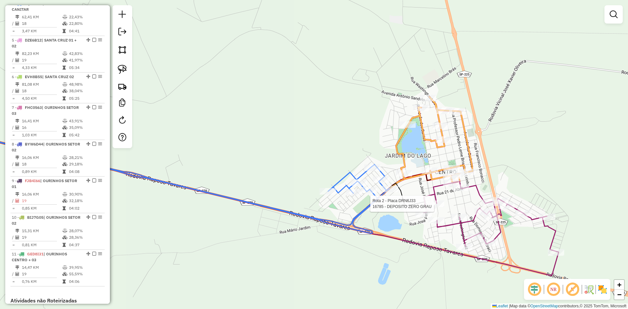
click at [438, 207] on div at bounding box center [436, 204] width 16 height 7
select select "*********"
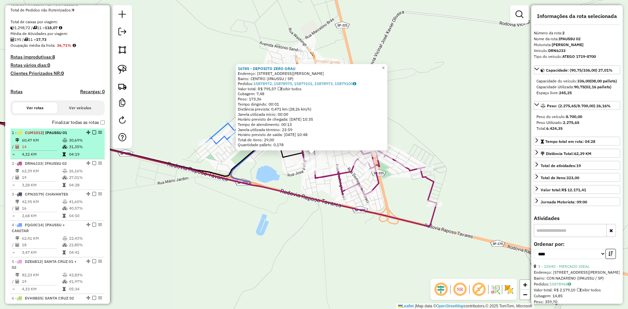
scroll to position [88, 0]
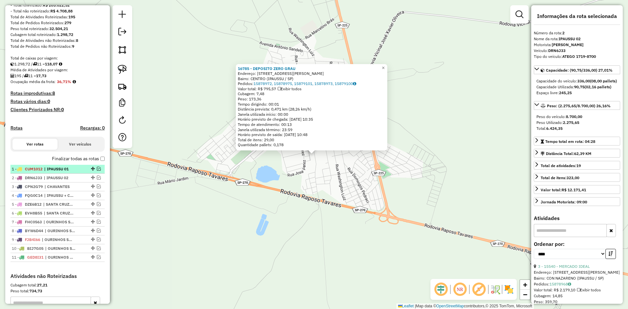
click at [74, 172] on span "| IPAUSSU 01" at bounding box center [59, 169] width 30 height 6
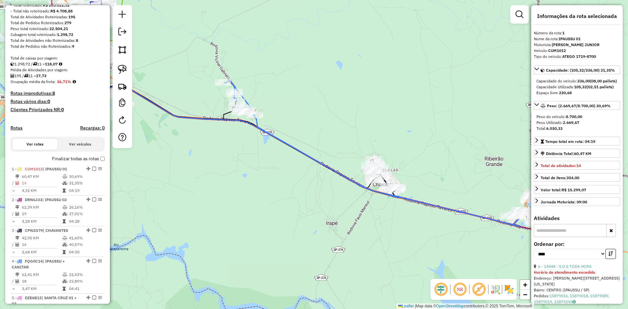
drag, startPoint x: 371, startPoint y: 80, endPoint x: 411, endPoint y: 229, distance: 153.8
click at [411, 227] on div "Janela de atendimento Grade de atendimento Capacidade Transportadoras Veículos …" at bounding box center [314, 154] width 628 height 309
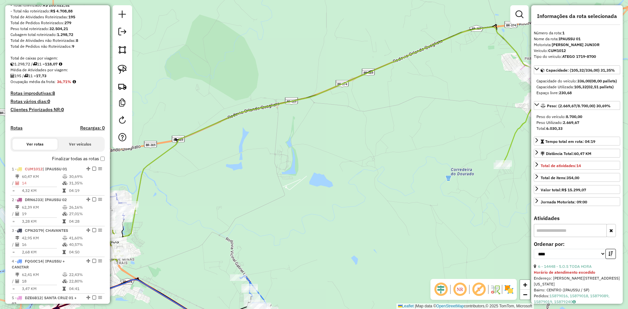
drag, startPoint x: 368, startPoint y: 144, endPoint x: 288, endPoint y: 246, distance: 129.8
click at [288, 248] on div "Janela de atendimento Grade de atendimento Capacidade Transportadoras Veículos …" at bounding box center [314, 154] width 628 height 309
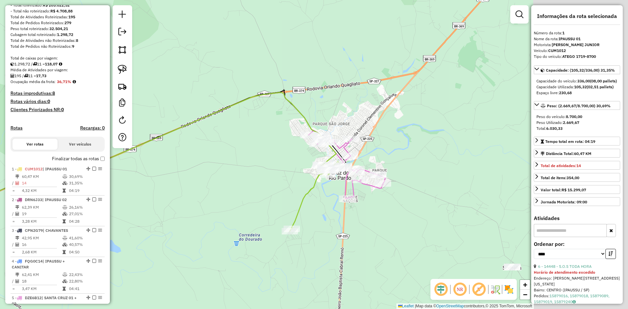
drag, startPoint x: 404, startPoint y: 179, endPoint x: 241, endPoint y: 179, distance: 162.3
click at [241, 179] on div "Janela de atendimento Grade de atendimento Capacidade Transportadoras Veículos …" at bounding box center [314, 154] width 628 height 309
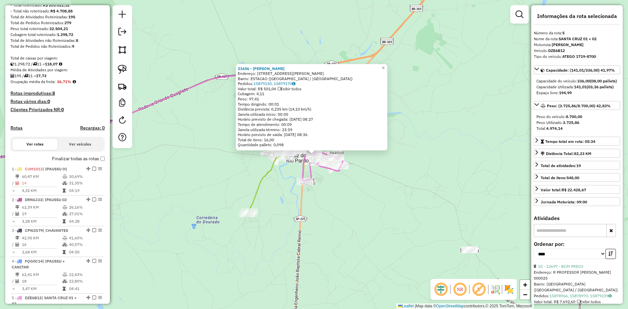
scroll to position [382, 0]
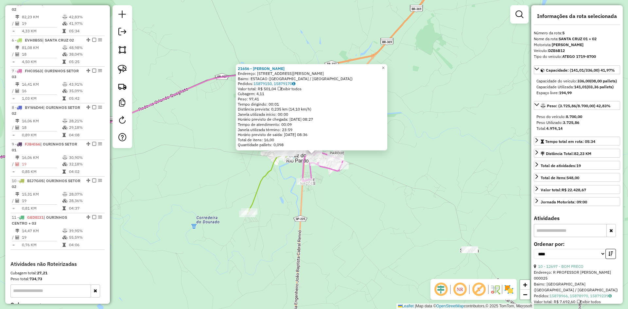
click at [329, 196] on div "21656 - [PERSON_NAME]: [STREET_ADDRESS]) Pedidos: 15879150, 15879170 Valor tota…" at bounding box center [314, 154] width 628 height 309
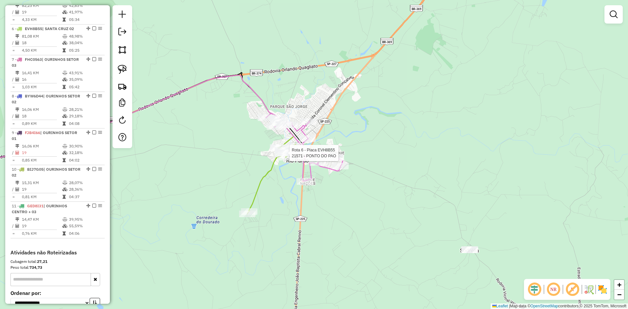
select select "*********"
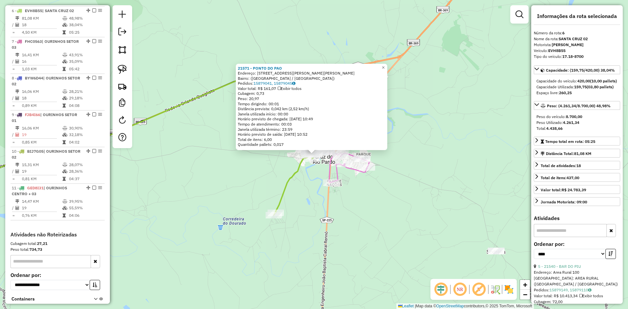
scroll to position [419, 0]
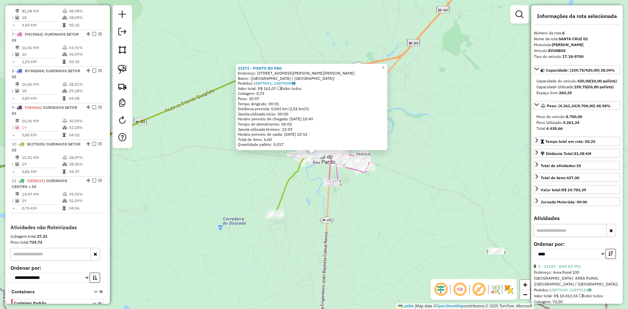
click at [310, 186] on div "21571 - PONTO DO PAO Endereço: Rua Benedito C. da Silva, 113 Bairro: (Santa Cru…" at bounding box center [314, 154] width 628 height 309
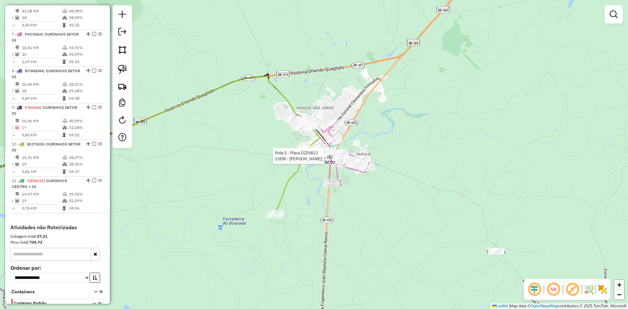
select select "*********"
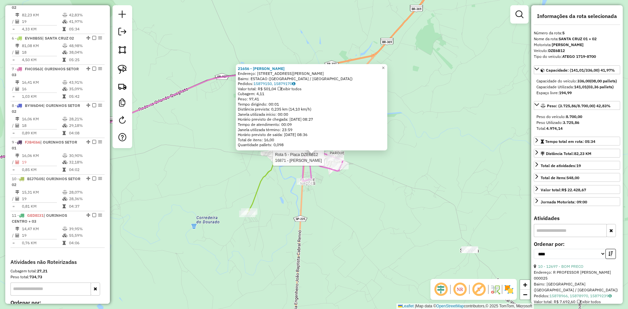
scroll to position [382, 0]
click at [322, 199] on div "21656 - [PERSON_NAME]: [STREET_ADDRESS]) Pedidos: 15879150, 15879170 Valor tota…" at bounding box center [314, 154] width 628 height 309
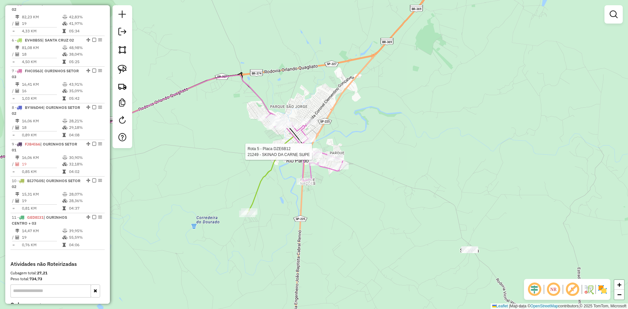
select select "*********"
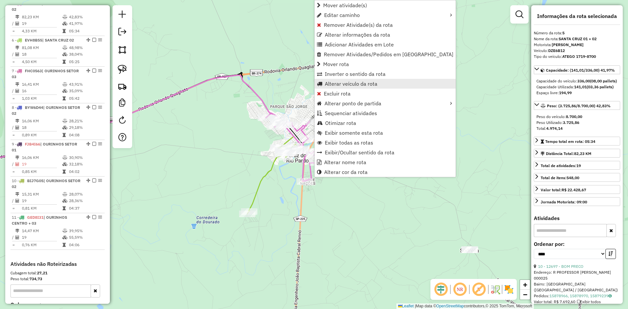
click at [362, 83] on span "Alterar veículo da rota" at bounding box center [351, 83] width 53 height 5
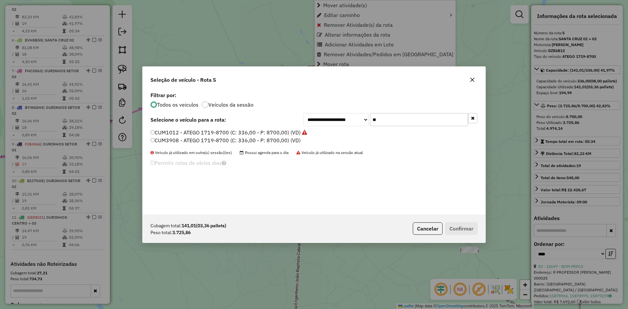
scroll to position [4, 2]
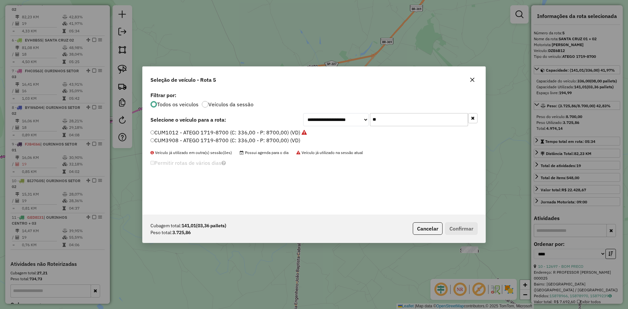
click at [394, 119] on input "**" at bounding box center [419, 119] width 98 height 13
type input "***"
click at [211, 132] on label "EVH8B55 - 17.18-8700 (C: 420,00 - P: 8700,00) (VD)" at bounding box center [219, 133] width 139 height 8
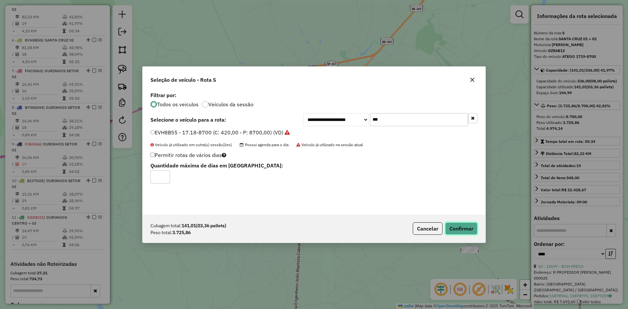
click at [460, 230] on button "Confirmar" at bounding box center [461, 228] width 32 height 12
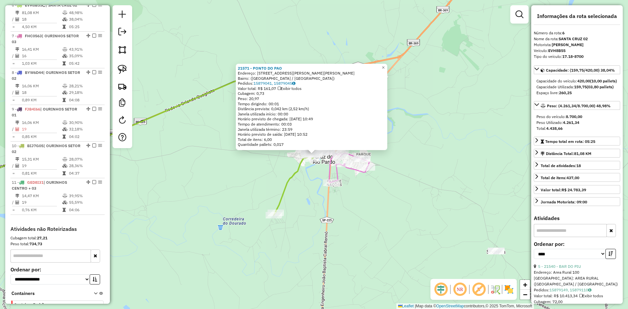
scroll to position [419, 0]
click at [323, 194] on div "21571 - PONTO DO PAO Endereço: Rua Benedito C. da Silva, 113 Bairro: (Santa Cru…" at bounding box center [314, 154] width 628 height 309
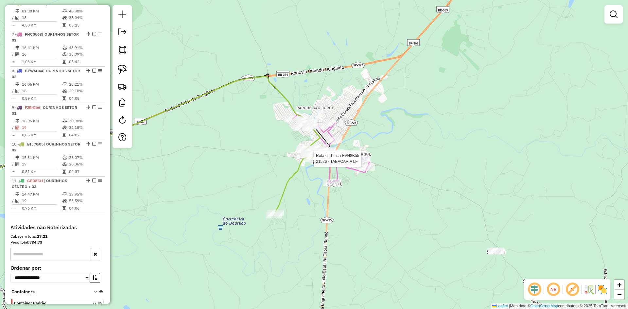
select select "*********"
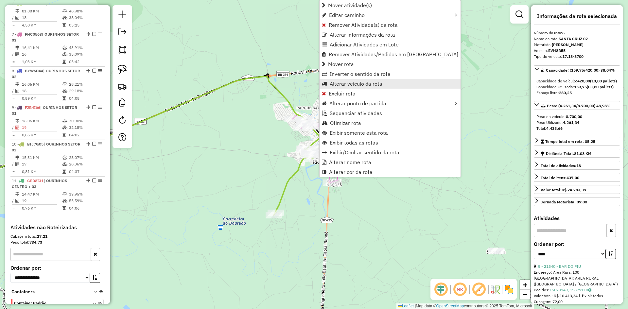
click at [362, 85] on span "Alterar veículo da rota" at bounding box center [356, 83] width 53 height 5
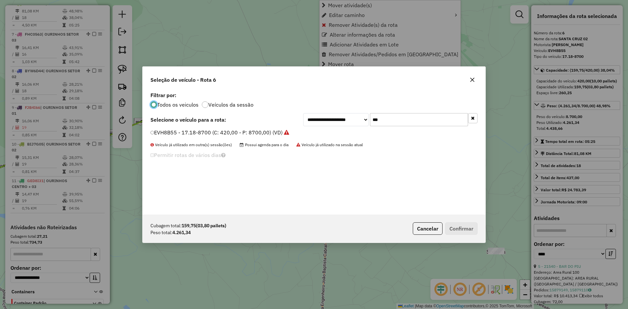
scroll to position [4, 2]
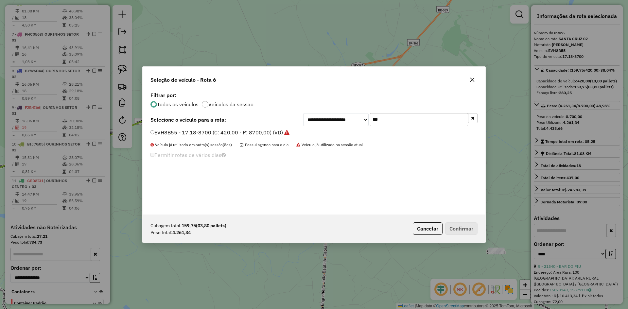
click at [400, 121] on input "***" at bounding box center [419, 119] width 98 height 13
type input "**"
click at [194, 140] on label "FHC0F73 - ATEGO 1719-8700FH (C: 420,00 - P: 8700,00) (VD)" at bounding box center [227, 140] width 155 height 8
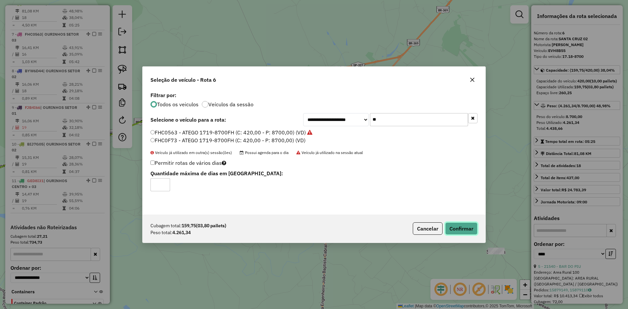
click at [463, 231] on button "Confirmar" at bounding box center [461, 228] width 32 height 12
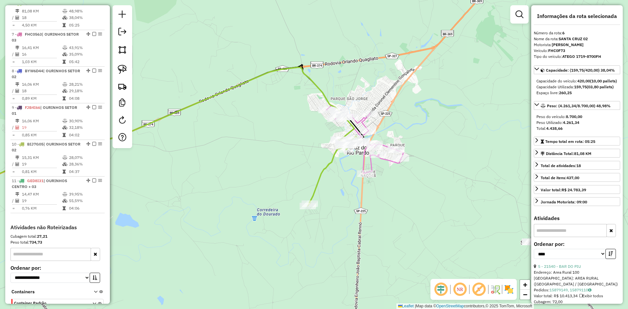
drag, startPoint x: 421, startPoint y: 158, endPoint x: 466, endPoint y: 145, distance: 46.6
click at [492, 146] on div "Janela de atendimento Grade de atendimento Capacidade Transportadoras Veículos …" at bounding box center [314, 154] width 628 height 309
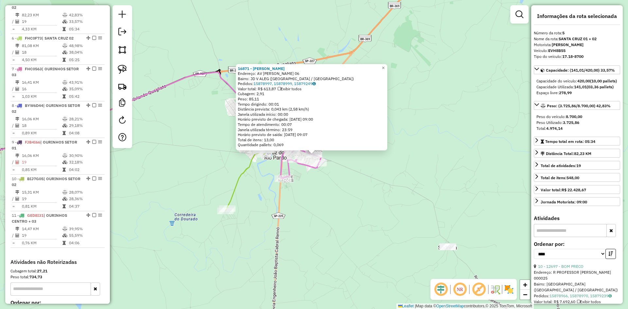
scroll to position [382, 0]
click at [425, 193] on div "16871 - SILMARA A DA SILVA G Endereço: AV JESUS GONCALVES 06 Bairro: JD V ALEG …" at bounding box center [314, 154] width 628 height 309
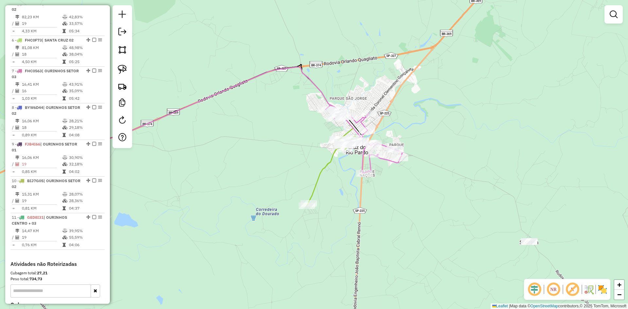
drag, startPoint x: 390, startPoint y: 180, endPoint x: 418, endPoint y: 162, distance: 33.8
click at [475, 176] on div "Janela de atendimento Grade de atendimento Capacidade Transportadoras Veículos …" at bounding box center [314, 154] width 628 height 309
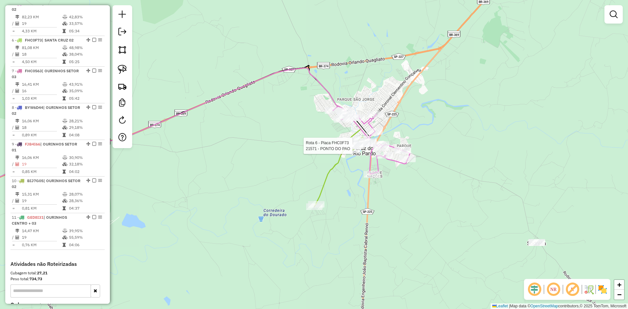
select select "*********"
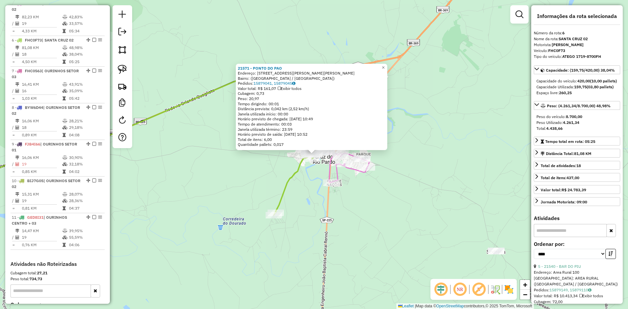
scroll to position [419, 0]
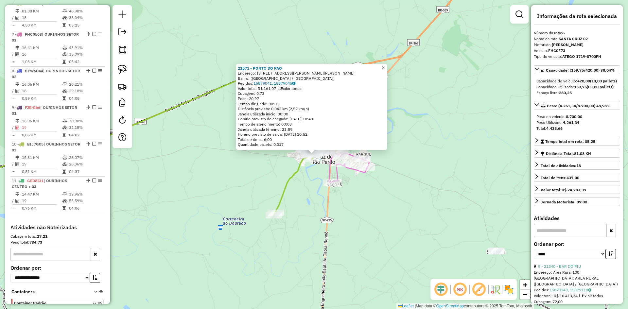
click at [306, 198] on div "21571 - PONTO DO PAO Endereço: Rua Benedito C. da Silva, 113 Bairro: (Santa Cru…" at bounding box center [314, 154] width 628 height 309
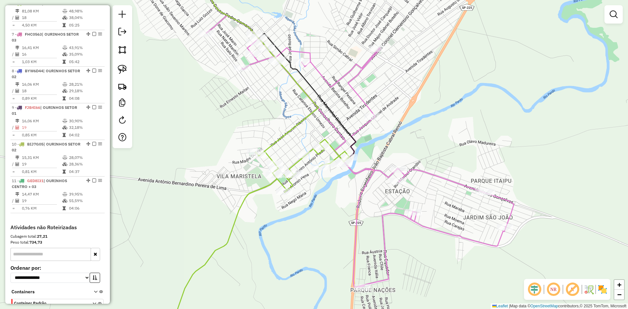
drag, startPoint x: 325, startPoint y: 144, endPoint x: 366, endPoint y: 97, distance: 62.8
click at [366, 97] on icon at bounding box center [360, 151] width 308 height 272
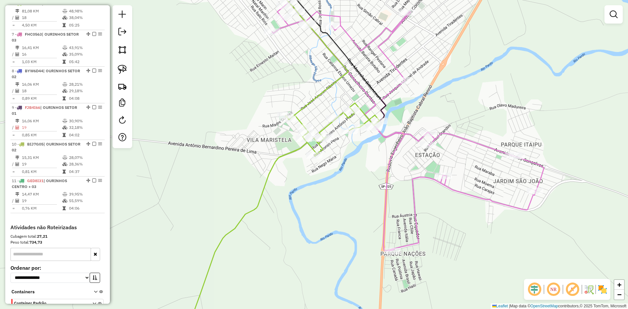
drag, startPoint x: 341, startPoint y: 167, endPoint x: 434, endPoint y: 99, distance: 114.5
click at [433, 99] on div "Janela de atendimento Grade de atendimento Capacidade Transportadoras Veículos …" at bounding box center [314, 154] width 628 height 309
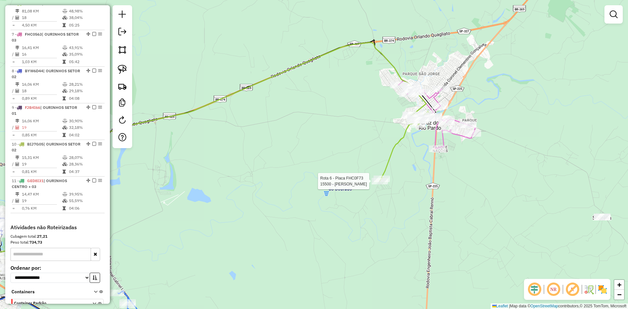
select select "*********"
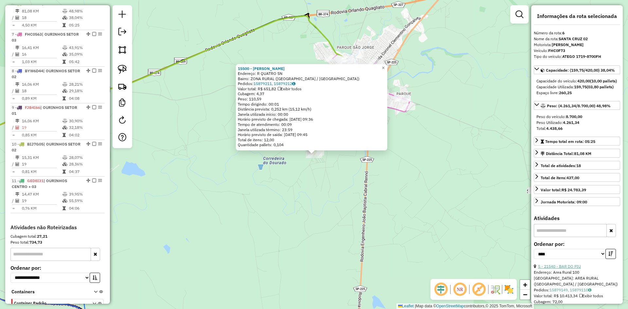
click at [577, 269] on link "5 - 21540 - BAR DO PIU" at bounding box center [559, 266] width 43 height 5
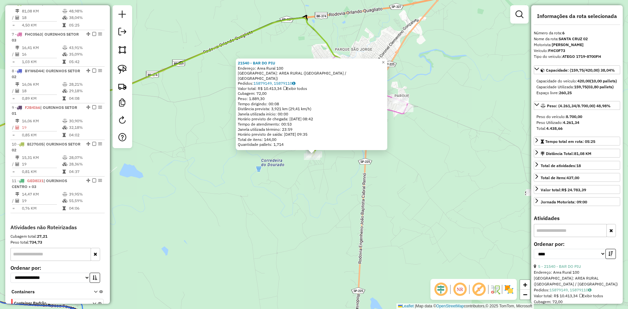
click at [336, 183] on div "21540 - BAR DO PIU Endereço: Area Rural 100 Bairro: AREA RURAL ([GEOGRAPHIC_DAT…" at bounding box center [314, 154] width 628 height 309
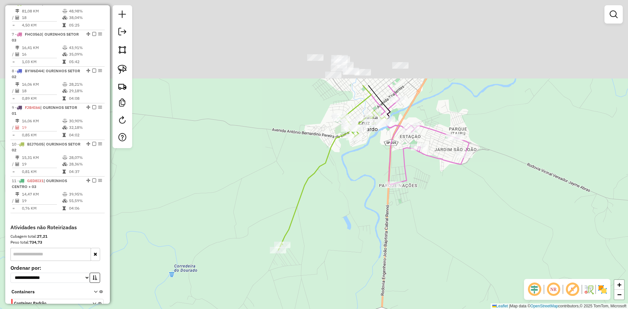
drag, startPoint x: 336, startPoint y: 81, endPoint x: 335, endPoint y: 199, distance: 118.1
click at [335, 198] on div "Janela de atendimento Grade de atendimento Capacidade Transportadoras Veículos …" at bounding box center [314, 154] width 628 height 309
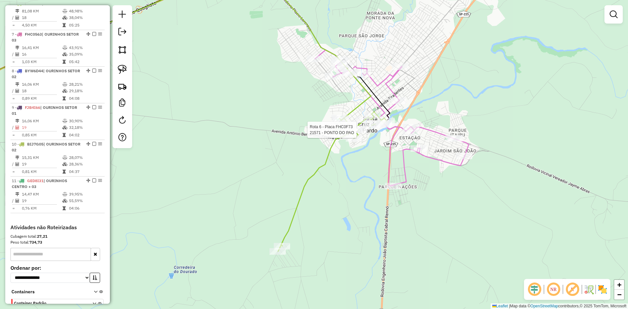
select select "*********"
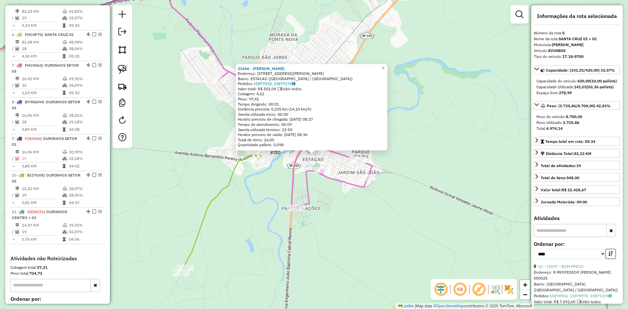
scroll to position [382, 0]
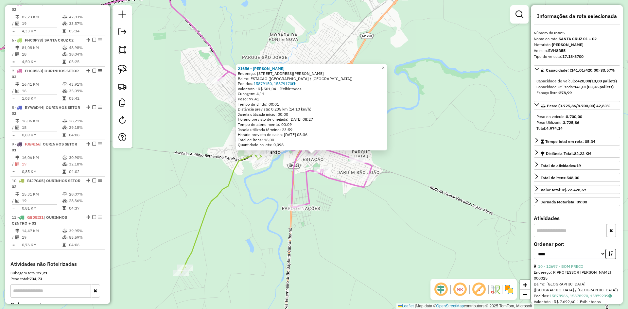
click at [446, 131] on div "21656 - [PERSON_NAME]: [STREET_ADDRESS]) Pedidos: 15879150, 15879170 Valor tota…" at bounding box center [314, 154] width 628 height 309
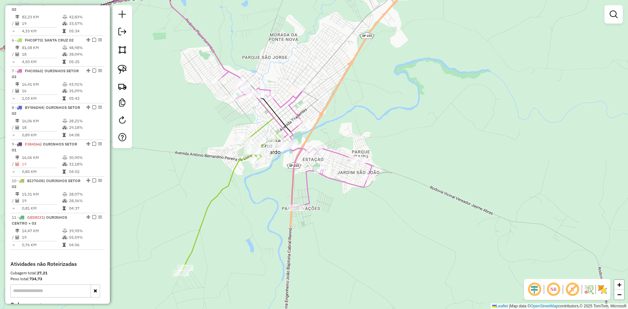
click at [420, 114] on div "Janela de atendimento Grade de atendimento Capacidade Transportadoras Veículos …" at bounding box center [314, 154] width 628 height 309
drag, startPoint x: 385, startPoint y: 115, endPoint x: 404, endPoint y: 36, distance: 81.6
click at [404, 36] on div "Janela de atendimento Grade de atendimento Capacidade Transportadoras Veículos …" at bounding box center [314, 154] width 628 height 309
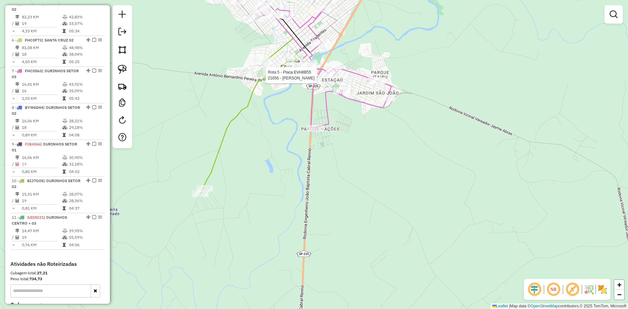
select select "*********"
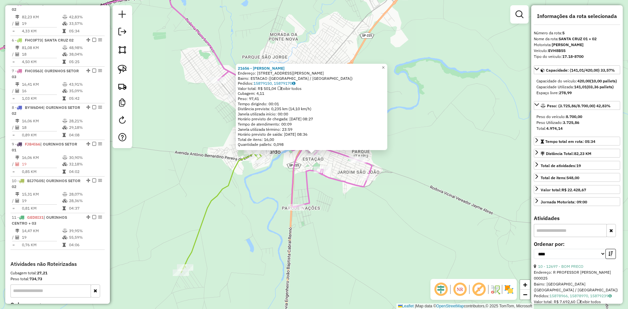
click at [458, 137] on div "21656 - [PERSON_NAME]: [STREET_ADDRESS]) Pedidos: 15879150, 15879170 Valor tota…" at bounding box center [314, 154] width 628 height 309
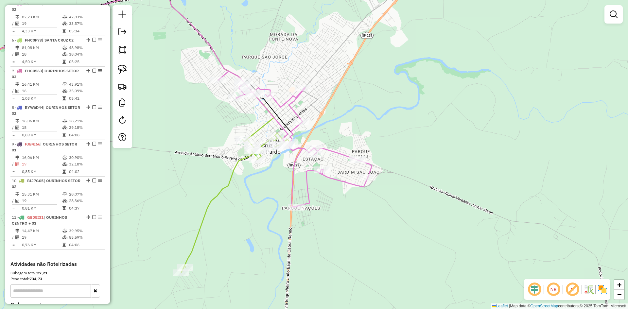
drag, startPoint x: 425, startPoint y: 146, endPoint x: 446, endPoint y: 97, distance: 54.2
click at [446, 97] on div "Janela de atendimento Grade de atendimento Capacidade Transportadoras Veículos …" at bounding box center [314, 154] width 628 height 309
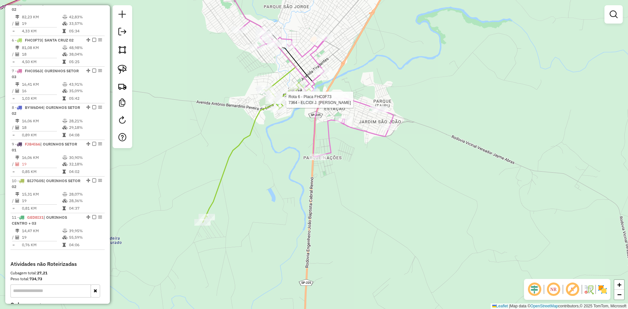
select select "*********"
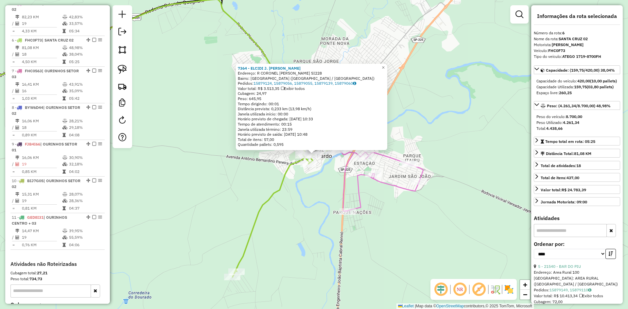
scroll to position [419, 0]
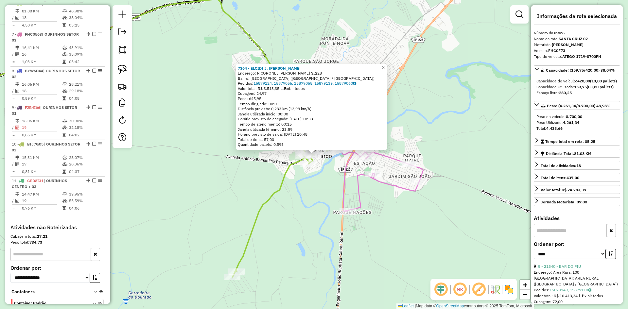
click at [308, 198] on div "7364 - ELCIDI J. FERREIRA M Endereço: R CORONEL ANTONIO EVANGELISTA SI228 Bairr…" at bounding box center [314, 154] width 628 height 309
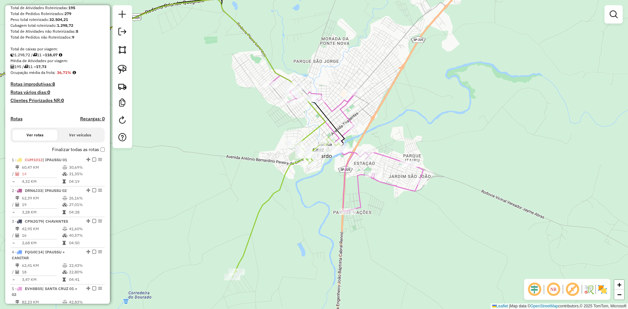
scroll to position [92, 0]
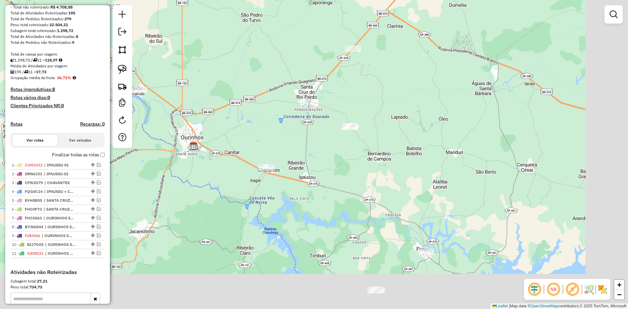
drag, startPoint x: 372, startPoint y: 187, endPoint x: 300, endPoint y: 104, distance: 109.9
click at [300, 104] on div "Janela de atendimento Grade de atendimento Capacidade Transportadoras Veículos …" at bounding box center [314, 154] width 628 height 309
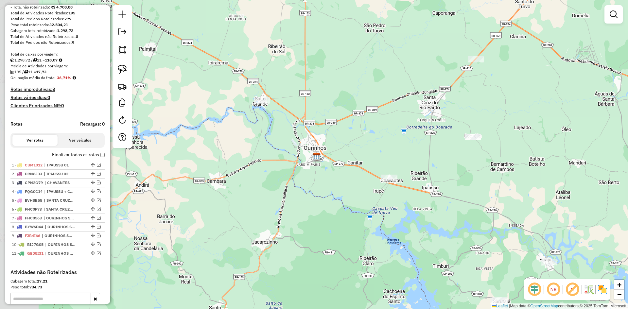
drag, startPoint x: 299, startPoint y: 104, endPoint x: 425, endPoint y: 118, distance: 127.1
click at [425, 118] on div "Janela de atendimento Grade de atendimento Capacidade Transportadoras Veículos …" at bounding box center [314, 154] width 628 height 309
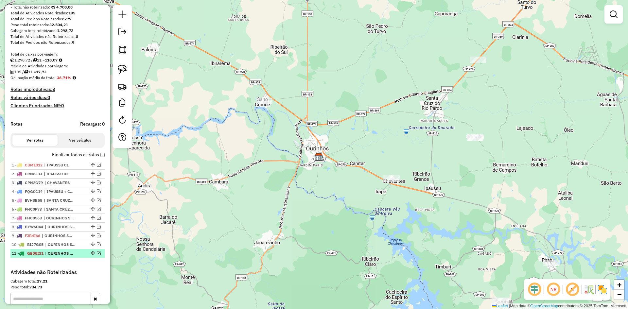
click at [52, 256] on span "| OURINHOS CENTRO + 03" at bounding box center [60, 254] width 30 height 6
select select "*********"
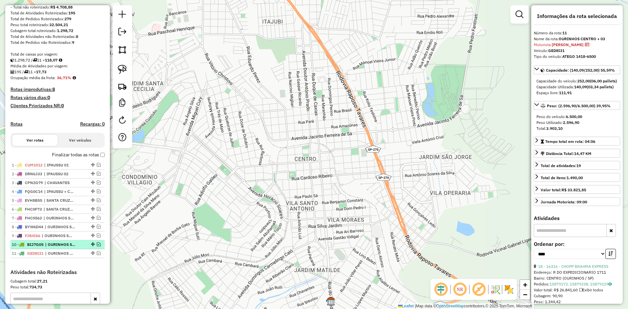
click at [62, 248] on span "| OURINHOS SETOR 02" at bounding box center [60, 245] width 30 height 6
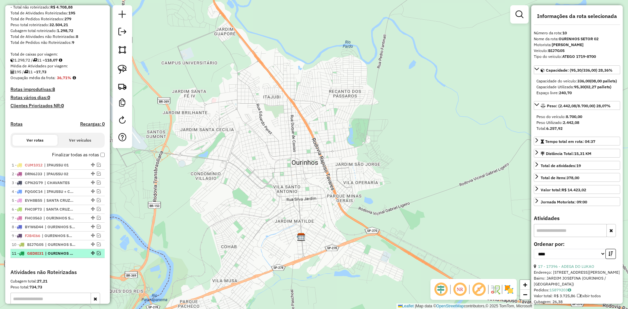
click at [97, 255] on em at bounding box center [99, 253] width 4 height 4
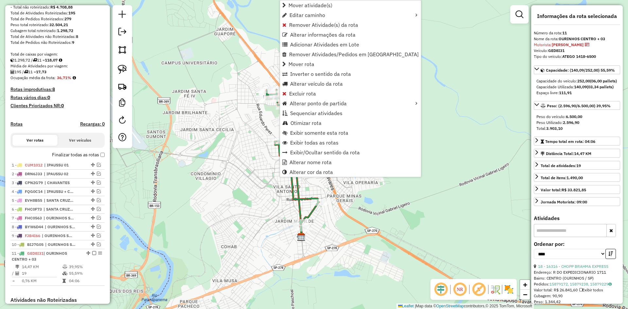
scroll to position [208, 0]
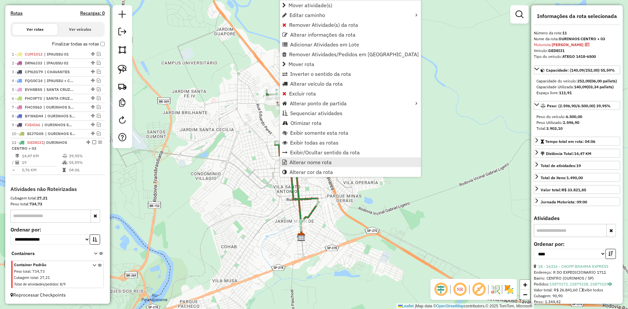
click at [313, 163] on span "Alterar nome rota" at bounding box center [311, 162] width 42 height 5
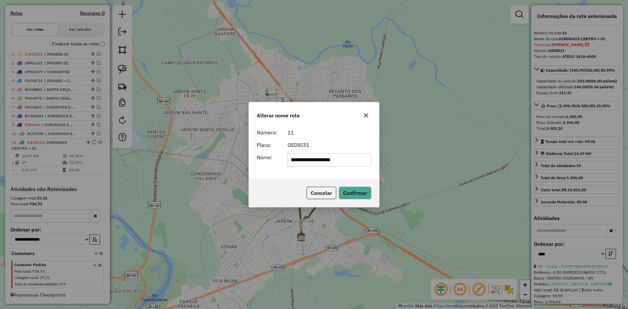
drag, startPoint x: 342, startPoint y: 159, endPoint x: 332, endPoint y: 163, distance: 10.3
click at [332, 163] on input "**********" at bounding box center [330, 159] width 84 height 13
click at [343, 164] on input "**********" at bounding box center [330, 159] width 84 height 13
drag, startPoint x: 340, startPoint y: 161, endPoint x: 251, endPoint y: 161, distance: 89.0
click at [251, 161] on div "**********" at bounding box center [314, 152] width 130 height 53
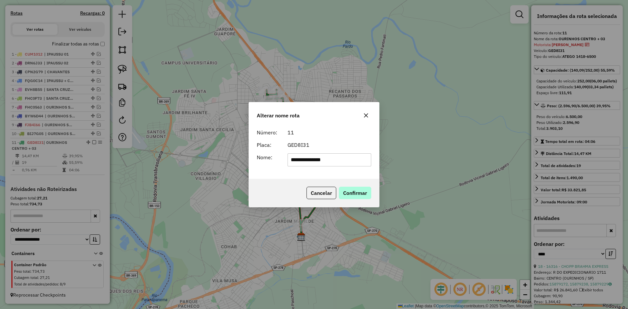
type input "**********"
click at [368, 190] on button "Confirmar" at bounding box center [355, 193] width 32 height 12
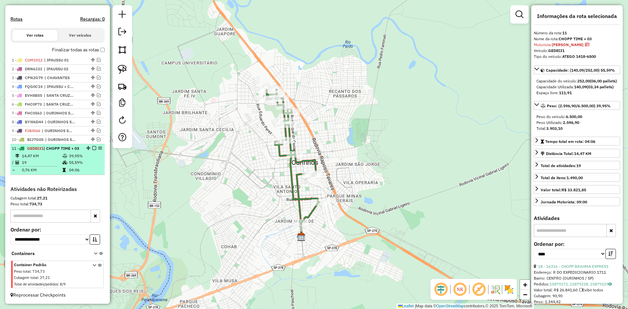
click at [93, 146] on em at bounding box center [94, 148] width 4 height 4
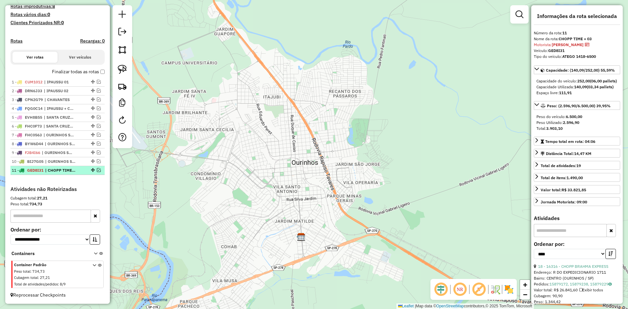
scroll to position [181, 0]
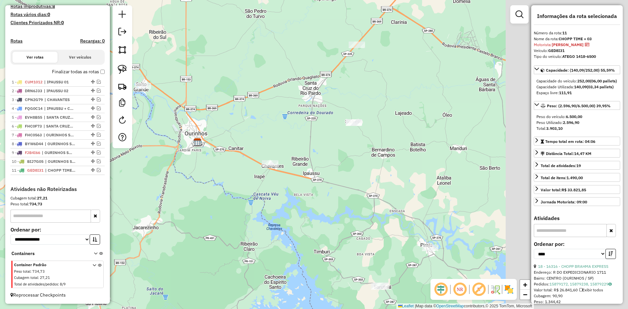
drag, startPoint x: 420, startPoint y: 161, endPoint x: 289, endPoint y: 140, distance: 133.1
click at [289, 140] on div "Janela de atendimento Grade de atendimento Capacidade Transportadoras Veículos …" at bounding box center [314, 154] width 628 height 309
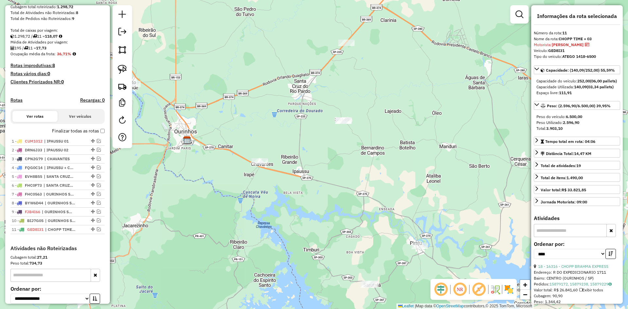
scroll to position [115, 0]
click at [125, 34] on em at bounding box center [122, 32] width 8 height 8
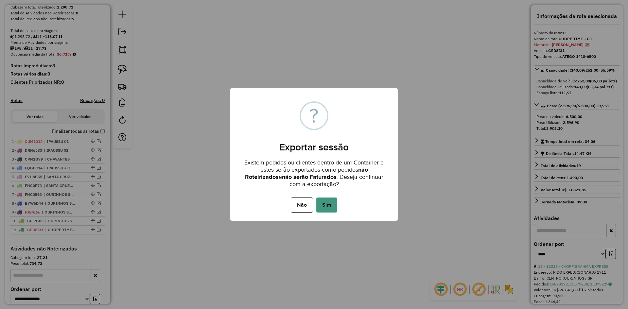
click at [327, 208] on button "Sim" at bounding box center [326, 205] width 21 height 15
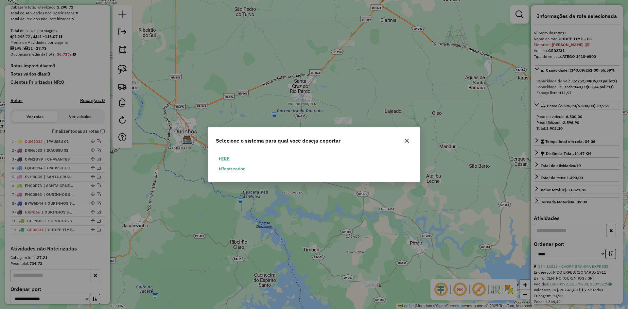
click at [231, 158] on button "ERP" at bounding box center [224, 159] width 17 height 10
select select "**"
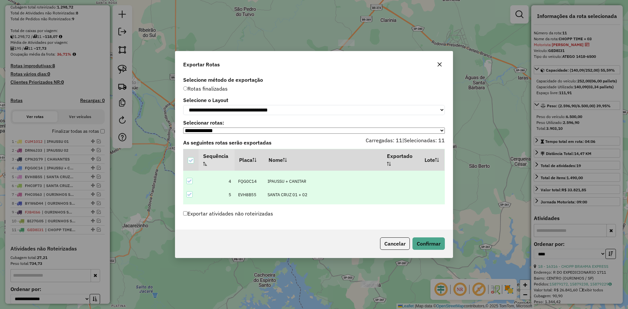
scroll to position [114, 0]
click at [436, 245] on button "Confirmar" at bounding box center [429, 244] width 32 height 12
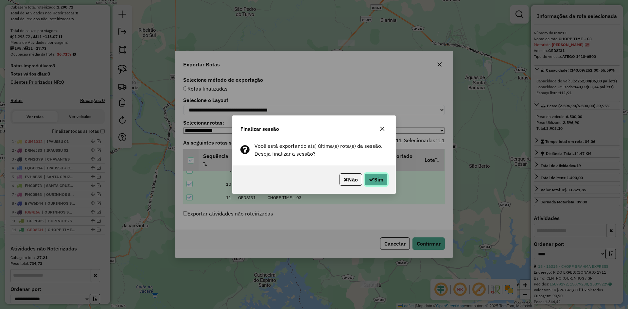
click at [379, 180] on button "Sim" at bounding box center [376, 179] width 23 height 12
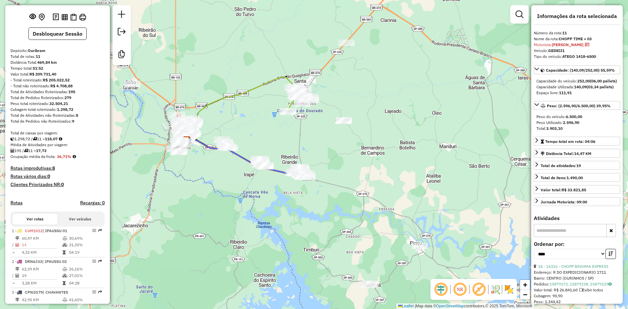
scroll to position [27, 0]
